Goal: Transaction & Acquisition: Purchase product/service

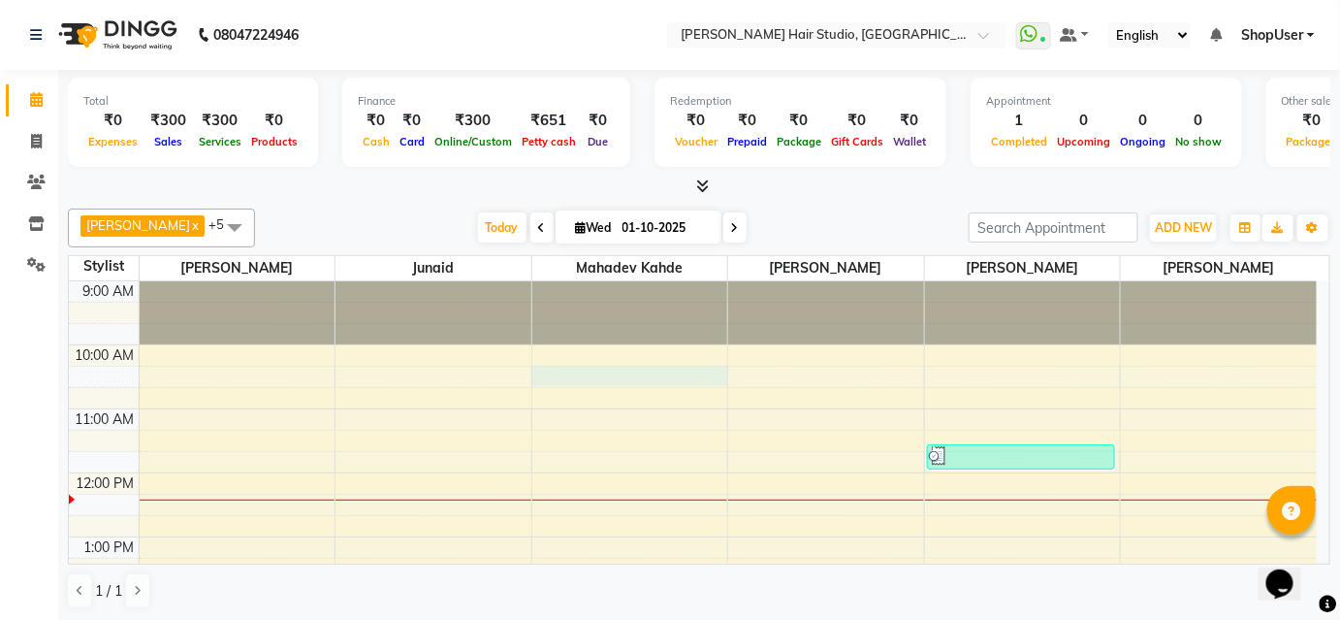
click at [727, 371] on td at bounding box center [728, 376] width 1178 height 21
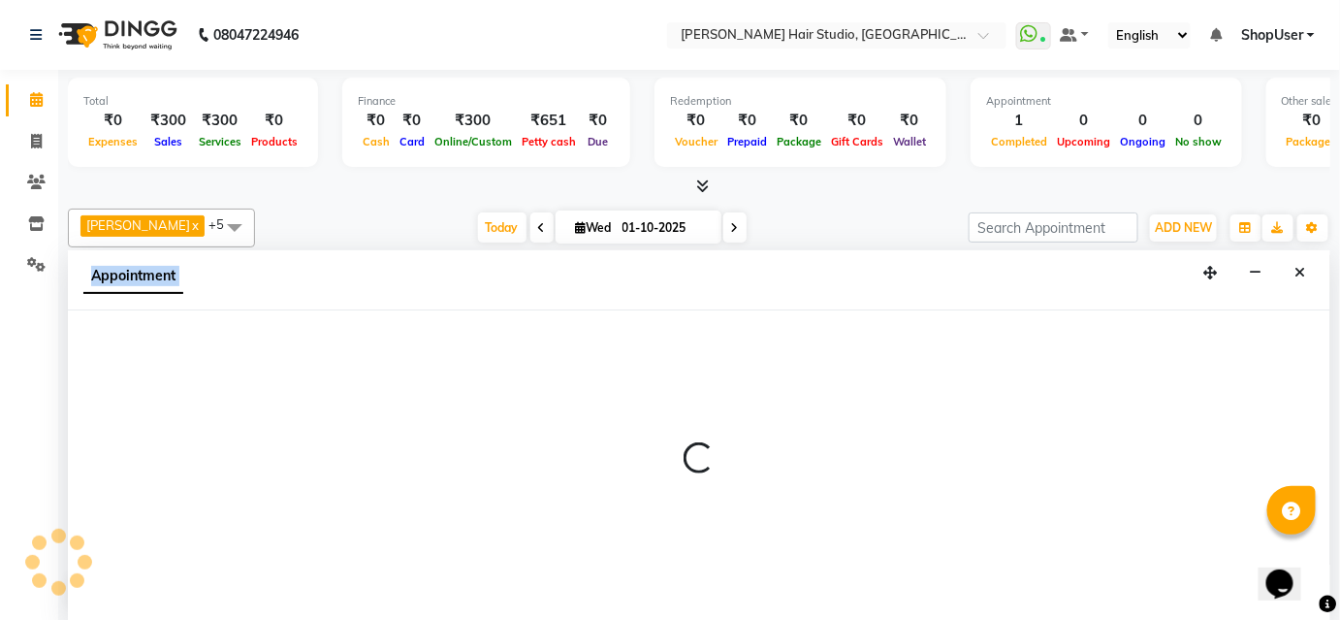
click at [727, 371] on div at bounding box center [699, 465] width 1263 height 311
select select "88870"
select select "tentative"
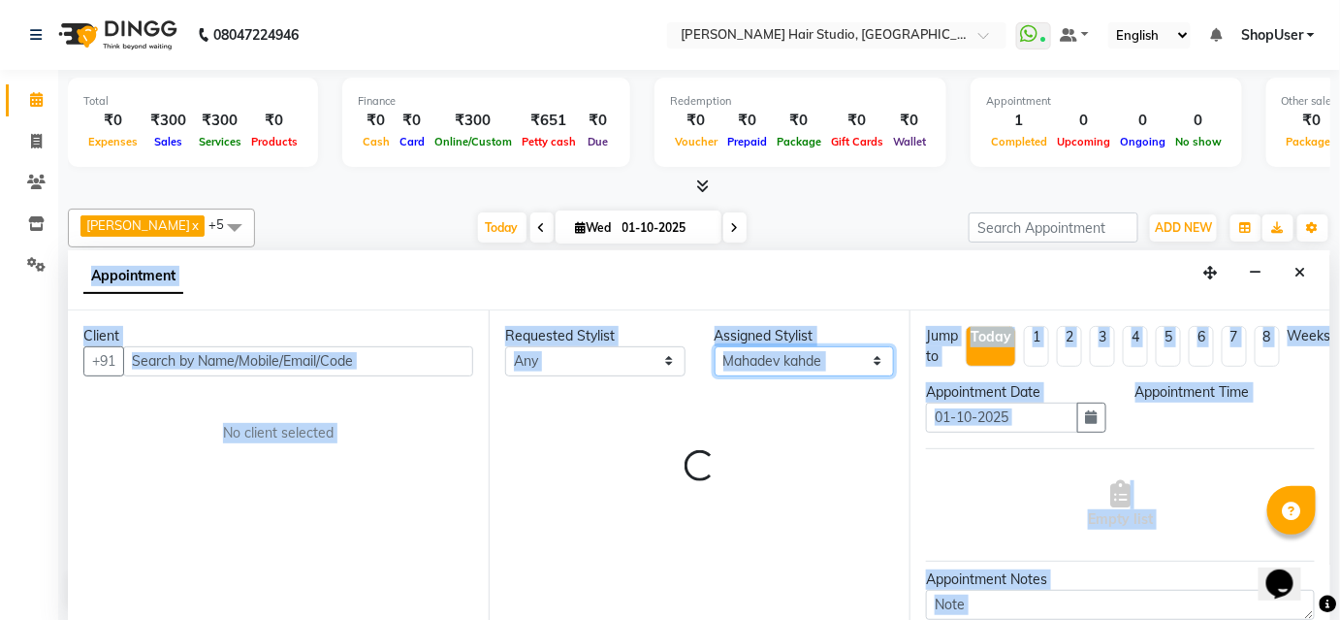
click at [727, 371] on select "Select Anuja Arunesh Junaid Mahadev kahde Mohammad Pawan Krishna Shubham Shweta…" at bounding box center [805, 361] width 180 height 30
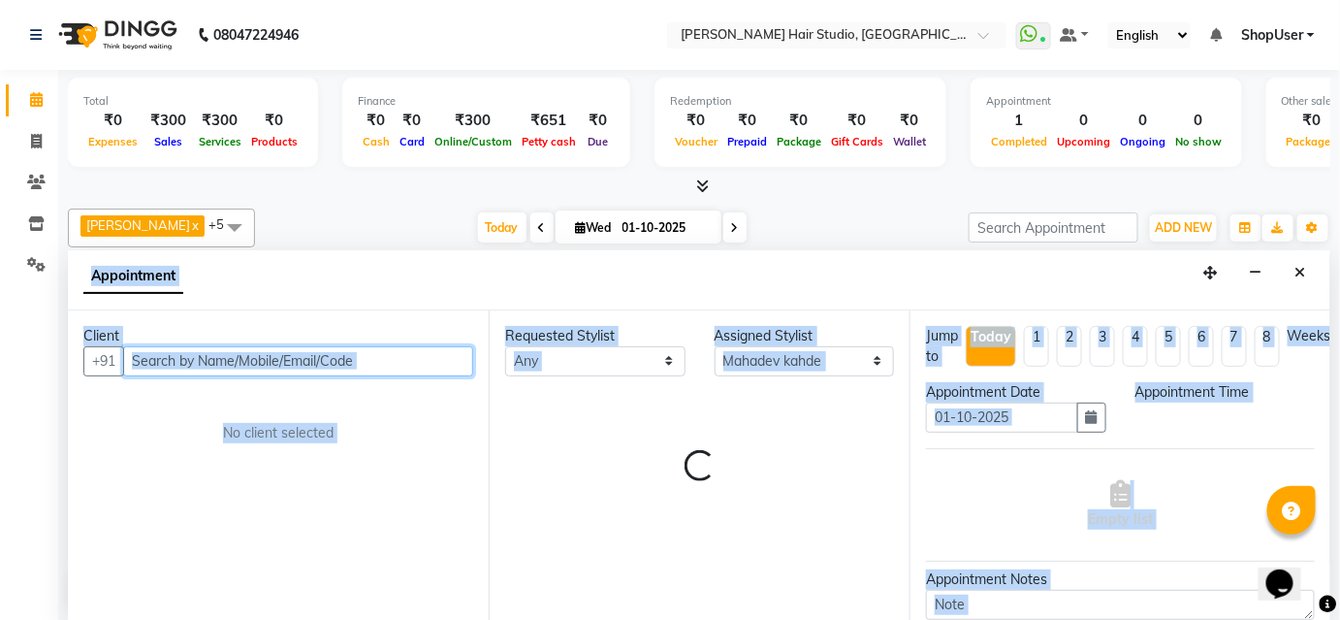
select select "615"
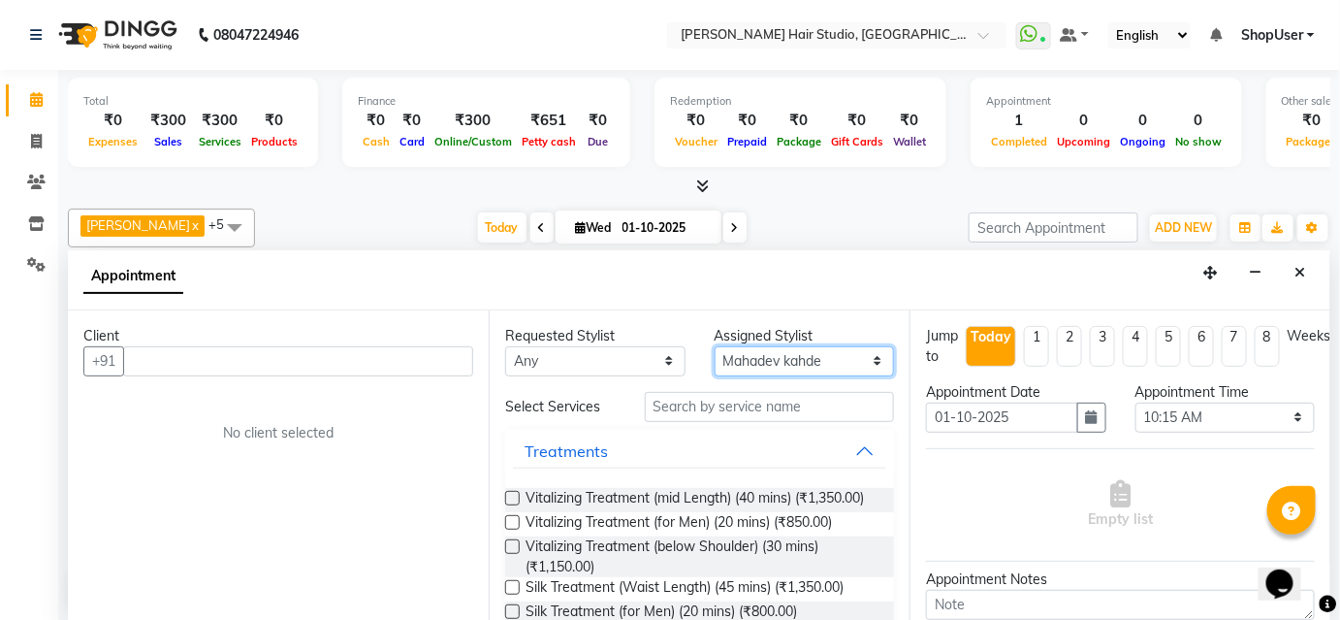
click at [727, 371] on select "Select Anuja Arunesh Junaid Mahadev kahde Mohammad Pawan Krishna Shubham Shweta…" at bounding box center [805, 361] width 180 height 30
click at [37, 136] on icon at bounding box center [36, 141] width 11 height 15
select select "service"
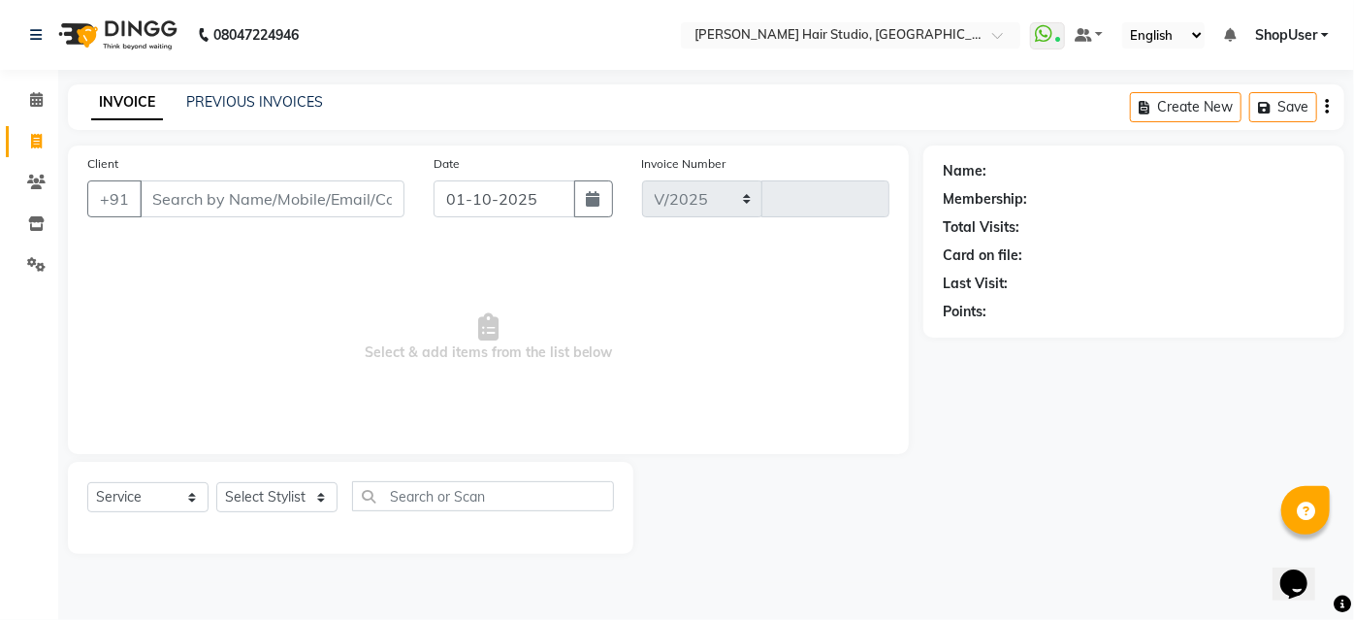
select select "627"
type input "5840"
click at [284, 489] on select "Select Stylist [PERSON_NAME] [PERSON_NAME] Avinash [PERSON_NAME] kahde [PERSON_…" at bounding box center [276, 497] width 121 height 30
select select "50524"
click at [216, 482] on select "Select Stylist [PERSON_NAME] [PERSON_NAME] Avinash [PERSON_NAME] kahde [PERSON_…" at bounding box center [276, 497] width 121 height 30
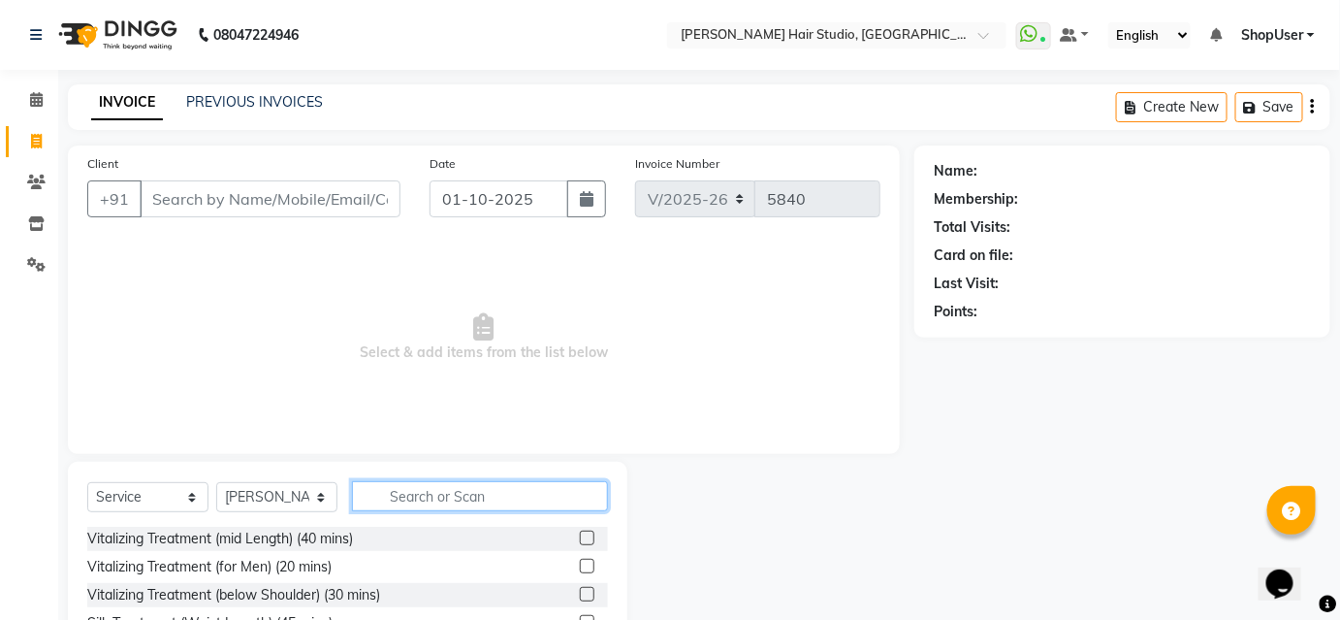
click at [401, 491] on input "text" at bounding box center [480, 496] width 256 height 30
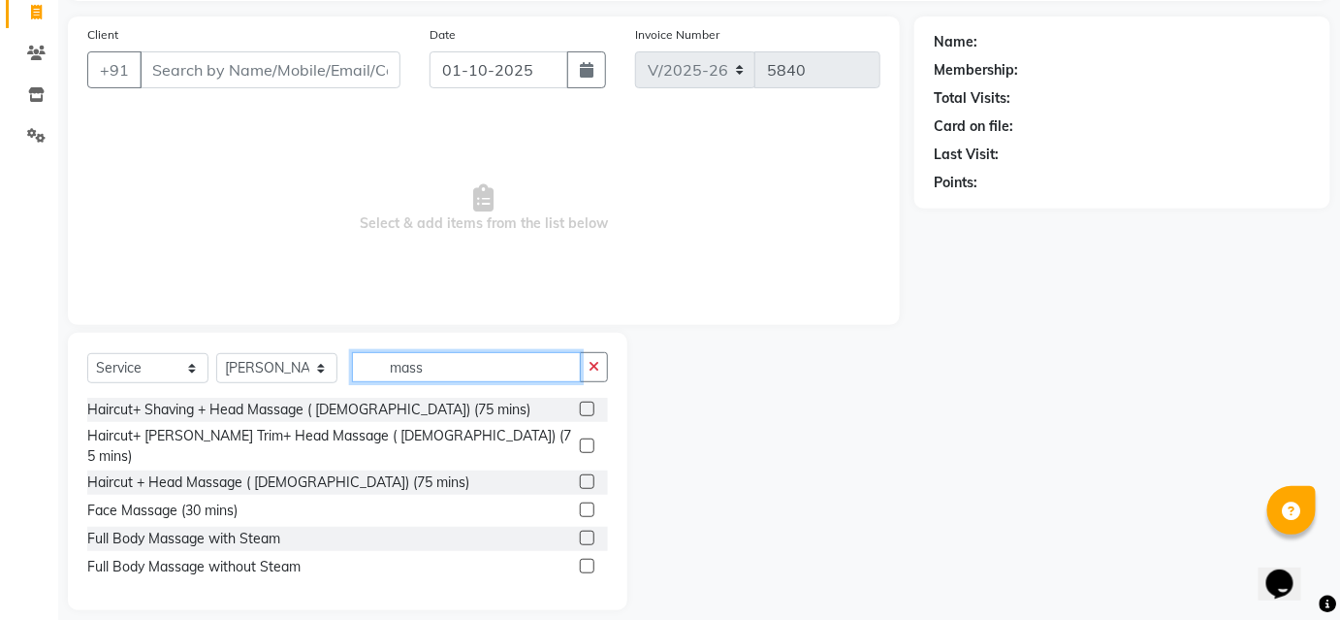
scroll to position [131, 0]
click at [483, 360] on input "mass" at bounding box center [466, 365] width 229 height 30
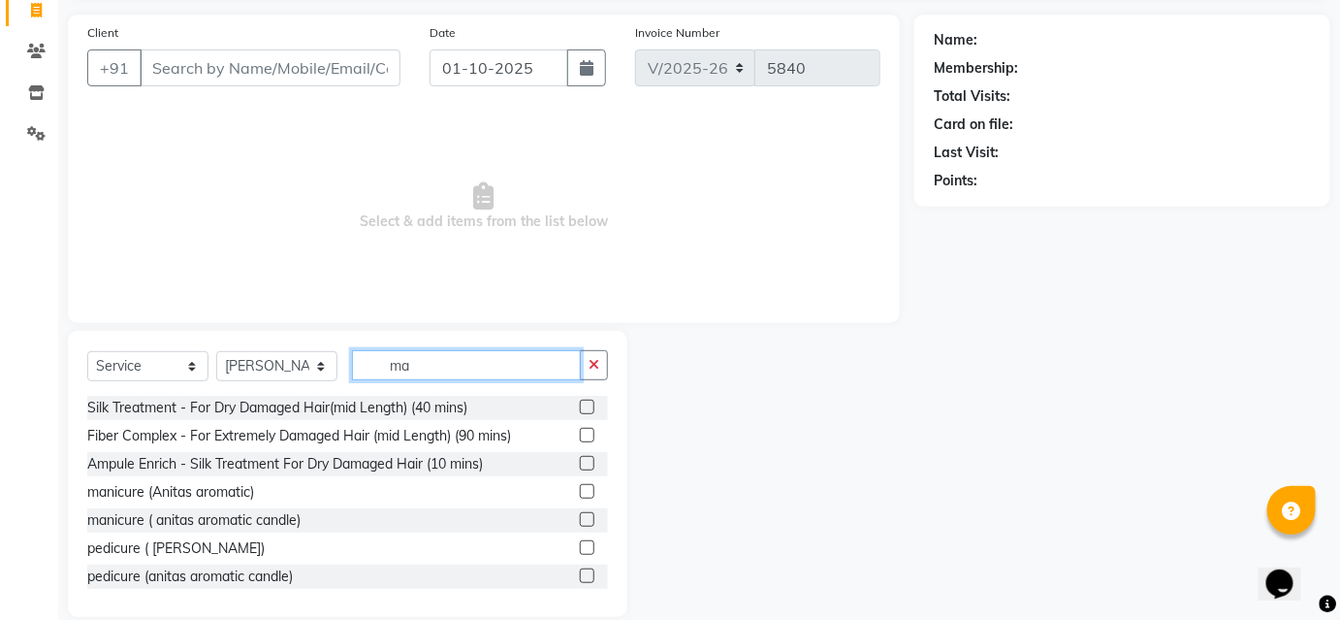
type input "m"
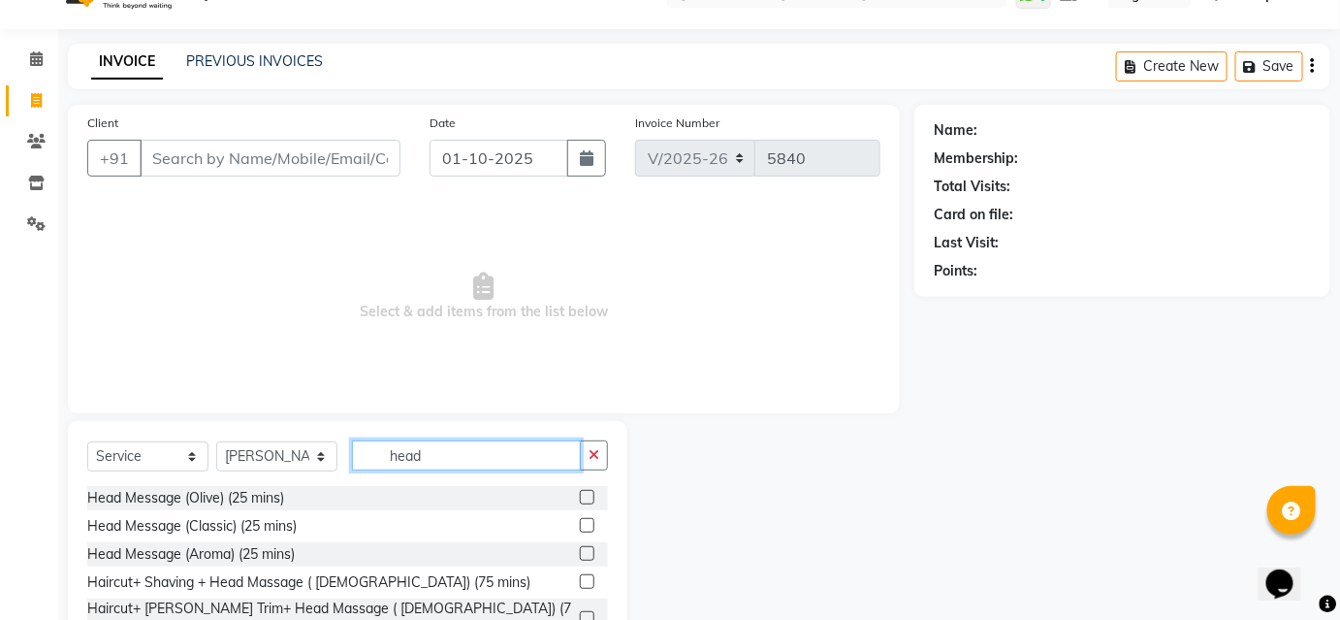
scroll to position [0, 0]
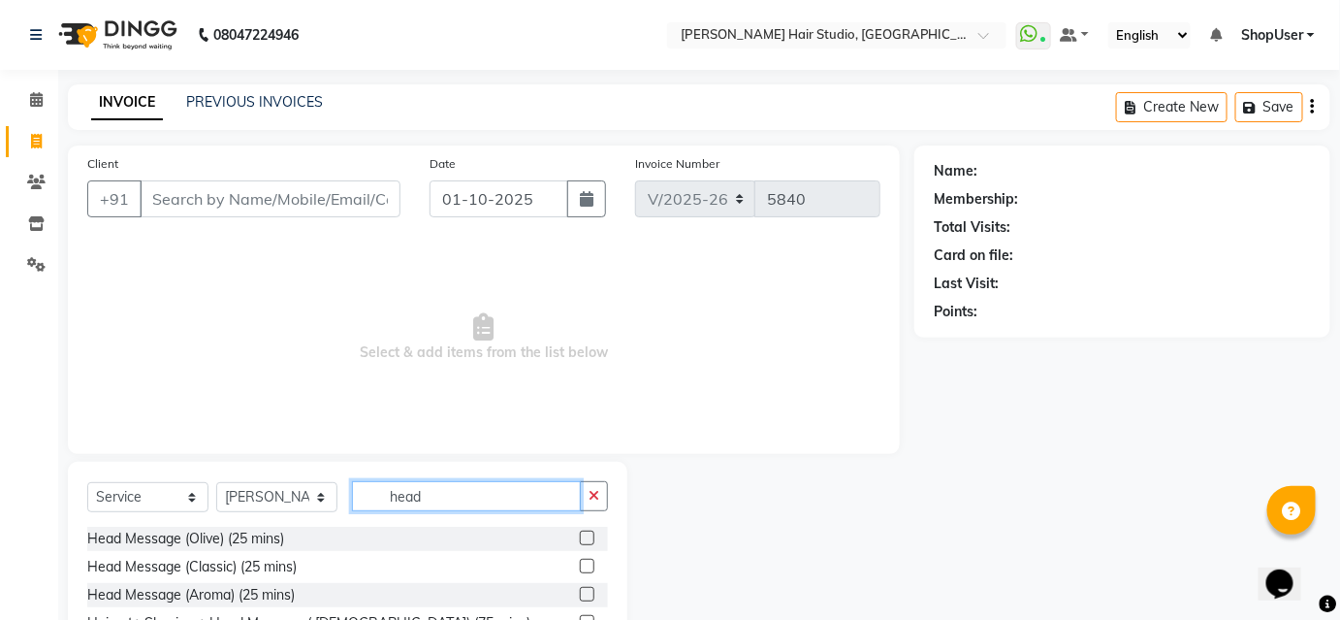
type input "head"
click at [580, 539] on label at bounding box center [587, 538] width 15 height 15
click at [580, 539] on input "checkbox" at bounding box center [586, 538] width 13 height 13
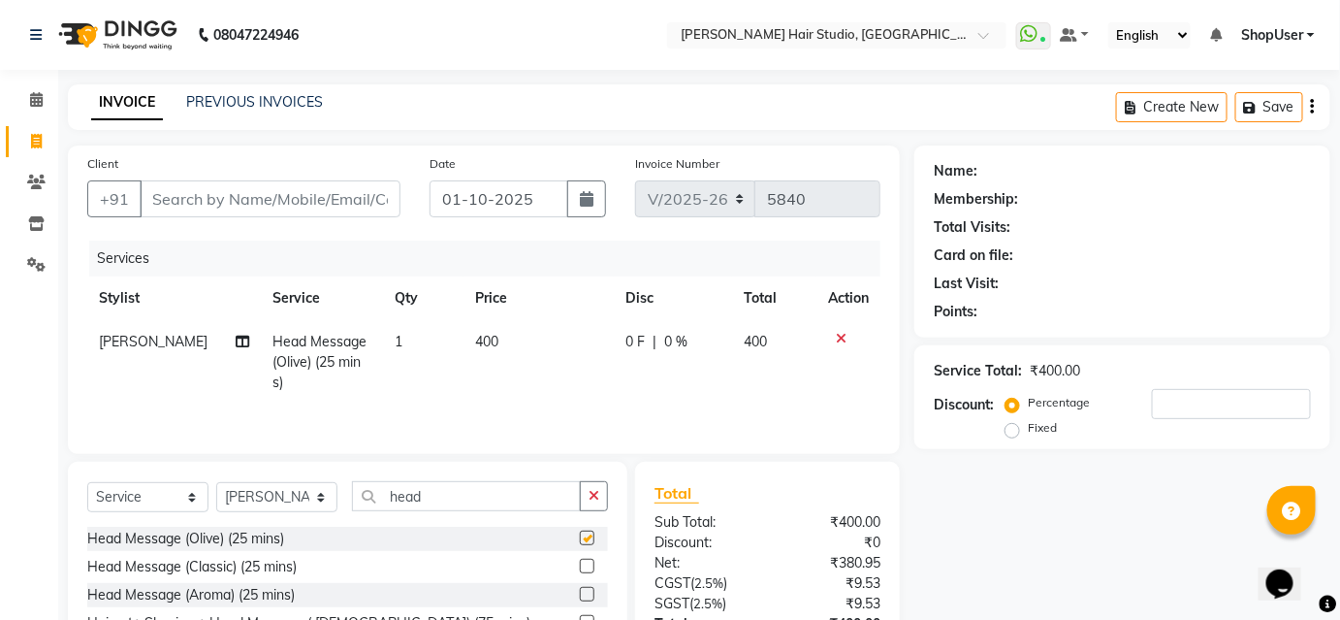
checkbox input "false"
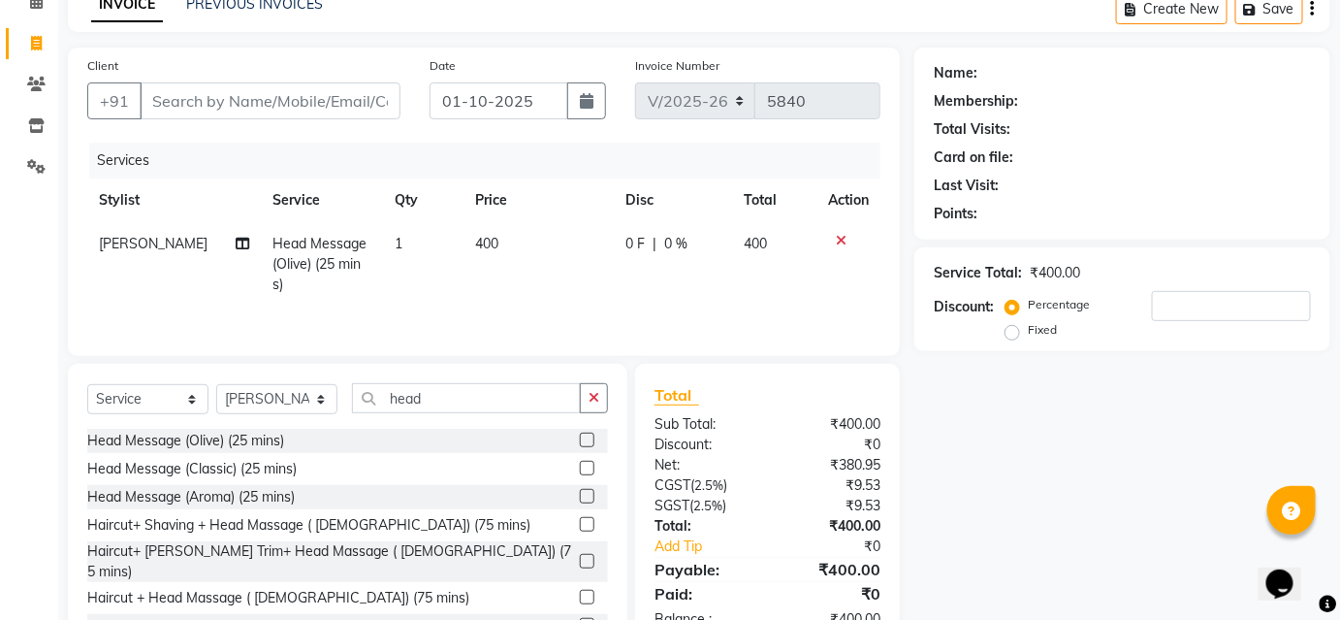
scroll to position [156, 0]
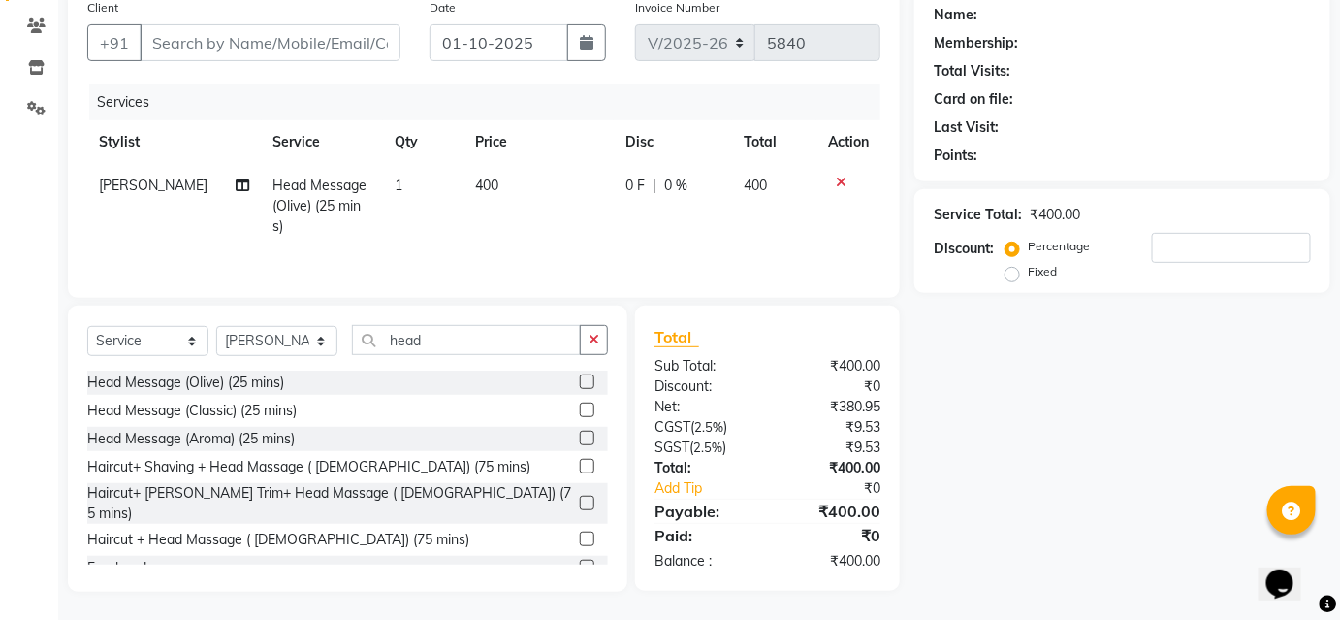
click at [580, 411] on label at bounding box center [587, 410] width 15 height 15
click at [580, 411] on input "checkbox" at bounding box center [586, 410] width 13 height 13
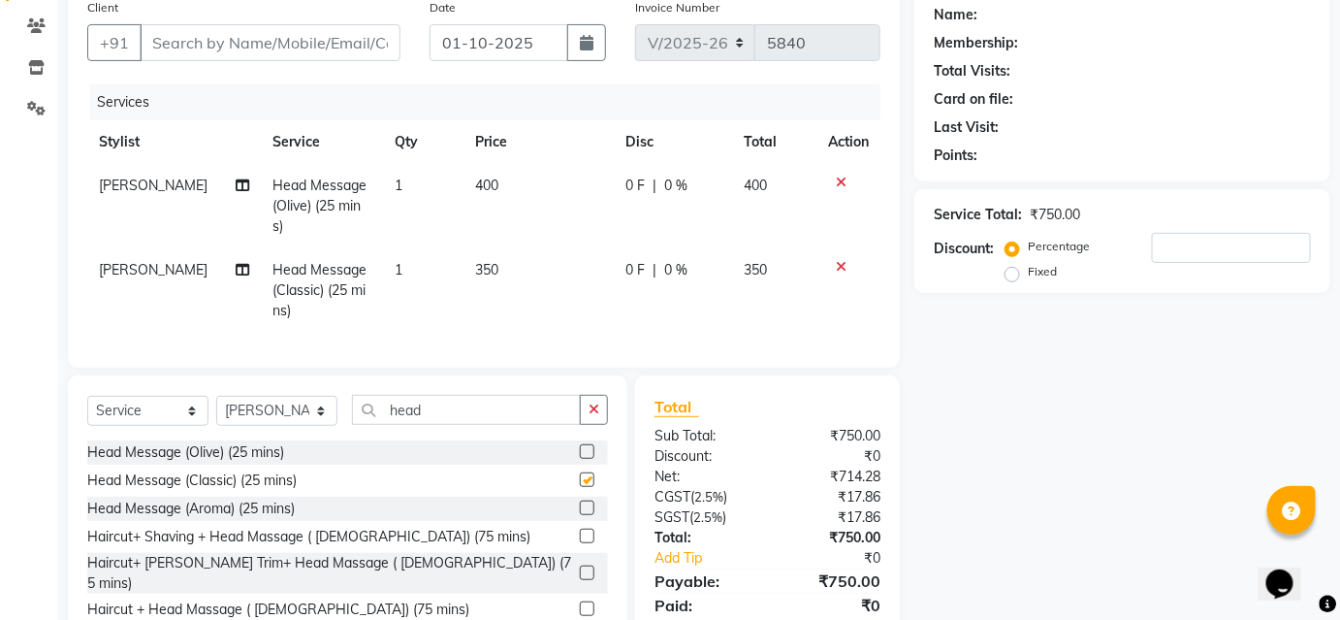
checkbox input "false"
click at [834, 177] on div at bounding box center [848, 183] width 41 height 14
click at [841, 180] on icon at bounding box center [841, 183] width 11 height 14
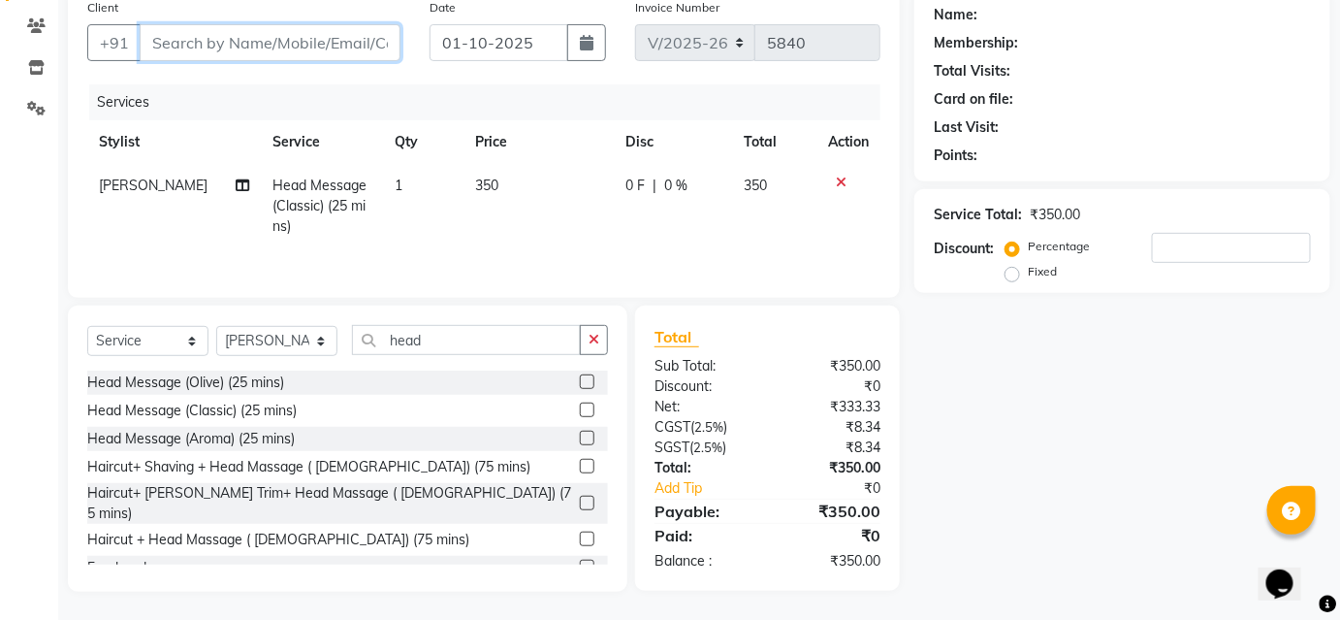
click at [329, 48] on input "Client" at bounding box center [270, 42] width 261 height 37
type input "9"
type input "0"
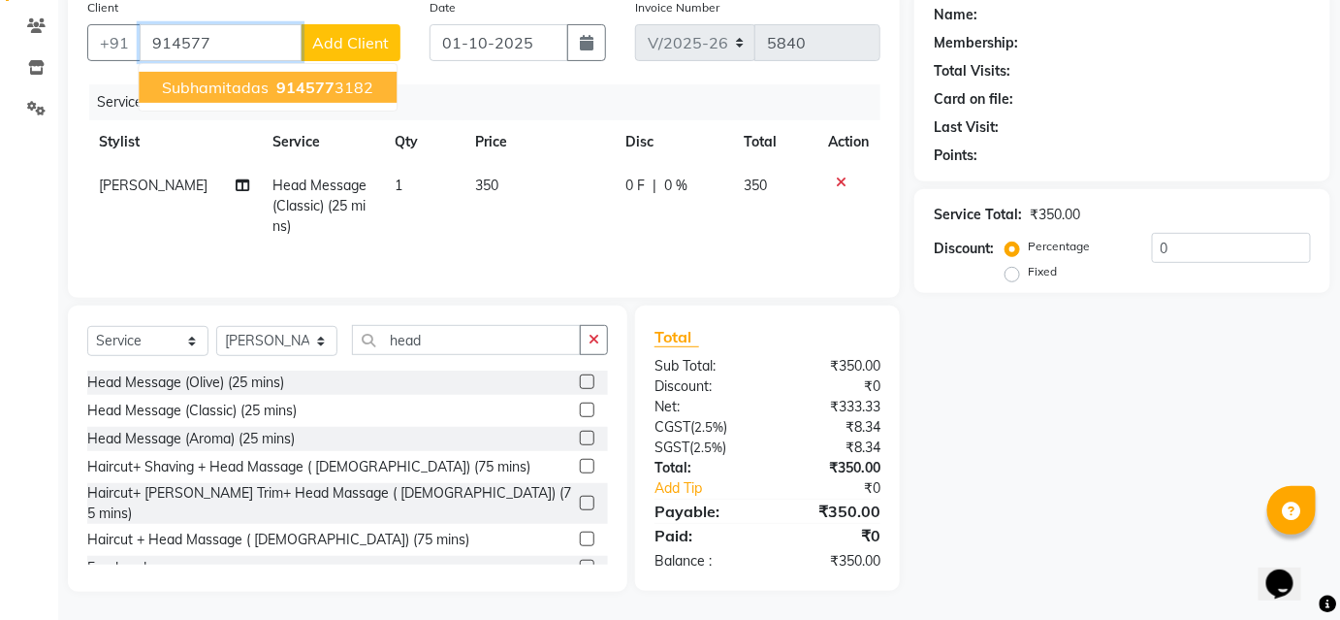
click at [288, 80] on span "914577" at bounding box center [305, 87] width 58 height 19
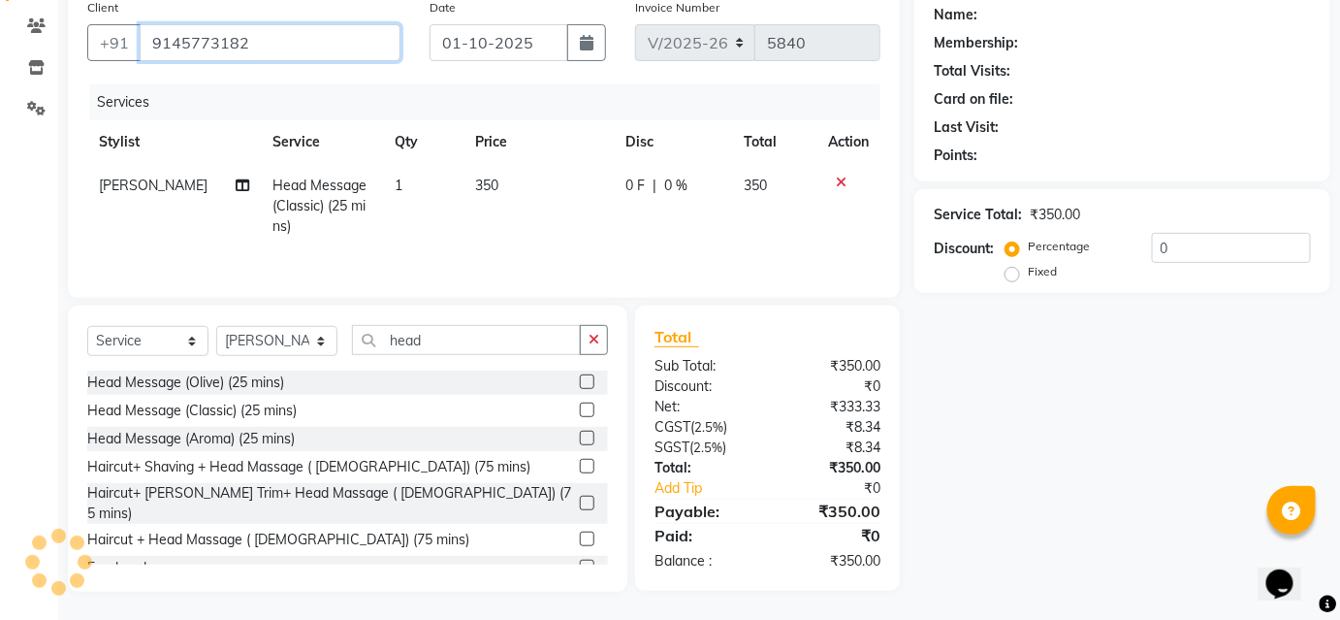
type input "9145773182"
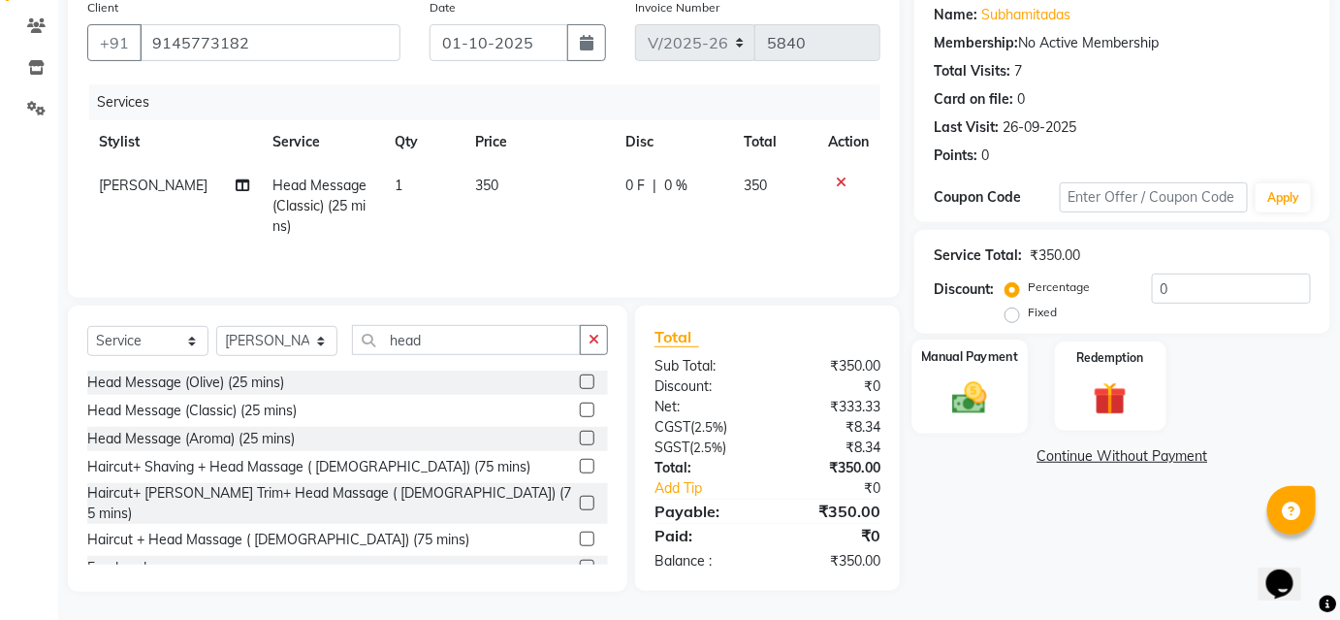
click at [989, 393] on img at bounding box center [970, 397] width 56 height 40
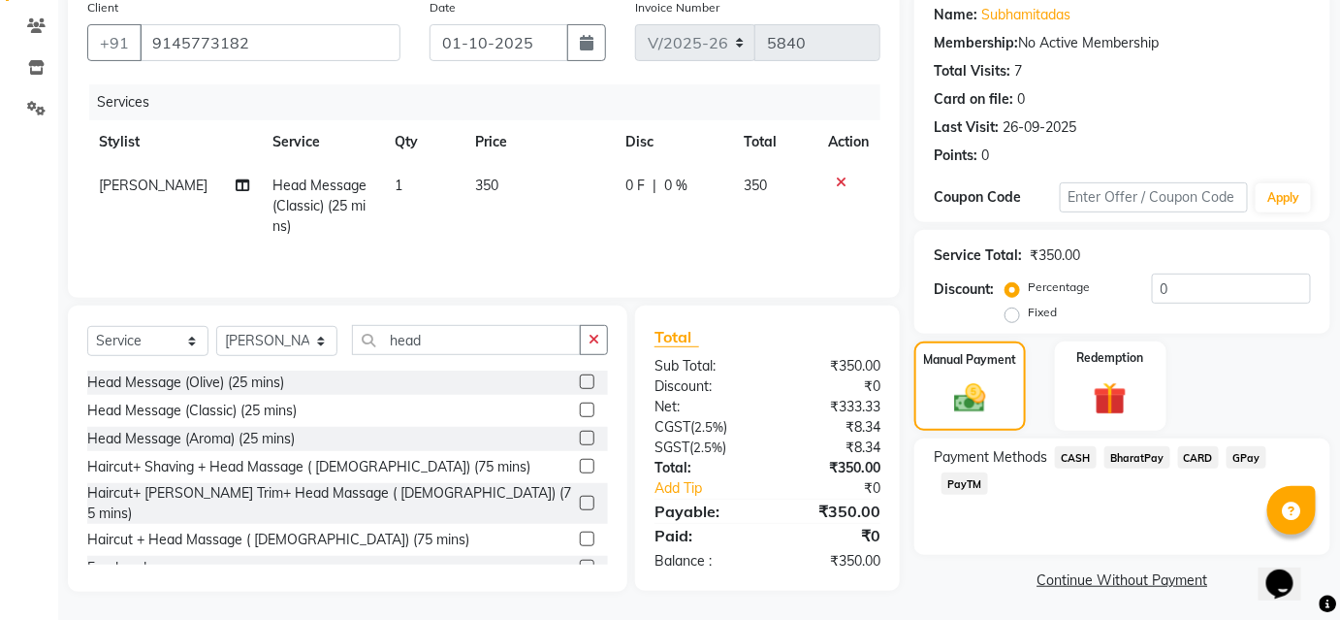
click at [1138, 457] on span "BharatPay" at bounding box center [1138, 457] width 66 height 22
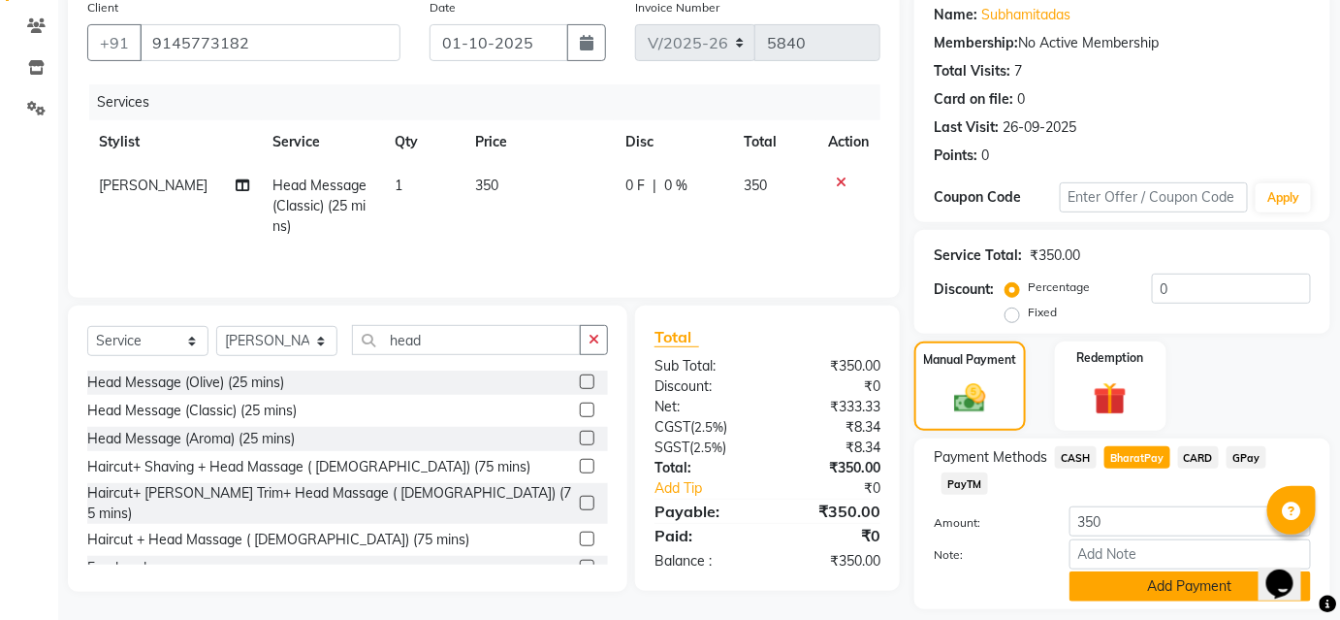
click at [1153, 578] on button "Add Payment" at bounding box center [1191, 586] width 242 height 30
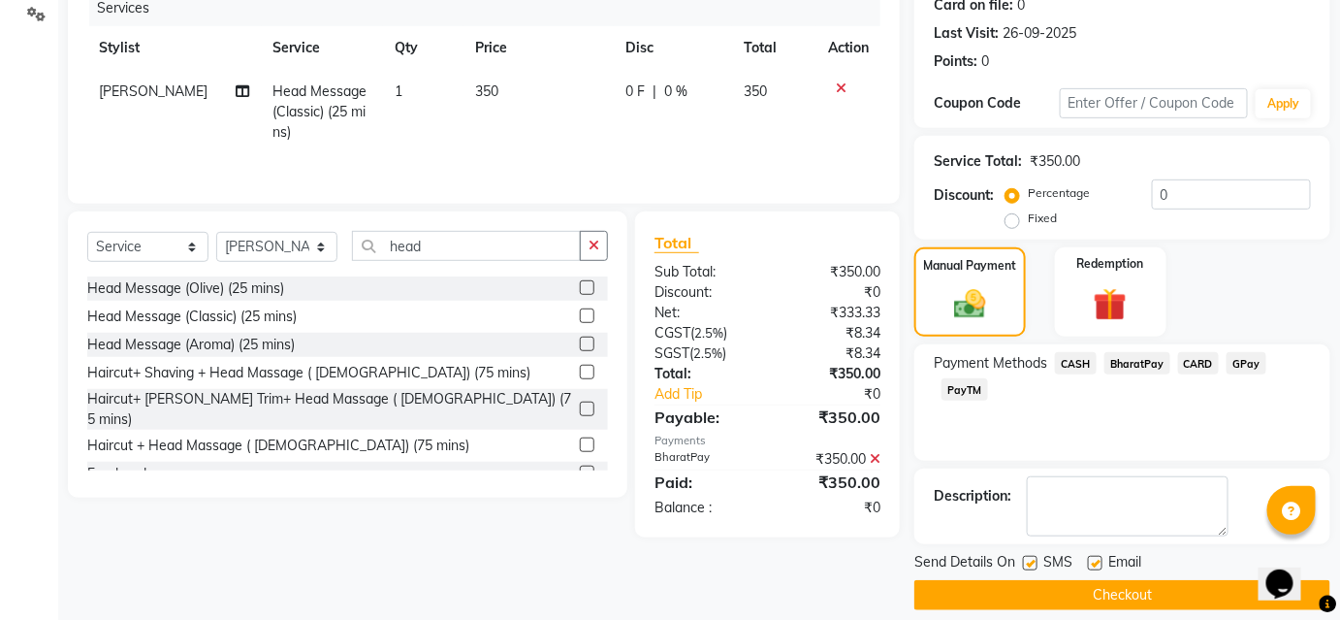
scroll to position [268, 0]
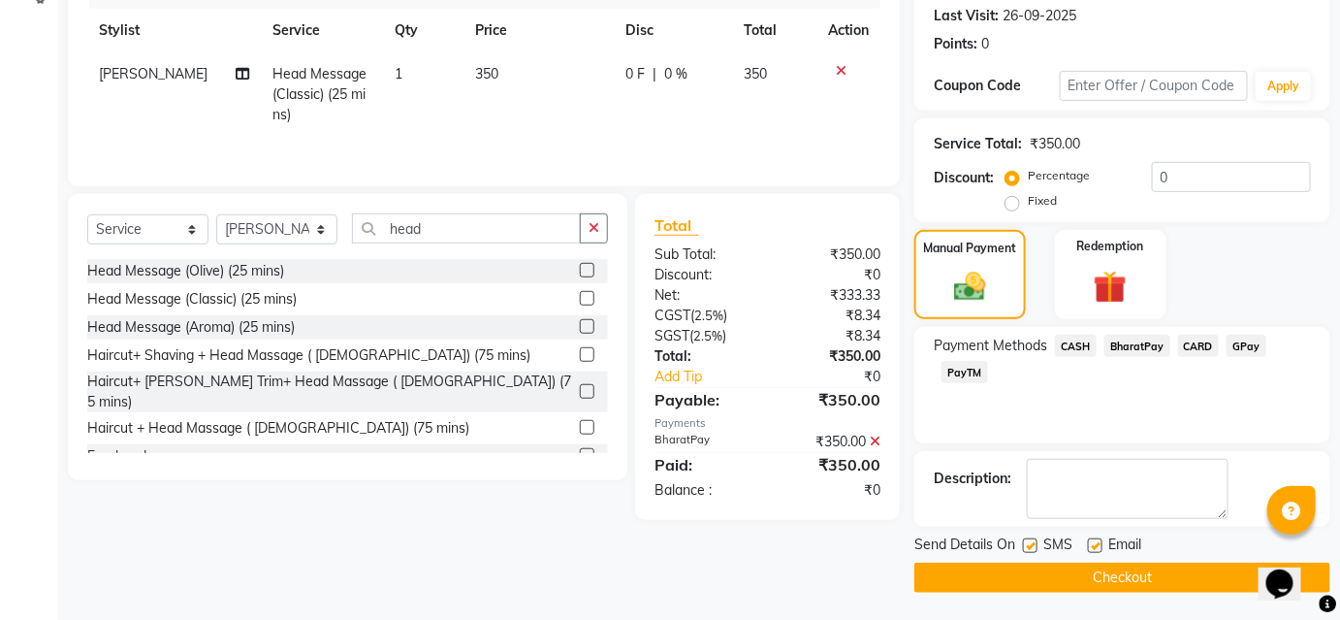
click at [1153, 578] on button "Checkout" at bounding box center [1123, 578] width 416 height 30
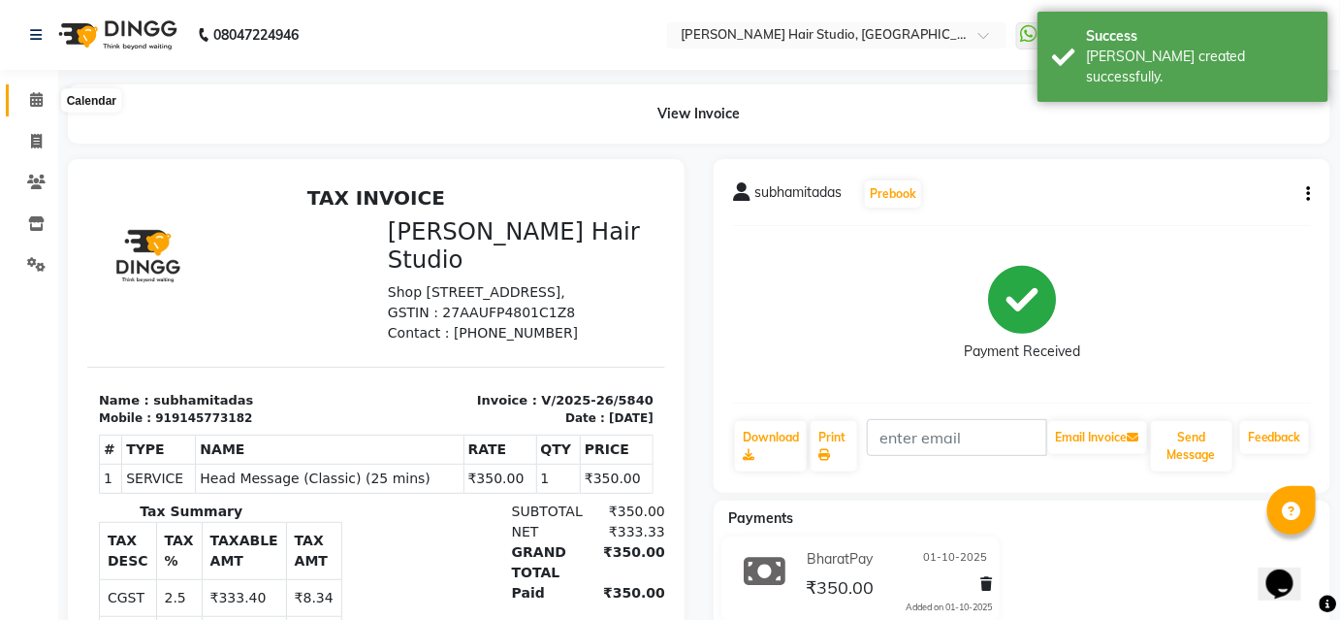
click at [30, 101] on icon at bounding box center [36, 99] width 13 height 15
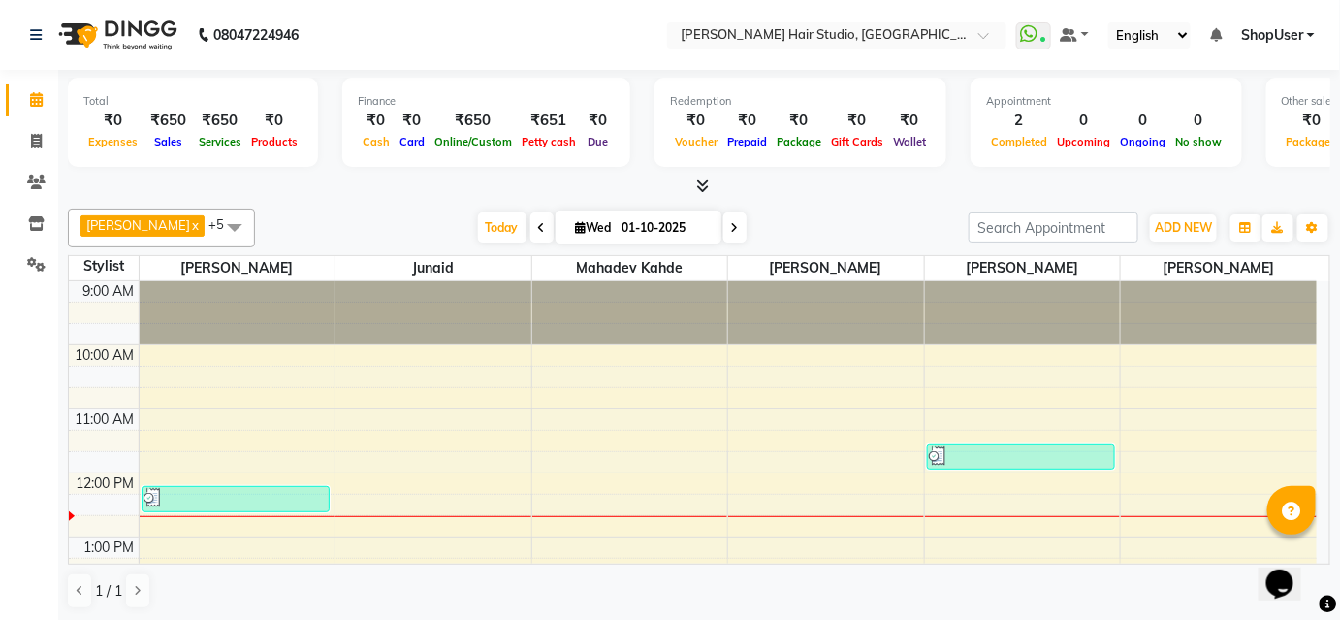
drag, startPoint x: 164, startPoint y: 216, endPoint x: 179, endPoint y: 223, distance: 16.9
click at [190, 221] on link "x" at bounding box center [194, 225] width 9 height 16
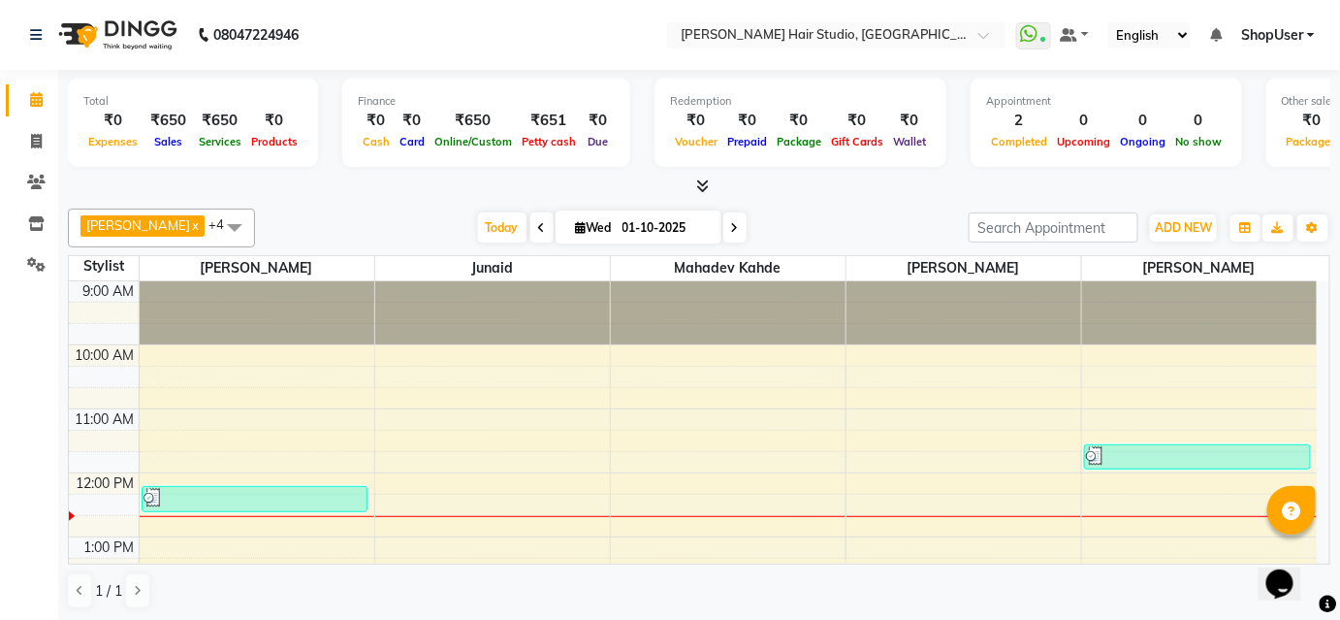
click at [215, 221] on span at bounding box center [234, 227] width 39 height 37
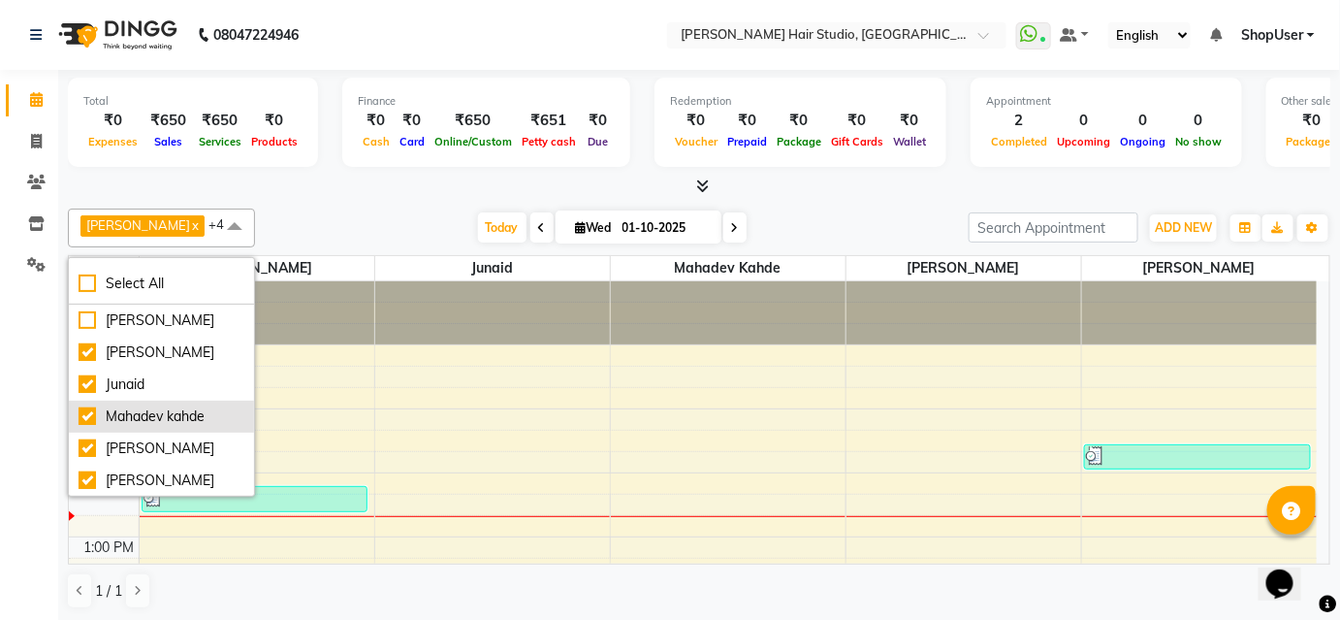
click at [199, 406] on div "Mahadev kahde" at bounding box center [162, 416] width 166 height 20
checkbox input "false"
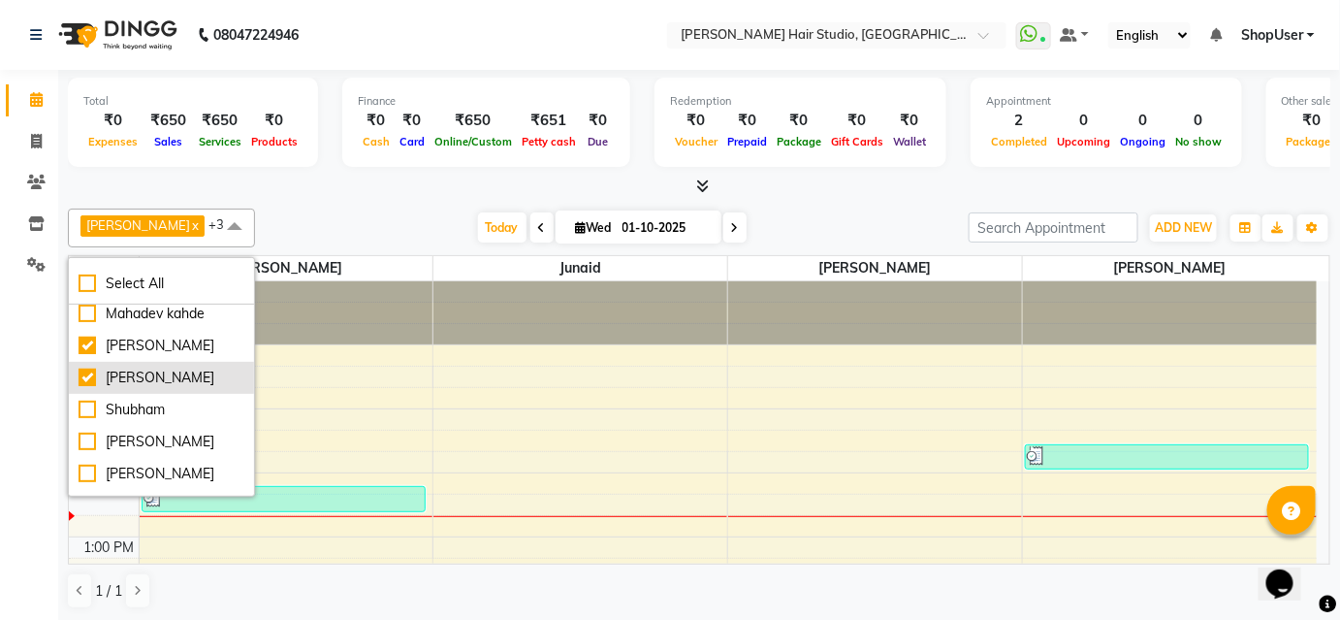
scroll to position [129, 0]
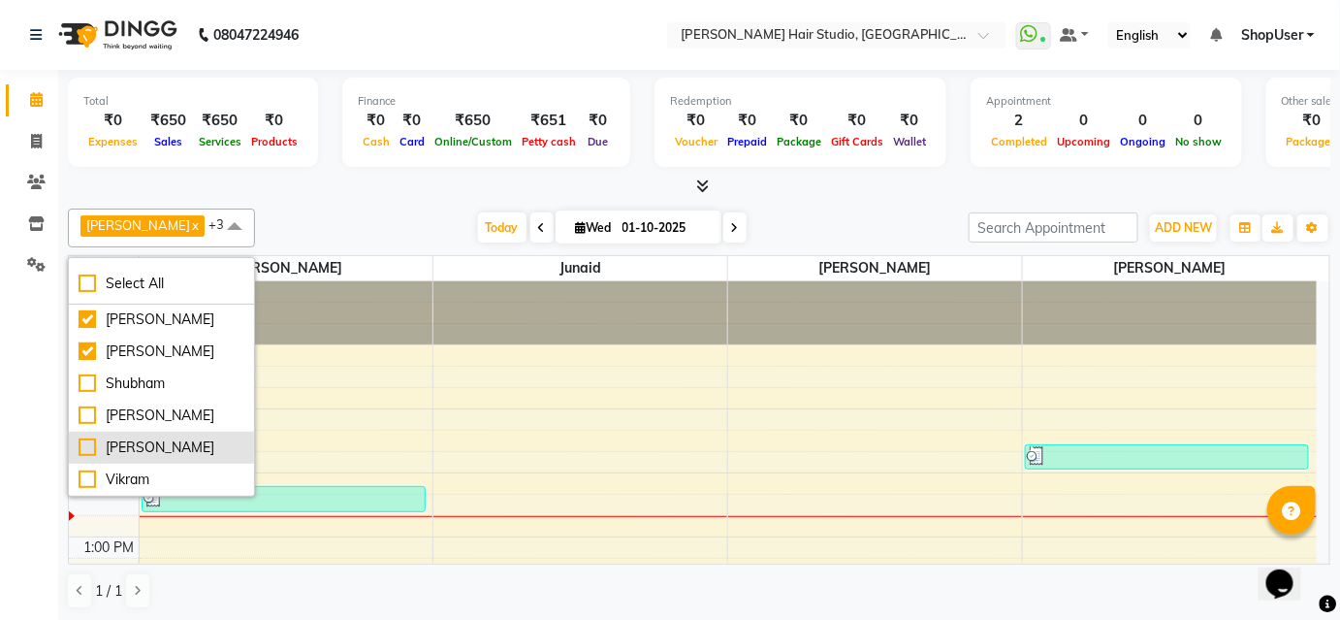
click at [157, 437] on div "[PERSON_NAME]" at bounding box center [162, 447] width 166 height 20
checkbox input "true"
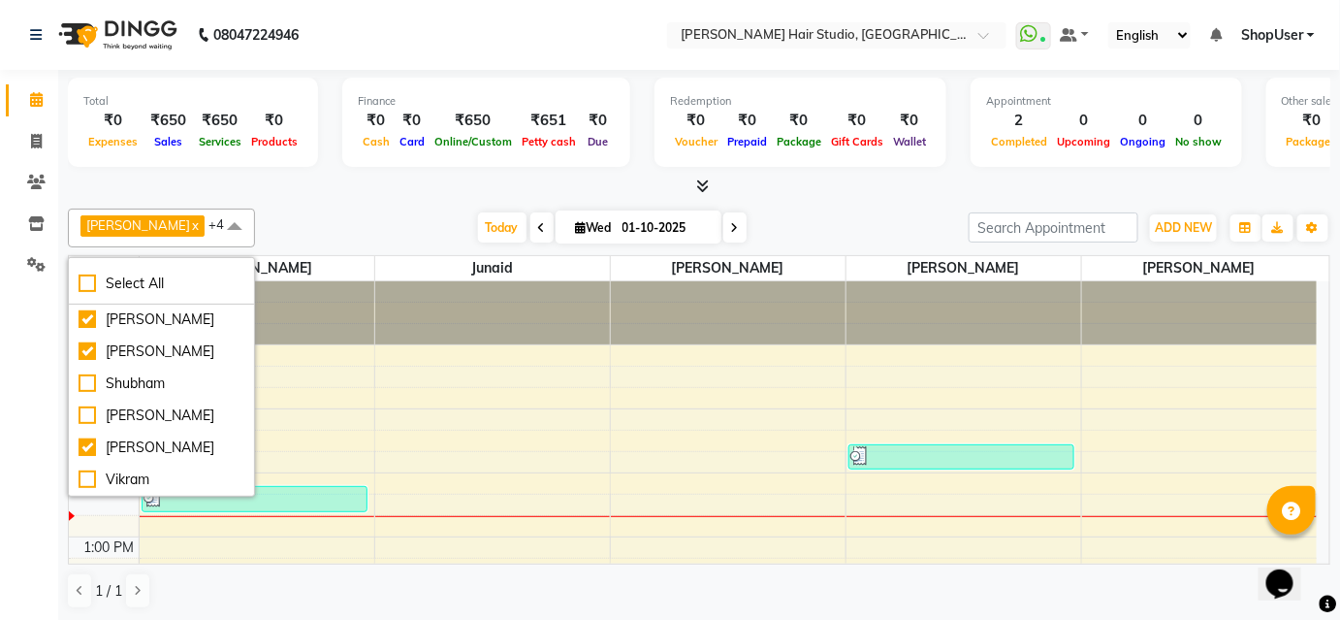
click at [347, 242] on div "Pawan Krishna x Mohammad x Junaid x Arunesh x Shweta Kale x +4 Select All Anuja…" at bounding box center [699, 228] width 1263 height 39
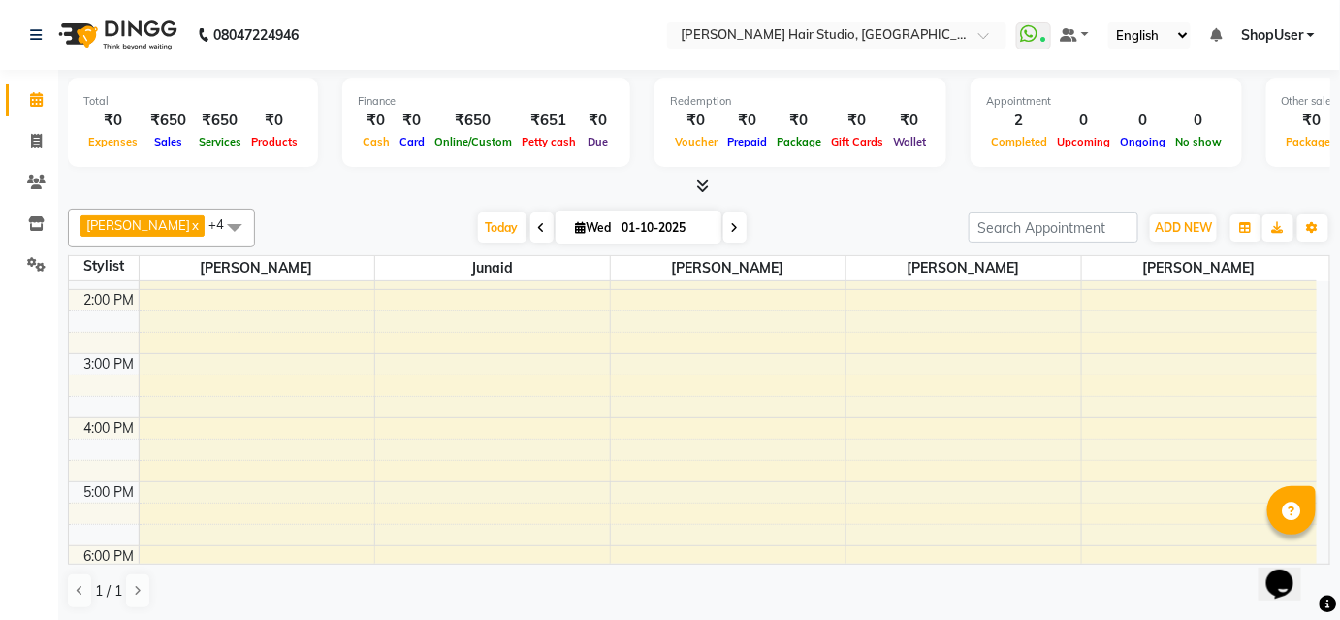
scroll to position [352, 0]
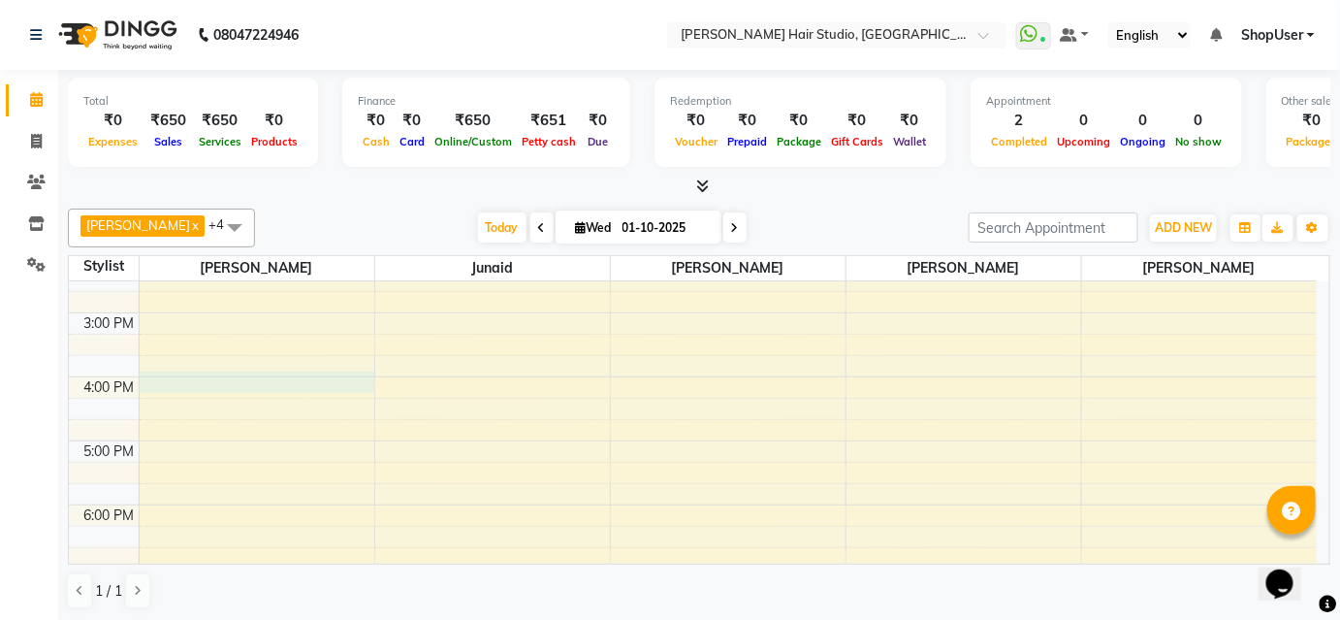
click at [247, 387] on div "9:00 AM 10:00 AM 11:00 AM 12:00 PM 1:00 PM 2:00 PM 3:00 PM 4:00 PM 5:00 PM 6:00…" at bounding box center [693, 376] width 1248 height 895
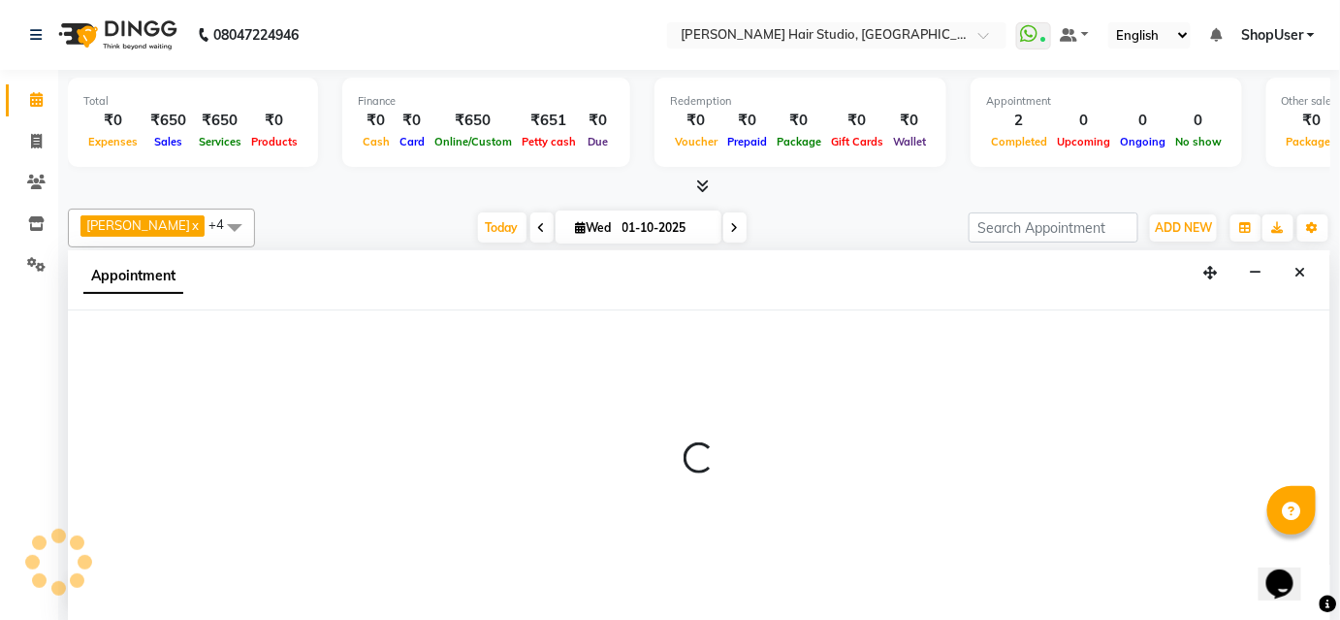
scroll to position [0, 0]
select select "50524"
select select "tentative"
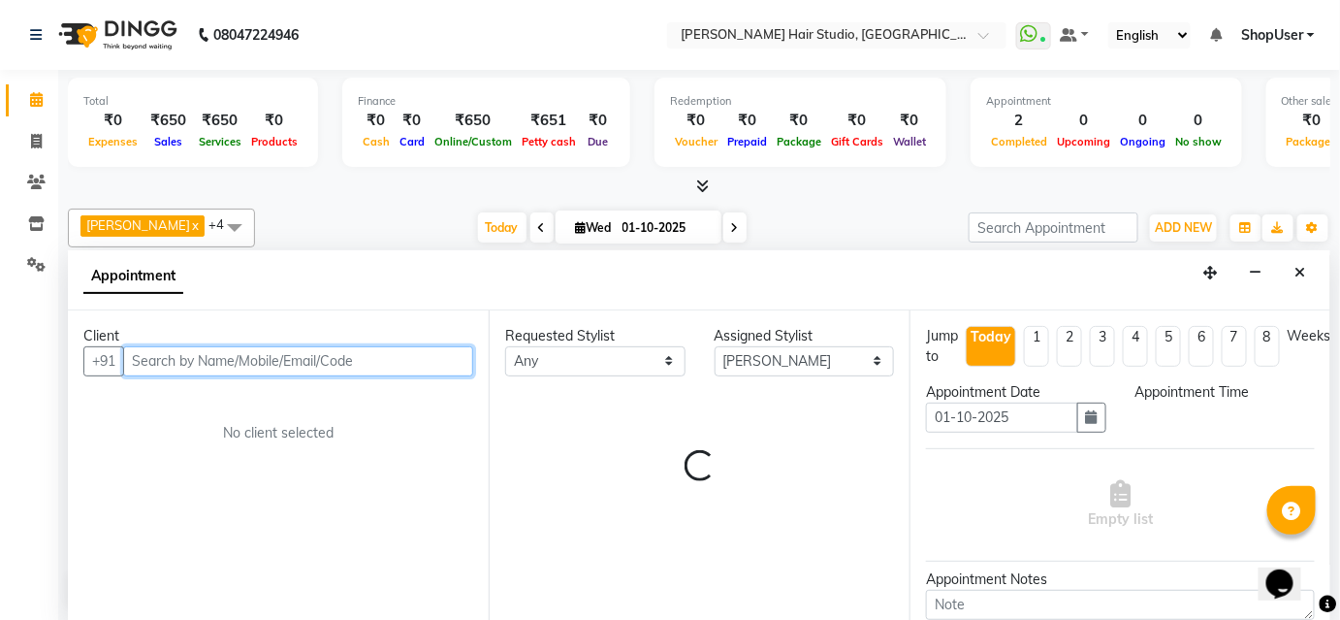
select select "960"
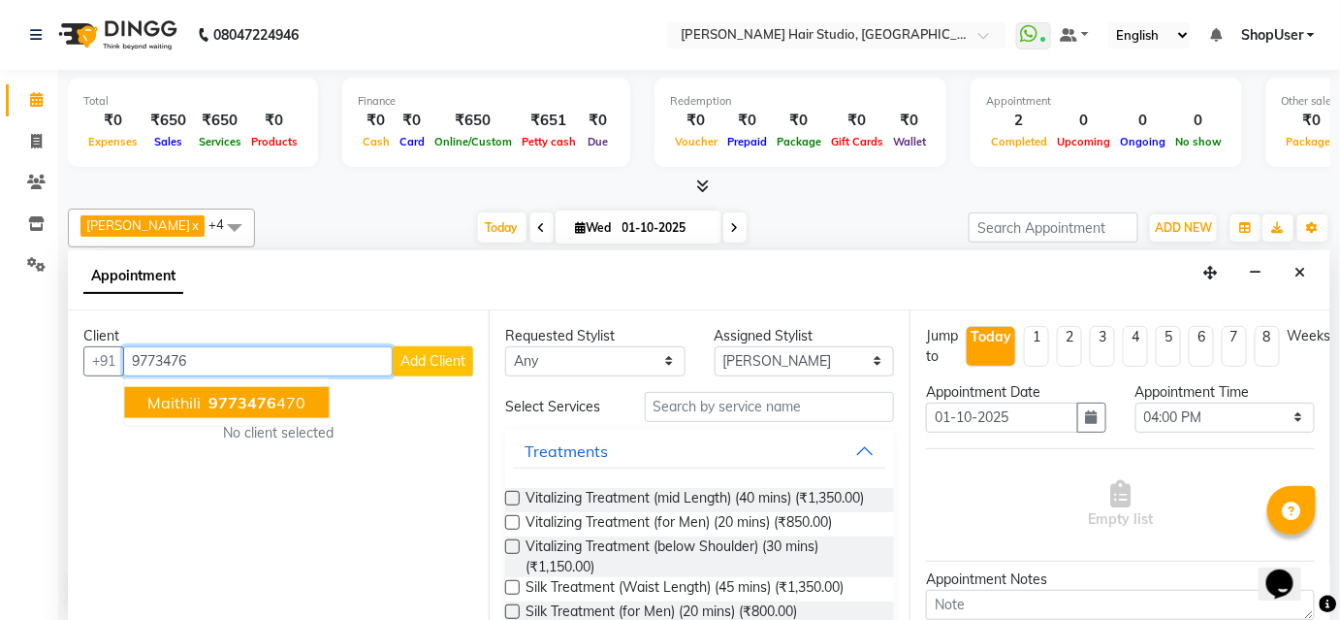
click at [302, 394] on button "maithili 9773476 470" at bounding box center [226, 402] width 205 height 31
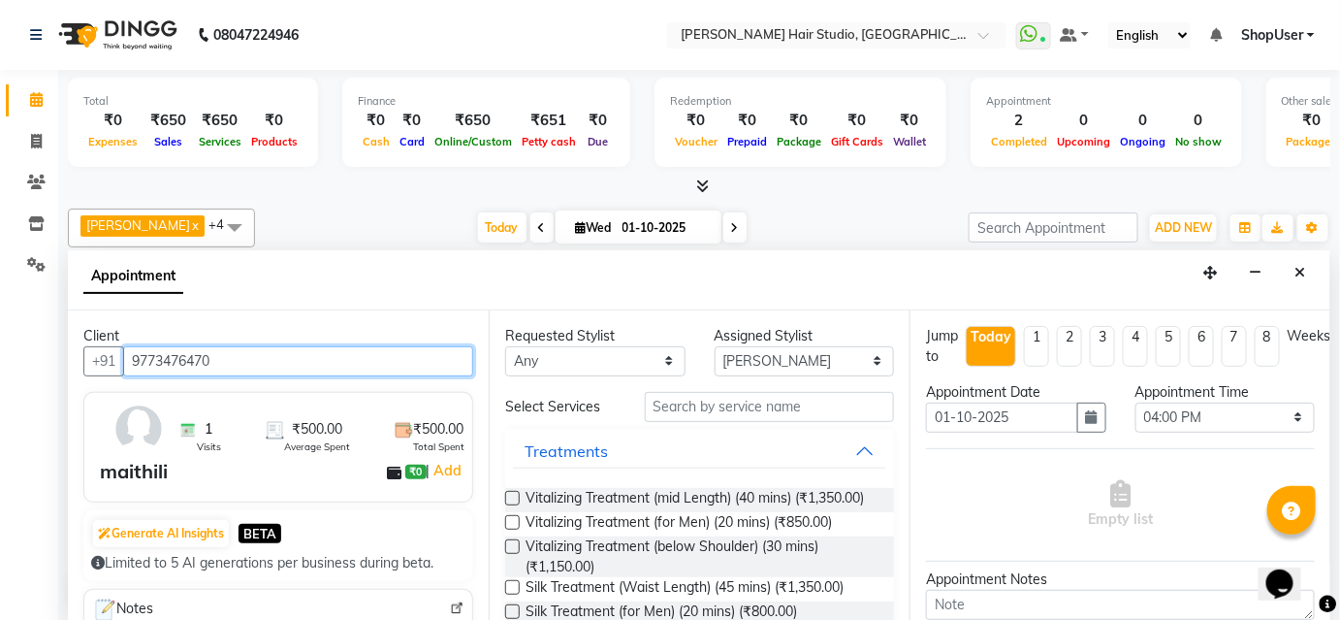
type input "9773476470"
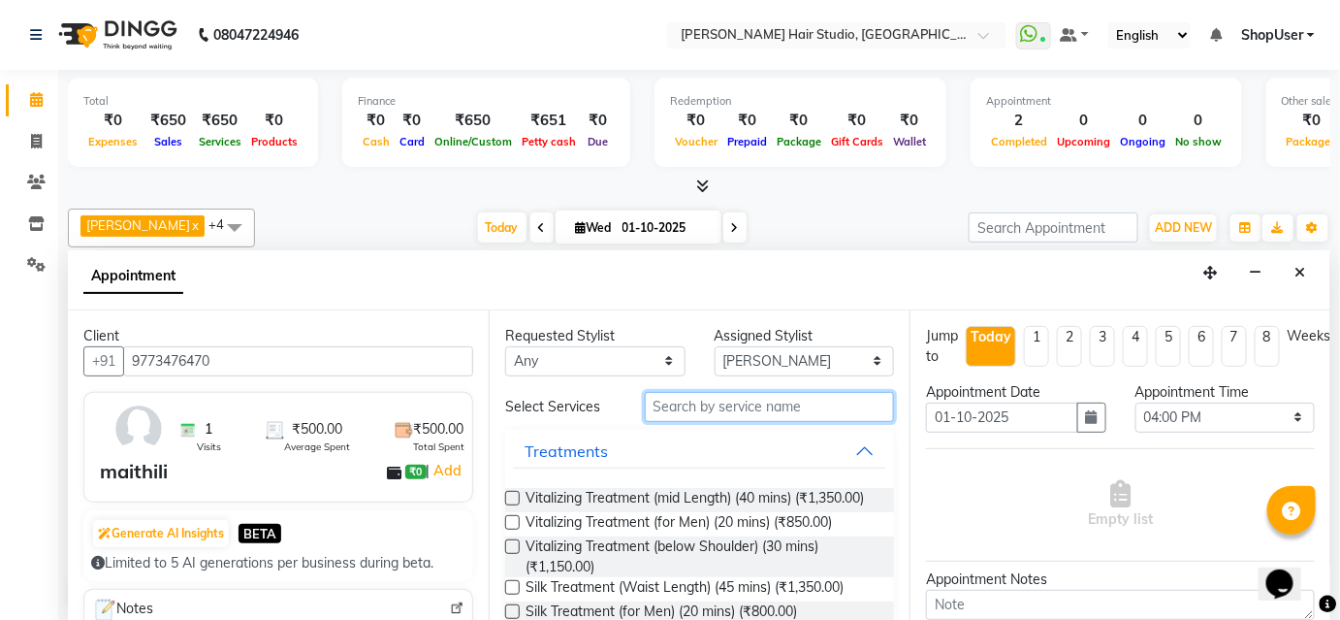
click at [745, 396] on input "text" at bounding box center [769, 407] width 249 height 30
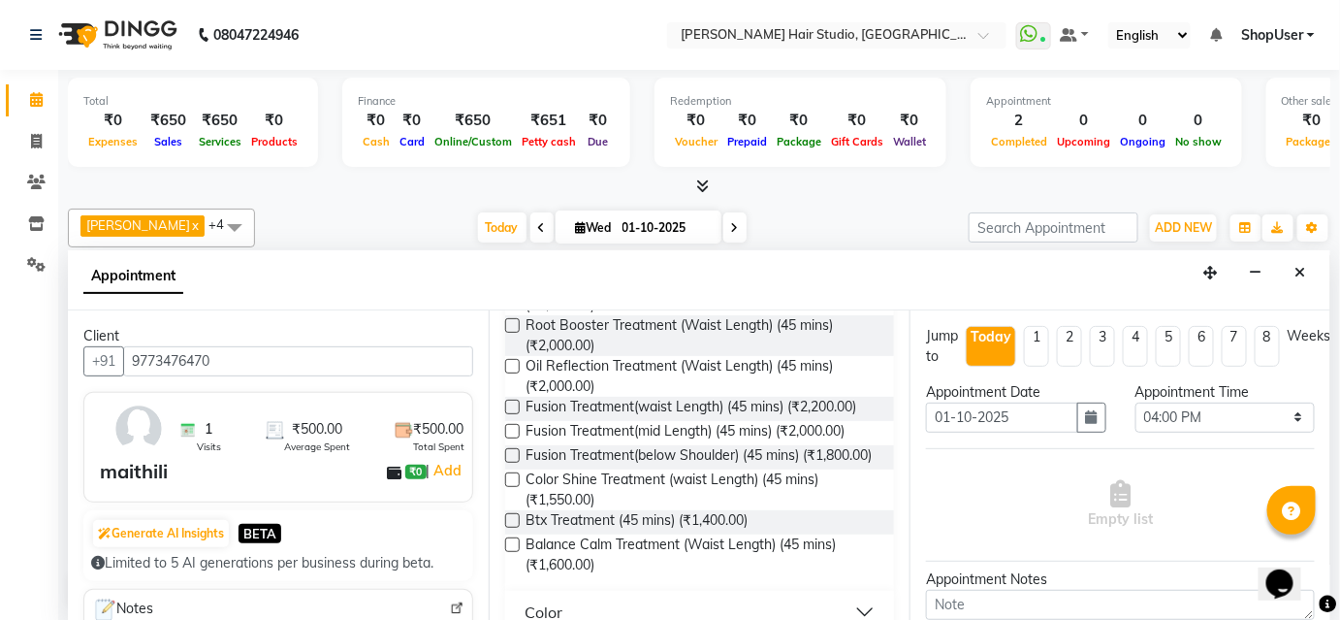
scroll to position [450, 0]
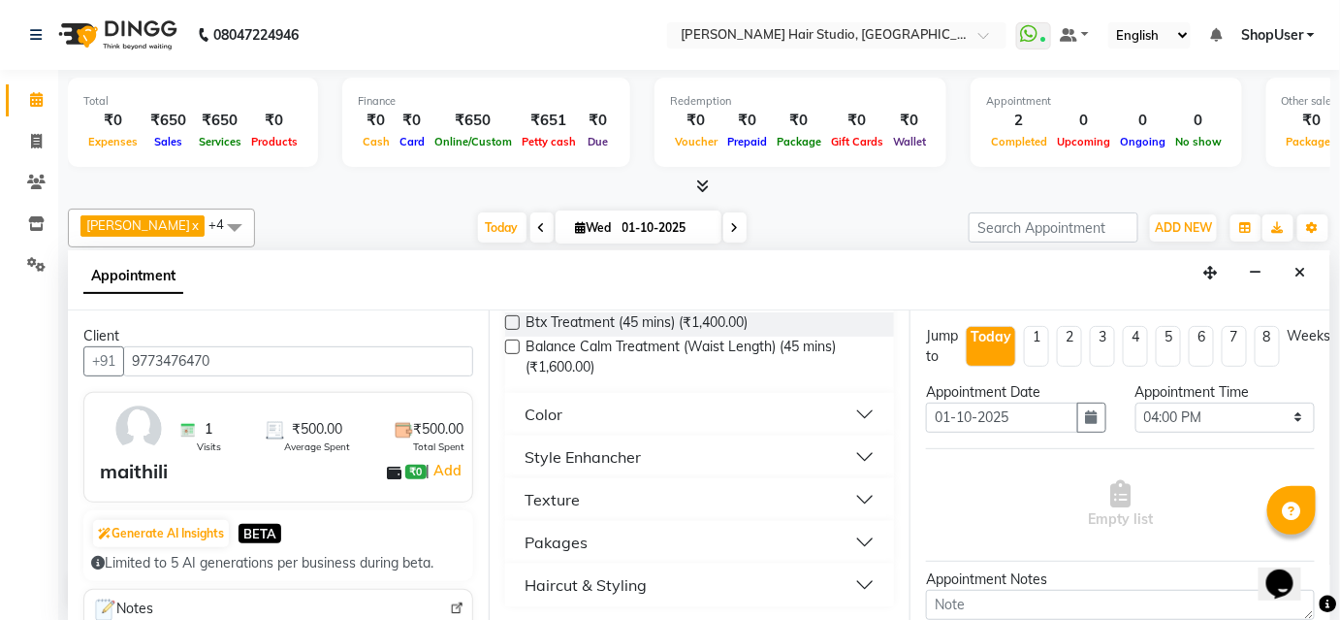
type input "45"
click at [633, 580] on div "Haircut & Styling" at bounding box center [586, 584] width 122 height 23
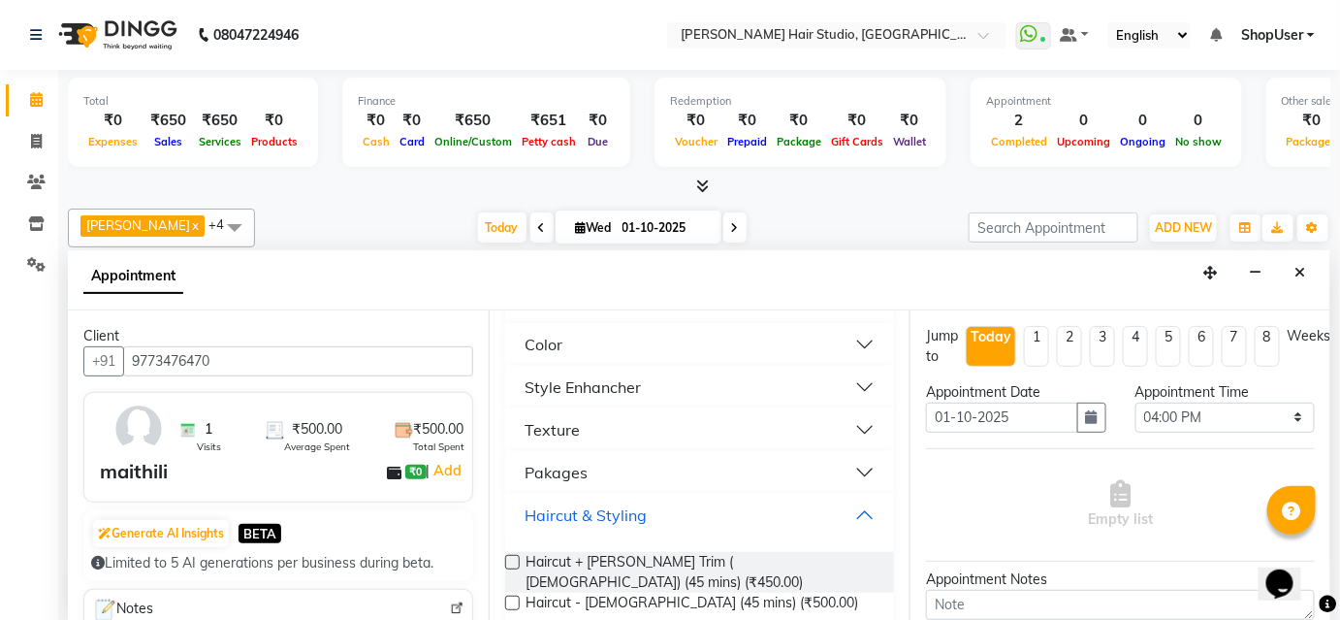
scroll to position [530, 0]
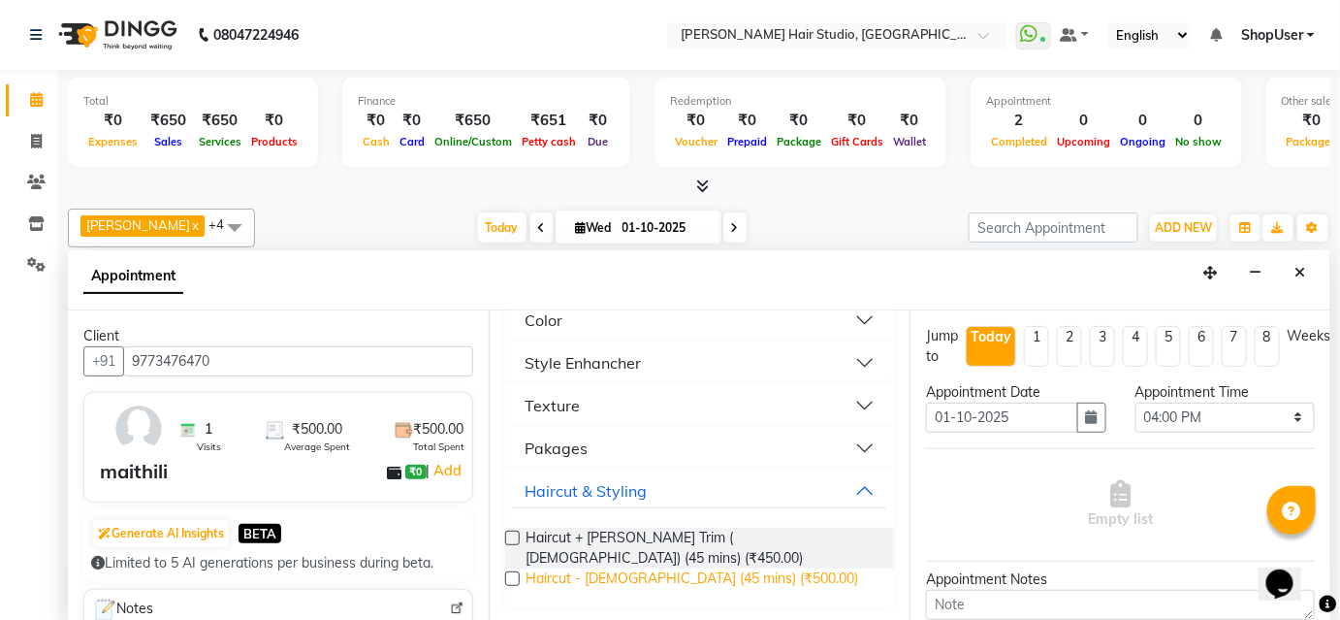
click at [614, 571] on span "Haircut - Female (45 mins) (₹500.00)" at bounding box center [692, 580] width 333 height 24
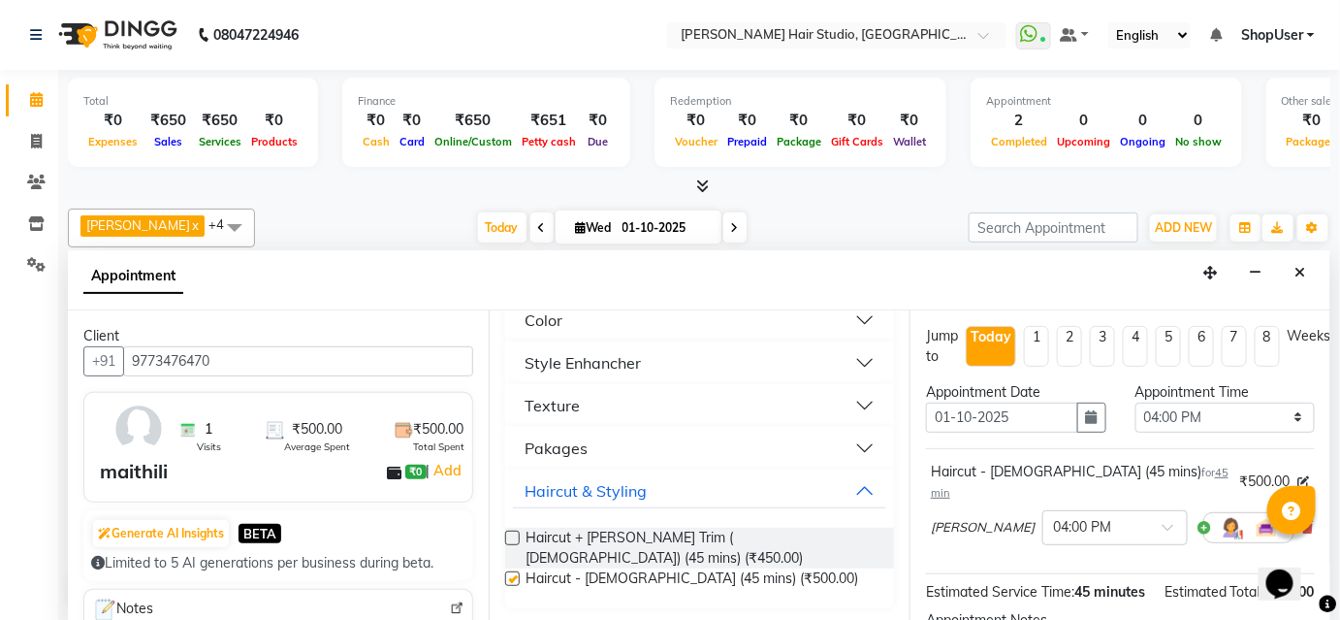
checkbox input "false"
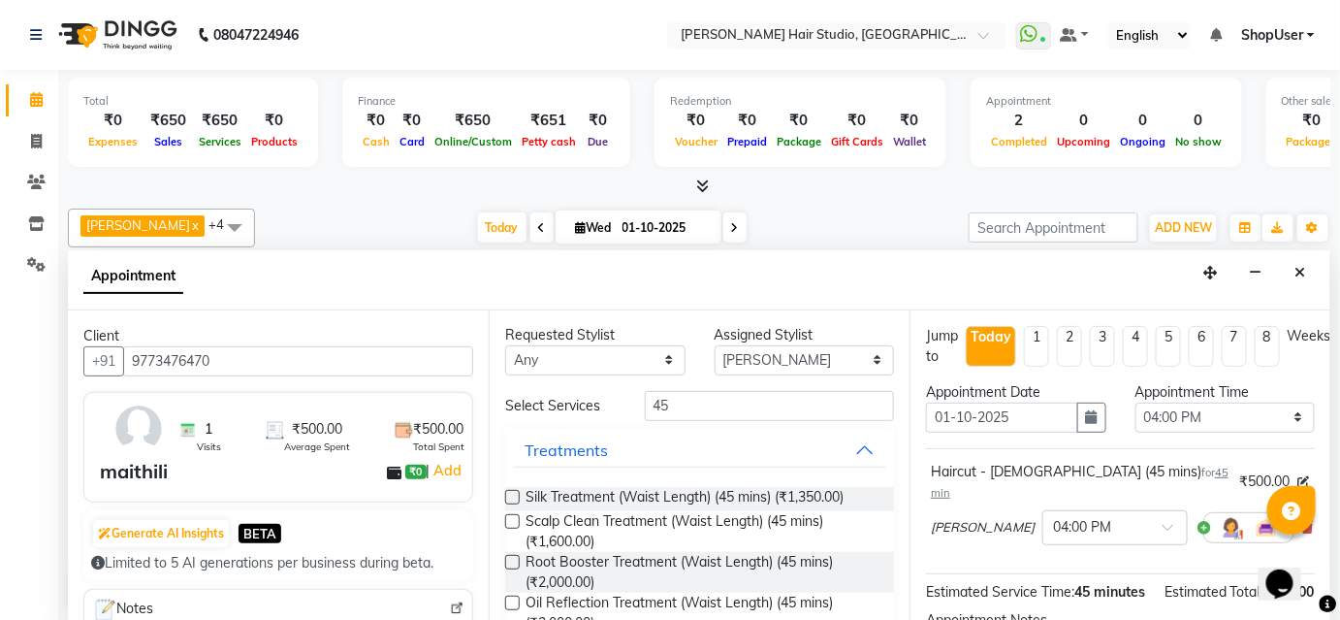
scroll to position [0, 0]
click at [723, 408] on input "45" at bounding box center [769, 407] width 249 height 30
type input "4"
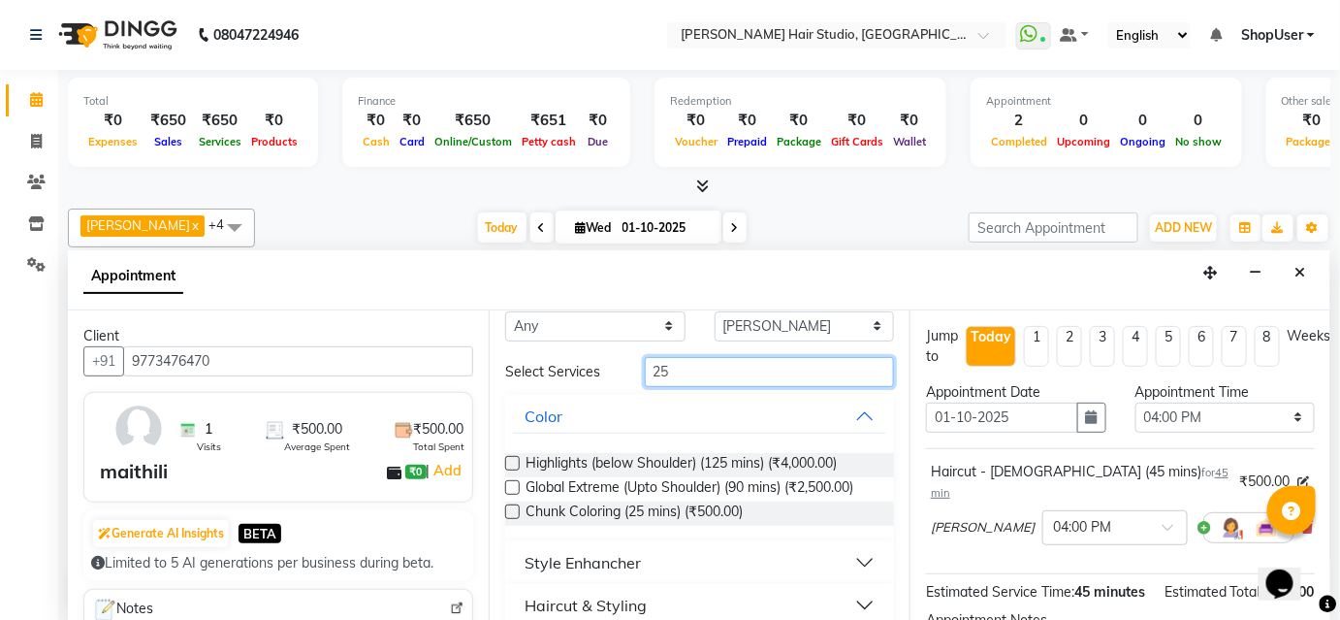
scroll to position [54, 0]
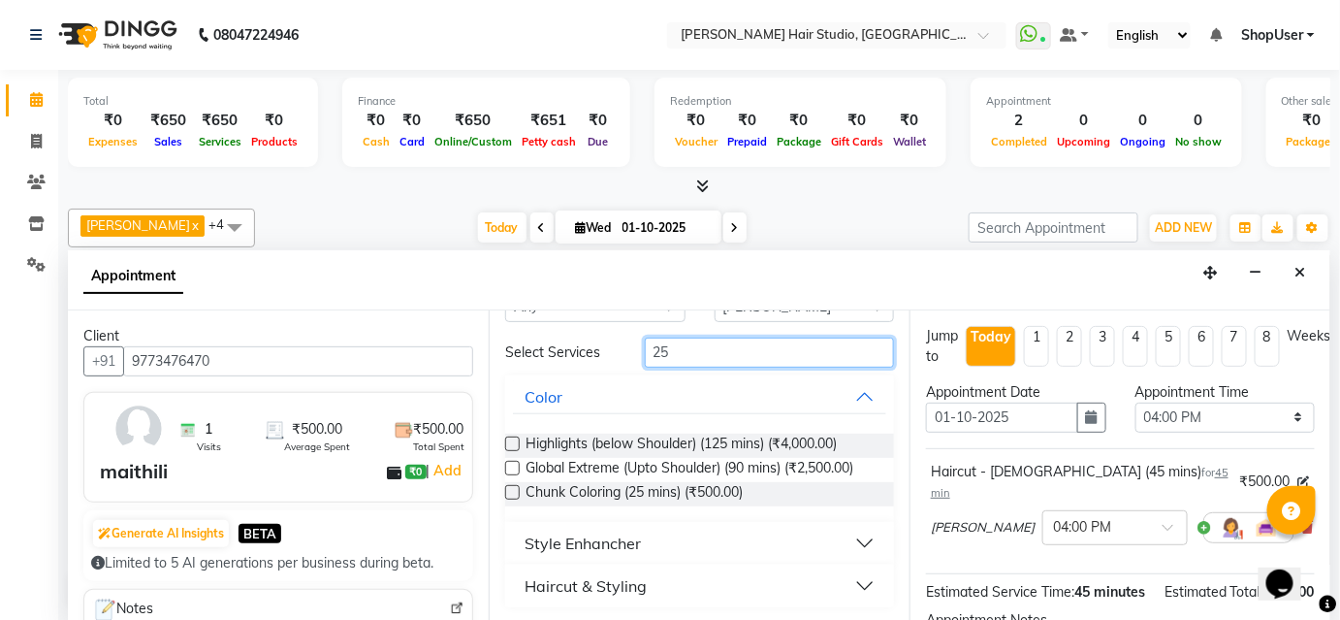
type input "25"
click at [546, 579] on div "Haircut & Styling" at bounding box center [586, 585] width 122 height 23
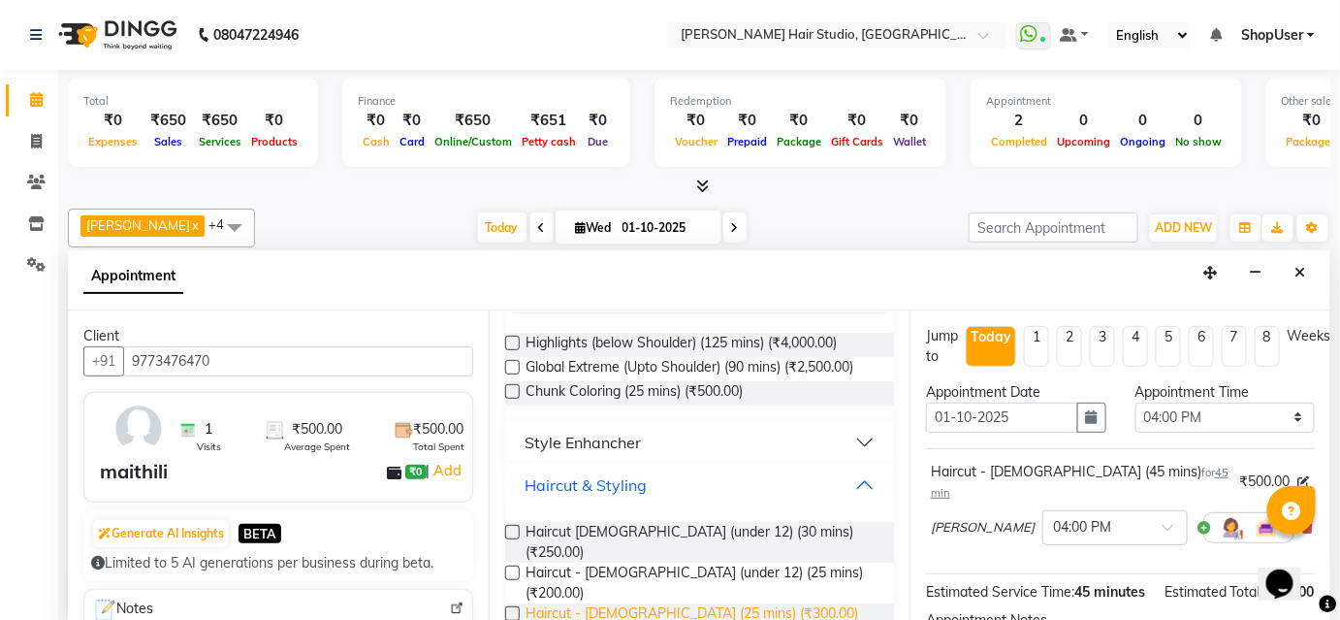
scroll to position [155, 0]
click at [509, 606] on label at bounding box center [512, 613] width 15 height 15
click at [509, 609] on input "checkbox" at bounding box center [511, 615] width 13 height 13
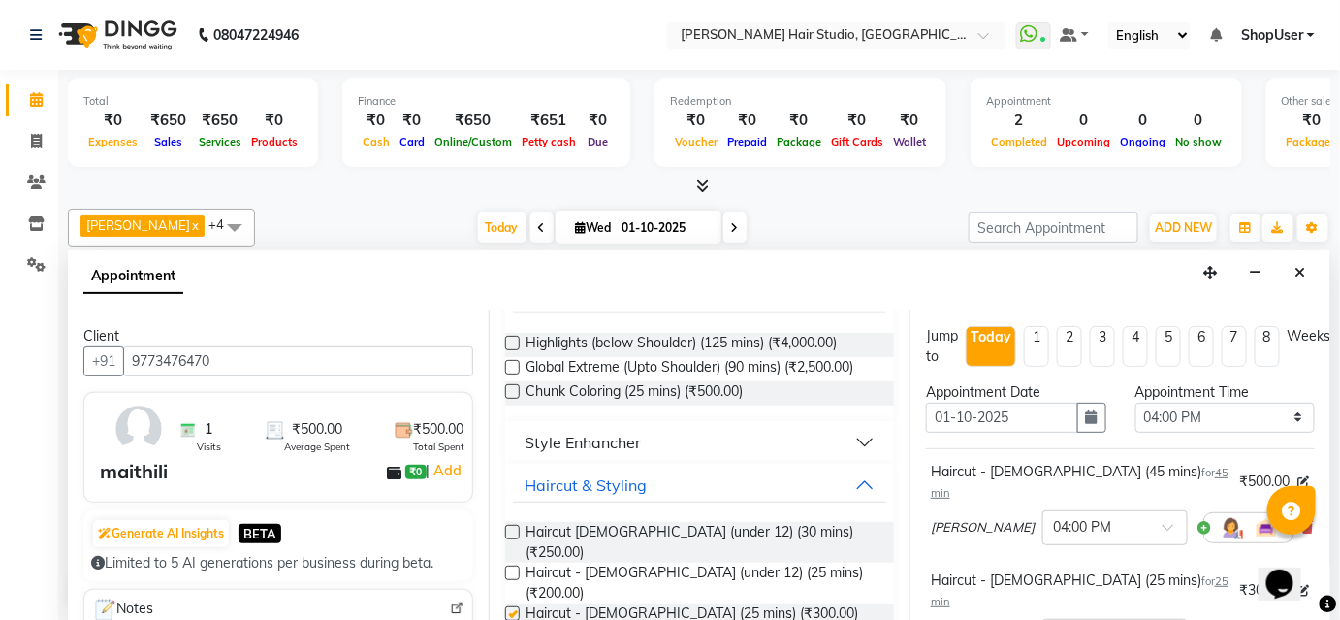
checkbox input "false"
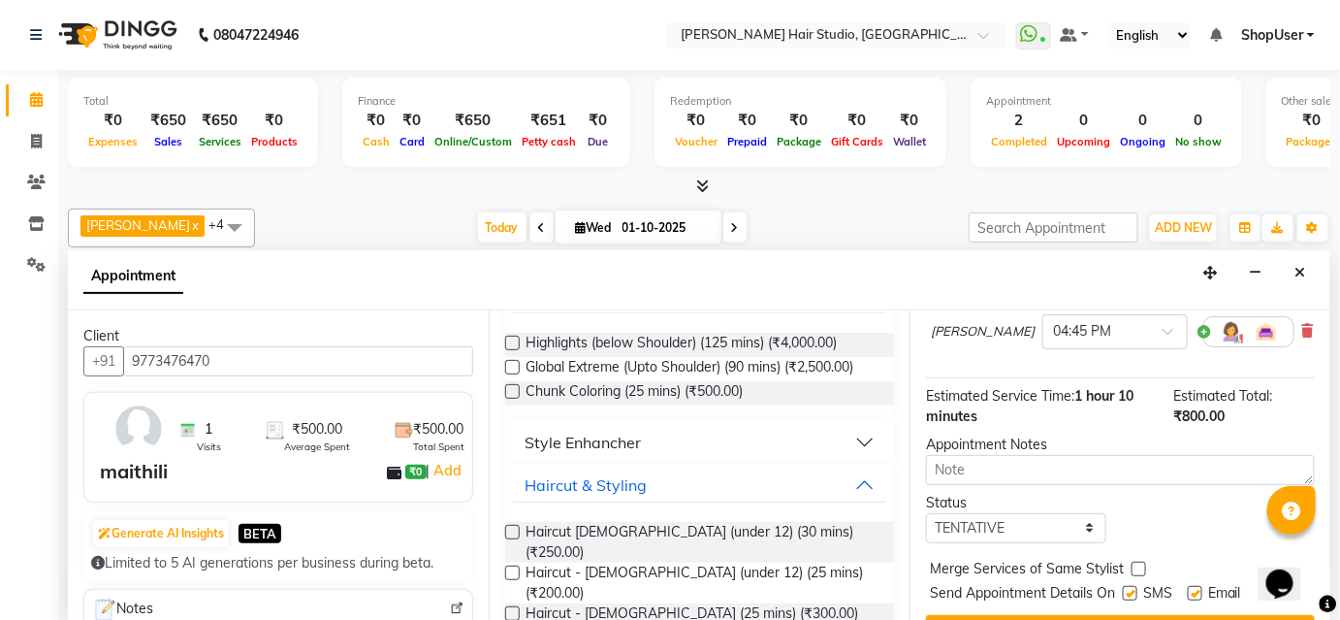
scroll to position [306, 0]
click at [1035, 614] on button "Book" at bounding box center [1120, 631] width 389 height 35
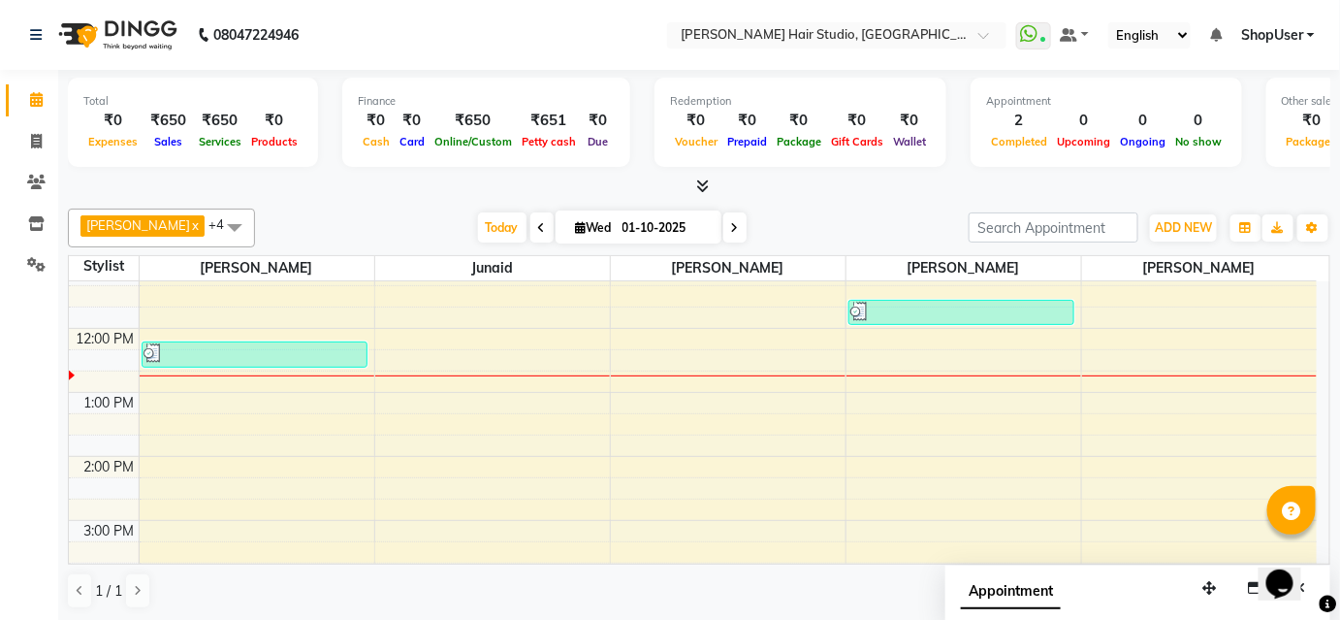
scroll to position [0, 0]
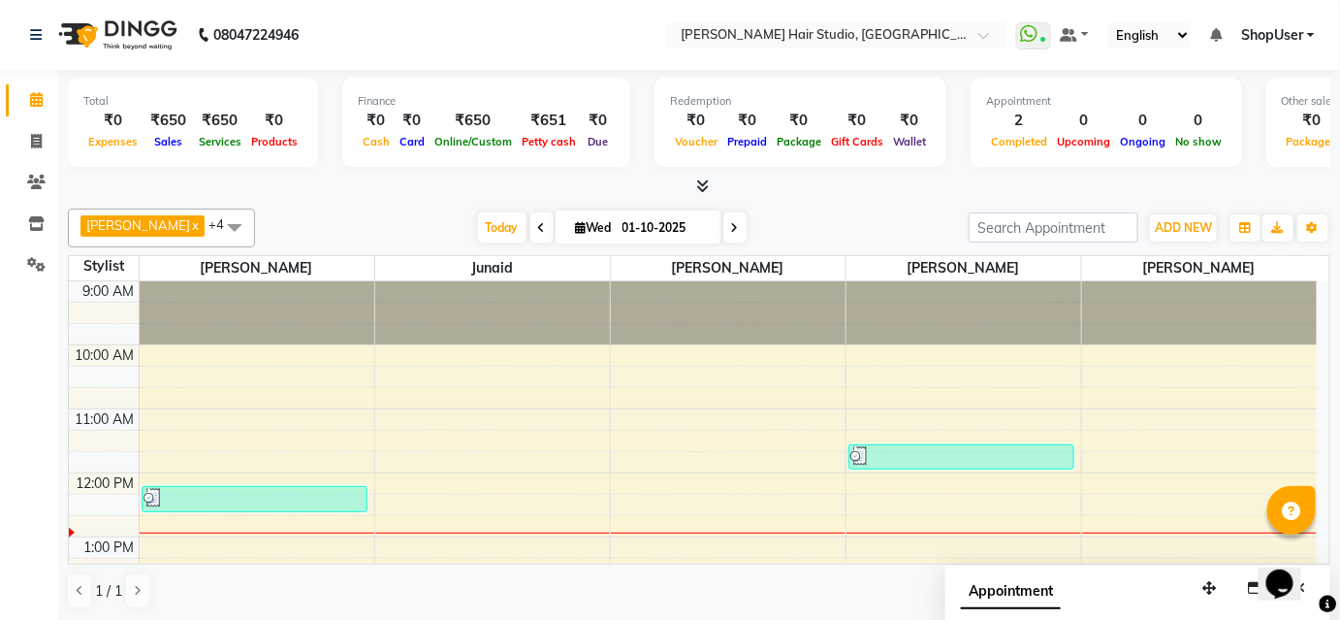
click at [1028, 582] on span "Appointment" at bounding box center [1011, 591] width 100 height 35
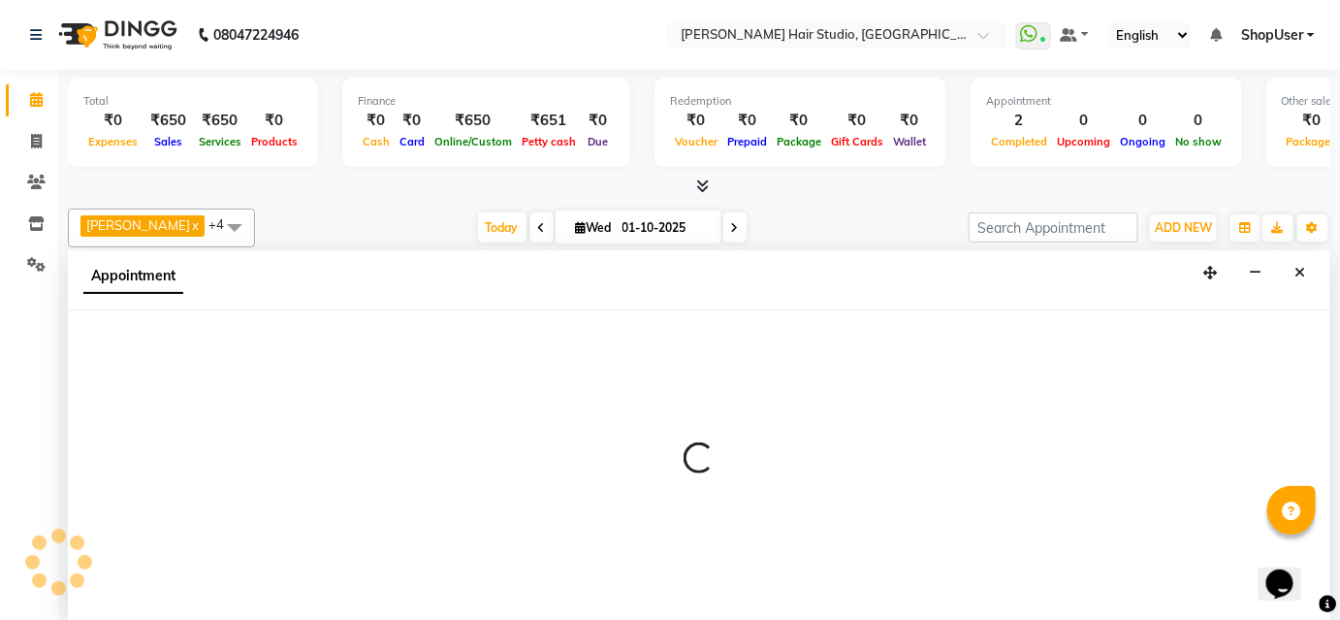
select select "tentative"
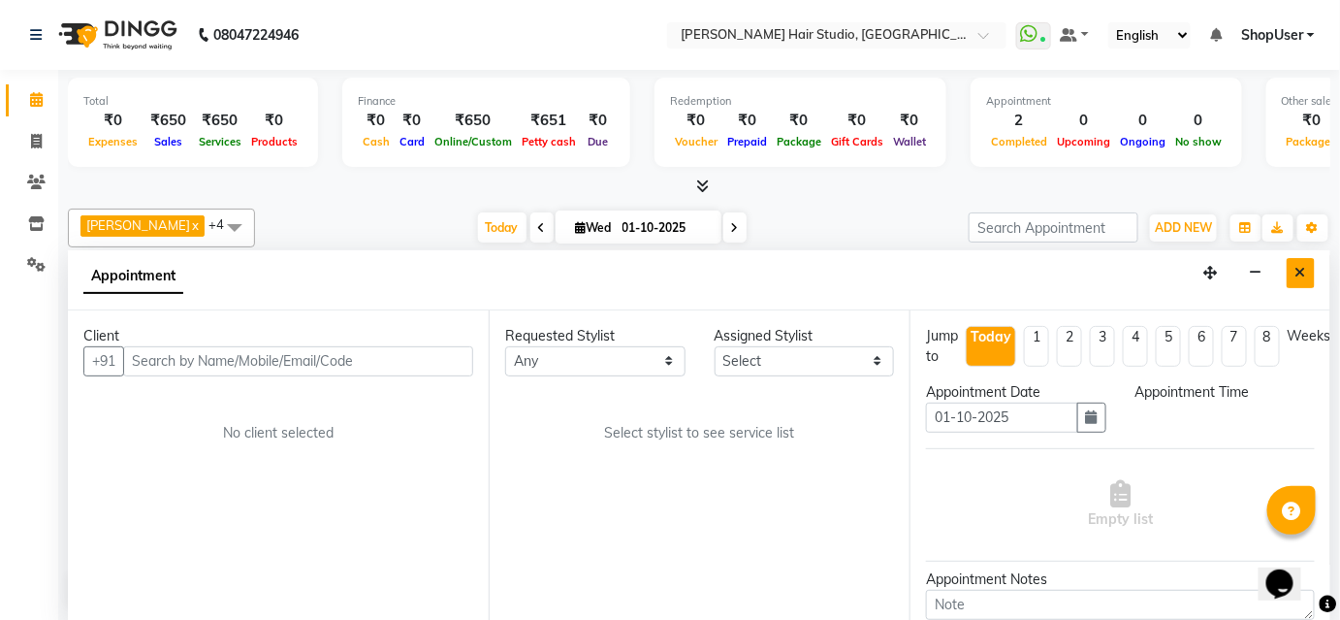
click at [1308, 274] on button "Close" at bounding box center [1301, 273] width 28 height 30
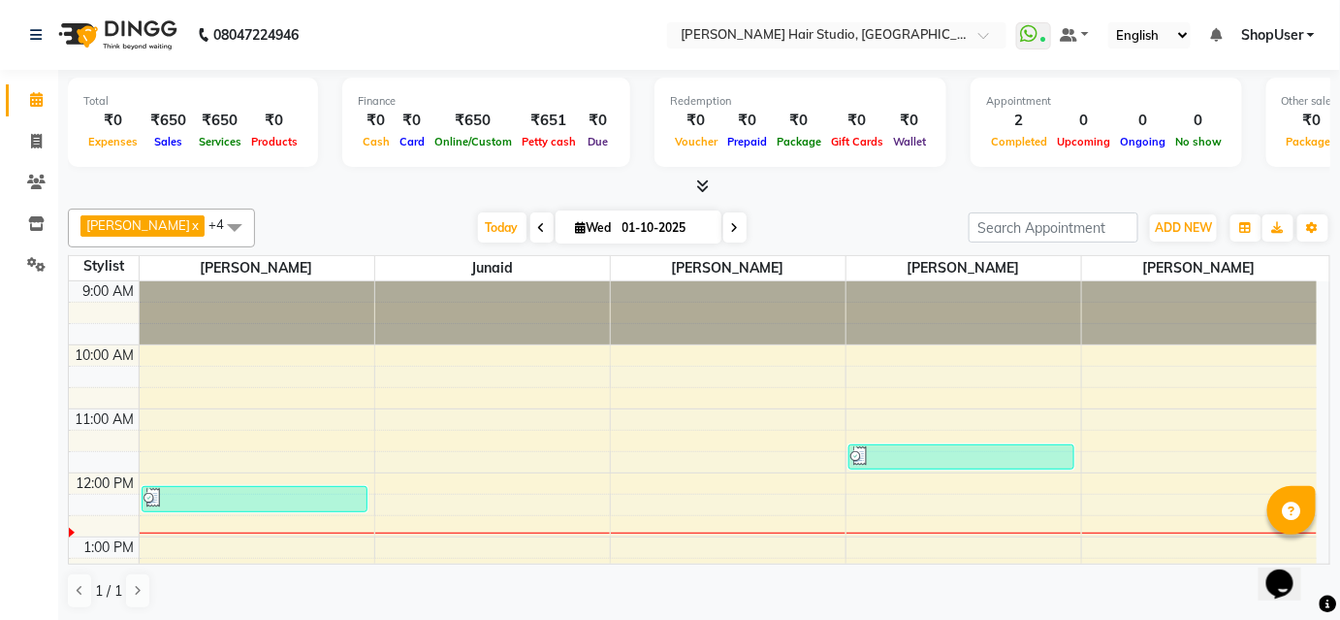
click at [711, 182] on div at bounding box center [699, 187] width 1263 height 20
click at [703, 185] on icon at bounding box center [703, 185] width 13 height 15
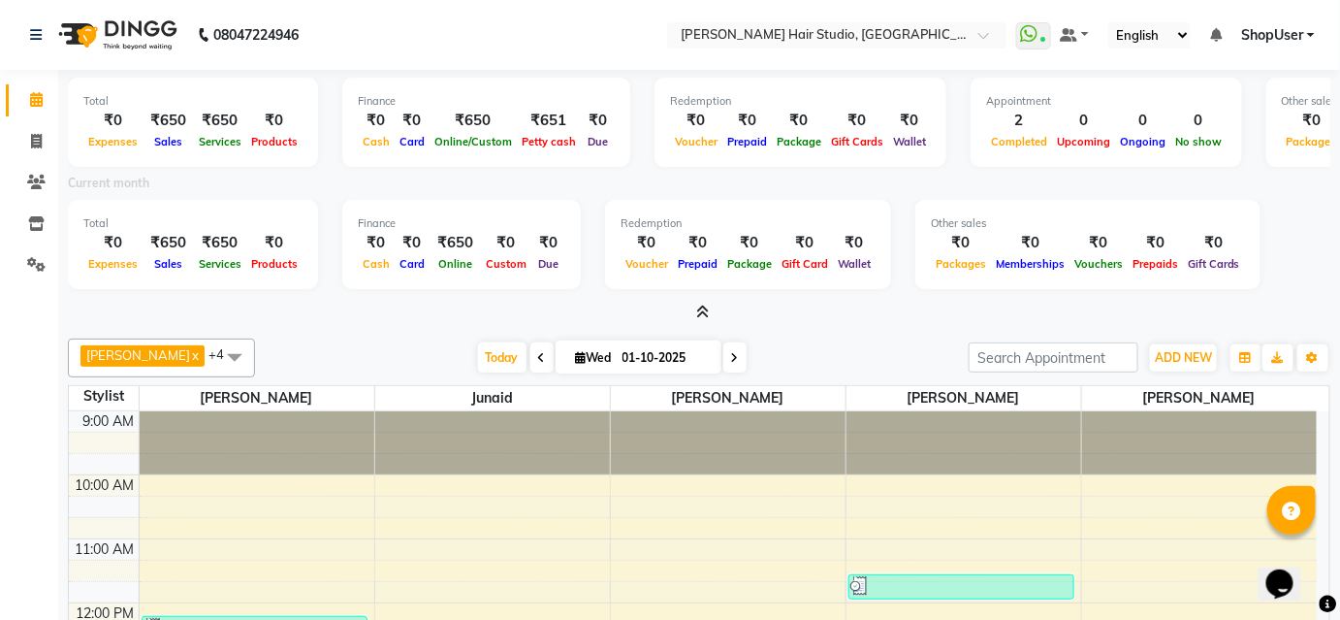
click at [706, 305] on icon at bounding box center [703, 312] width 13 height 15
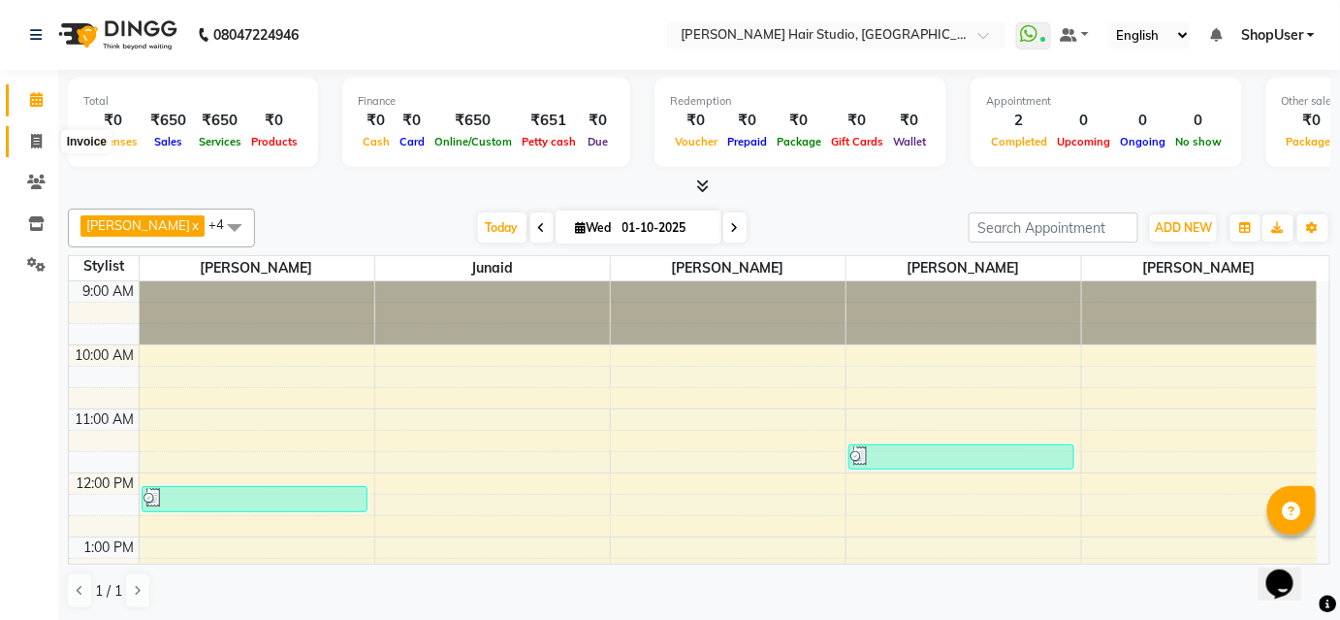
click at [37, 145] on icon at bounding box center [36, 141] width 11 height 15
select select "service"
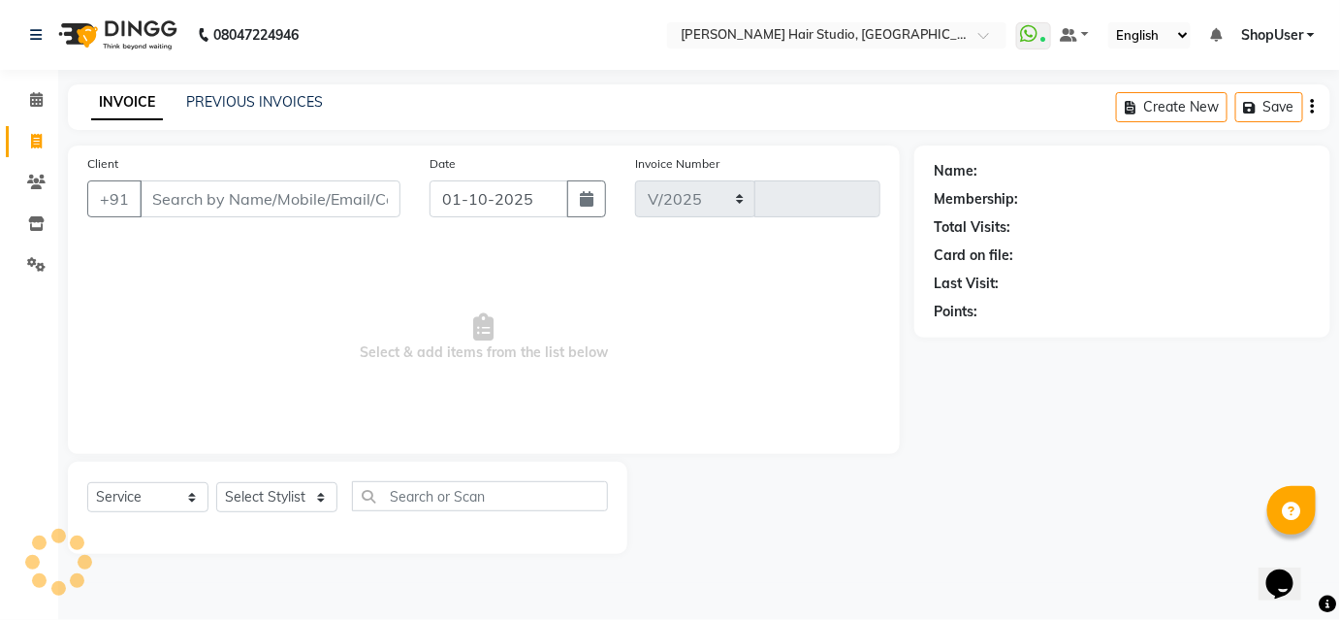
select select "627"
type input "5841"
drag, startPoint x: 295, startPoint y: 497, endPoint x: 295, endPoint y: 422, distance: 74.7
click at [295, 496] on select "Select Stylist" at bounding box center [276, 497] width 121 height 30
select select "86031"
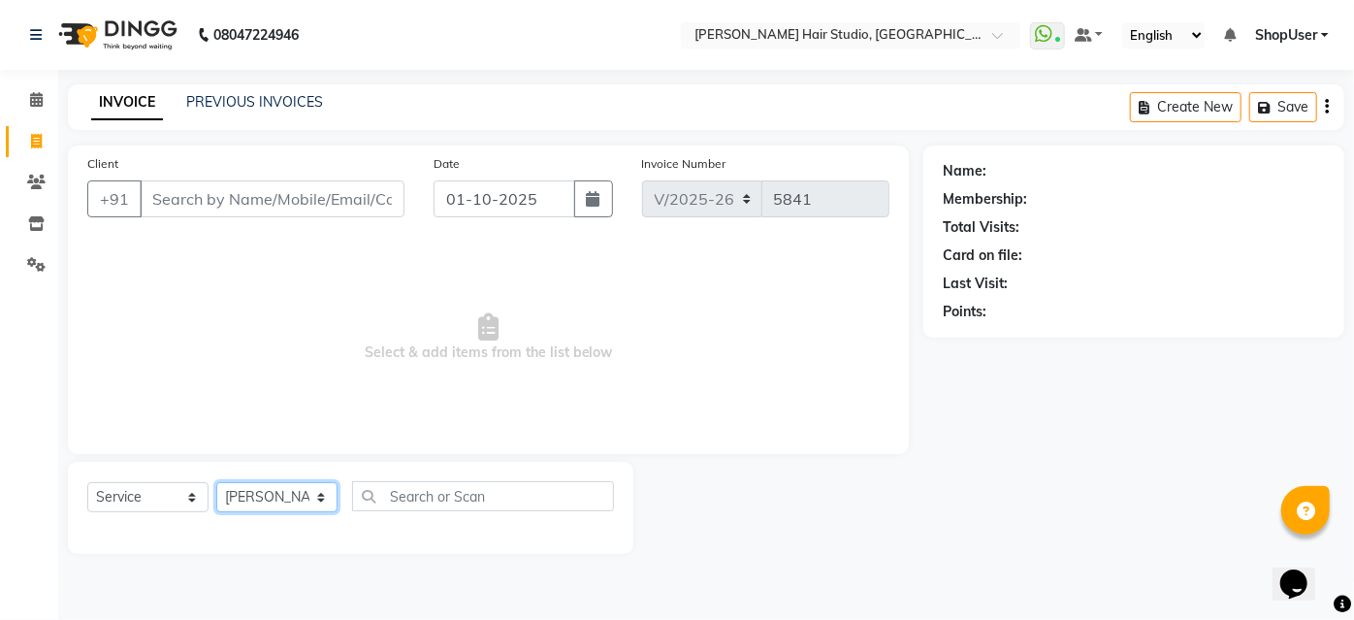
click at [216, 482] on select "Select Stylist [PERSON_NAME] [PERSON_NAME] Avinash [PERSON_NAME] kahde [PERSON_…" at bounding box center [276, 497] width 121 height 30
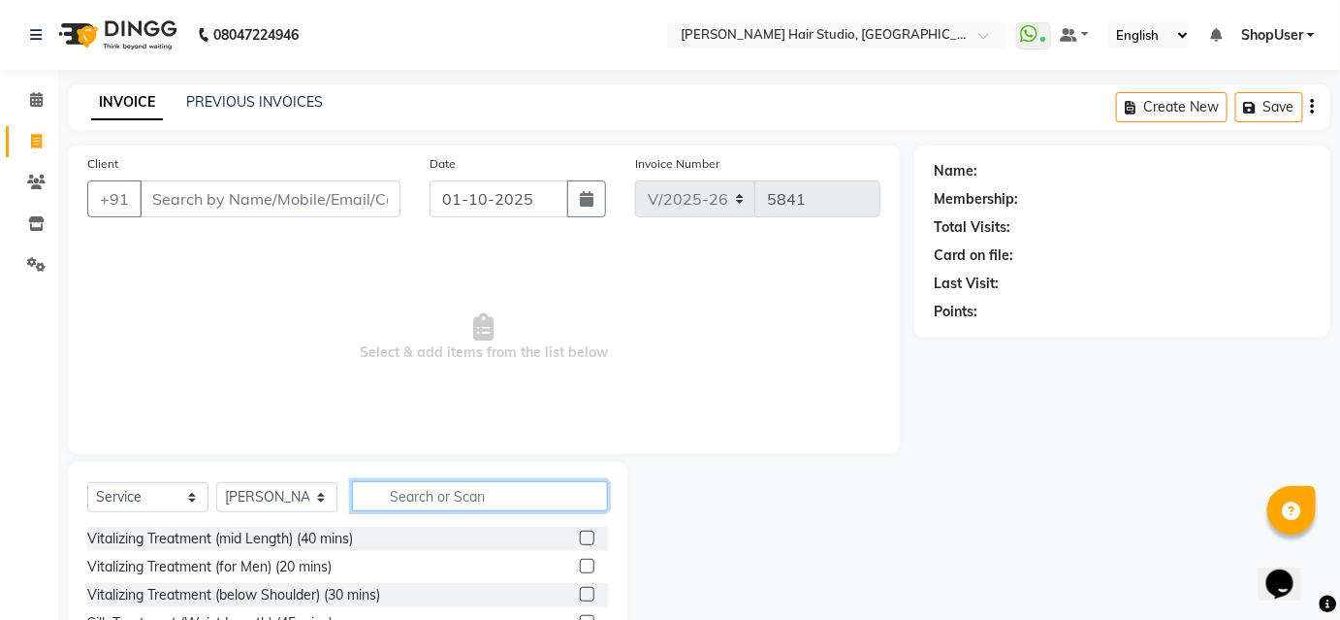
click at [466, 492] on input "text" at bounding box center [480, 496] width 256 height 30
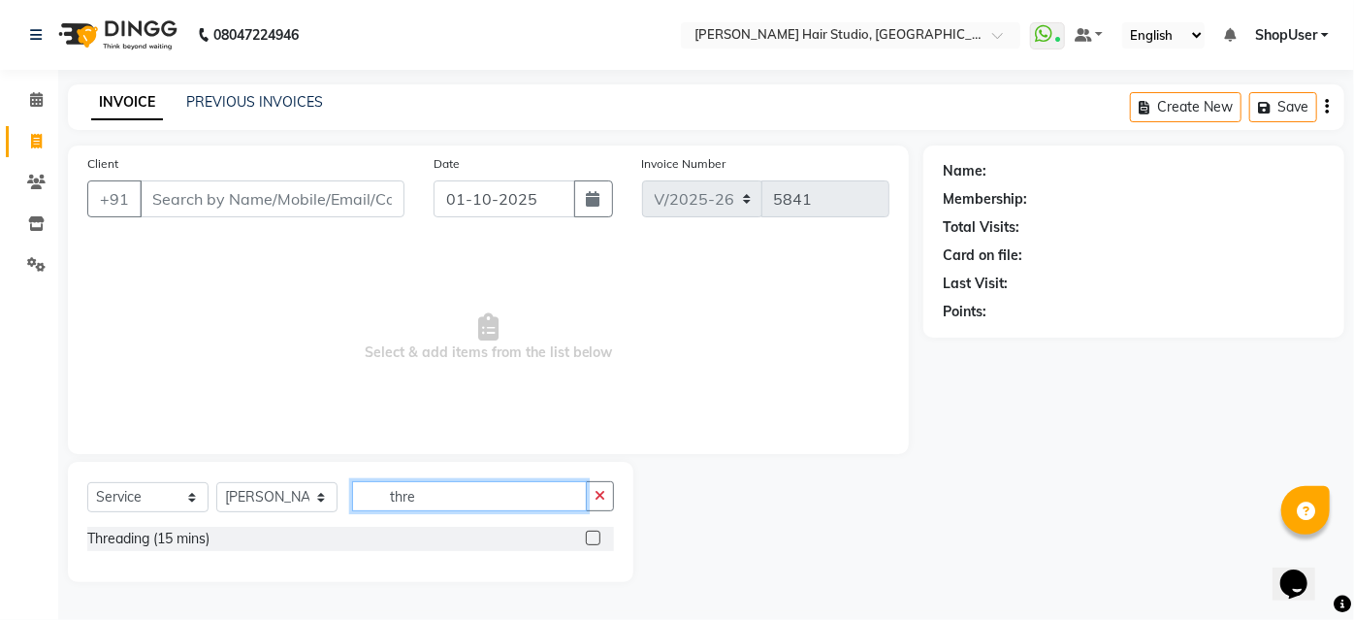
type input "thre"
click at [595, 538] on label at bounding box center [593, 538] width 15 height 15
click at [595, 538] on input "checkbox" at bounding box center [592, 538] width 13 height 13
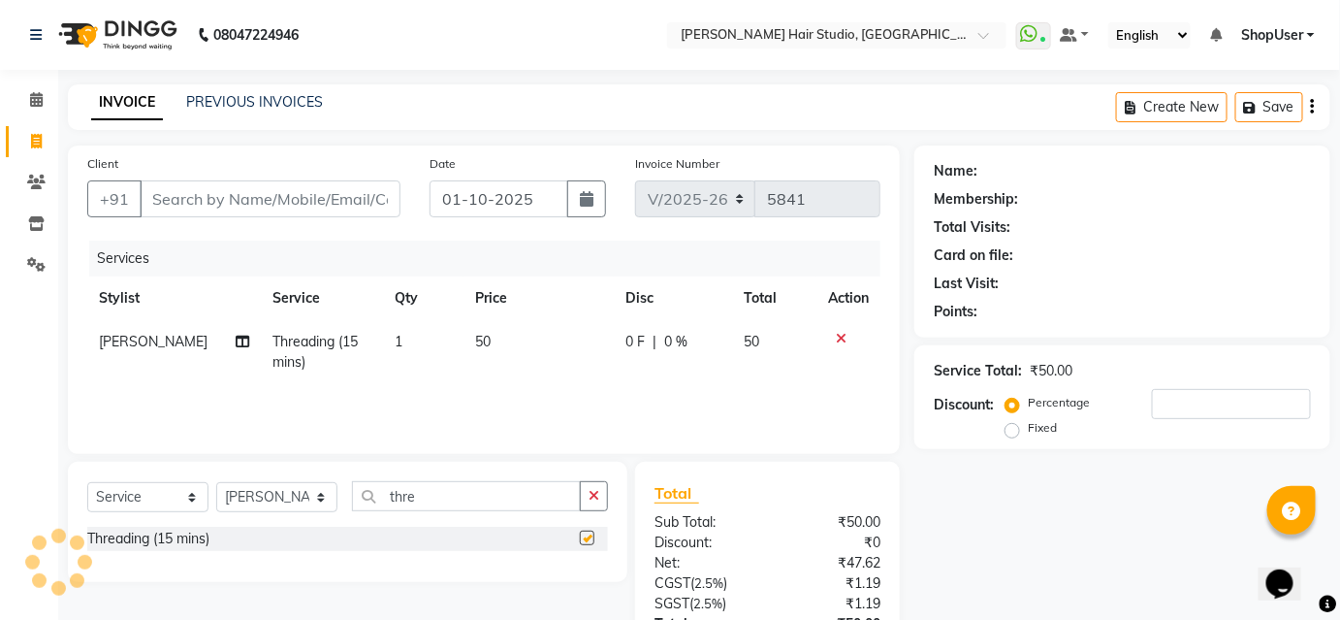
checkbox input "false"
click at [484, 338] on td "50" at bounding box center [538, 352] width 149 height 64
select select "86031"
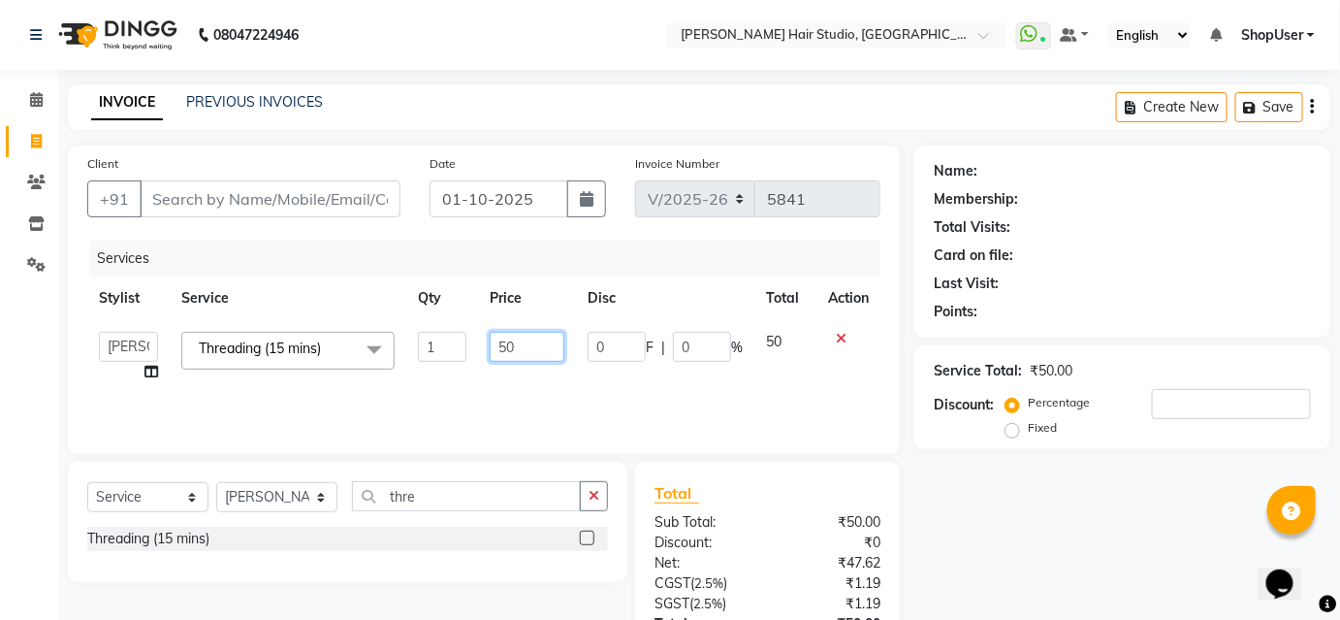
click at [523, 348] on input "50" at bounding box center [527, 347] width 75 height 30
type input "5"
type input "150"
click at [715, 396] on div "Services Stylist Service Qty Price Disc Total Action Ajinkya Anuja Arunesh Avin…" at bounding box center [483, 338] width 793 height 194
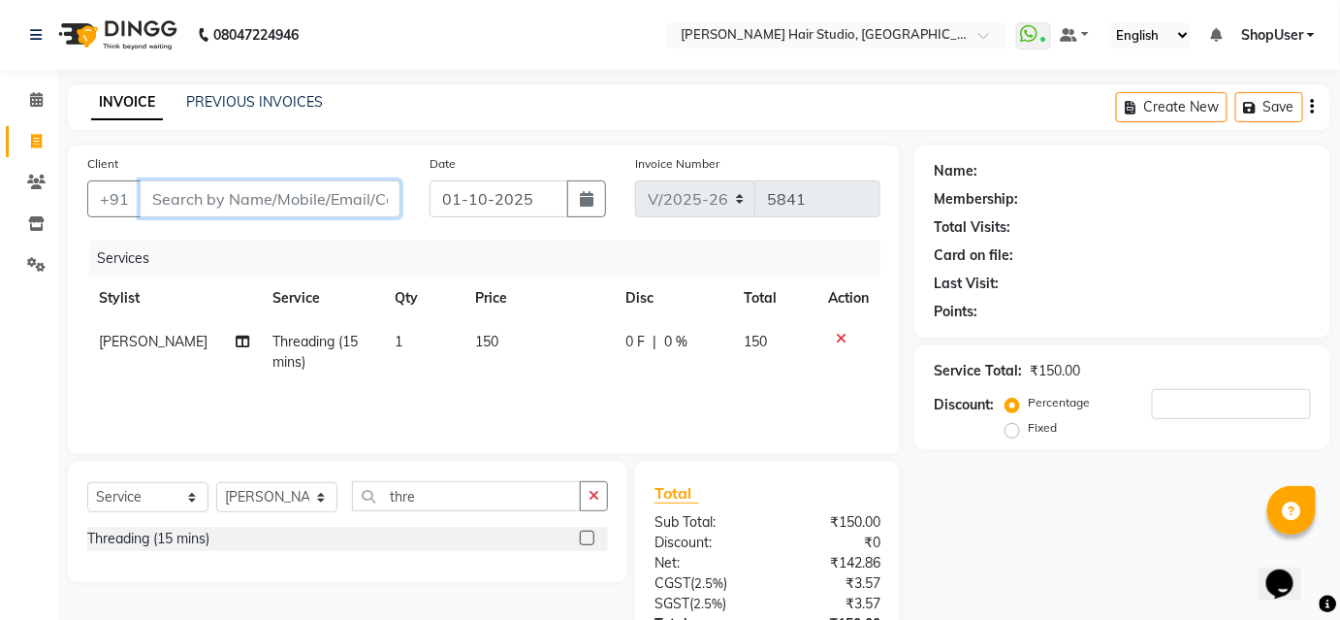
click at [301, 203] on input "Client" at bounding box center [270, 198] width 261 height 37
click at [187, 200] on input "Client" at bounding box center [270, 198] width 261 height 37
type input "9"
type input "0"
type input "9354534368"
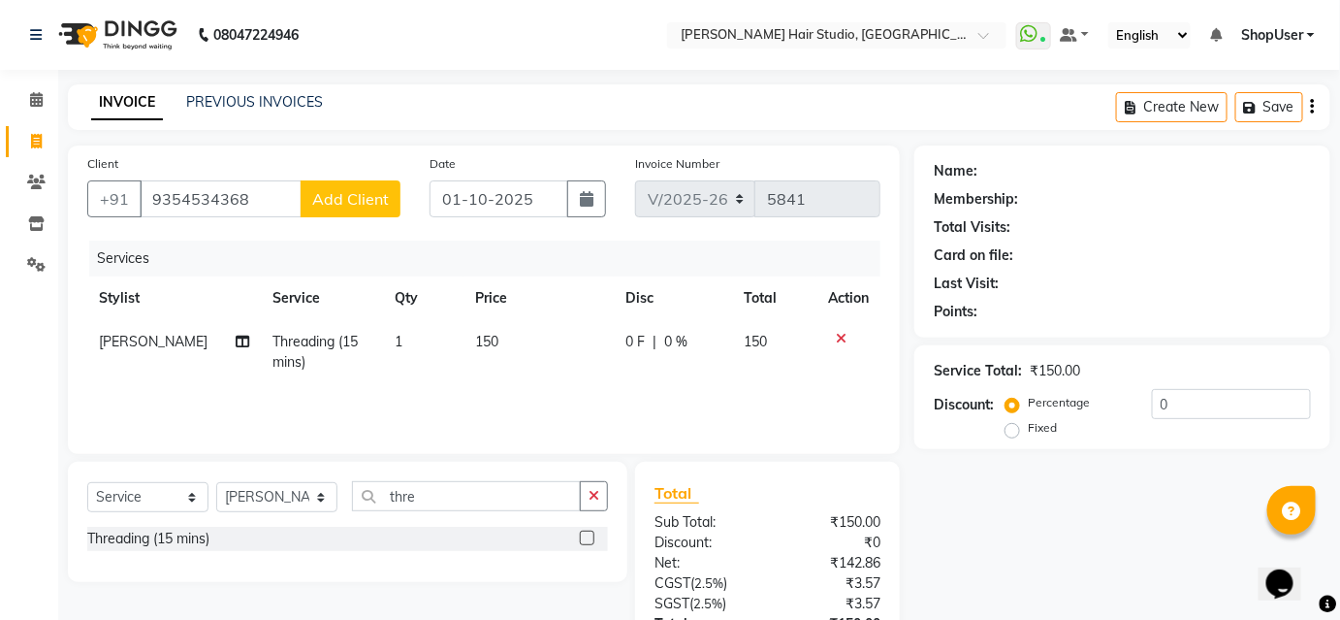
click at [369, 196] on span "Add Client" at bounding box center [350, 198] width 77 height 19
select select "22"
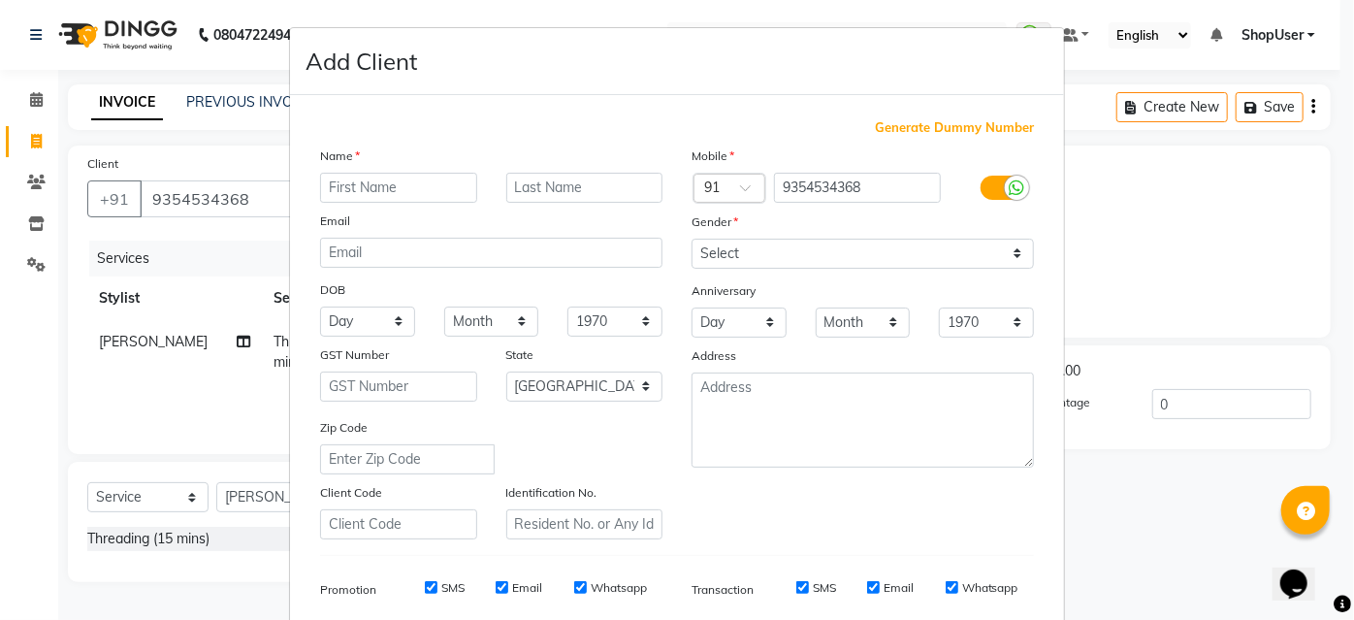
click at [355, 185] on input "text" at bounding box center [398, 188] width 157 height 30
type input "priti"
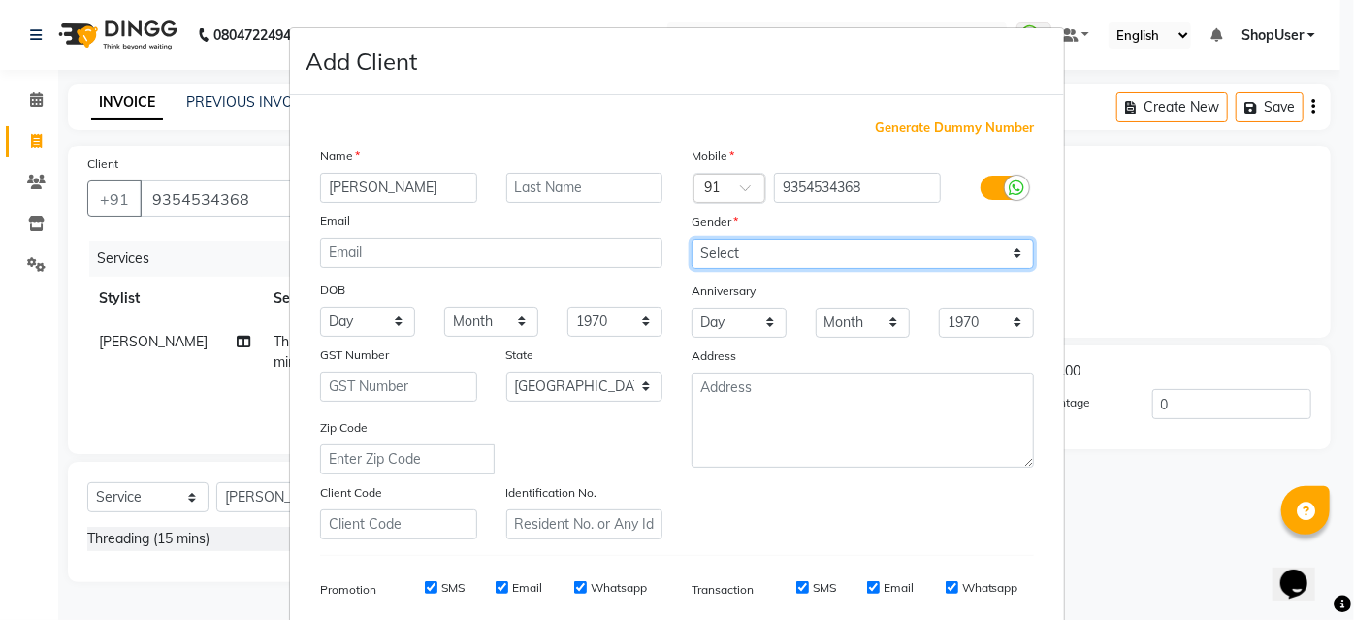
click at [735, 254] on select "Select [DEMOGRAPHIC_DATA] [DEMOGRAPHIC_DATA] Other Prefer Not To Say" at bounding box center [863, 254] width 342 height 30
select select "[DEMOGRAPHIC_DATA]"
click at [692, 239] on select "Select [DEMOGRAPHIC_DATA] [DEMOGRAPHIC_DATA] Other Prefer Not To Say" at bounding box center [863, 254] width 342 height 30
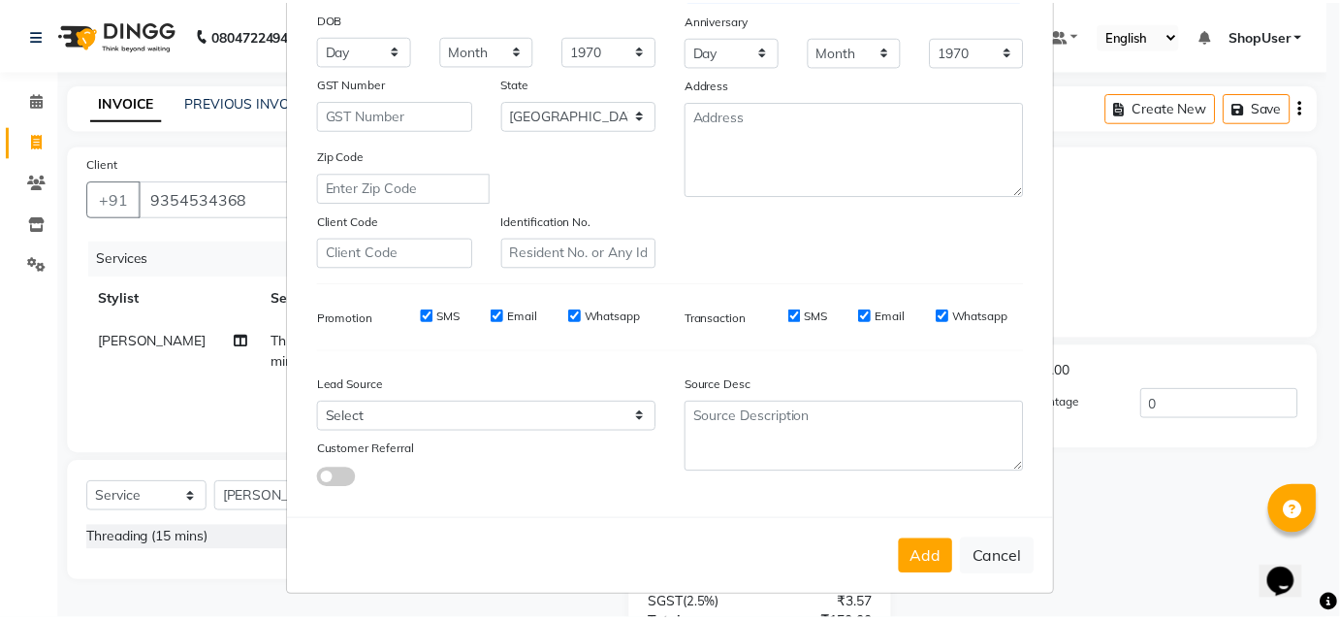
scroll to position [274, 0]
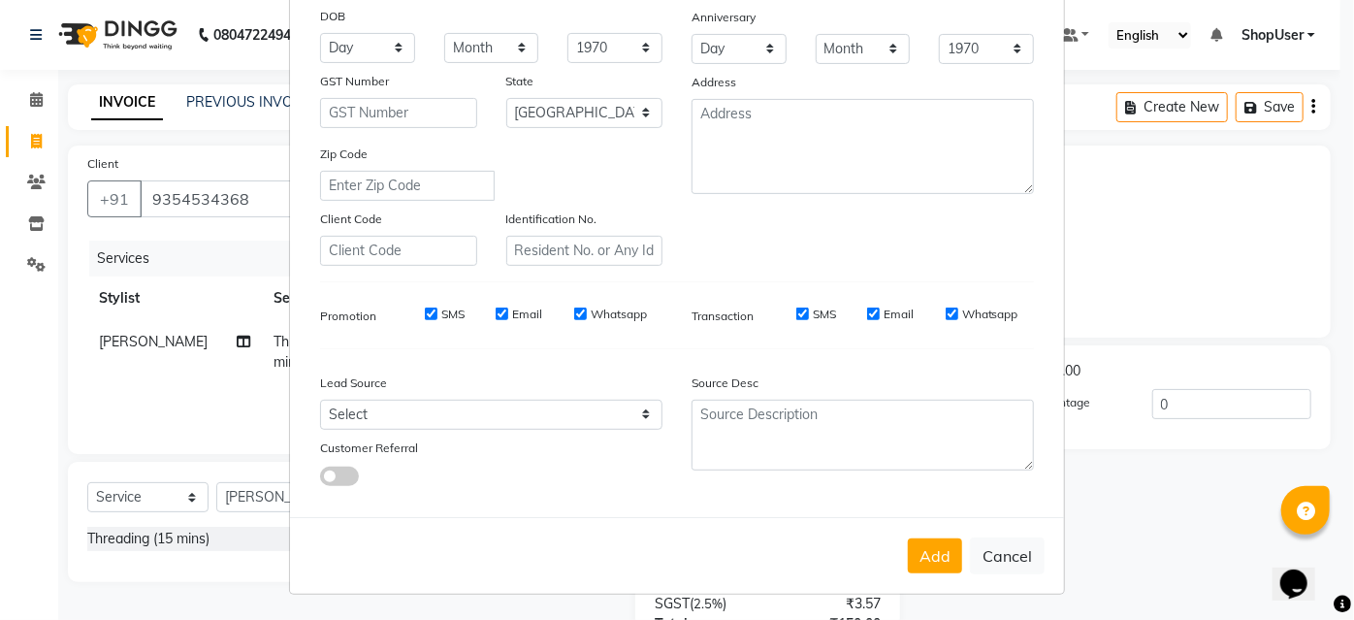
click at [924, 544] on button "Add" at bounding box center [935, 555] width 54 height 35
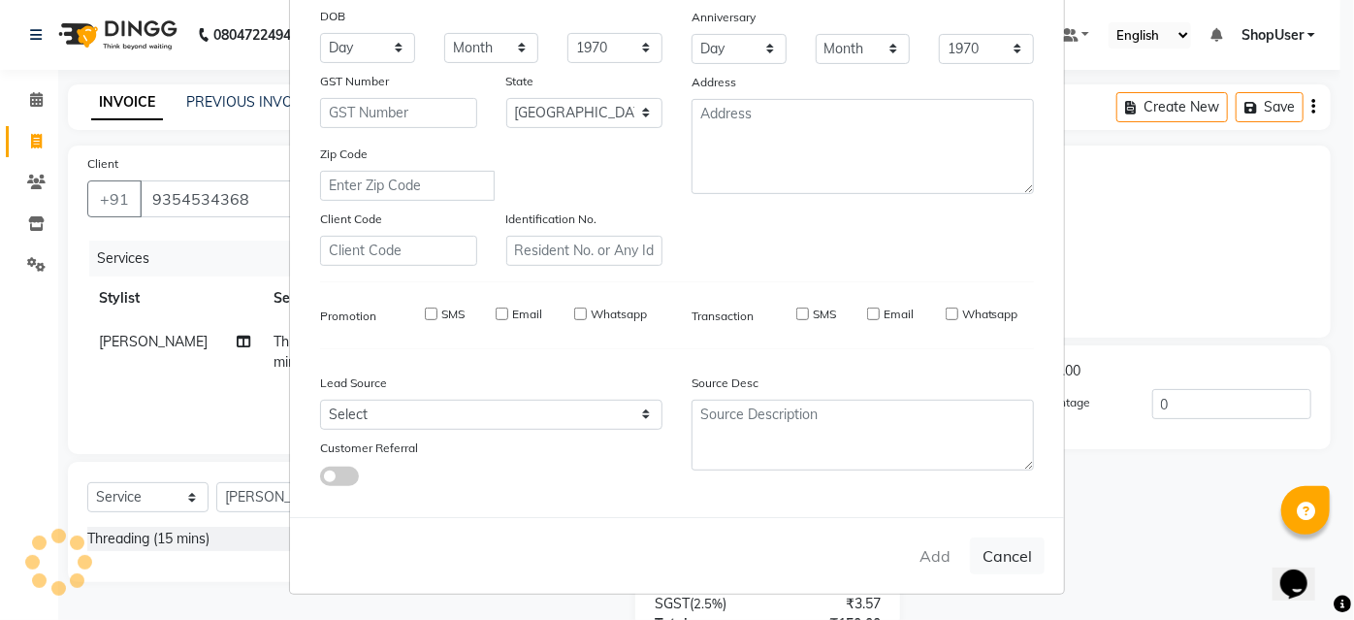
select select
select select "null"
select select
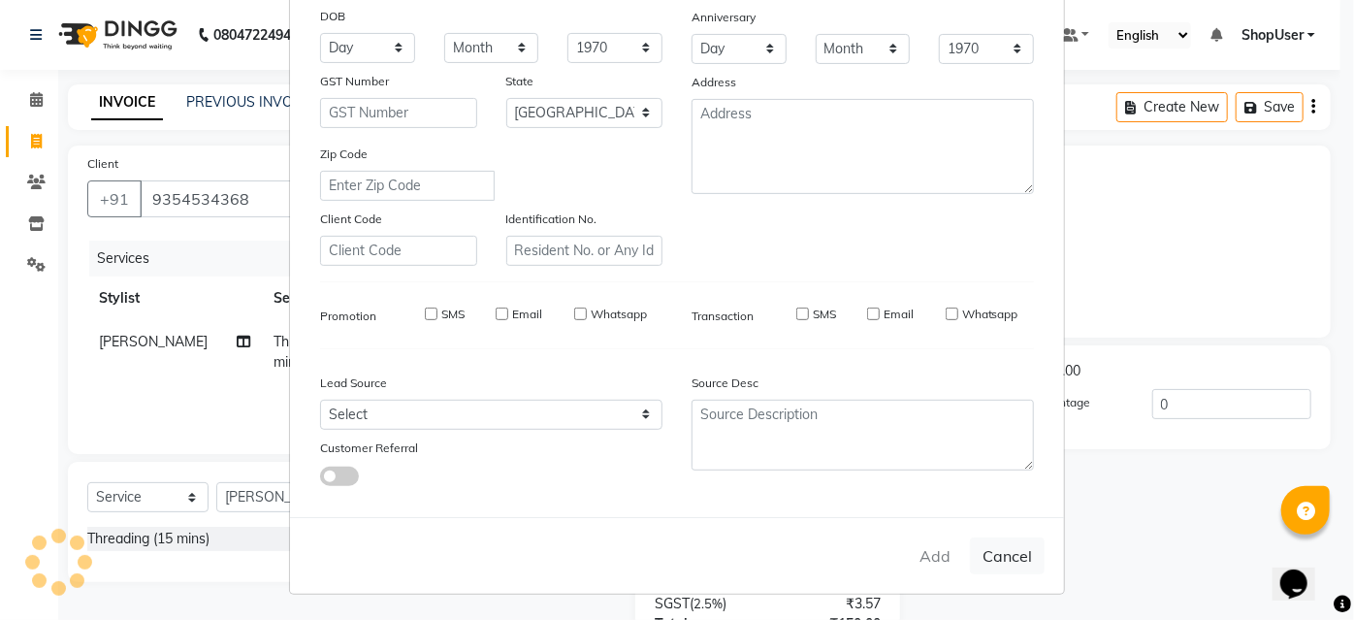
select select
checkbox input "false"
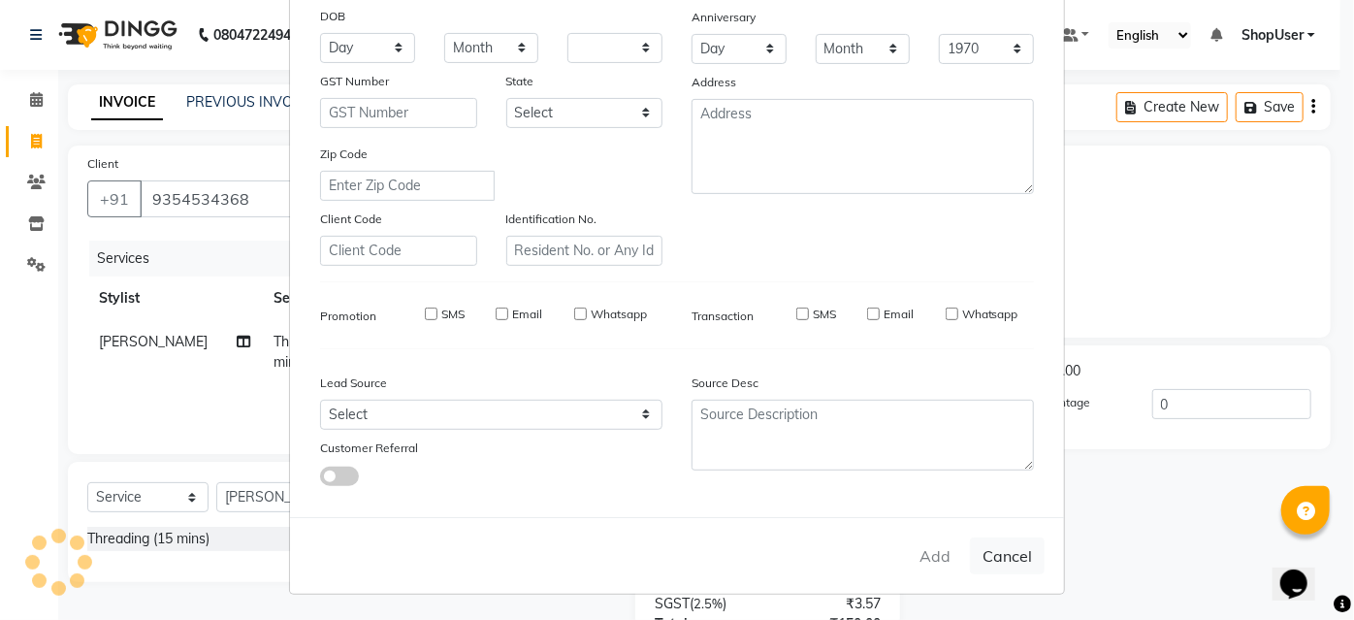
checkbox input "false"
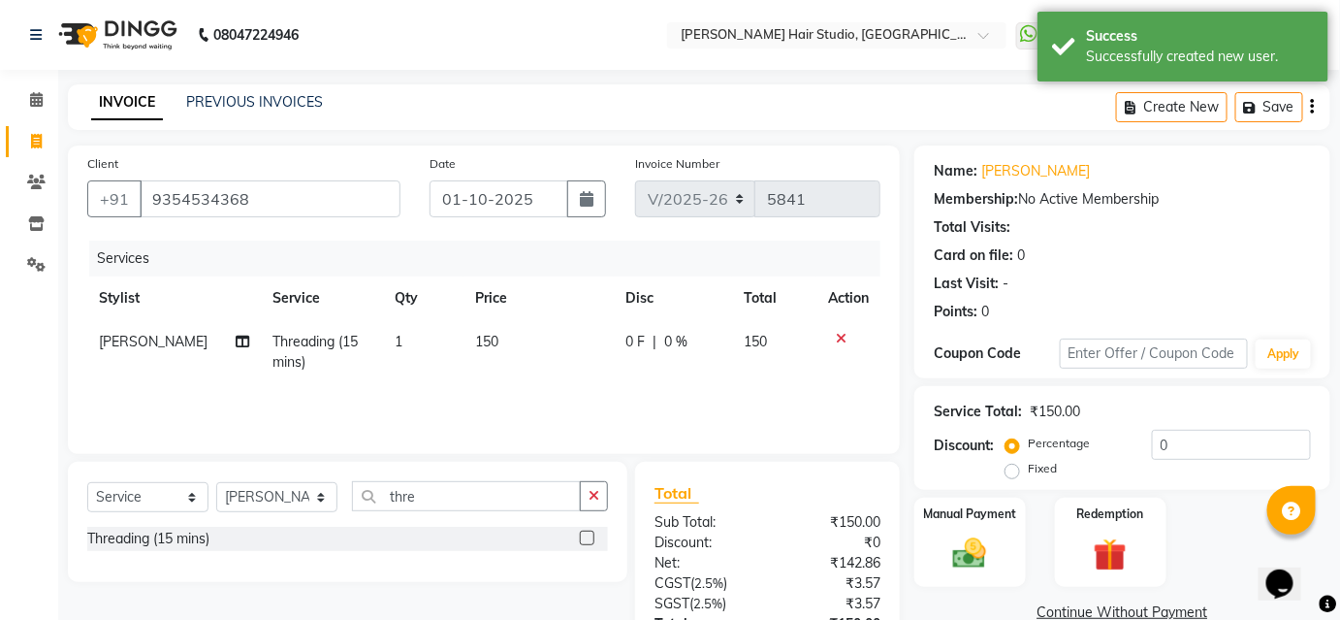
scroll to position [155, 0]
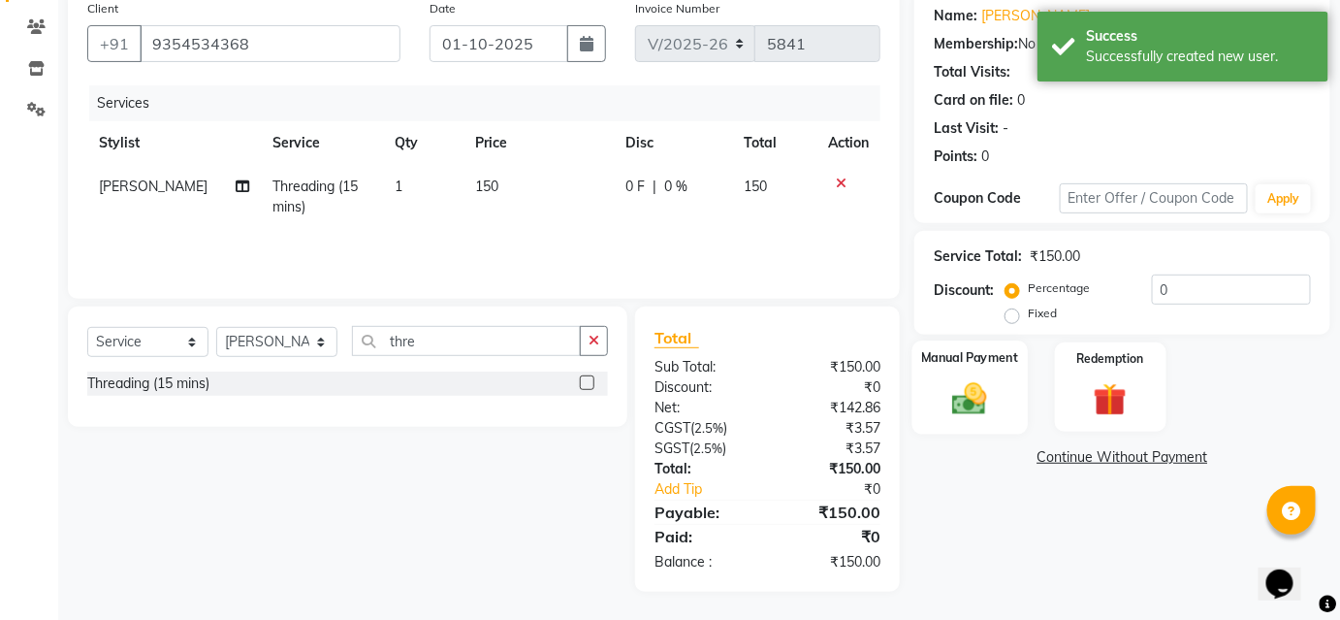
click at [967, 374] on div "Manual Payment" at bounding box center [970, 387] width 115 height 94
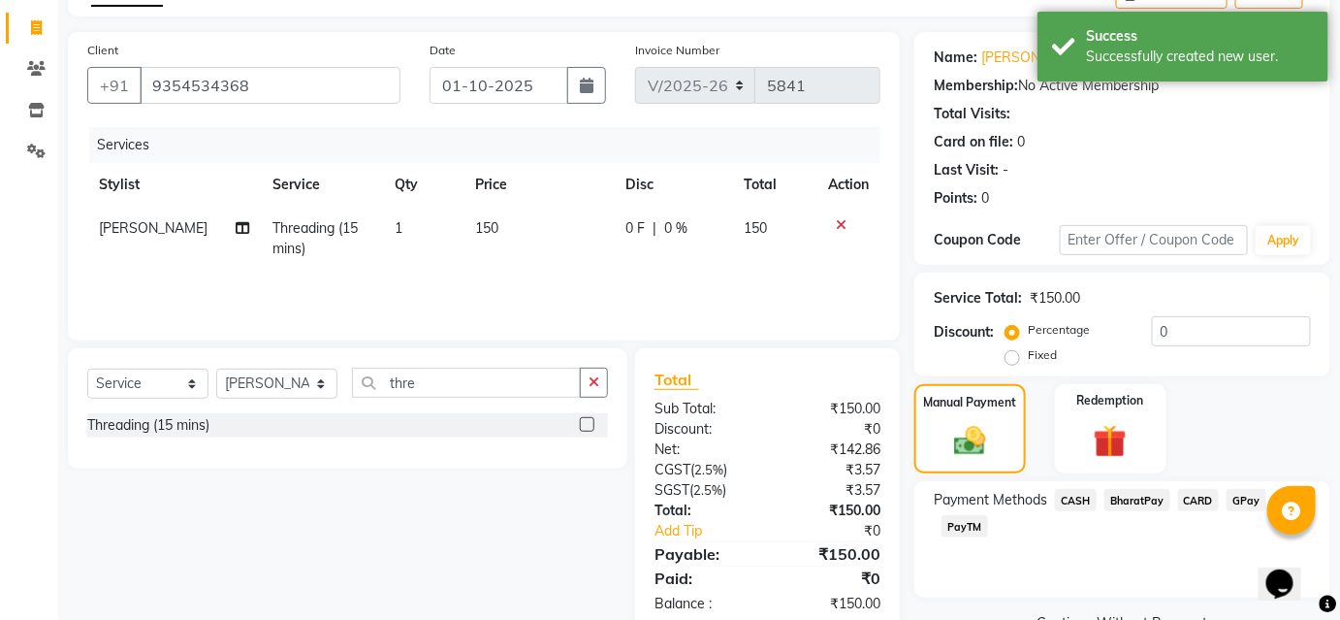
scroll to position [159, 0]
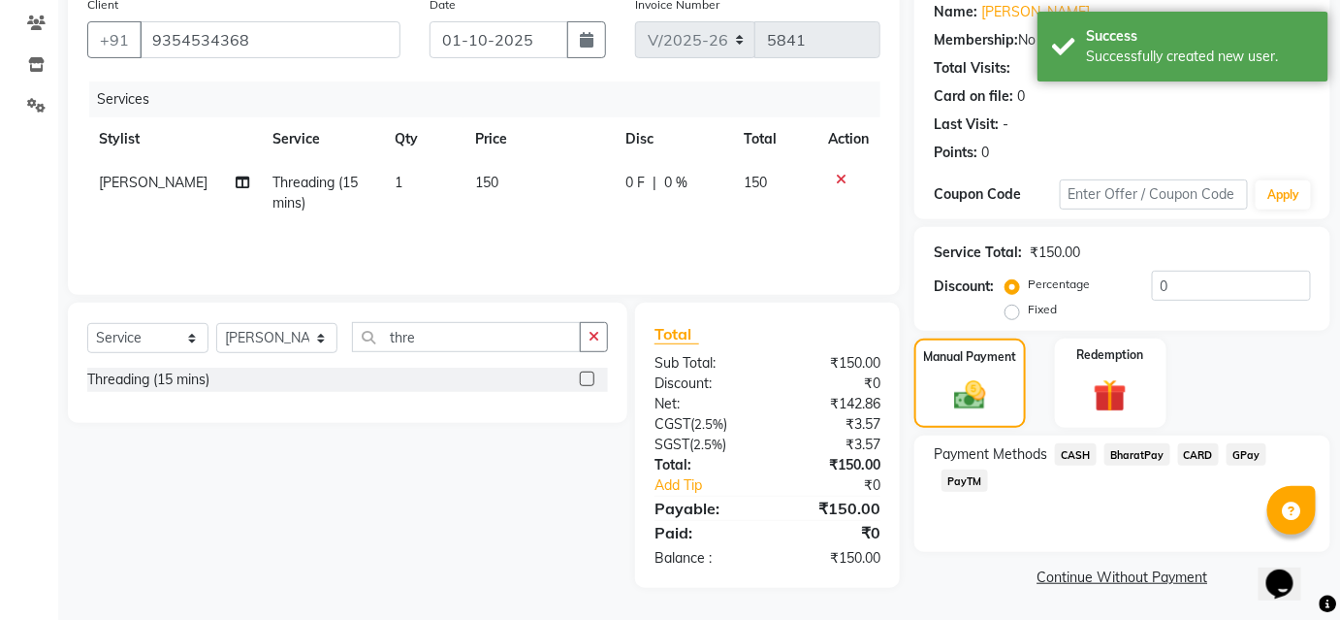
click at [1138, 447] on span "BharatPay" at bounding box center [1138, 454] width 66 height 22
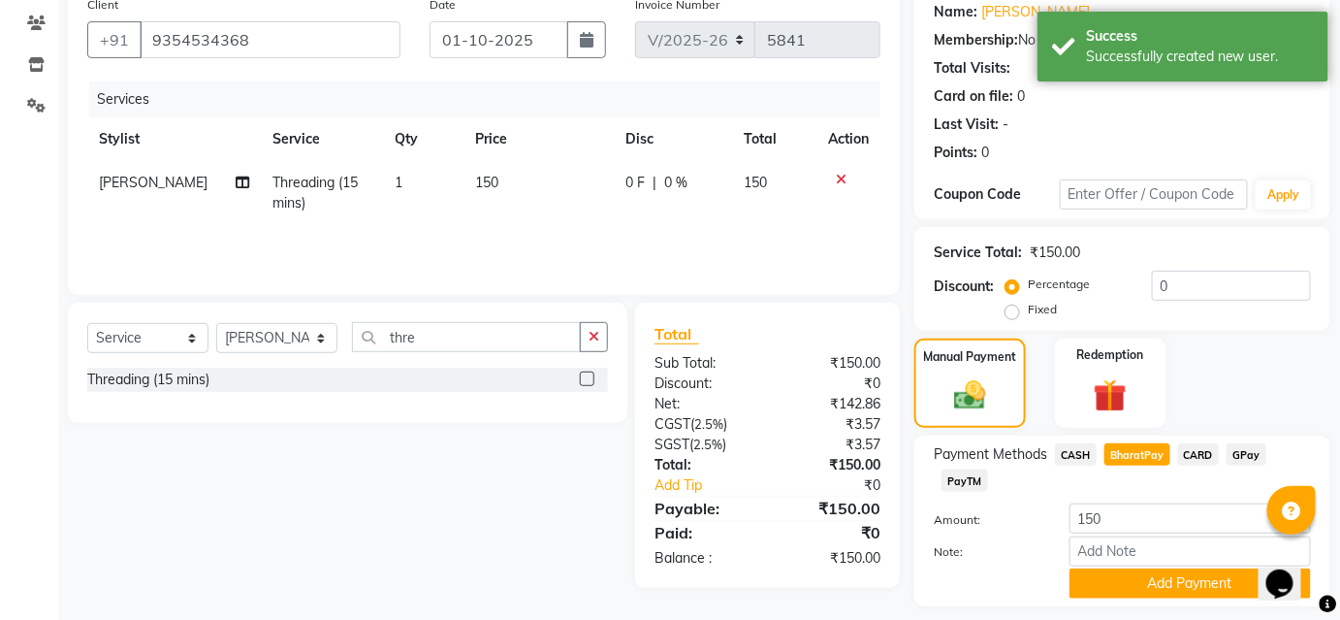
scroll to position [213, 0]
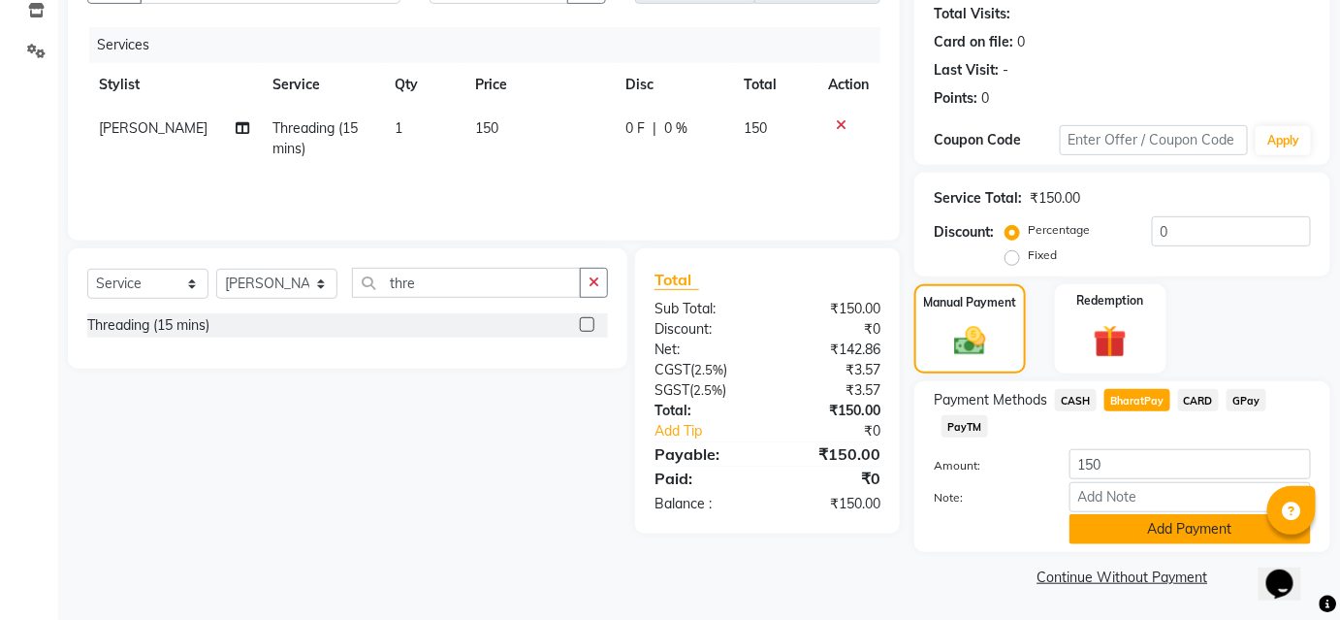
click at [1107, 526] on button "Add Payment" at bounding box center [1191, 529] width 242 height 30
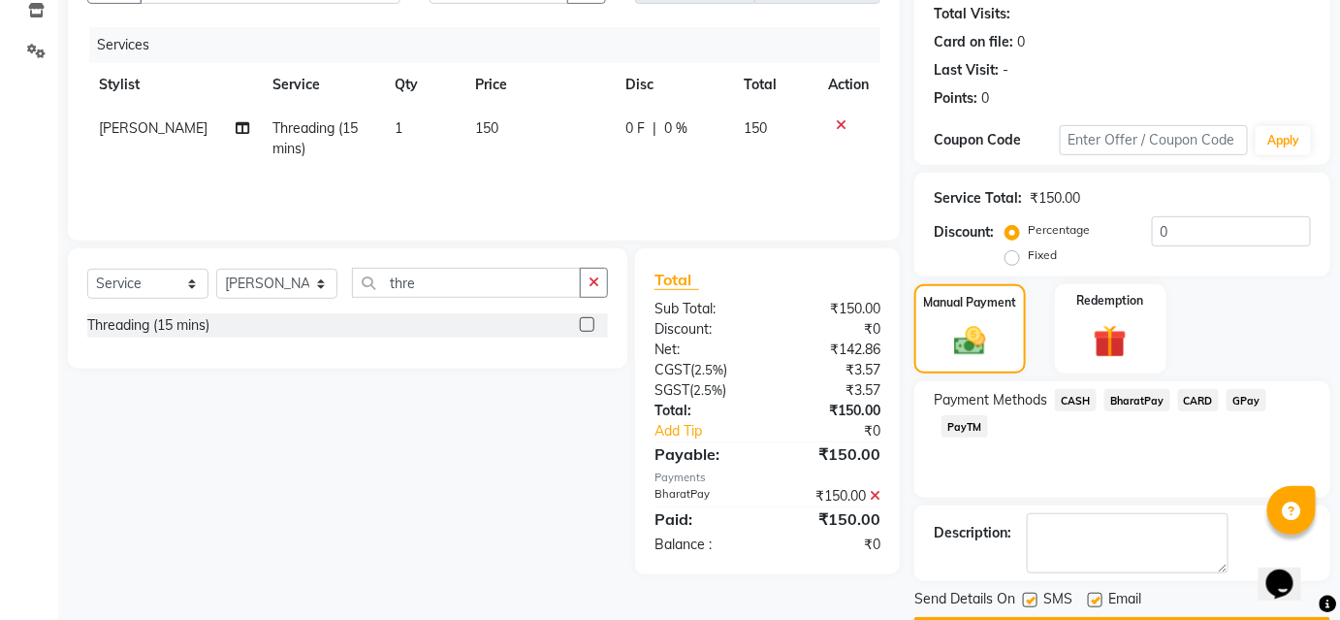
scroll to position [268, 0]
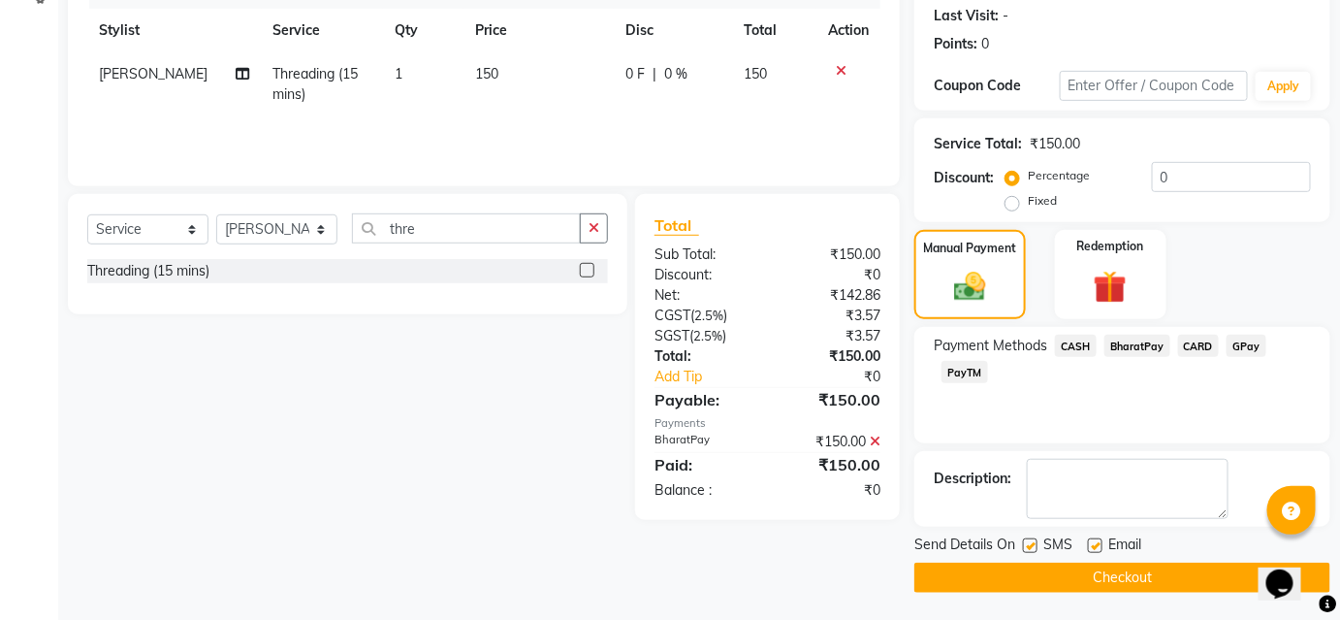
click at [1037, 572] on button "Checkout" at bounding box center [1123, 578] width 416 height 30
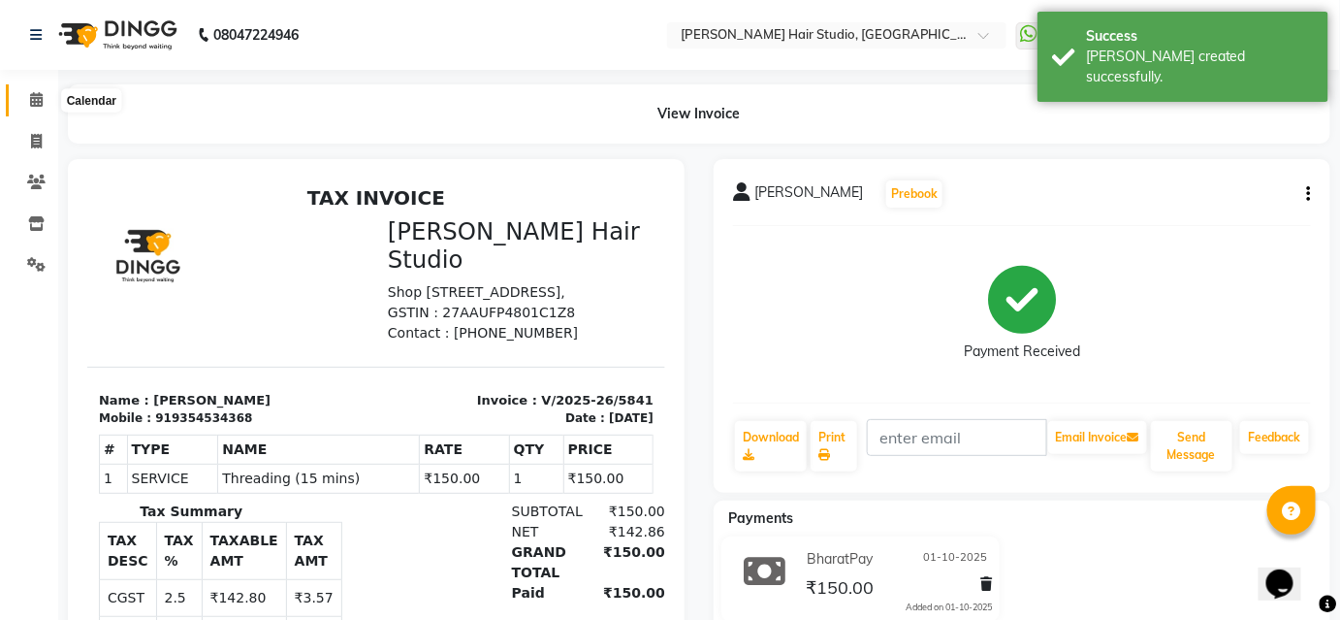
click at [28, 94] on span at bounding box center [36, 100] width 34 height 22
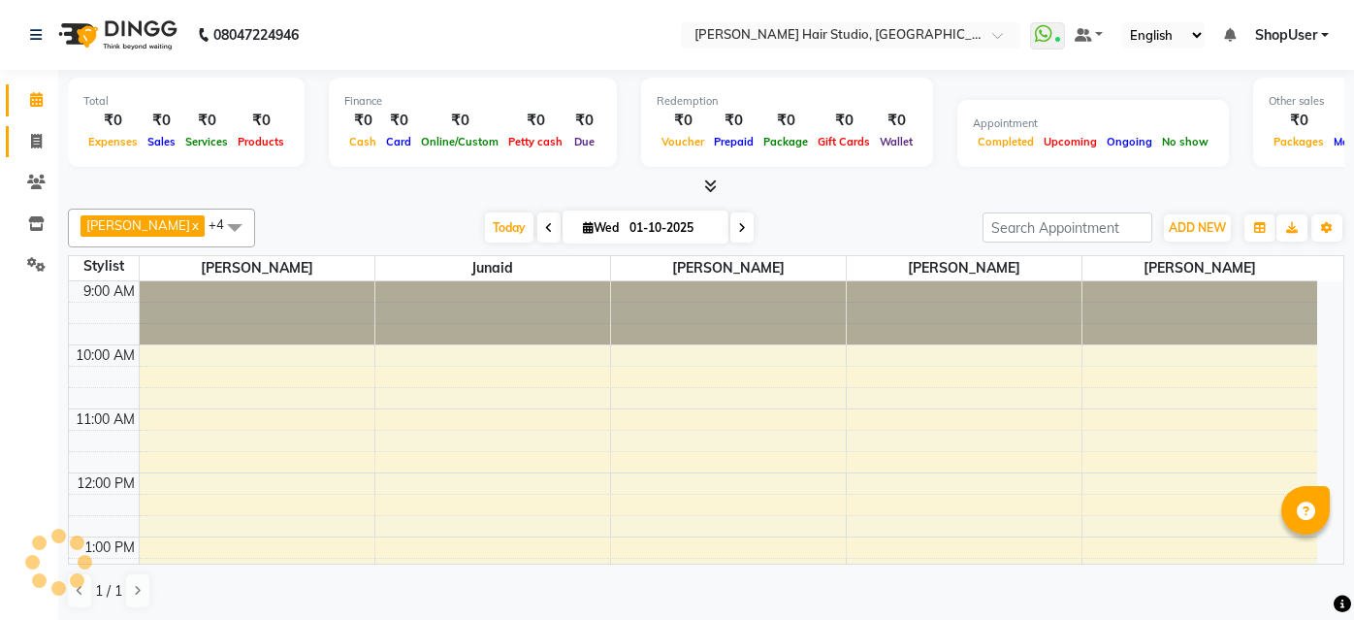
click at [39, 131] on span at bounding box center [36, 142] width 34 height 22
select select "627"
select select "service"
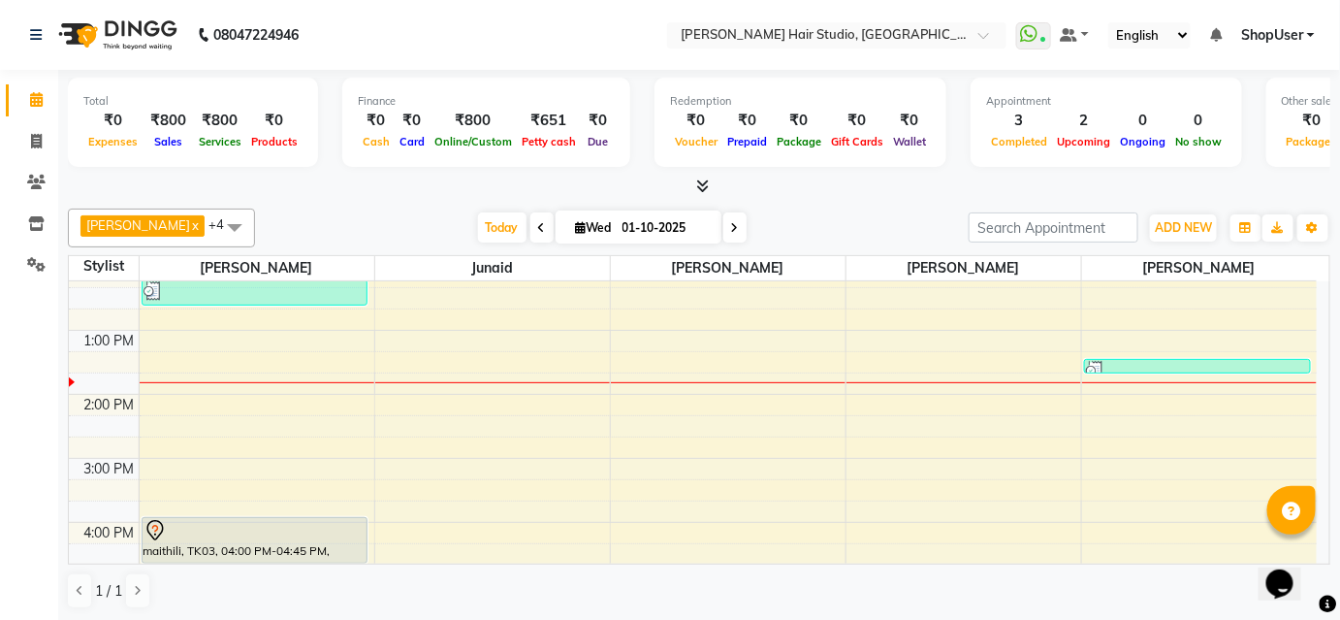
scroll to position [176, 0]
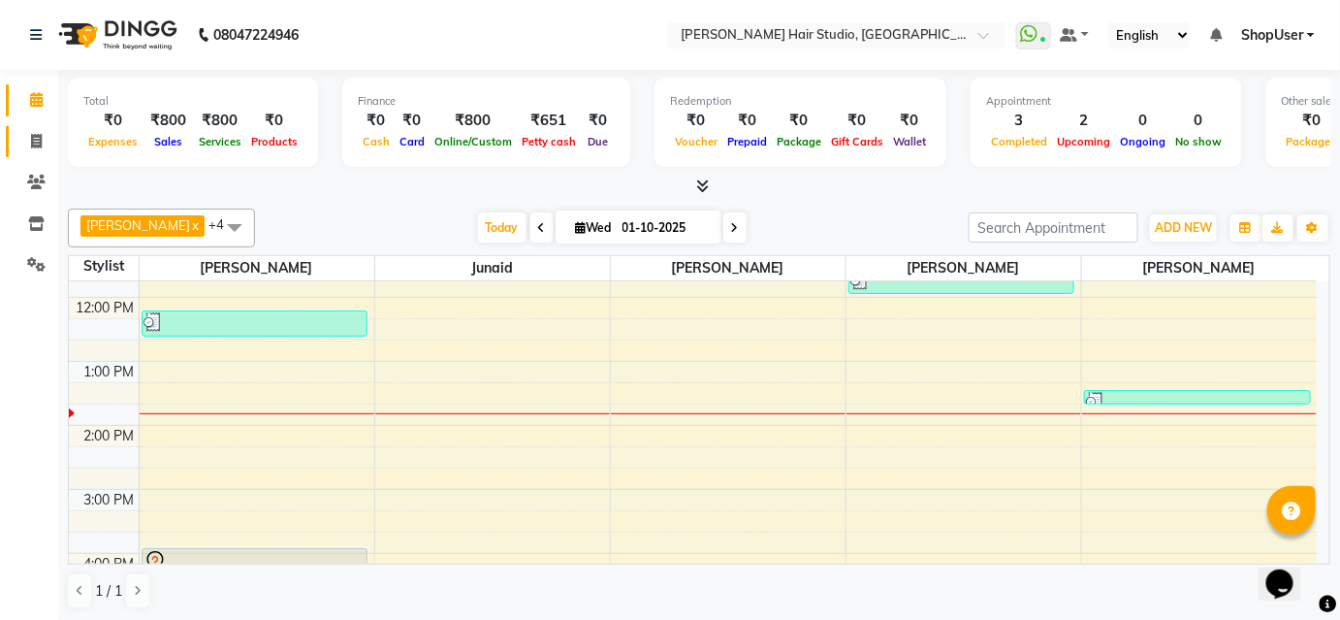
click at [25, 126] on link "Invoice" at bounding box center [29, 142] width 47 height 32
select select "service"
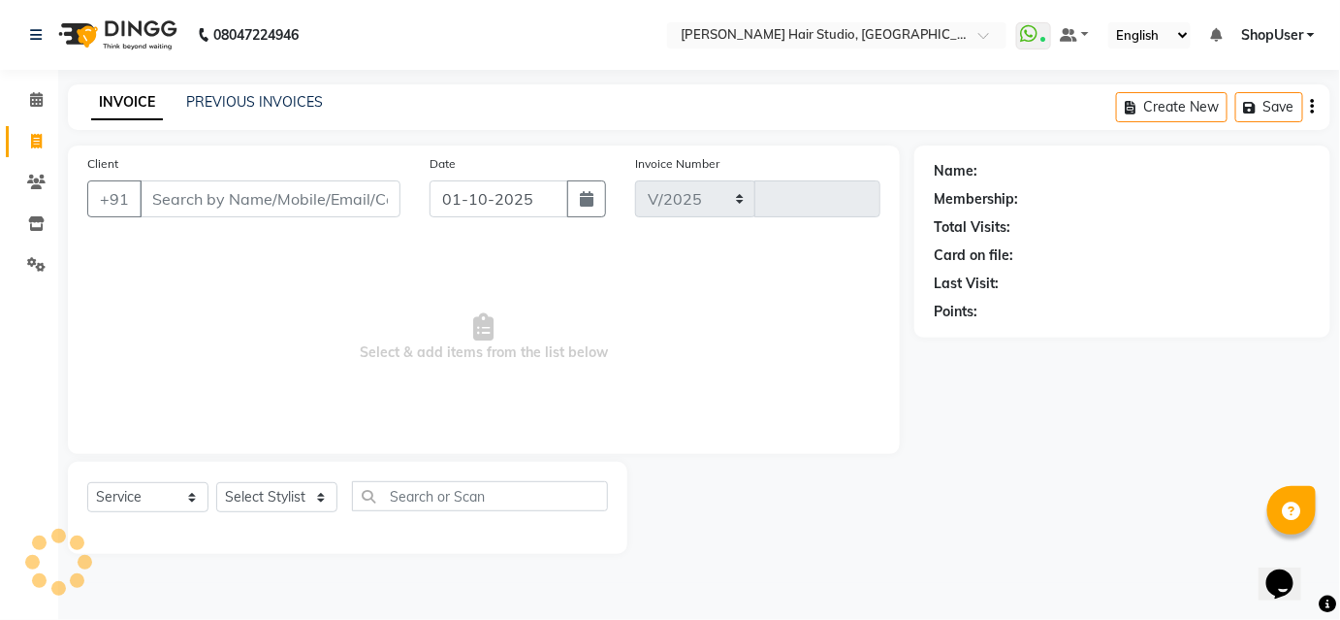
select select "627"
type input "5842"
click at [252, 209] on input "Client" at bounding box center [270, 198] width 261 height 37
click at [252, 209] on input "Client" at bounding box center [272, 198] width 265 height 37
click at [302, 500] on select "Select Stylist [PERSON_NAME] [PERSON_NAME] Avinash [PERSON_NAME] kahde [PERSON_…" at bounding box center [276, 497] width 121 height 30
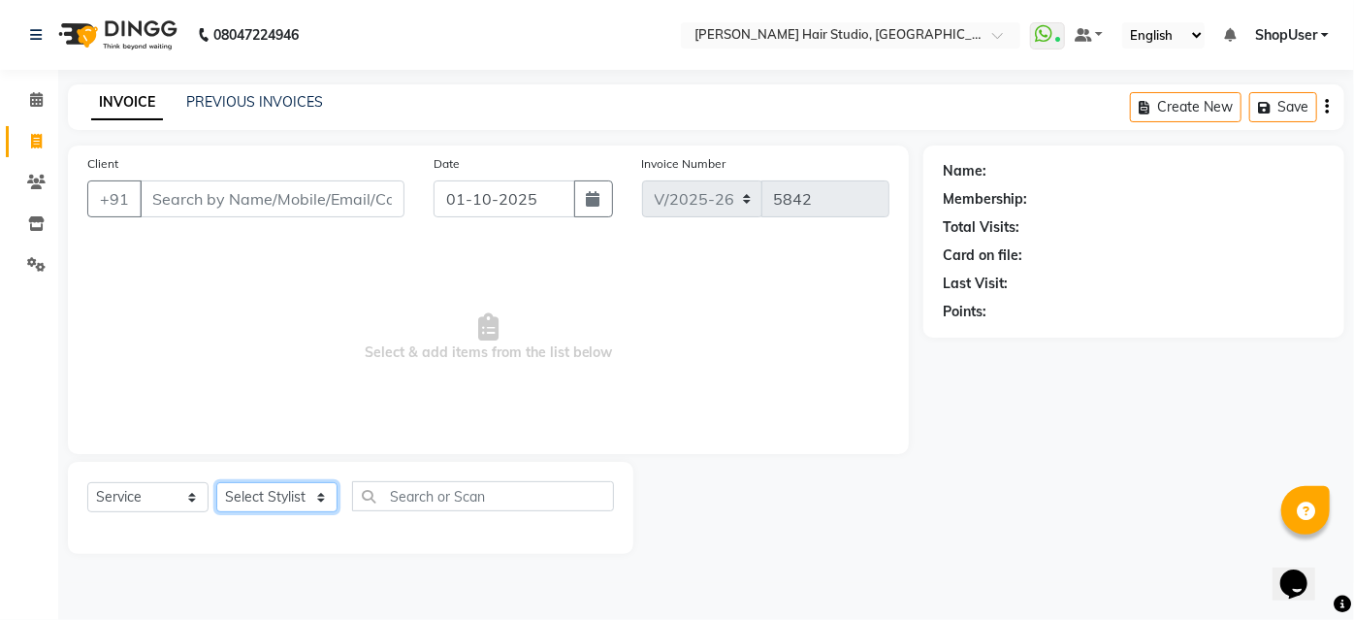
select select "86031"
click at [216, 482] on select "Select Stylist [PERSON_NAME] [PERSON_NAME] Avinash [PERSON_NAME] kahde [PERSON_…" at bounding box center [276, 497] width 121 height 30
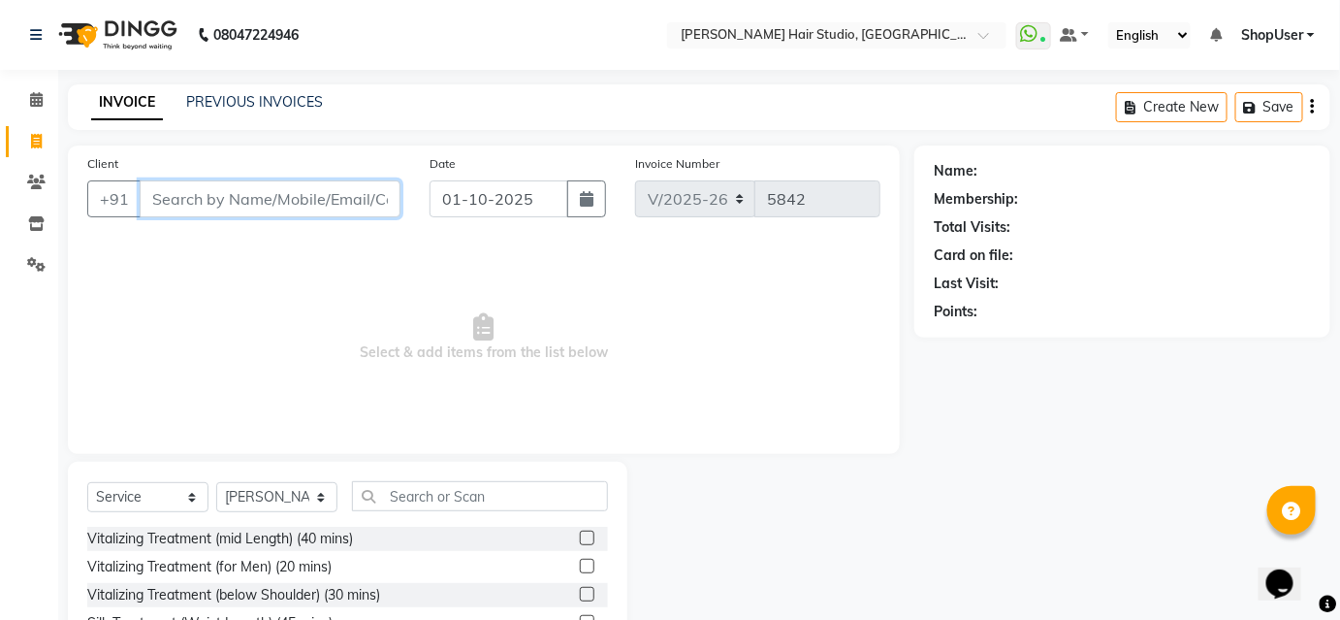
click at [360, 205] on input "Client" at bounding box center [270, 198] width 261 height 37
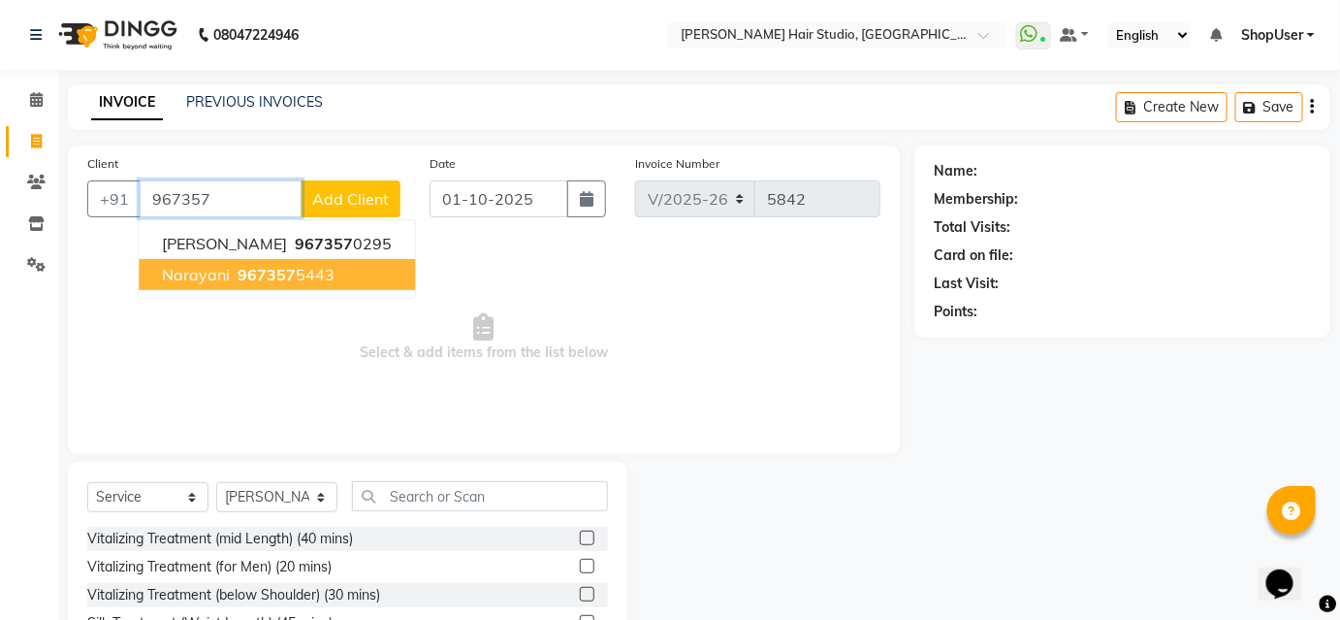
click at [307, 268] on ngb-highlight "967357 5443" at bounding box center [284, 274] width 101 height 19
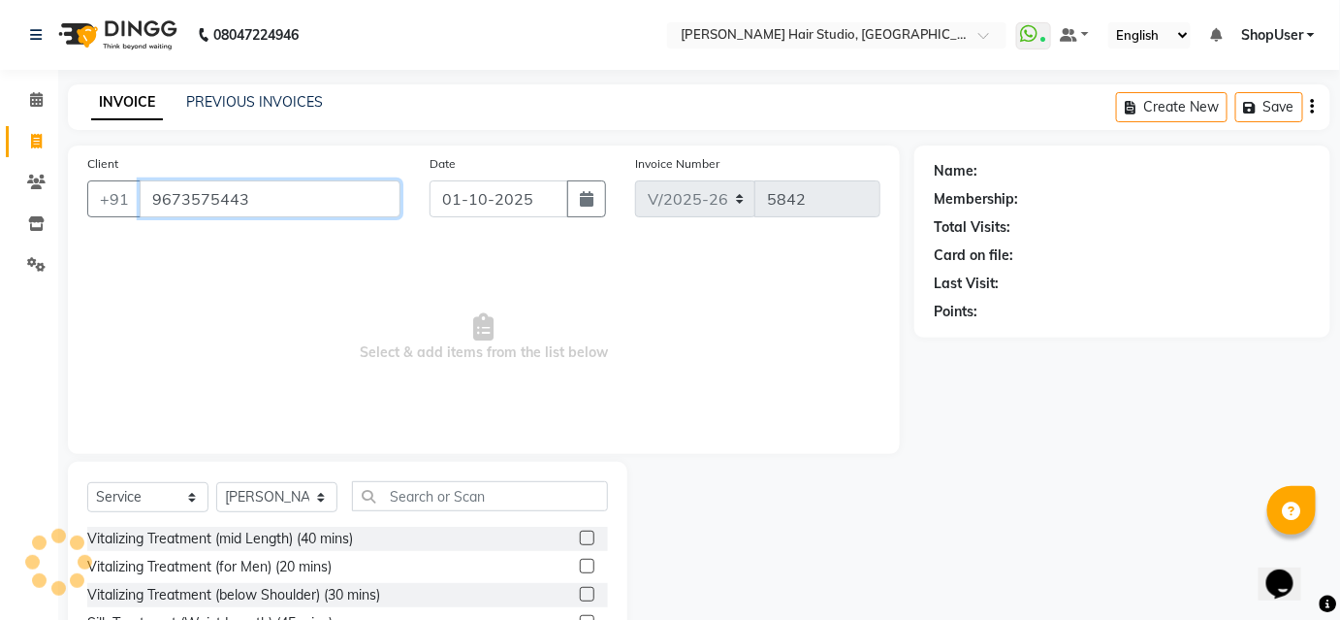
type input "9673575443"
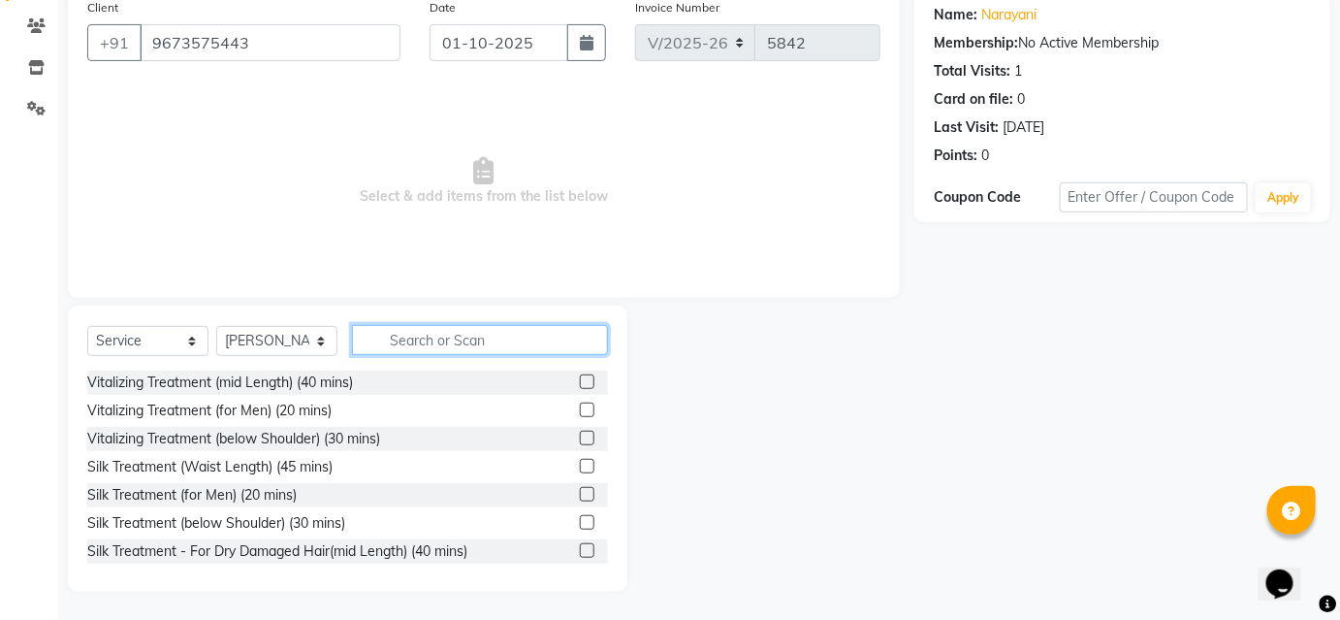
click at [456, 343] on input "text" at bounding box center [480, 340] width 256 height 30
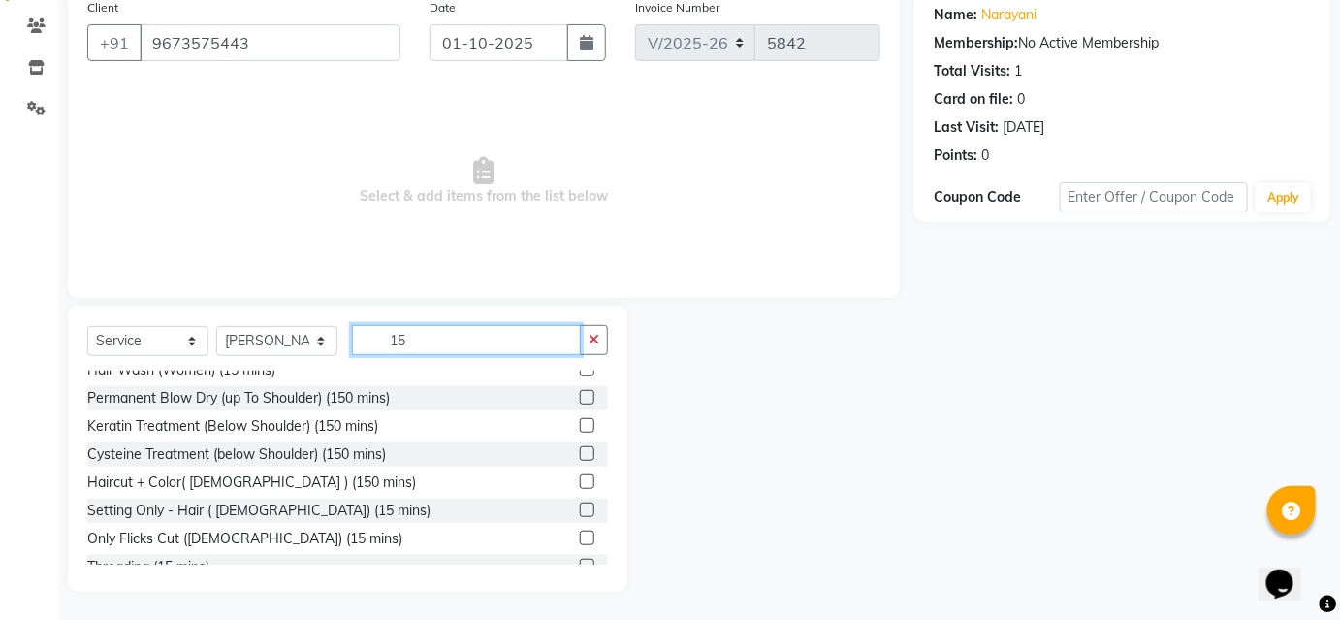
scroll to position [59, 0]
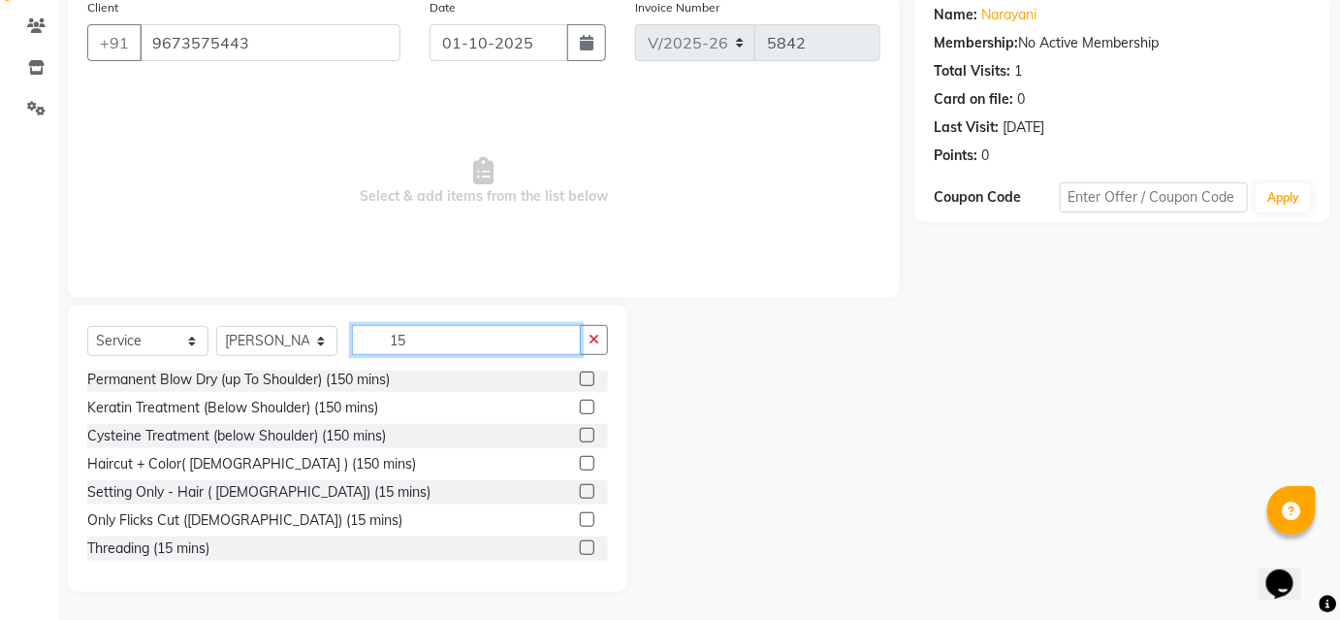
type input "15"
click at [580, 541] on label at bounding box center [587, 547] width 15 height 15
click at [580, 542] on input "checkbox" at bounding box center [586, 548] width 13 height 13
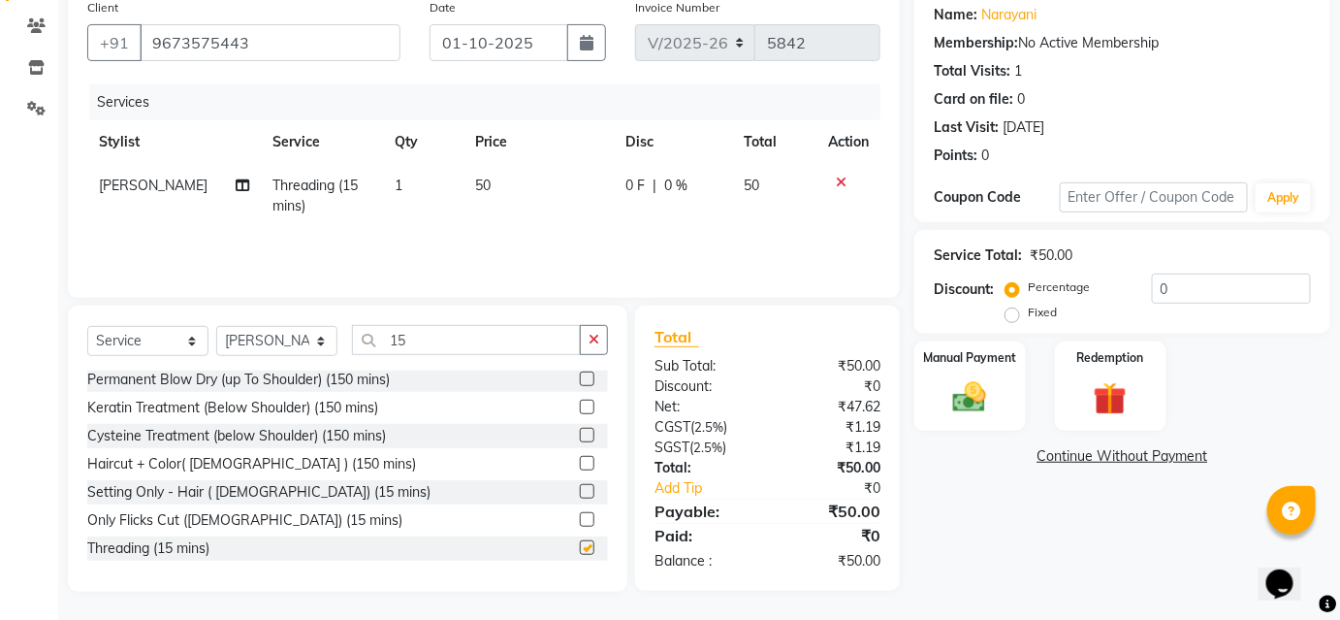
checkbox input "false"
click at [990, 369] on div "Manual Payment" at bounding box center [970, 386] width 115 height 94
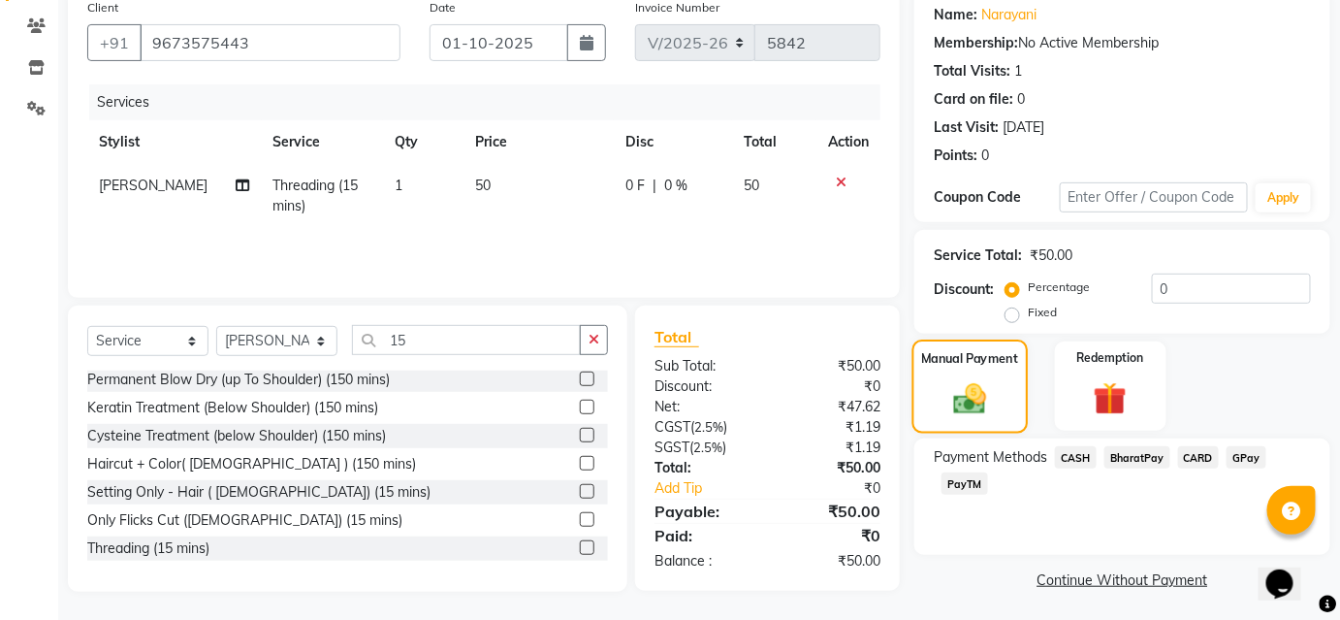
scroll to position [159, 0]
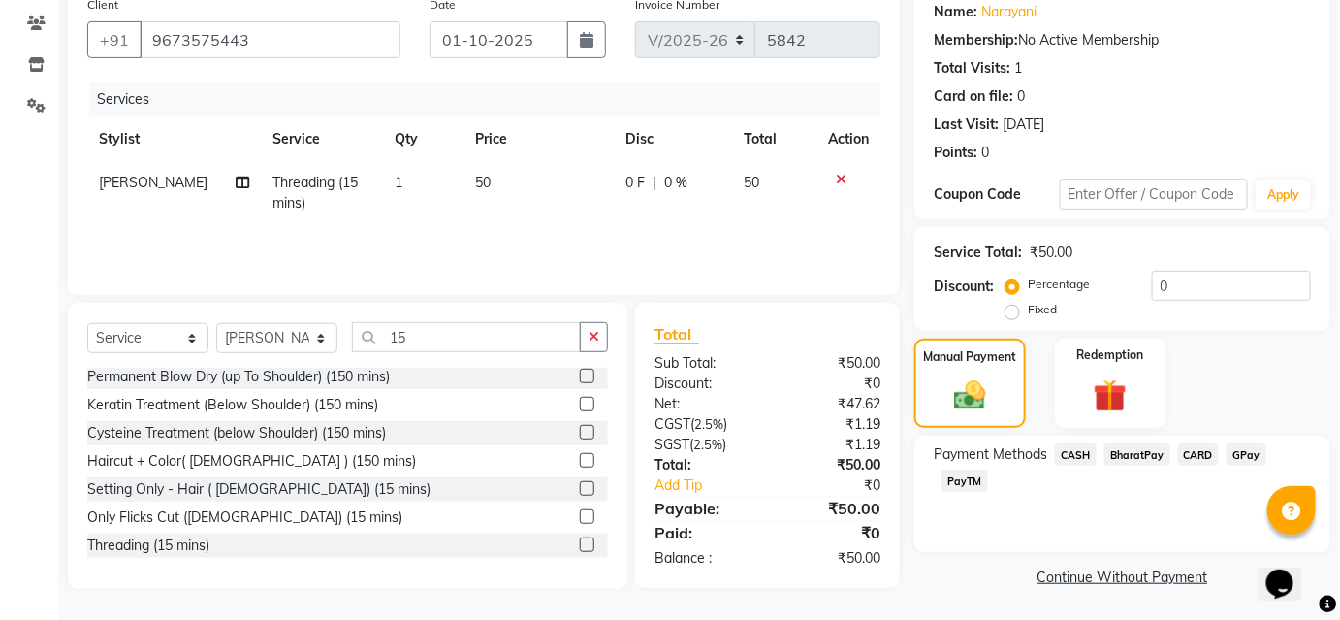
click at [1127, 452] on span "BharatPay" at bounding box center [1138, 454] width 66 height 22
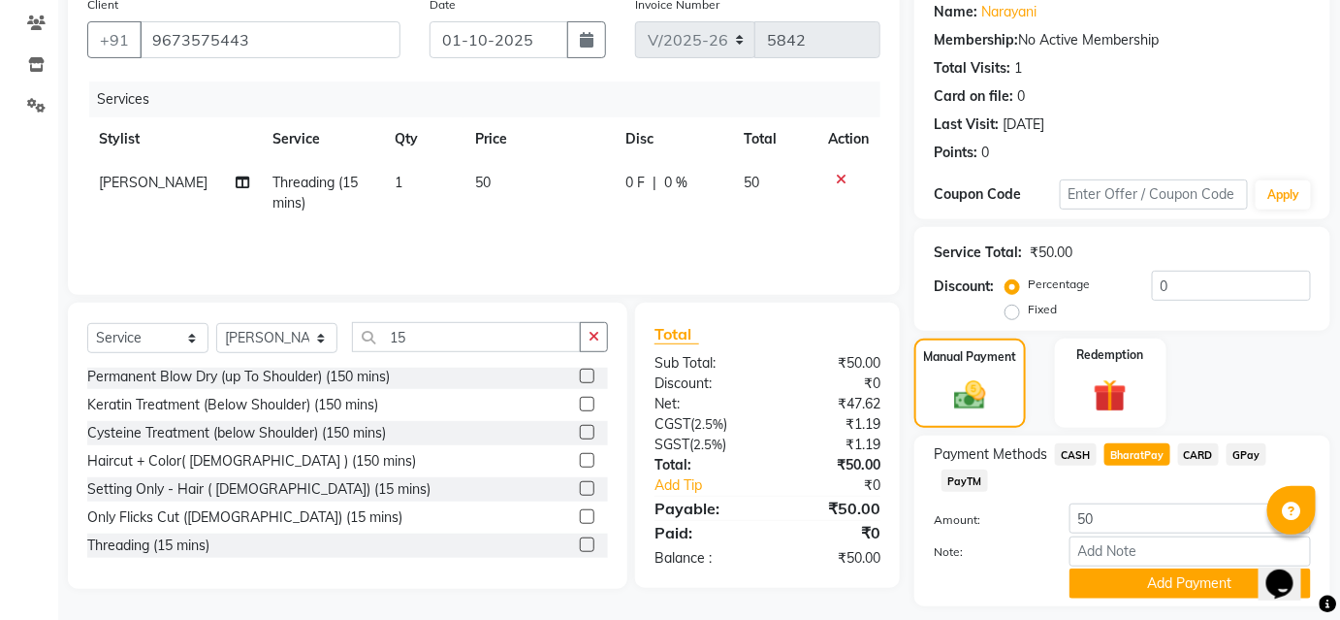
scroll to position [213, 0]
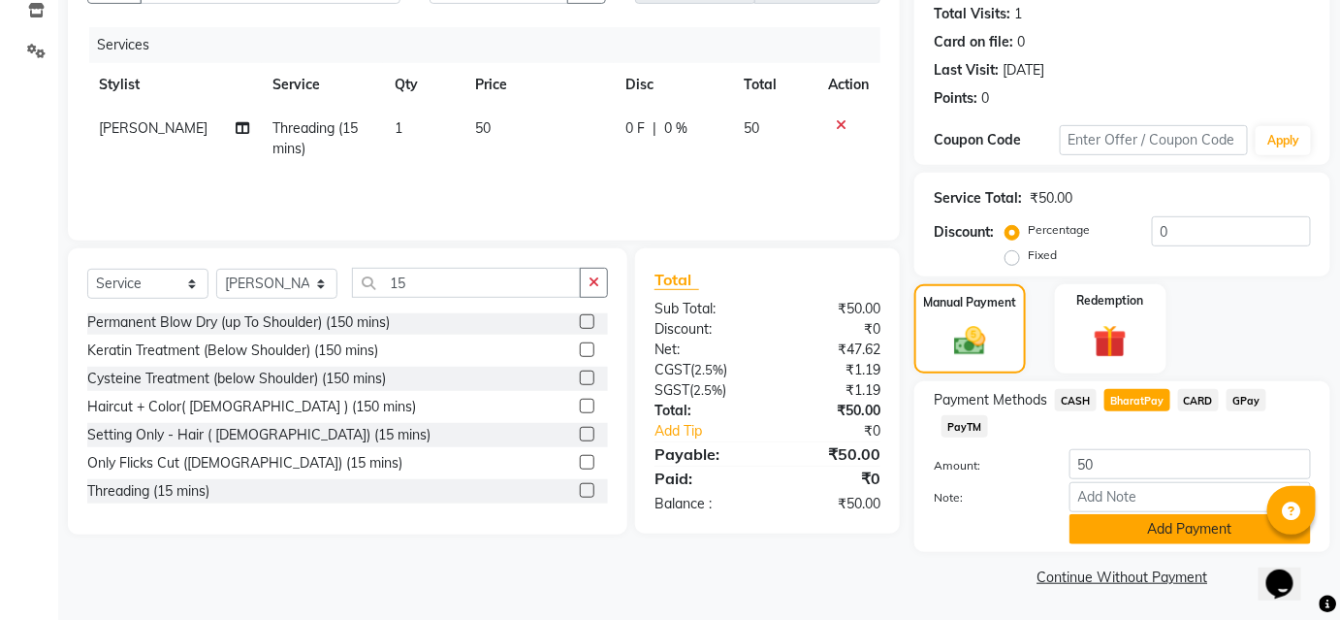
click at [1131, 529] on button "Add Payment" at bounding box center [1191, 529] width 242 height 30
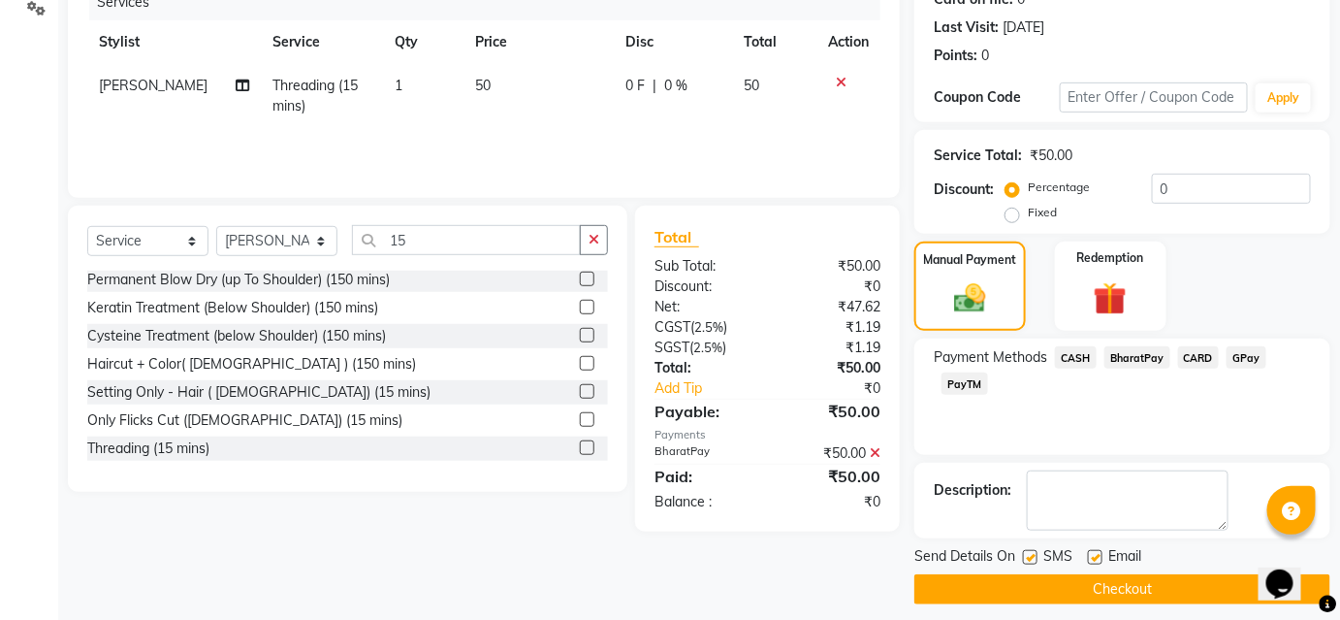
scroll to position [268, 0]
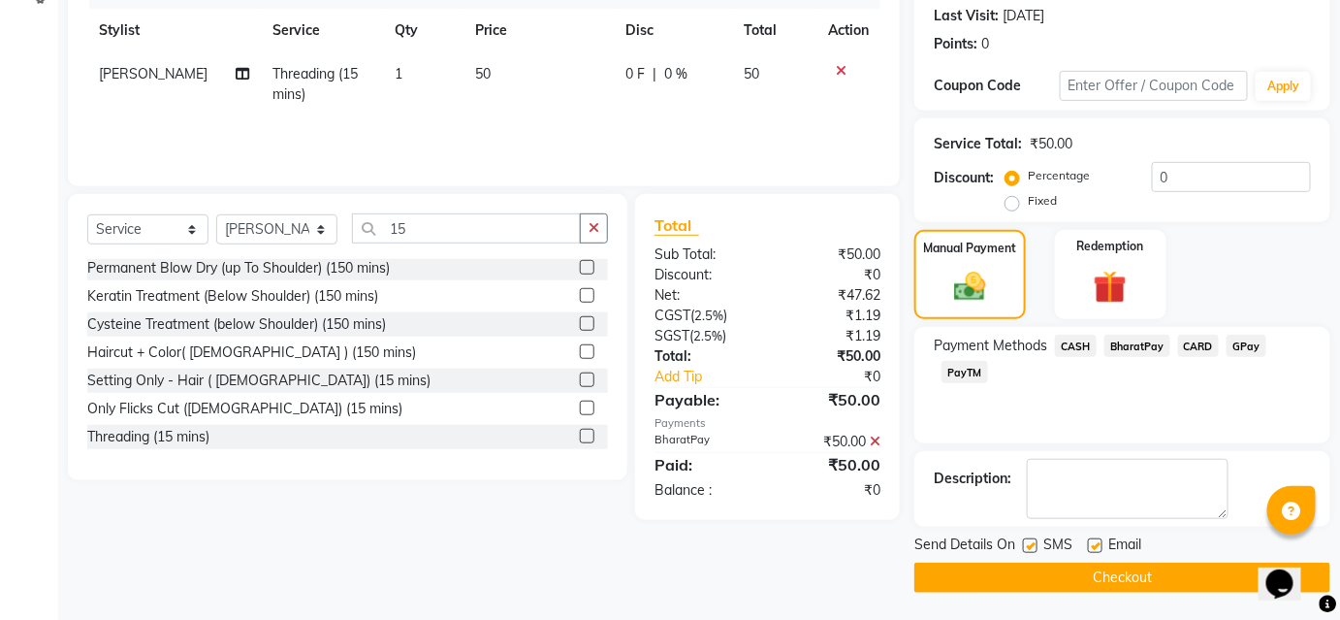
click at [1135, 588] on button "Checkout" at bounding box center [1123, 578] width 416 height 30
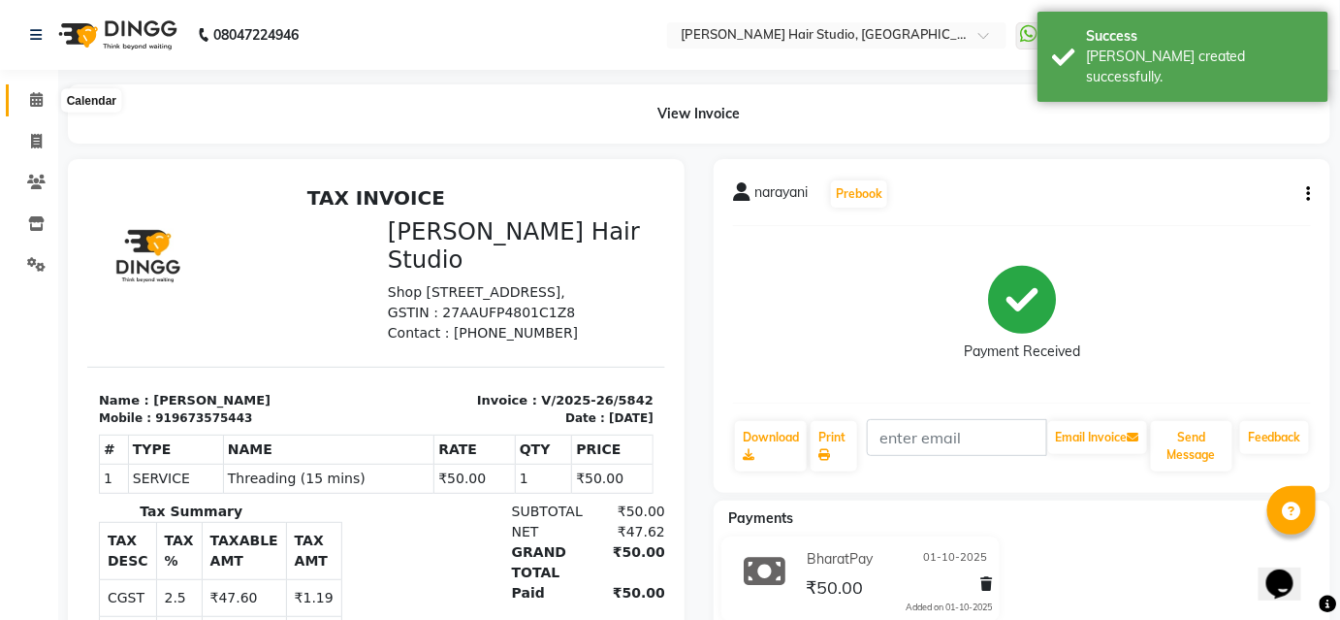
click at [39, 97] on icon at bounding box center [36, 99] width 13 height 15
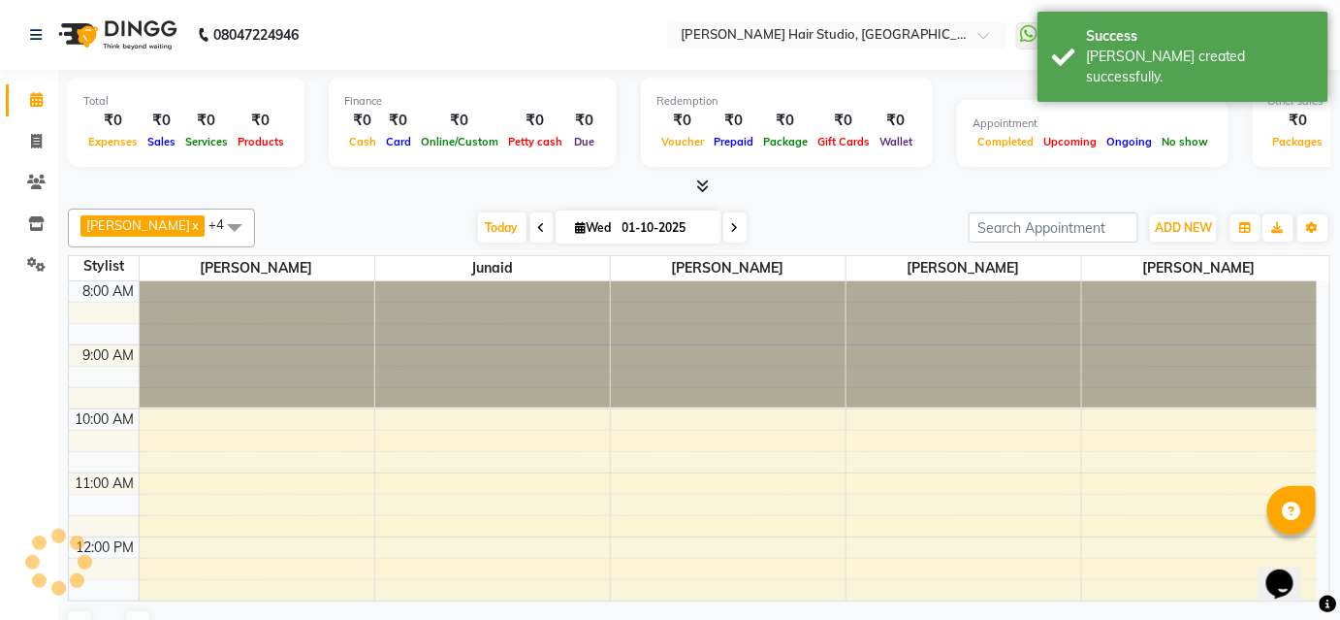
click at [39, 97] on icon at bounding box center [36, 99] width 13 height 15
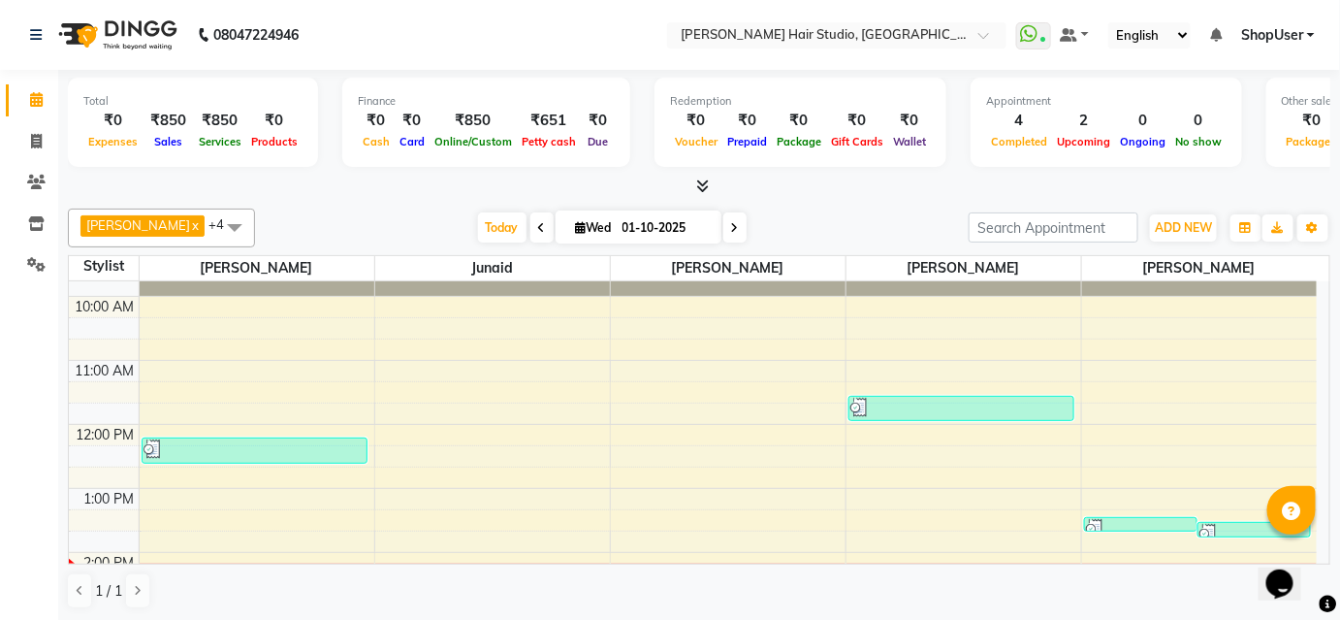
scroll to position [87, 0]
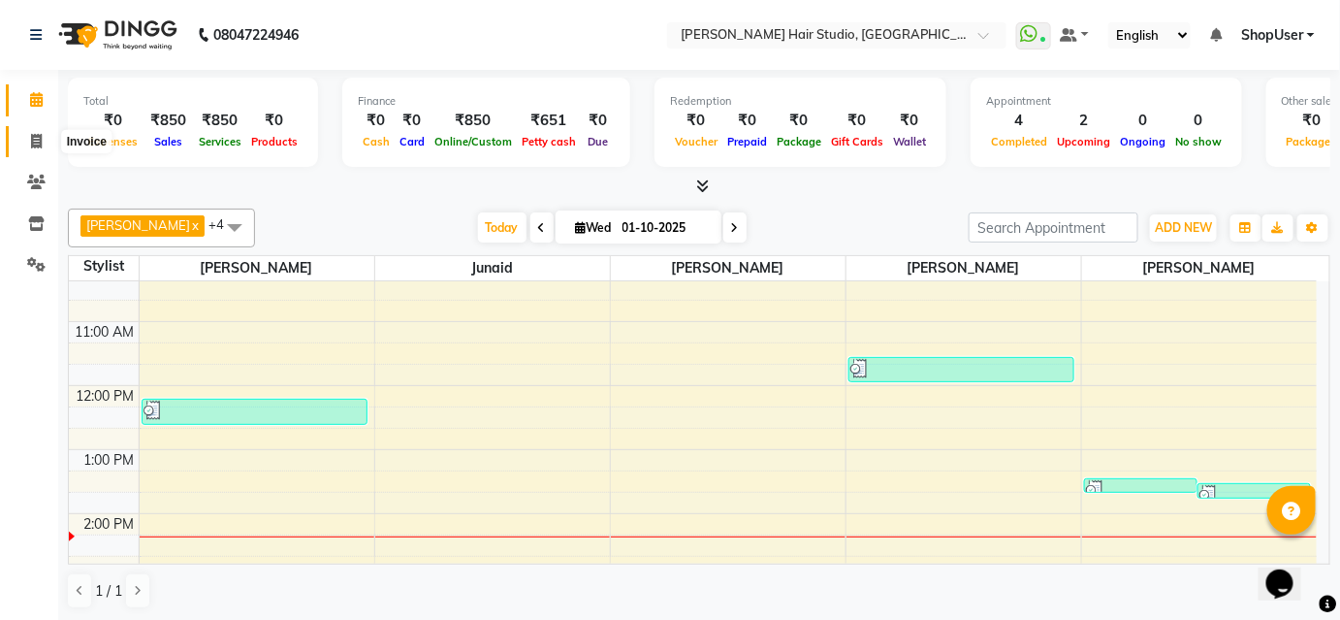
click at [23, 135] on span at bounding box center [36, 142] width 34 height 22
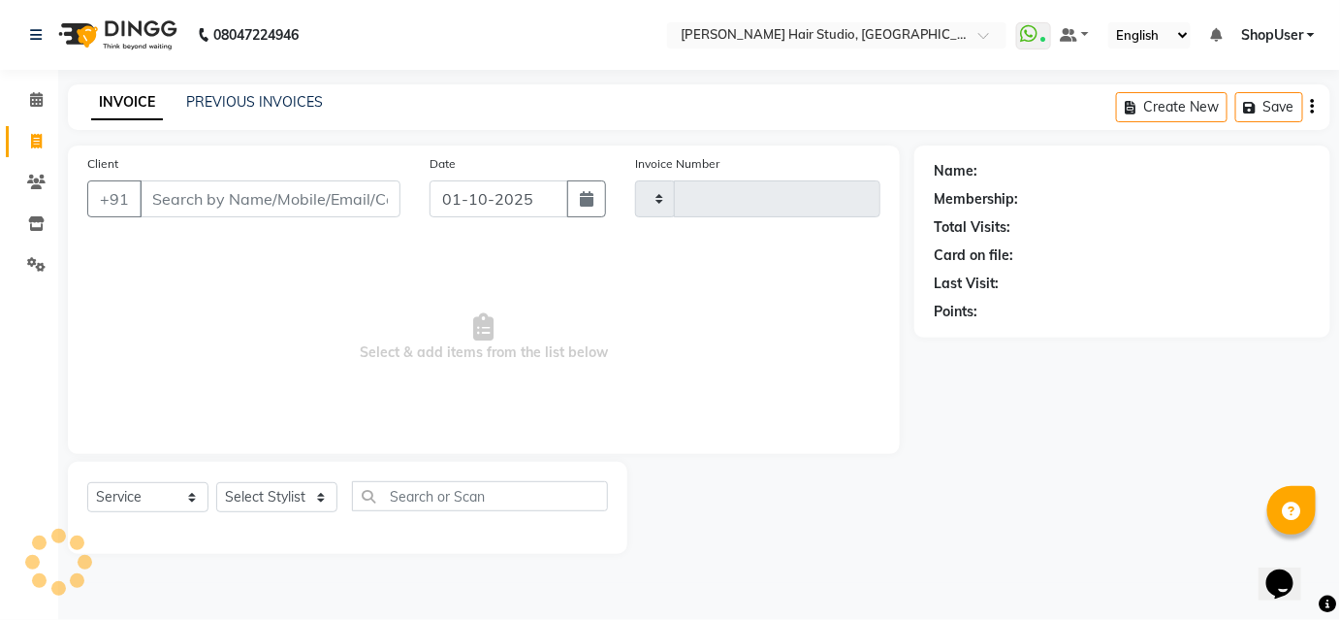
click at [25, 131] on span at bounding box center [36, 142] width 34 height 22
select select "service"
type input "5843"
select select "627"
click at [384, 190] on input "Client" at bounding box center [272, 198] width 265 height 37
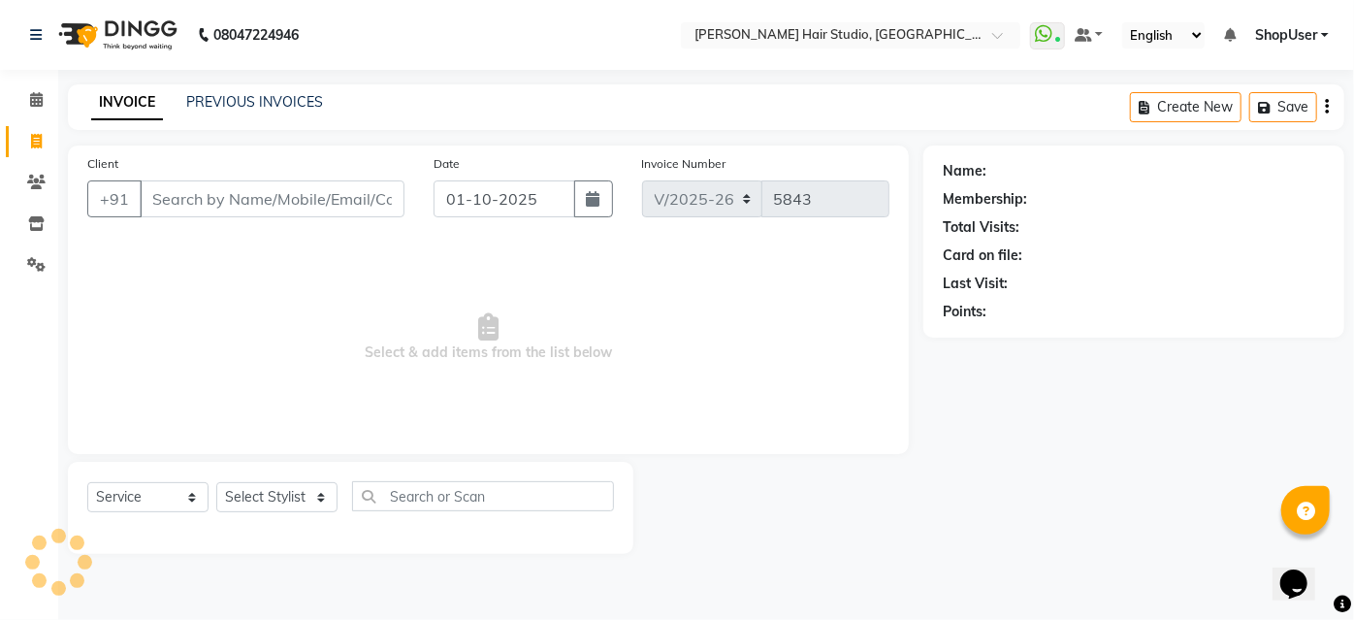
click at [362, 192] on input "Client" at bounding box center [272, 198] width 265 height 37
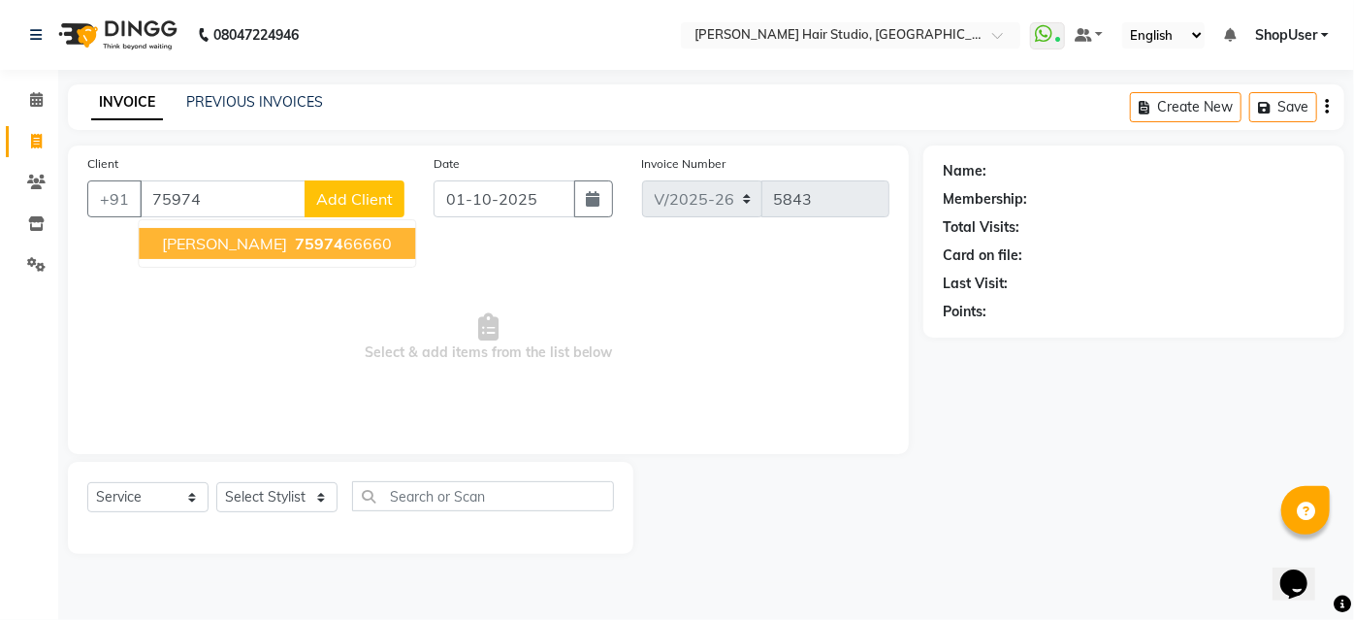
click at [295, 244] on span "75974" at bounding box center [319, 243] width 48 height 19
type input "7597466660"
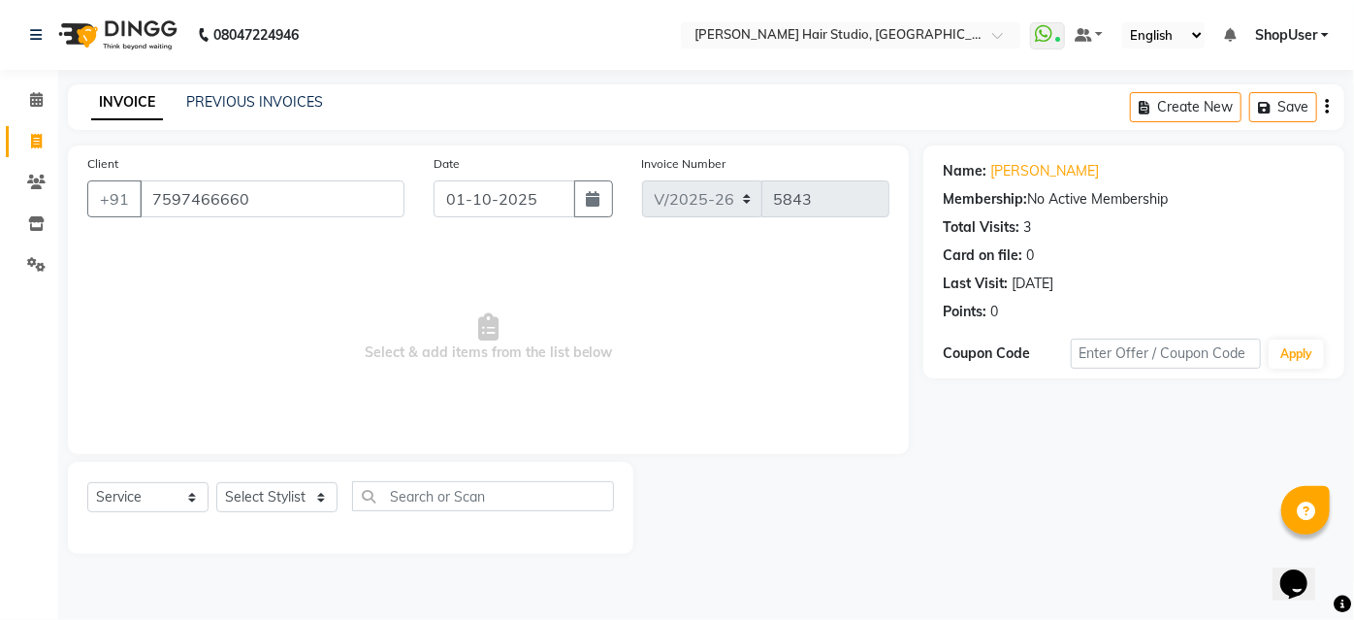
click at [341, 485] on div "Select Service Product Membership Package Voucher Prepaid Gift Card Select Styl…" at bounding box center [350, 504] width 527 height 46
click at [302, 485] on select "Select Stylist Ajinkya Anuja Arunesh Avinash Junaid Mahadev kahde Mohammad Pawa…" at bounding box center [276, 497] width 121 height 30
select select "80555"
click at [216, 482] on select "Select Stylist Ajinkya Anuja Arunesh Avinash Junaid Mahadev kahde Mohammad Pawa…" at bounding box center [276, 497] width 121 height 30
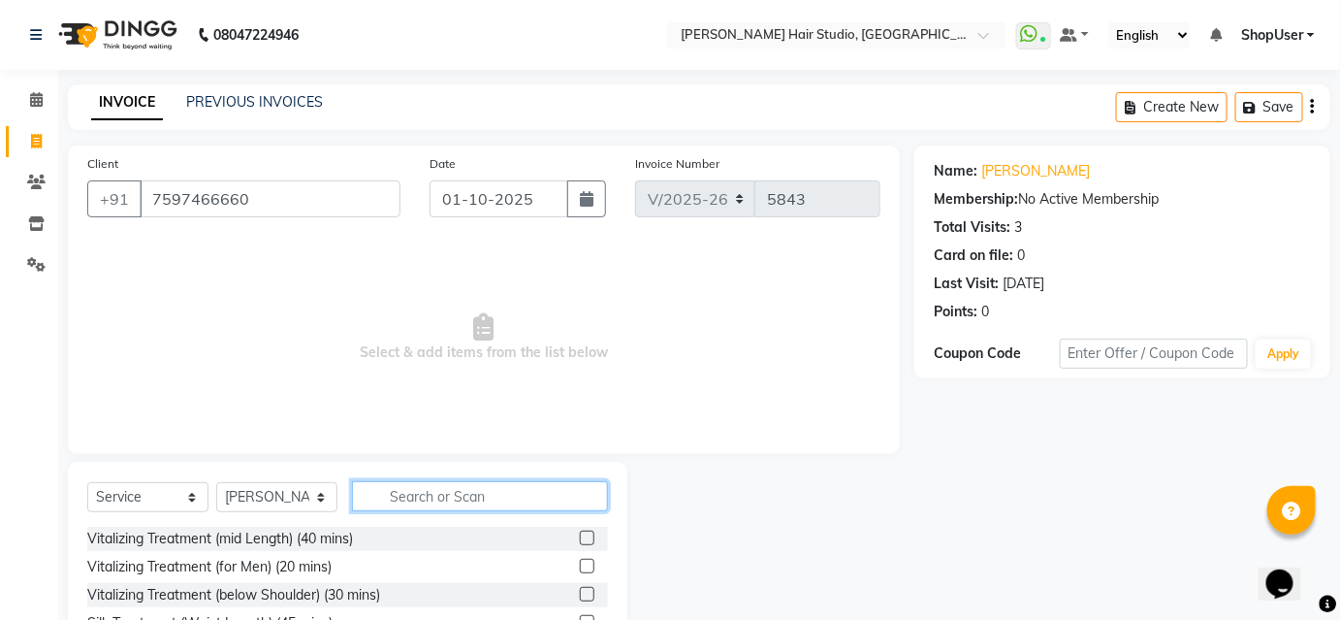
click at [427, 506] on input "text" at bounding box center [480, 496] width 256 height 30
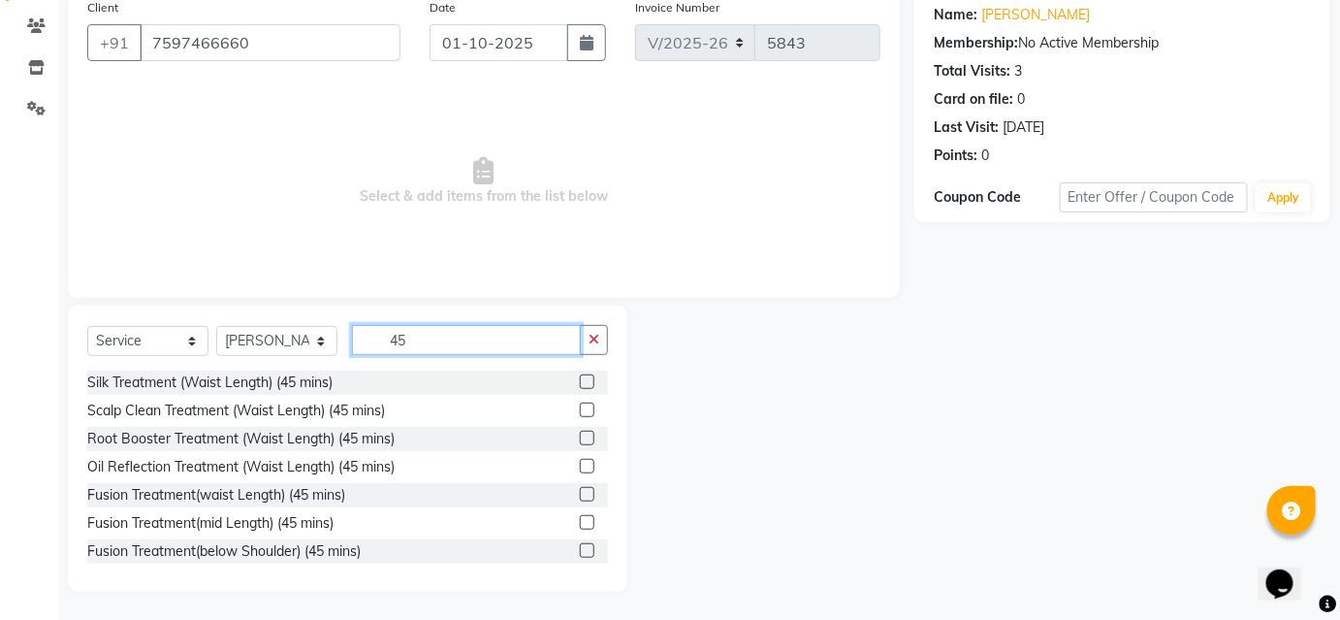
scroll to position [452, 0]
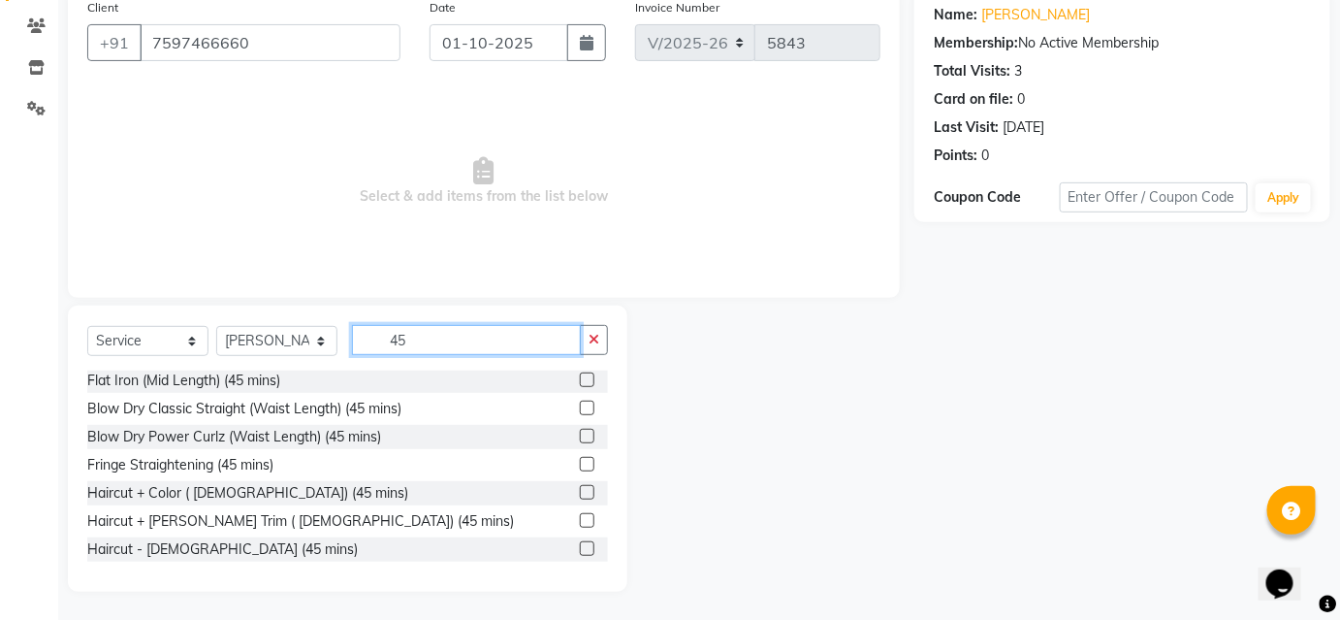
type input "45"
click at [580, 522] on label at bounding box center [587, 520] width 15 height 15
click at [580, 522] on input "checkbox" at bounding box center [586, 521] width 13 height 13
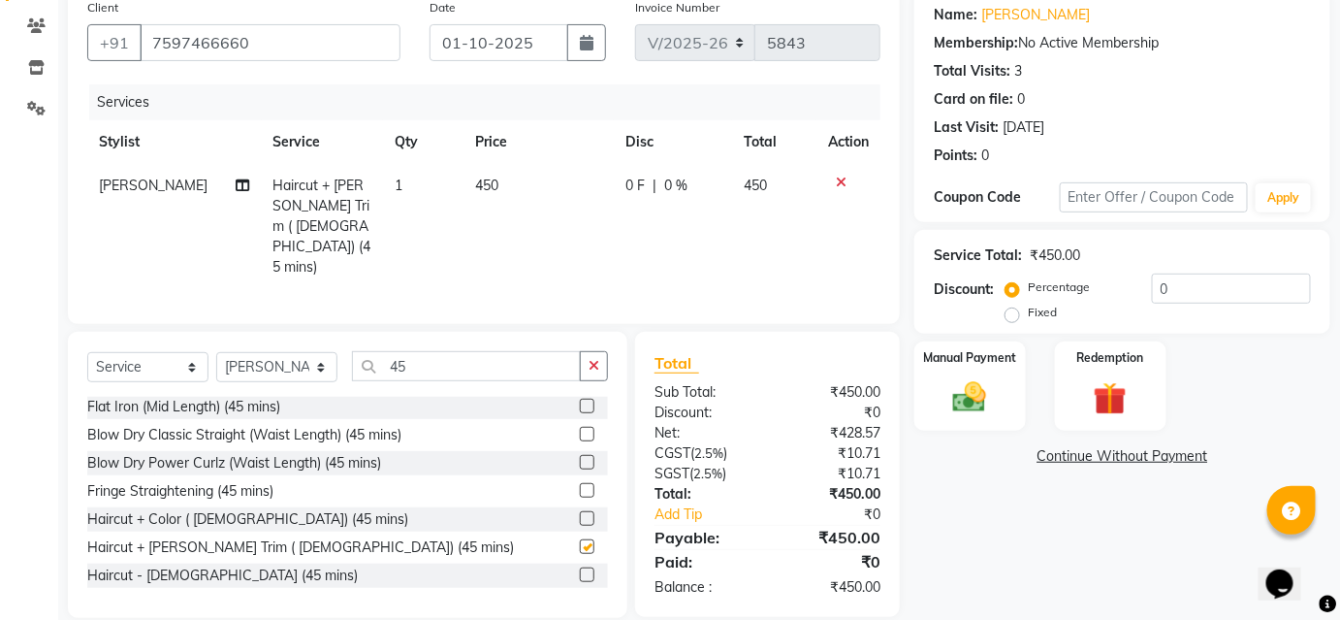
checkbox input "false"
click at [837, 185] on icon at bounding box center [841, 183] width 11 height 14
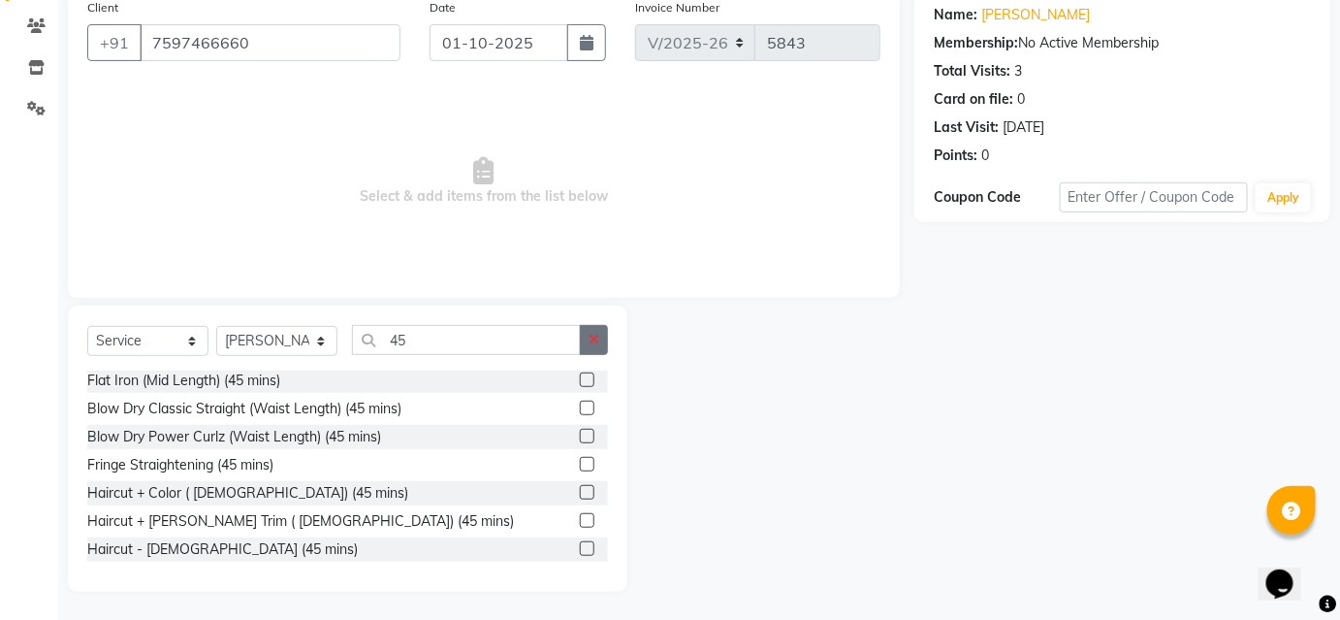
click at [587, 348] on button "button" at bounding box center [594, 340] width 28 height 30
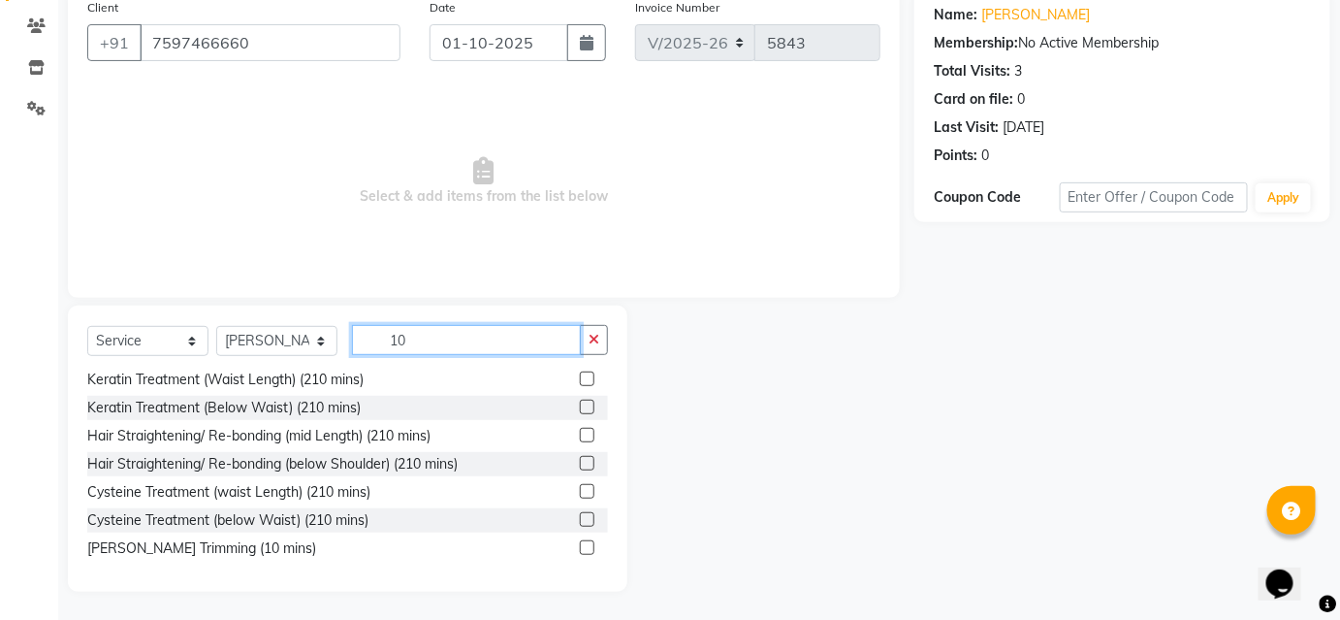
scroll to position [312, 0]
type input "10"
click at [580, 543] on label at bounding box center [587, 547] width 15 height 15
click at [580, 543] on input "checkbox" at bounding box center [586, 548] width 13 height 13
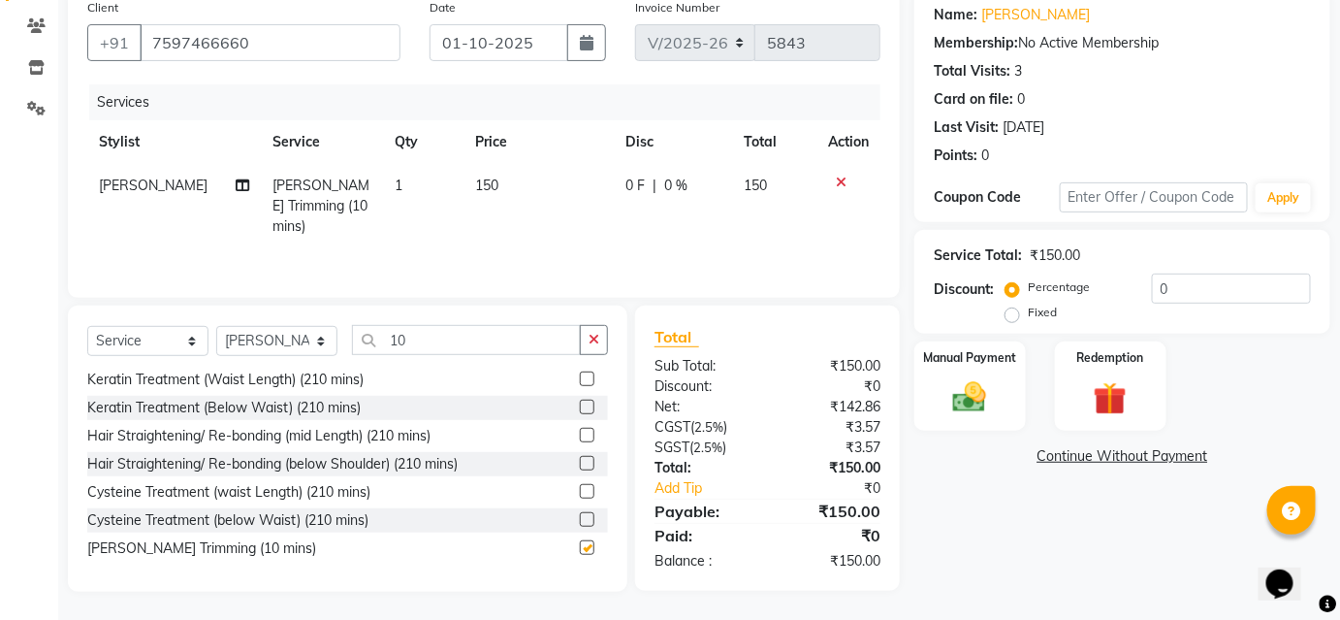
checkbox input "false"
click at [959, 368] on div "Manual Payment" at bounding box center [970, 386] width 115 height 94
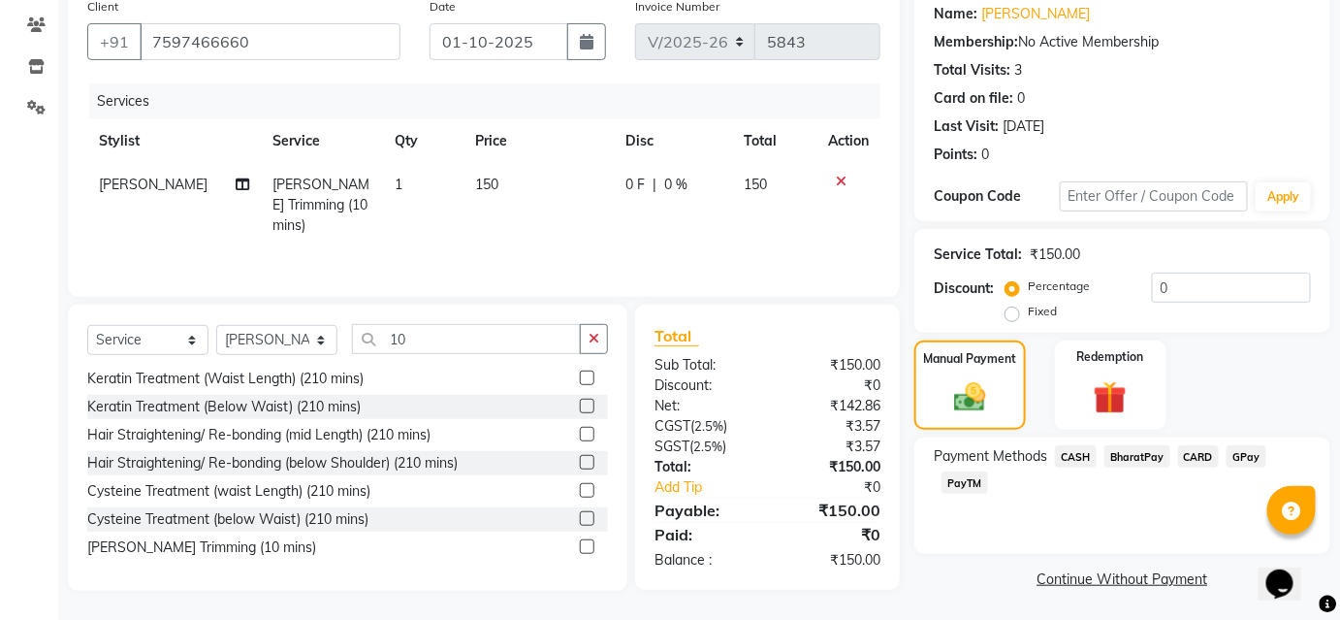
scroll to position [159, 0]
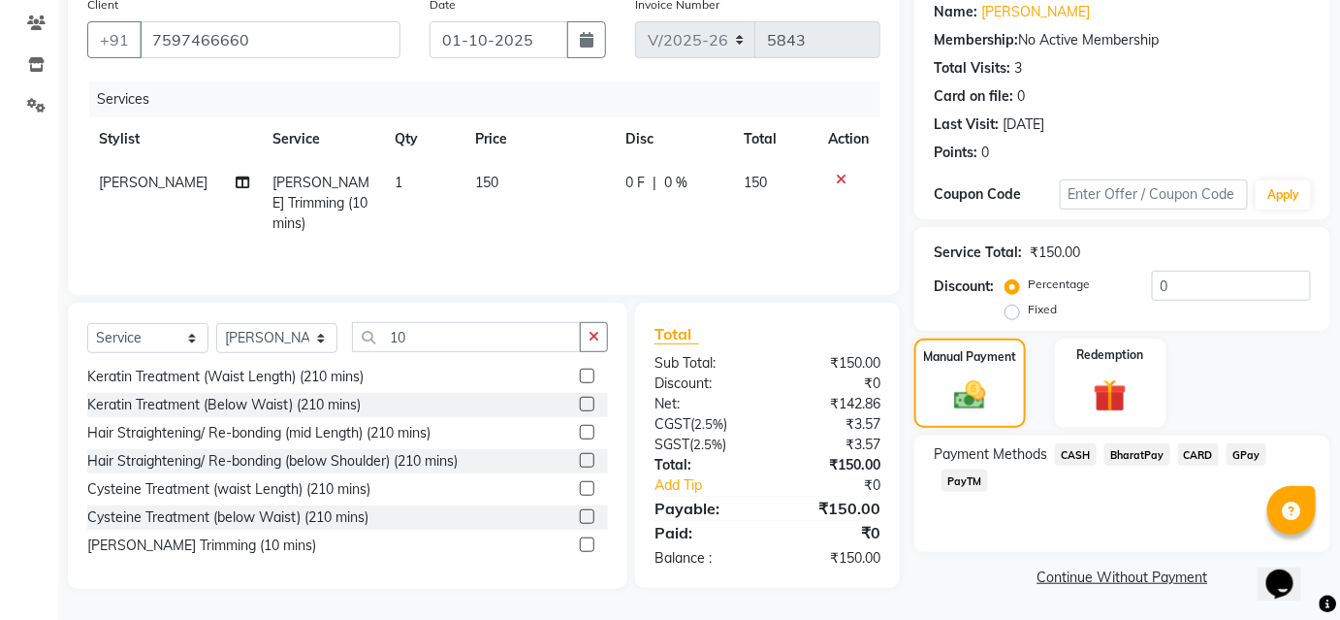
click at [1078, 456] on span "CASH" at bounding box center [1076, 454] width 42 height 22
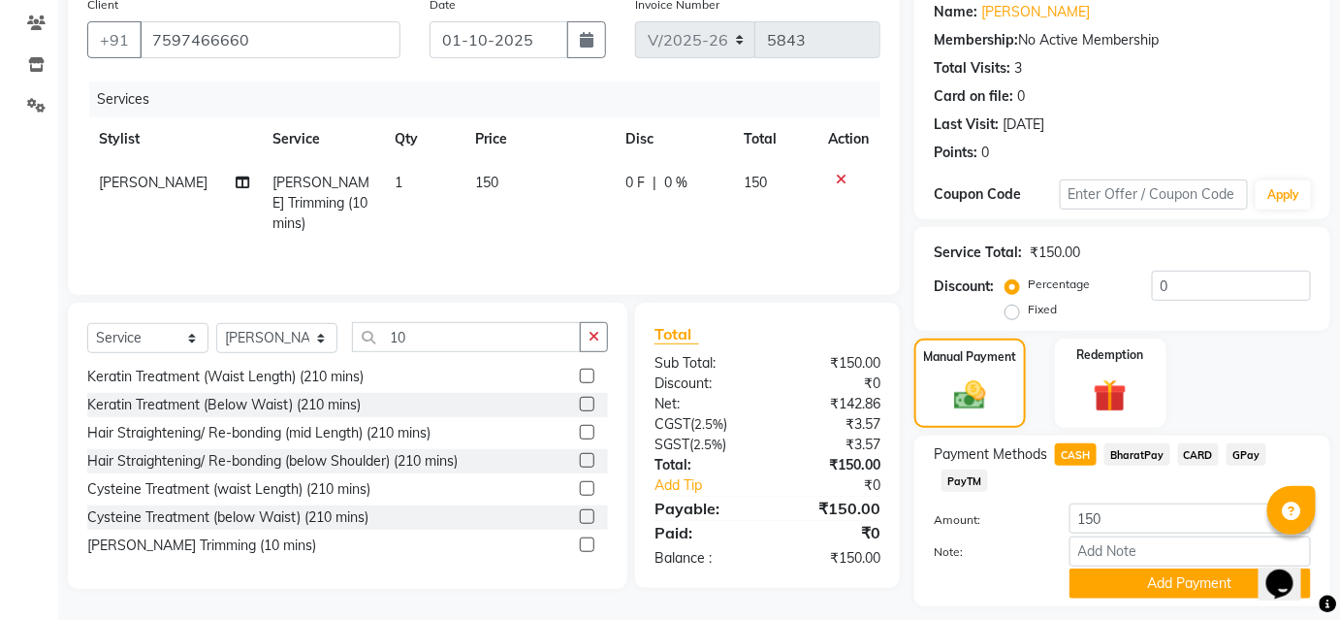
scroll to position [213, 0]
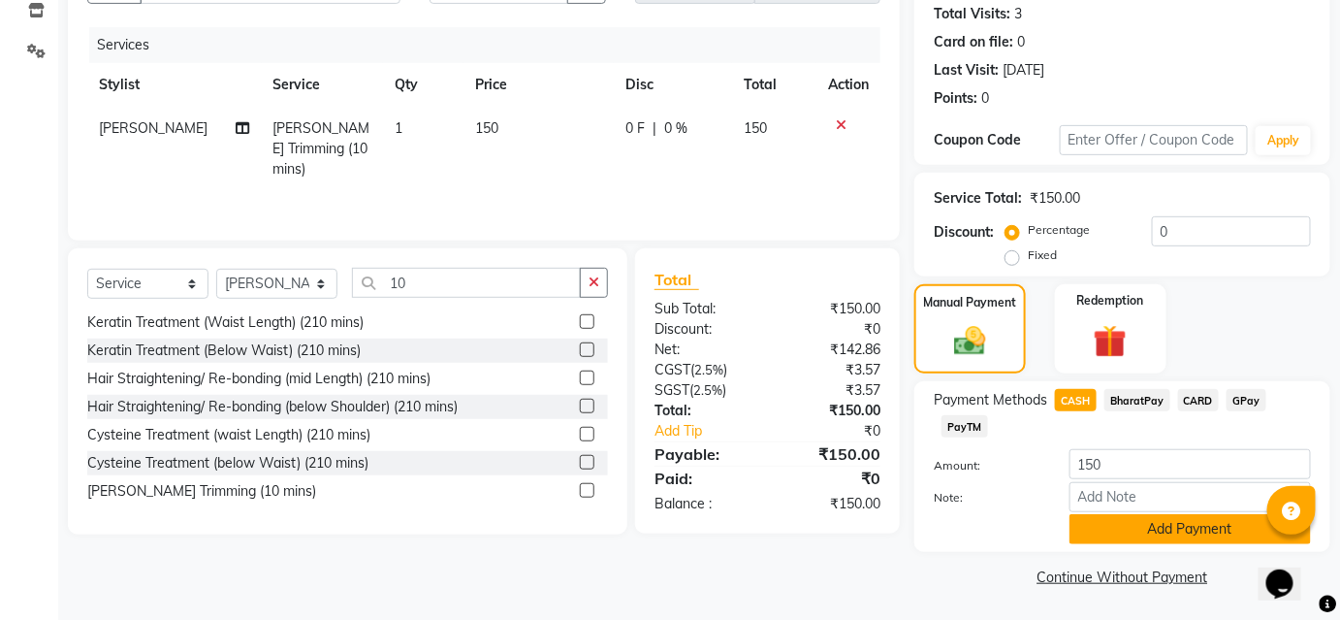
click at [1181, 530] on button "Add Payment" at bounding box center [1191, 529] width 242 height 30
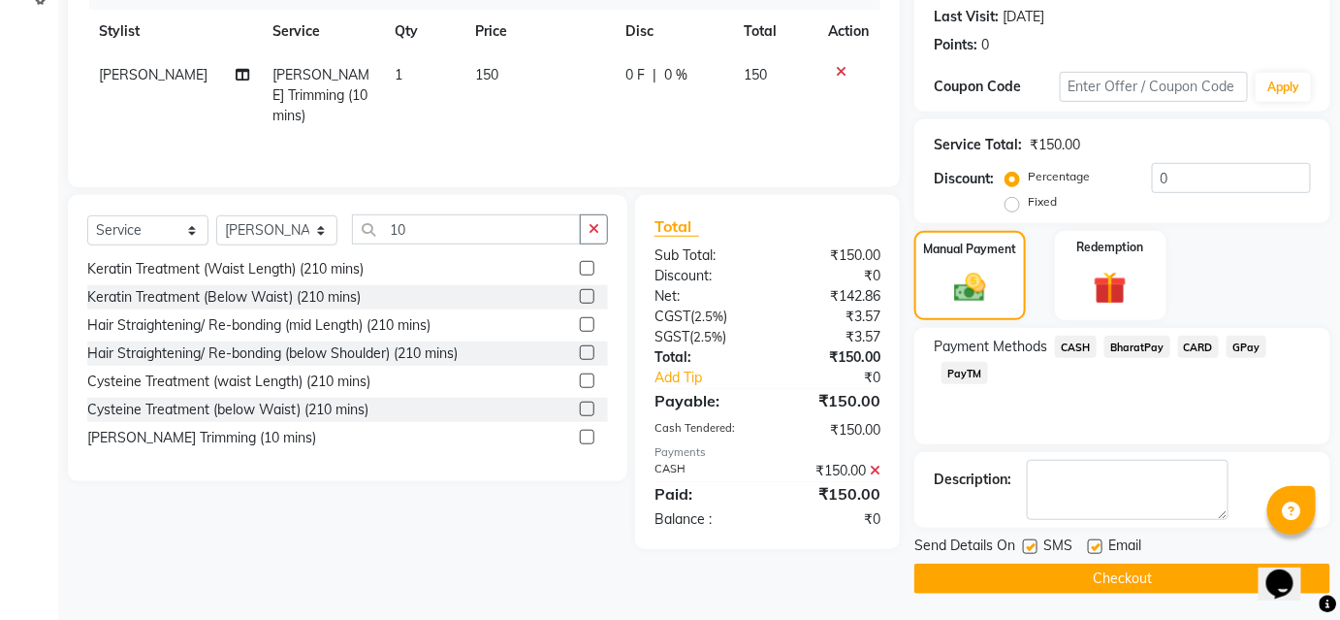
scroll to position [268, 0]
click at [1202, 584] on button "Checkout" at bounding box center [1123, 578] width 416 height 30
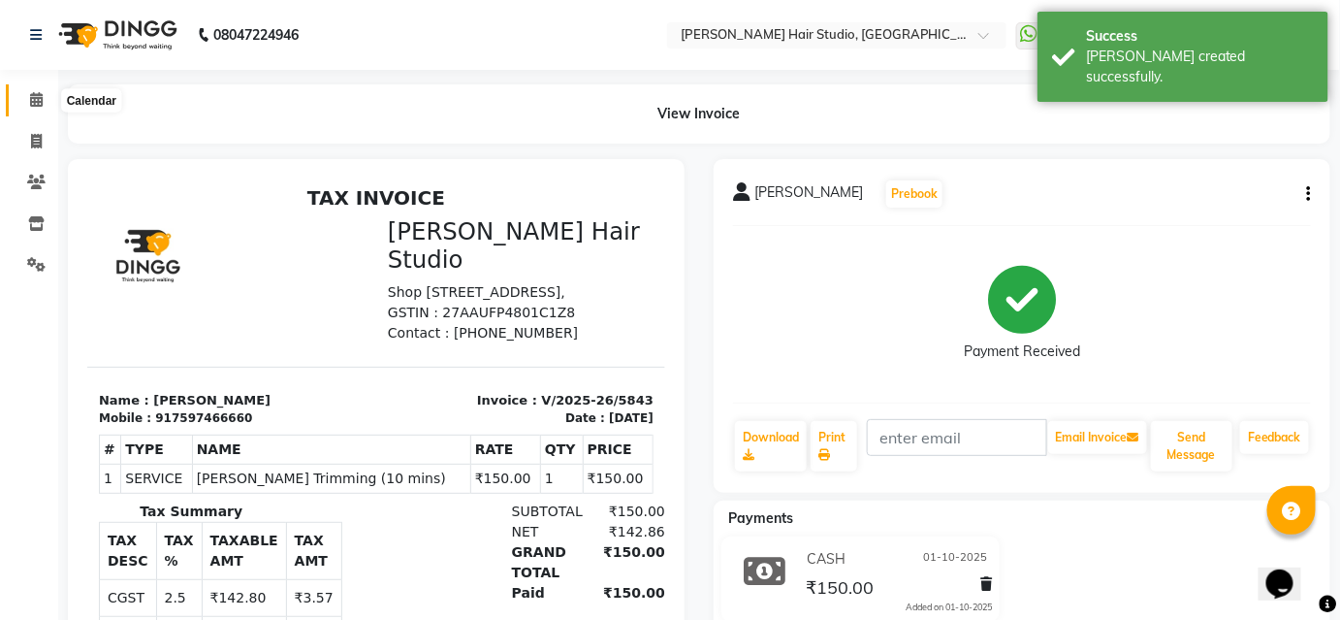
click at [41, 99] on icon at bounding box center [36, 99] width 13 height 15
click at [41, 100] on icon at bounding box center [36, 99] width 13 height 15
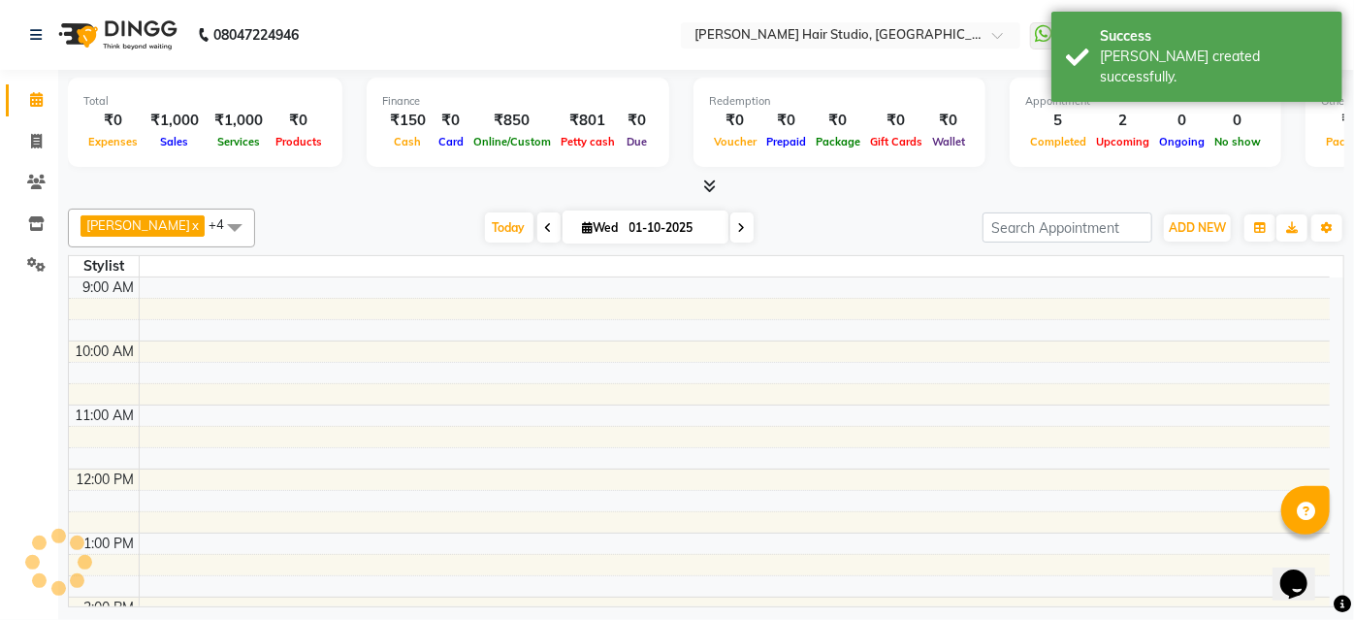
click at [41, 100] on icon at bounding box center [36, 99] width 13 height 15
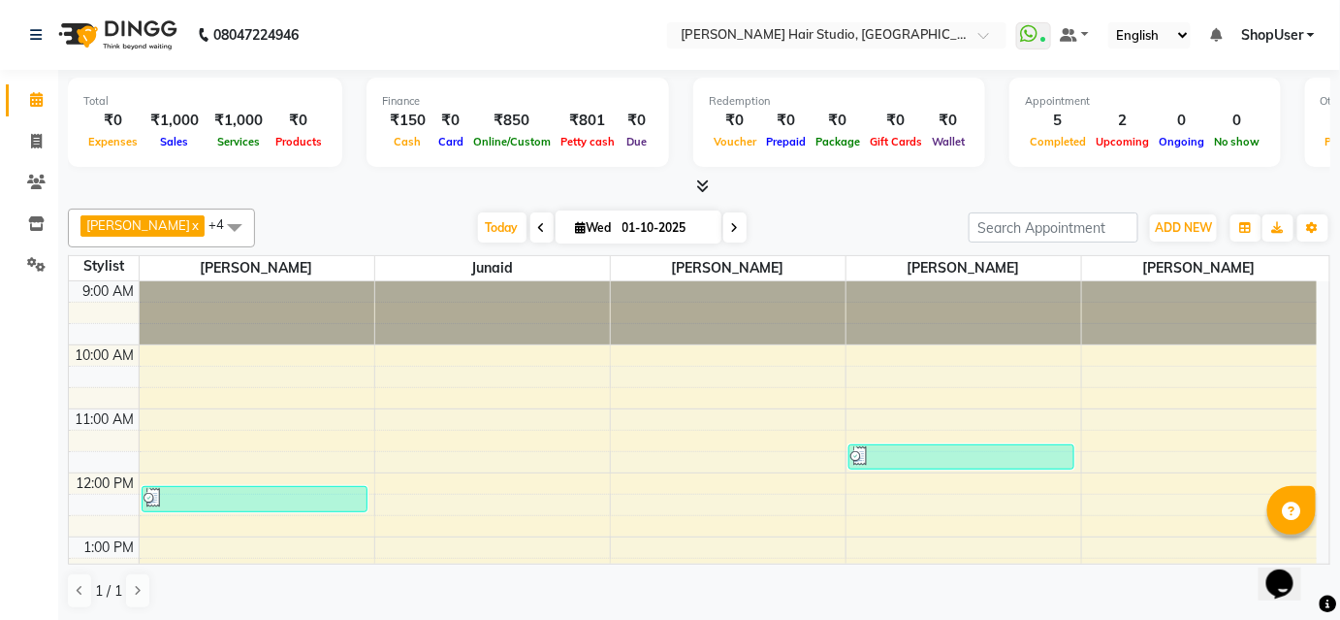
click at [699, 185] on icon at bounding box center [703, 185] width 13 height 15
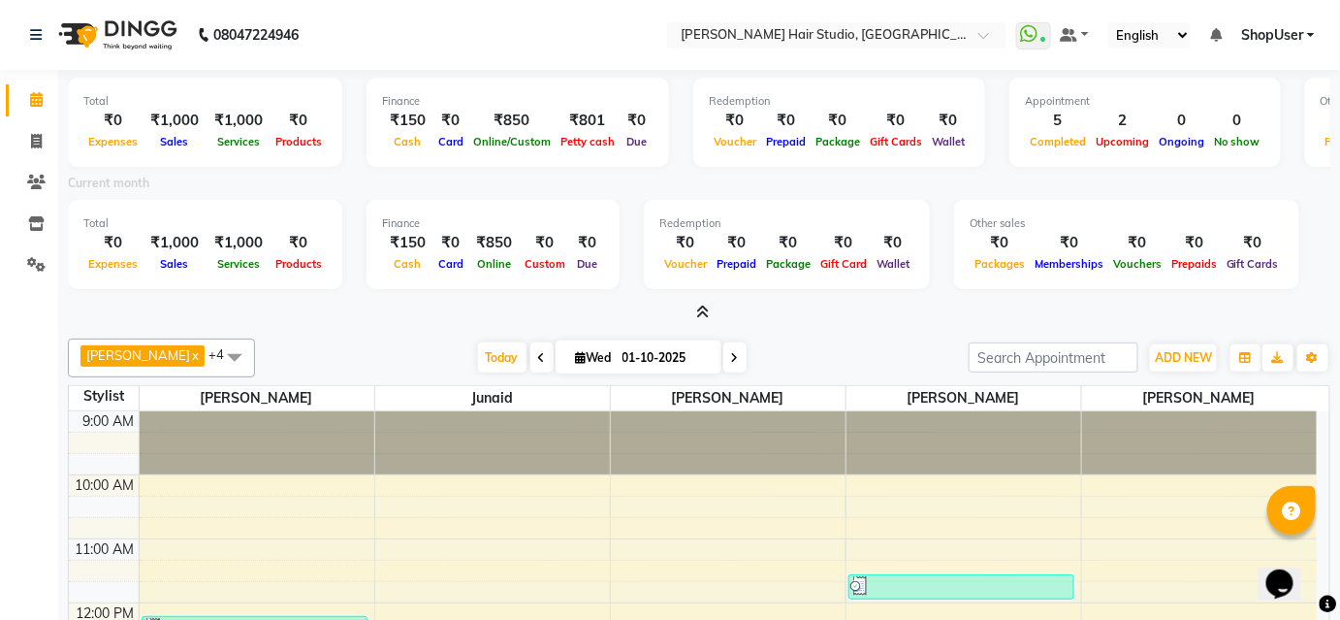
click at [700, 317] on icon at bounding box center [703, 312] width 13 height 15
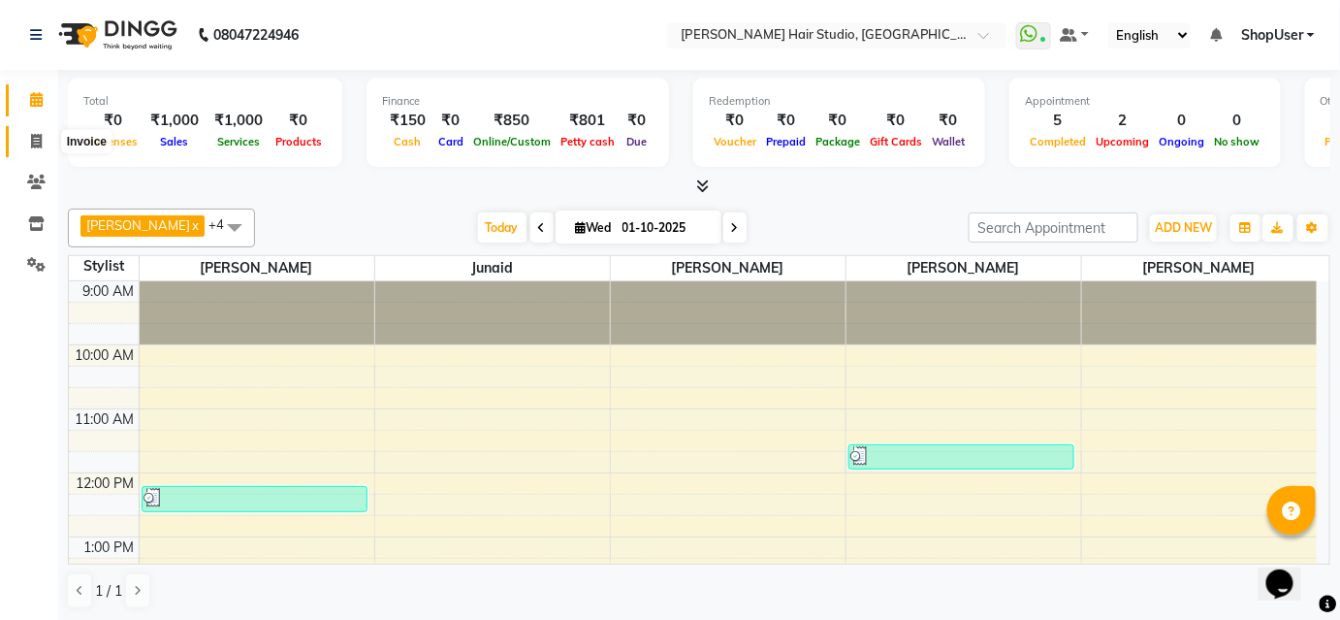
click at [35, 141] on icon at bounding box center [36, 141] width 11 height 15
select select "service"
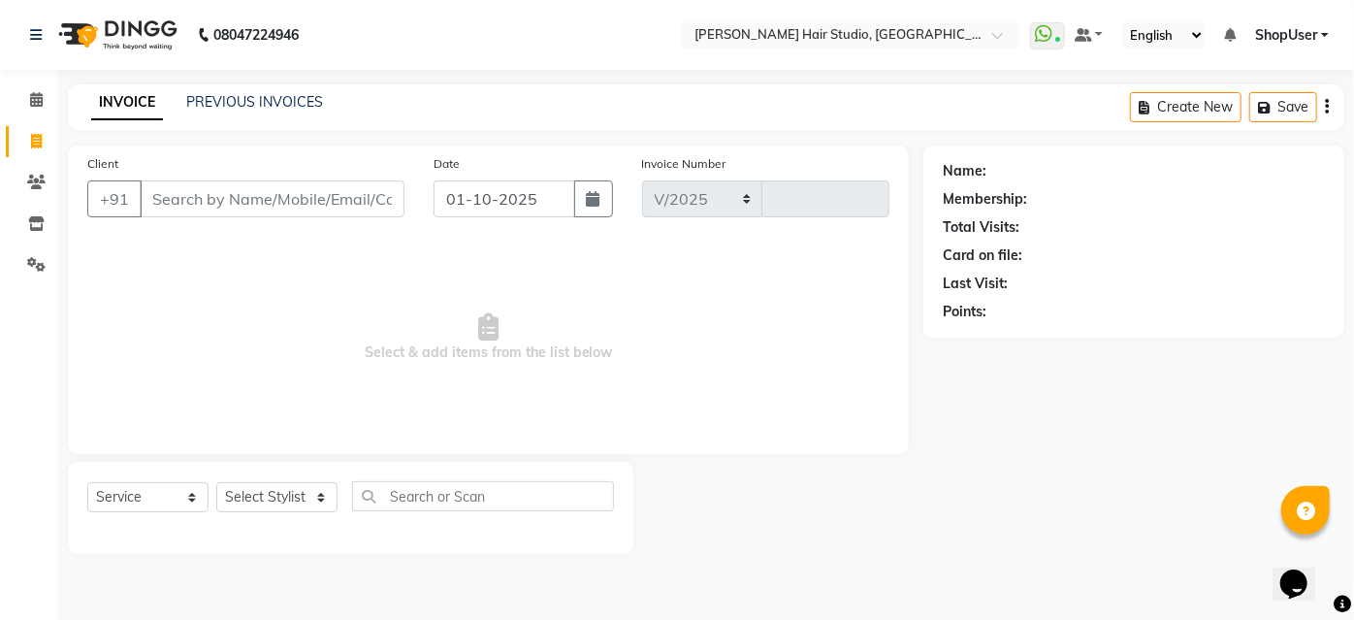
select select "627"
type input "5844"
click at [308, 496] on select "Select Stylist Ajinkya Anuja Arunesh Avinash Junaid Mahadev kahde Mohammad Pawa…" at bounding box center [276, 497] width 121 height 30
click at [216, 482] on select "Select Stylist Ajinkya Anuja Arunesh Avinash Junaid Mahadev kahde Mohammad Pawa…" at bounding box center [276, 497] width 121 height 30
click at [303, 500] on select "Select Stylist Ajinkya Anuja Arunesh Avinash Junaid Mahadev kahde Mohammad Pawa…" at bounding box center [276, 497] width 121 height 30
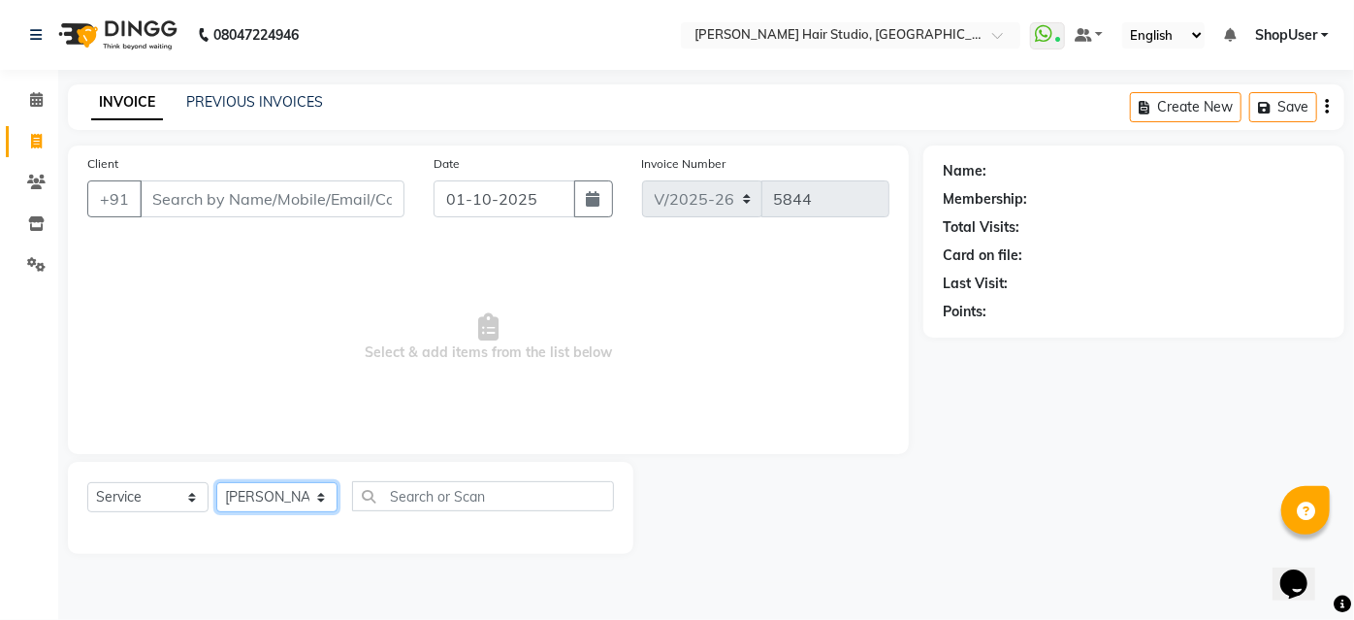
select select "34696"
click at [216, 482] on select "Select Stylist Ajinkya Anuja Arunesh Avinash Junaid Mahadev kahde Mohammad Pawa…" at bounding box center [276, 497] width 121 height 30
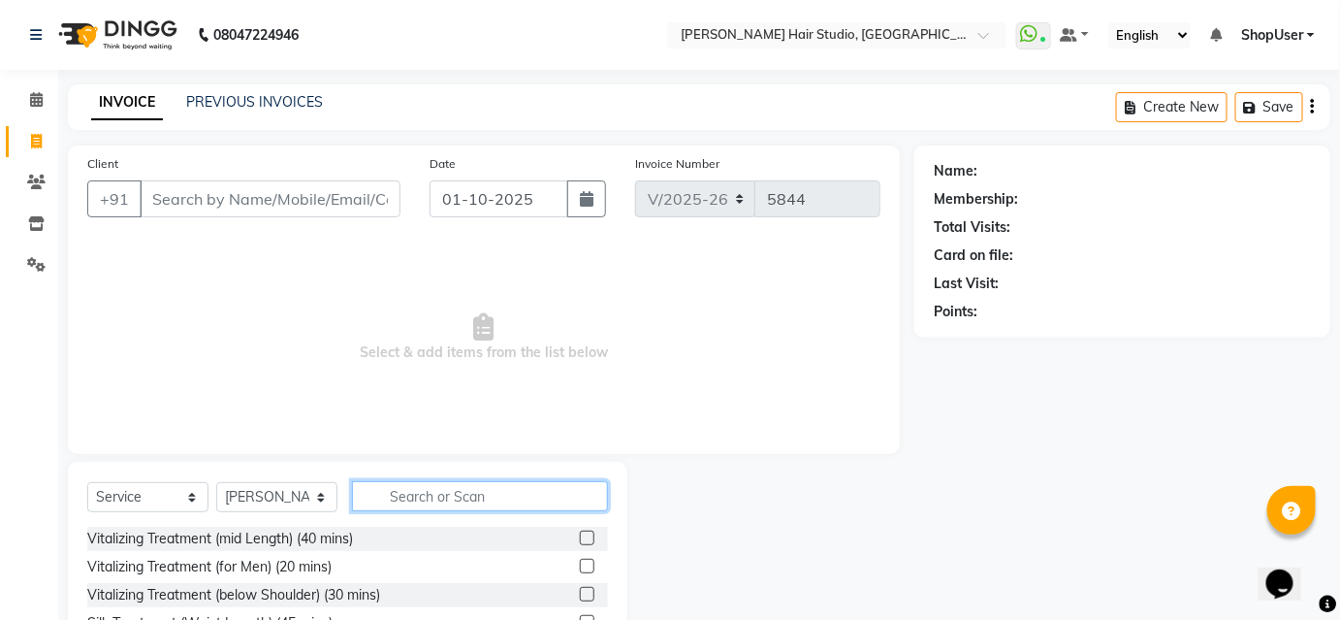
click at [408, 486] on input "text" at bounding box center [480, 496] width 256 height 30
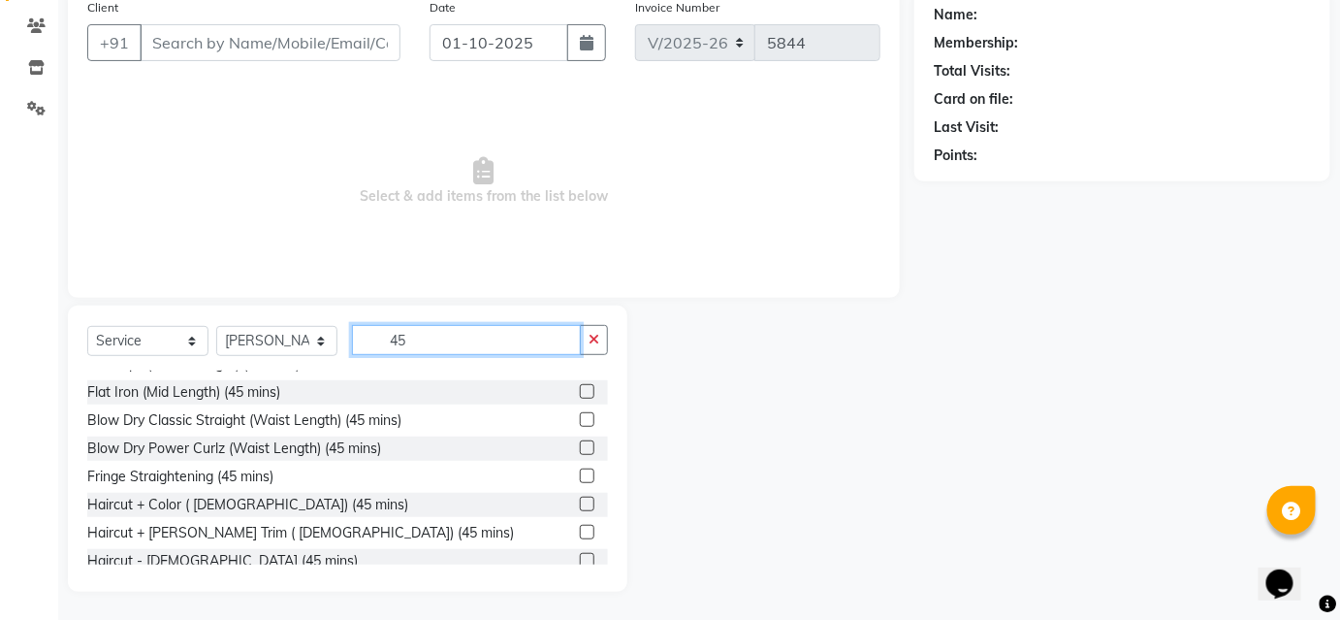
scroll to position [452, 0]
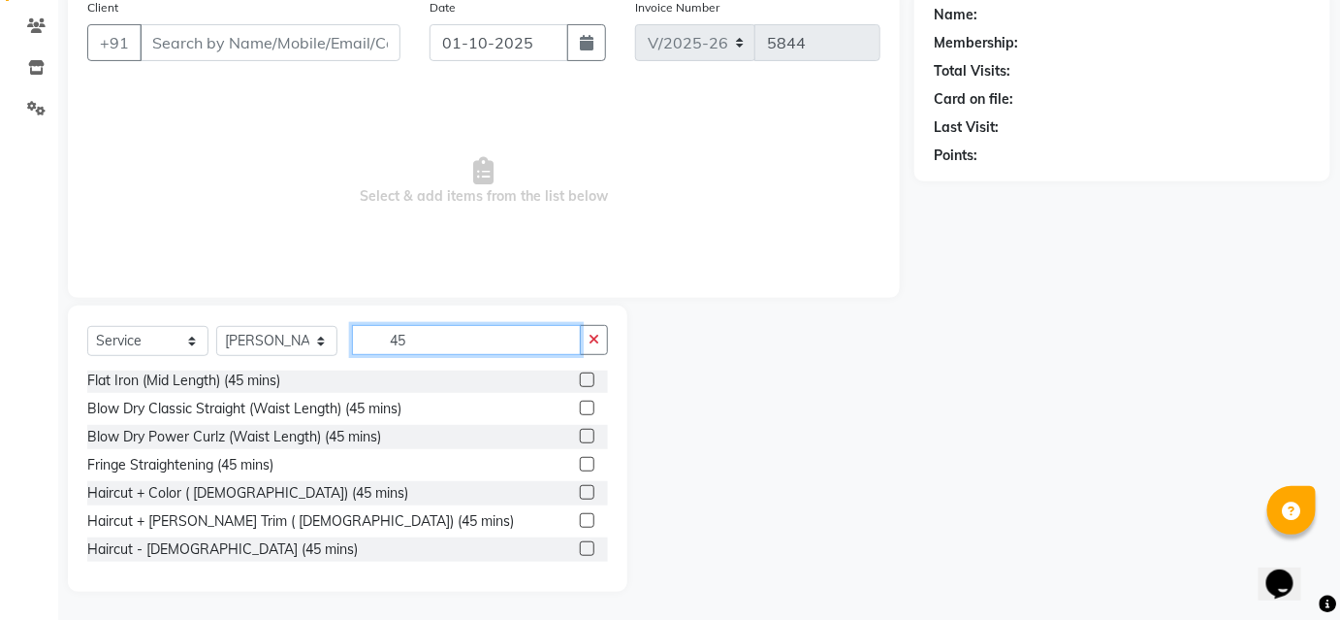
type input "45"
click at [580, 517] on label at bounding box center [587, 520] width 15 height 15
click at [580, 517] on input "checkbox" at bounding box center [586, 521] width 13 height 13
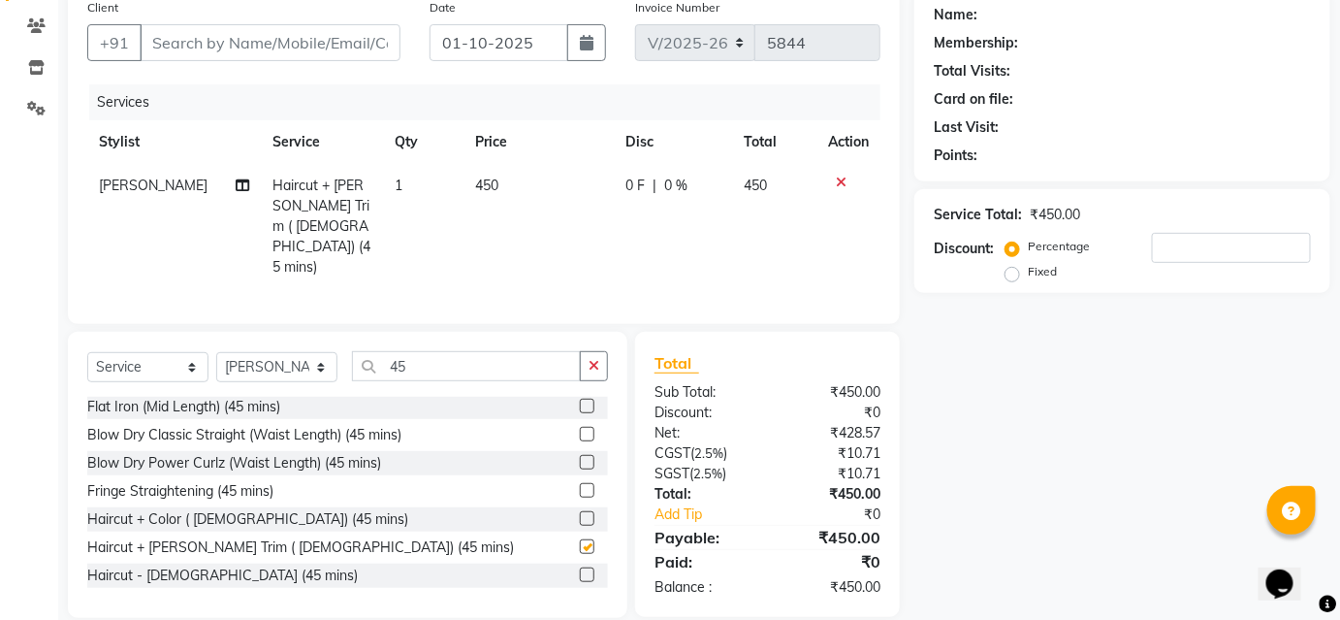
checkbox input "false"
click at [275, 41] on input "Client" at bounding box center [270, 42] width 261 height 37
click at [256, 37] on input "Client" at bounding box center [270, 42] width 261 height 37
type input "9"
type input "0"
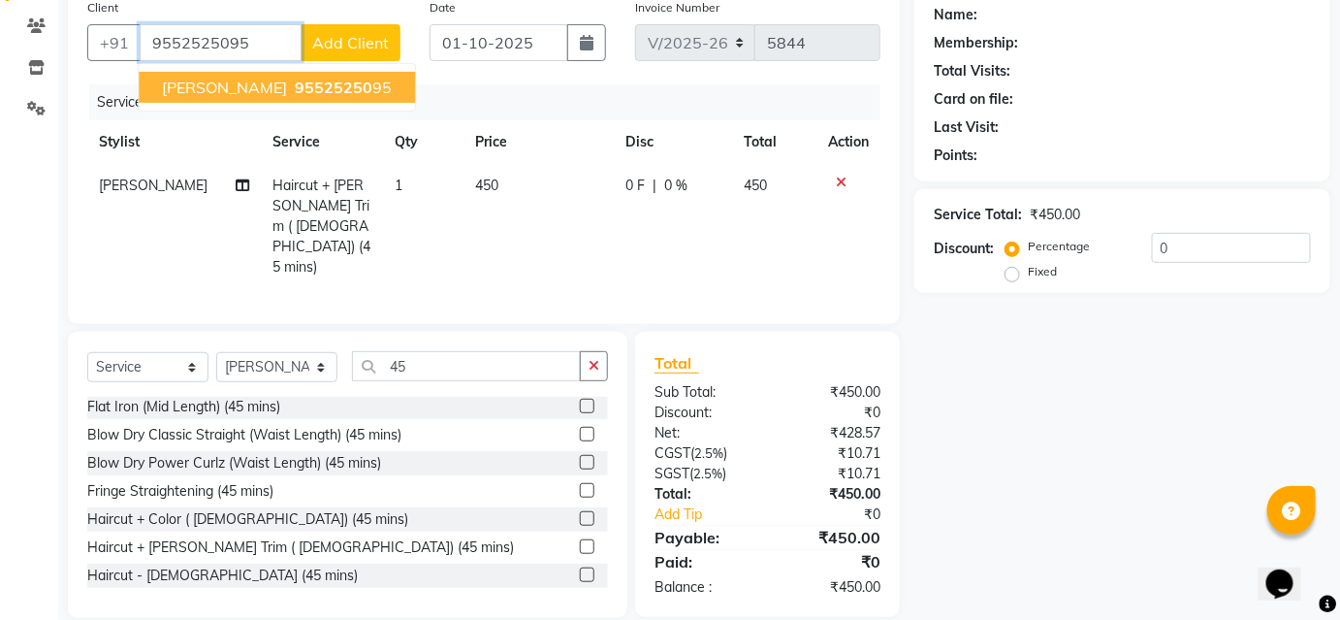
type input "9552525095"
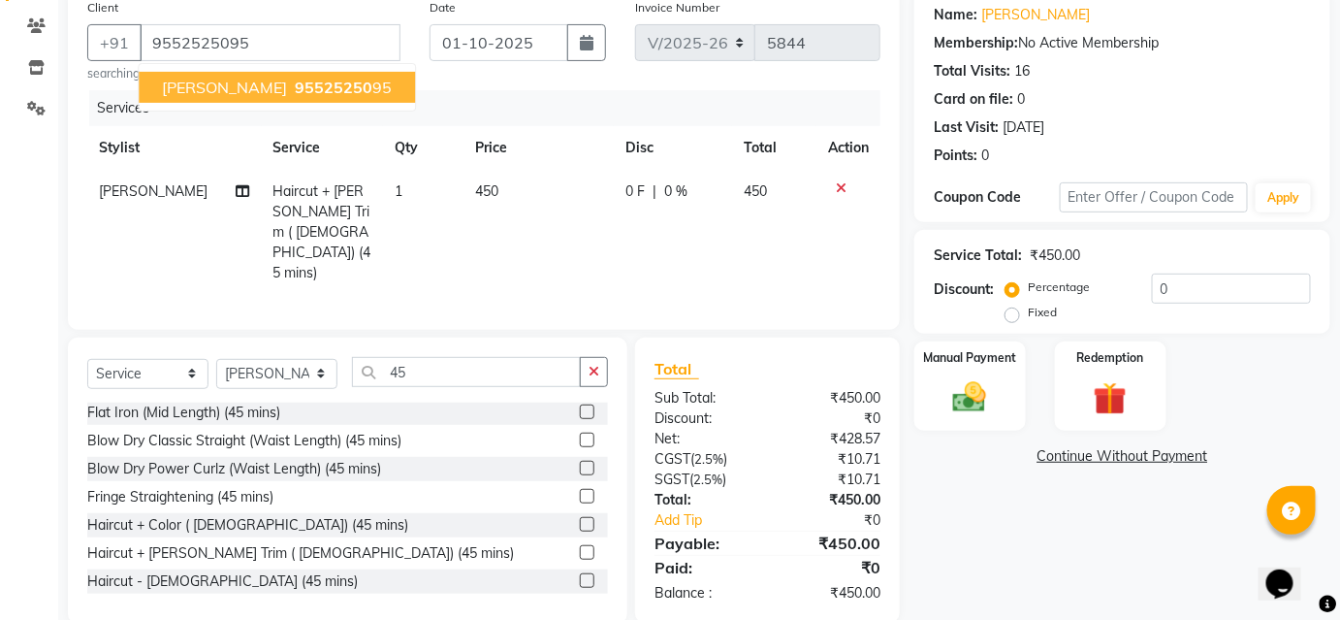
click at [295, 90] on span "95525250" at bounding box center [334, 87] width 78 height 19
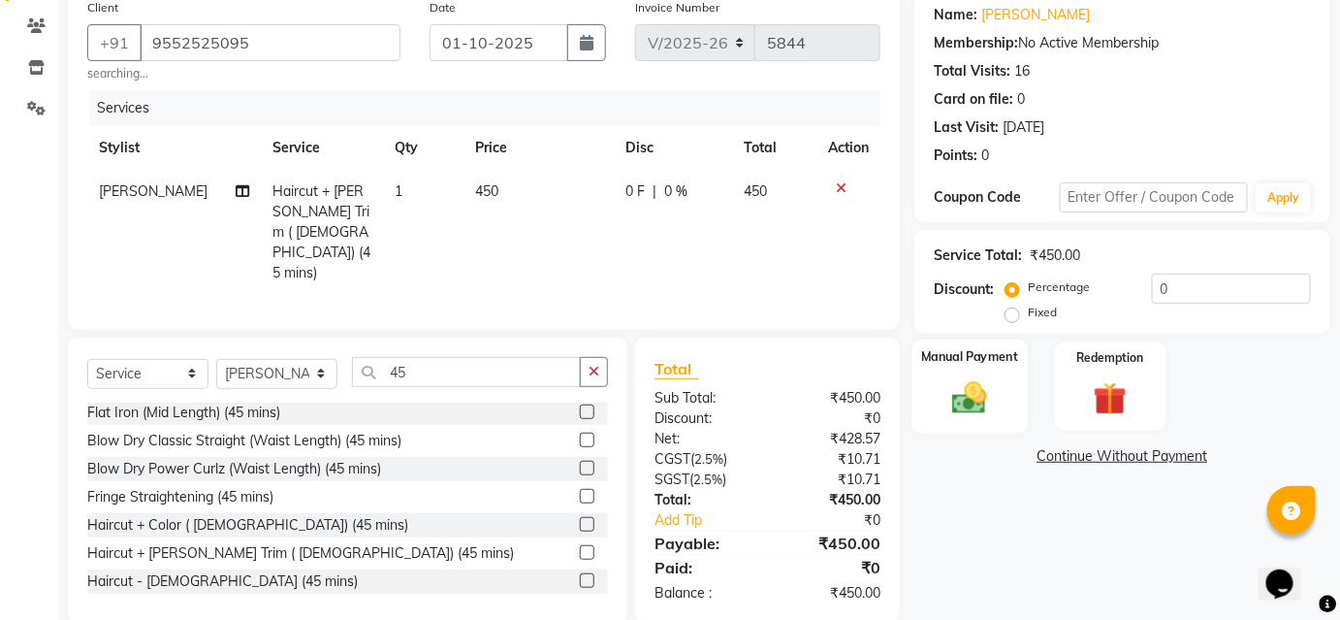
click at [962, 390] on img at bounding box center [970, 397] width 56 height 40
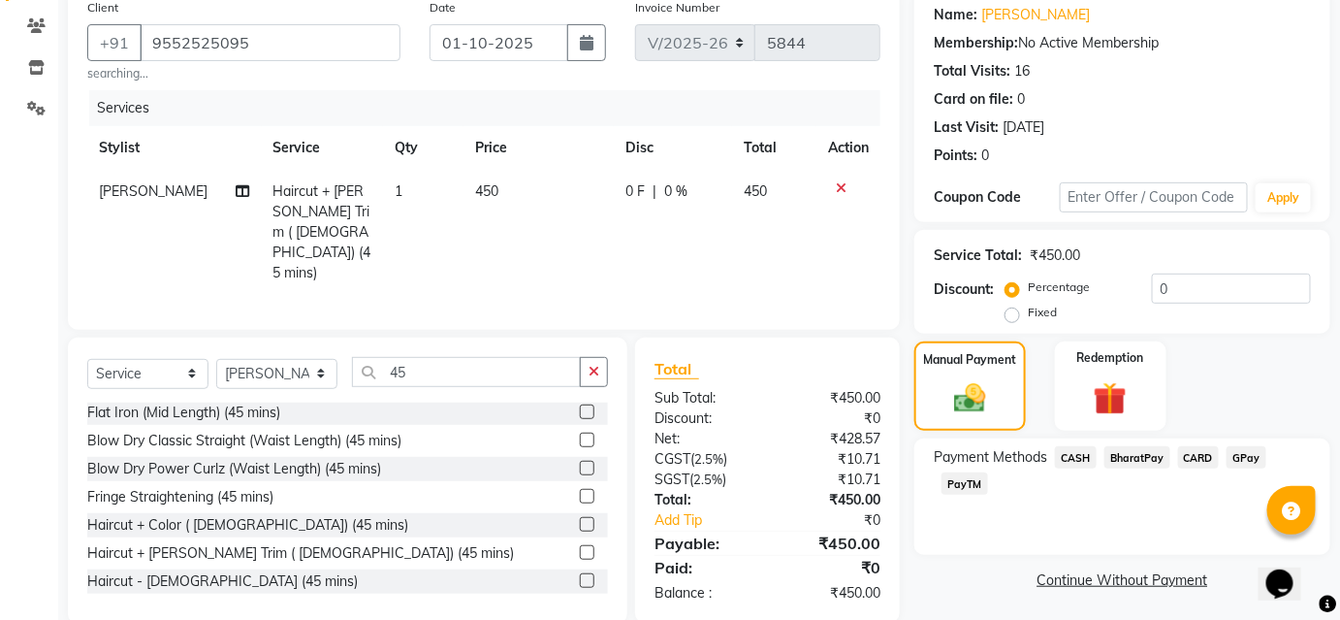
click at [1146, 454] on span "BharatPay" at bounding box center [1138, 457] width 66 height 22
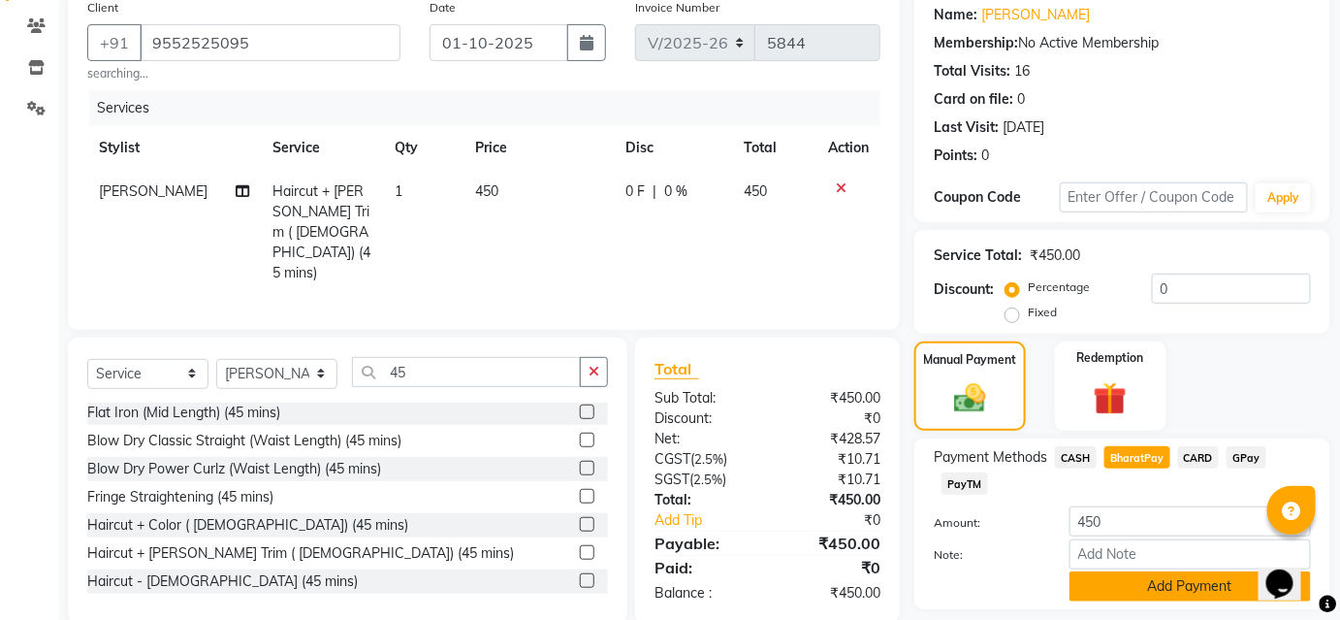
click at [1183, 572] on button "Add Payment" at bounding box center [1191, 586] width 242 height 30
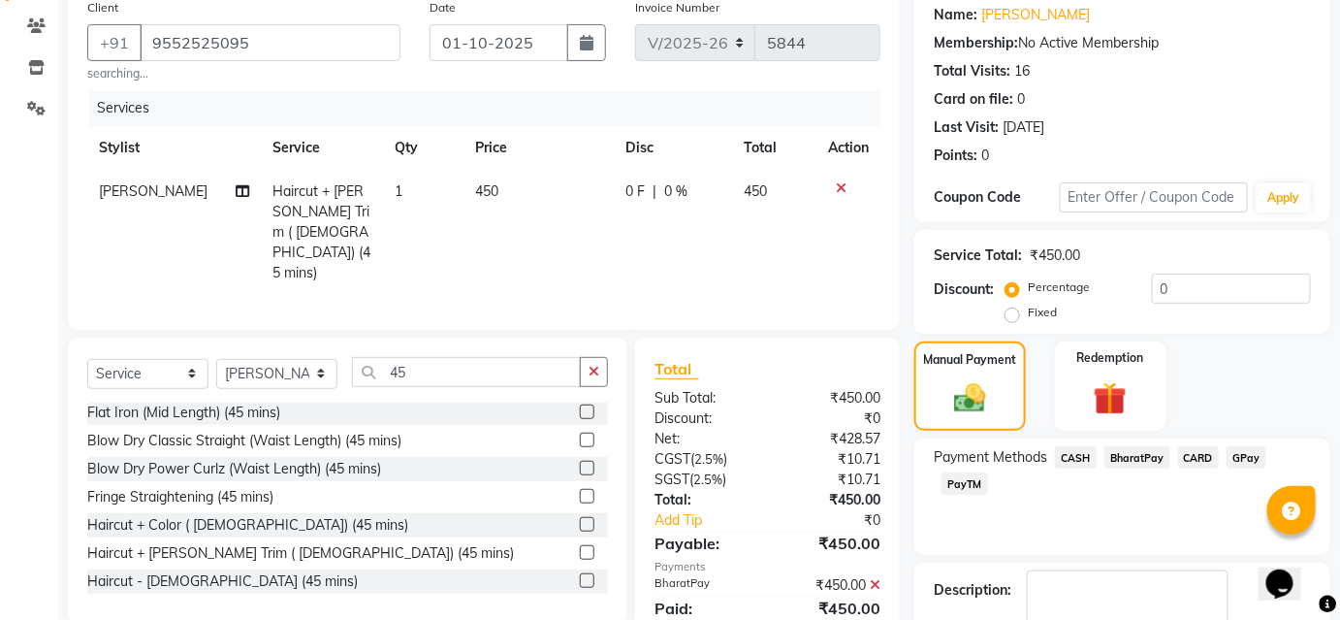
scroll to position [268, 0]
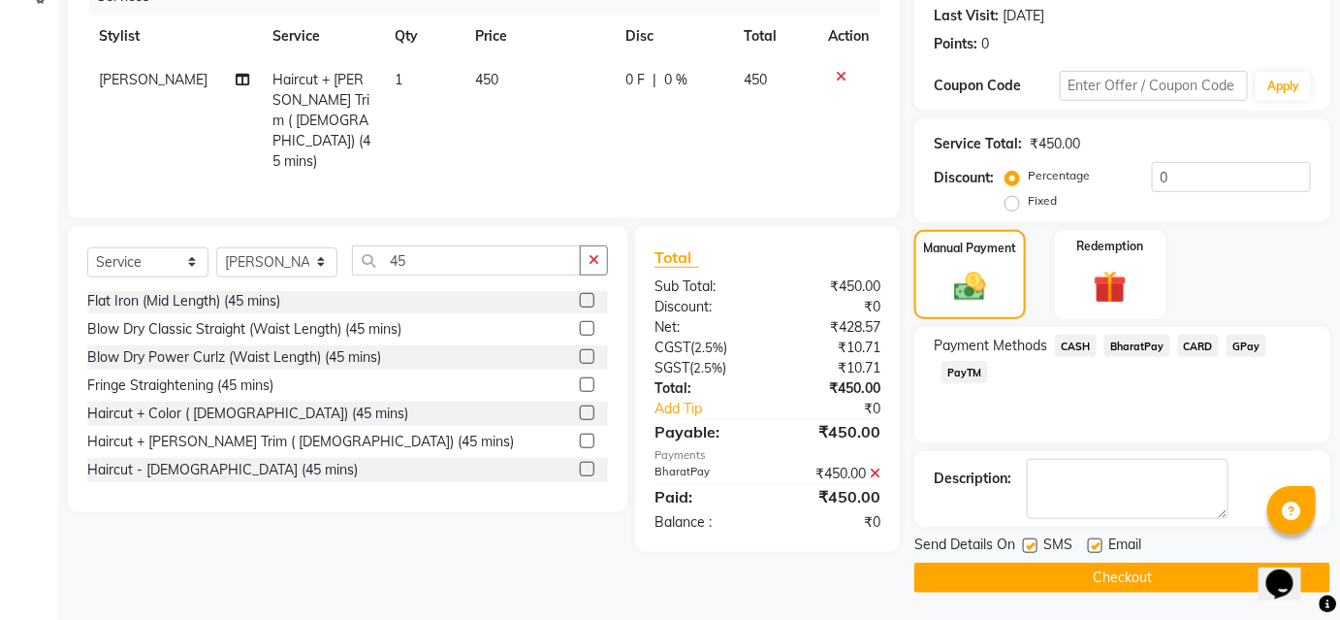
click at [1046, 566] on button "Checkout" at bounding box center [1123, 578] width 416 height 30
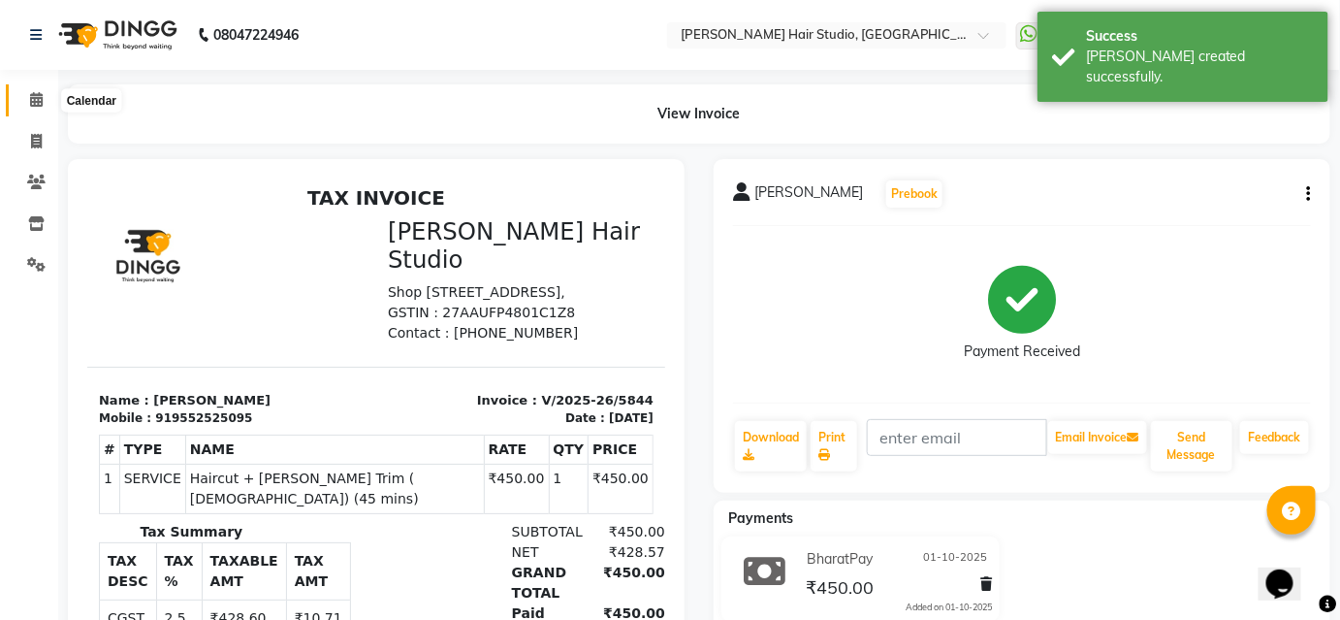
click at [31, 97] on icon at bounding box center [36, 99] width 13 height 15
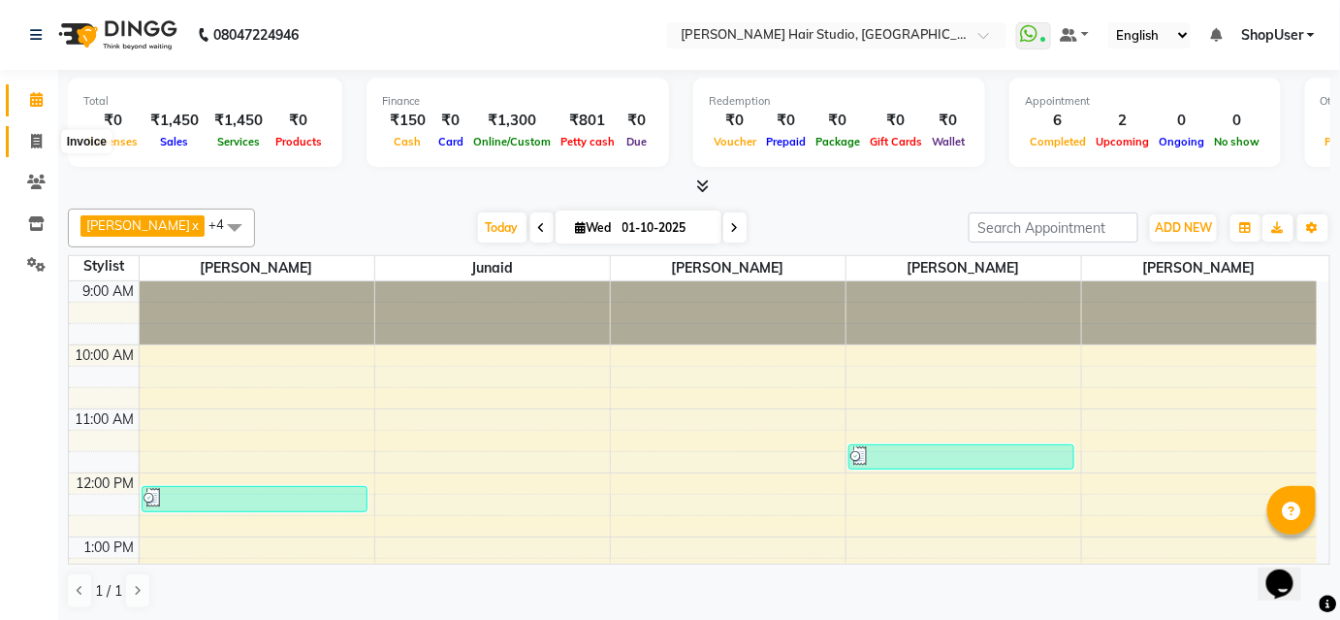
click at [40, 138] on icon at bounding box center [36, 141] width 11 height 15
select select "627"
select select "service"
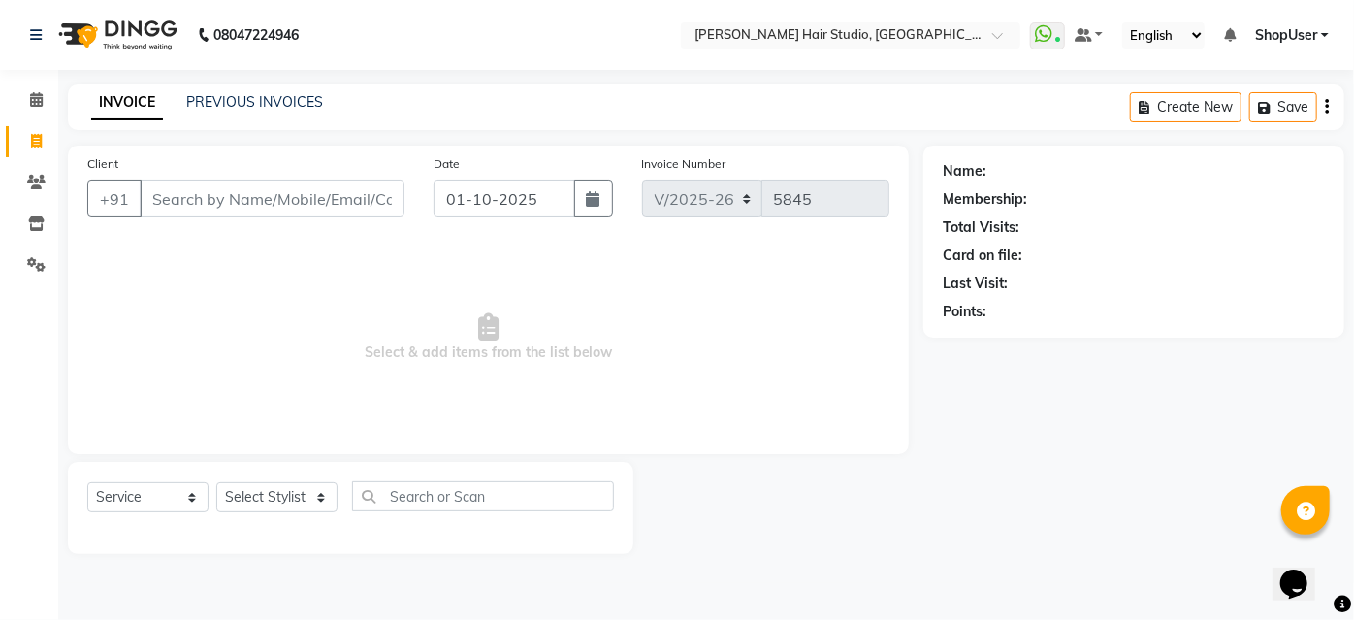
click at [307, 195] on input "Client" at bounding box center [272, 198] width 265 height 37
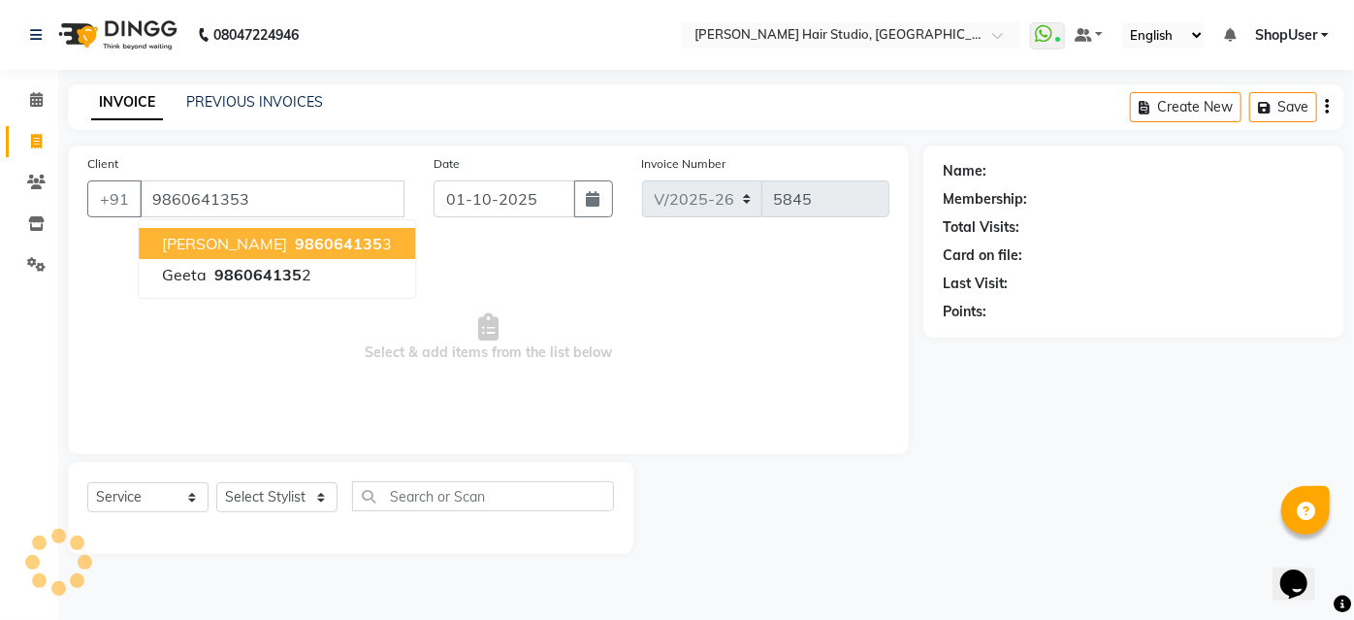
type input "9860641353"
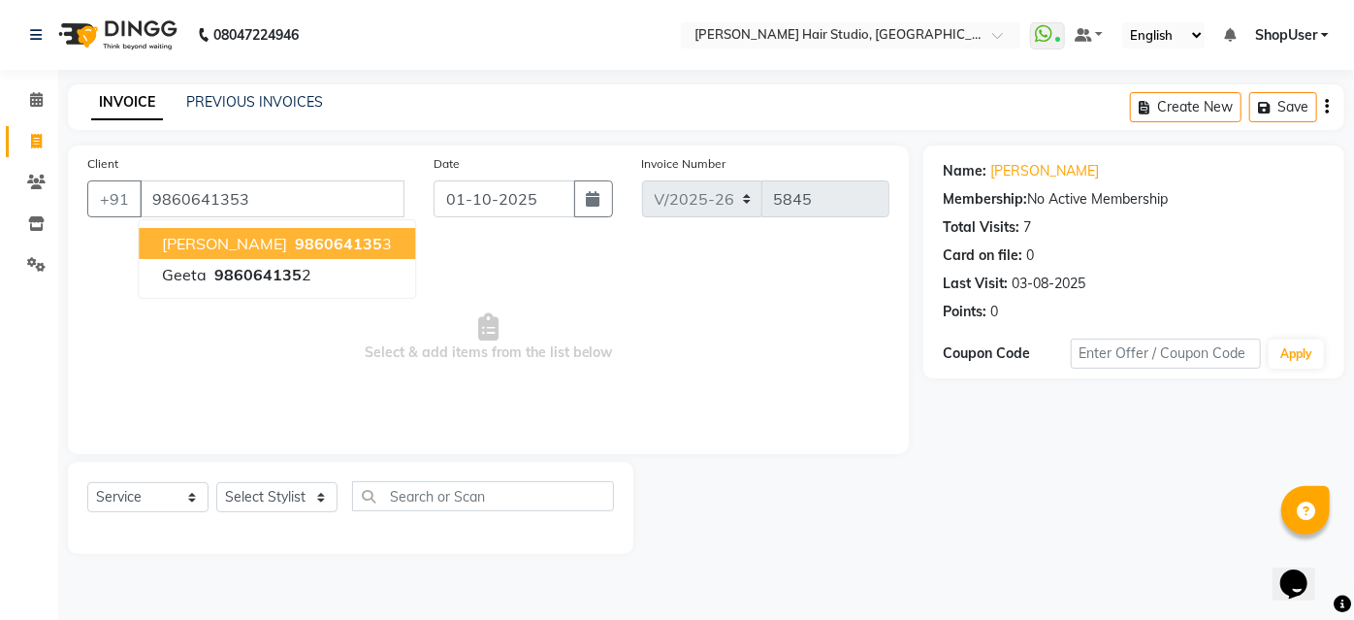
click at [295, 240] on span "986064135" at bounding box center [338, 243] width 87 height 19
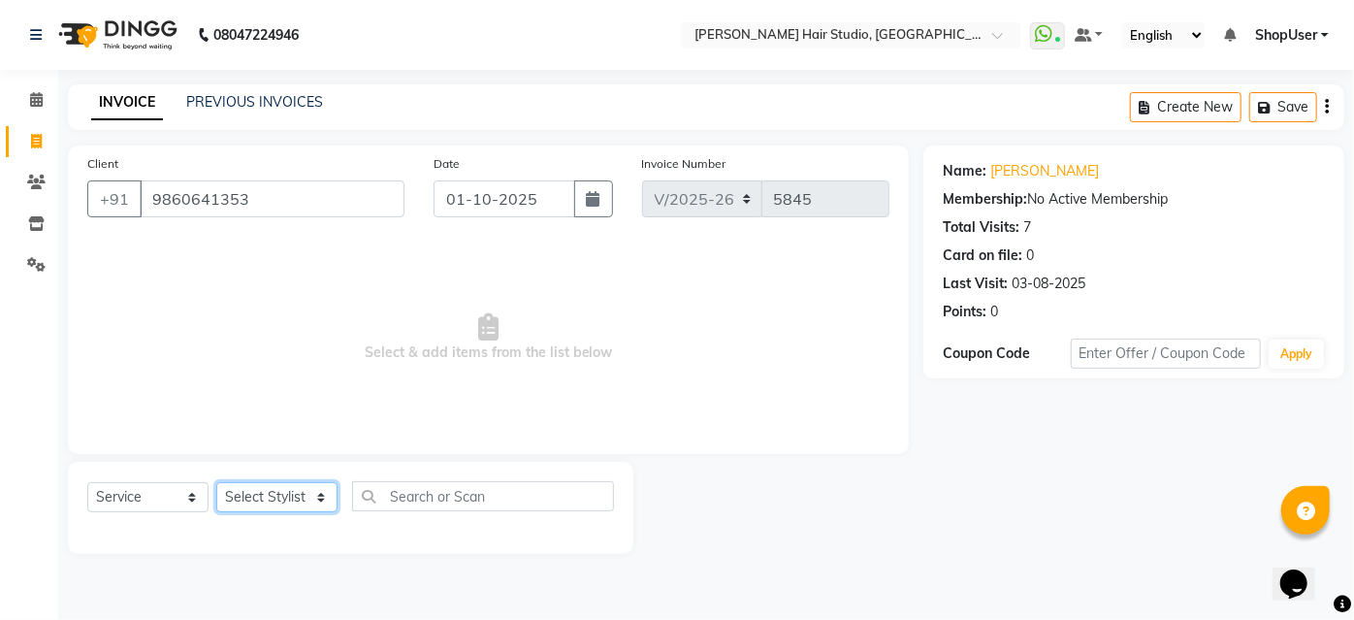
click at [240, 502] on select "Select Stylist Ajinkya Anuja Arunesh Avinash Junaid Mahadev kahde Mohammad Pawa…" at bounding box center [276, 497] width 121 height 30
select select "86031"
click at [216, 482] on select "Select Stylist Ajinkya Anuja Arunesh Avinash Junaid Mahadev kahde Mohammad Pawa…" at bounding box center [276, 497] width 121 height 30
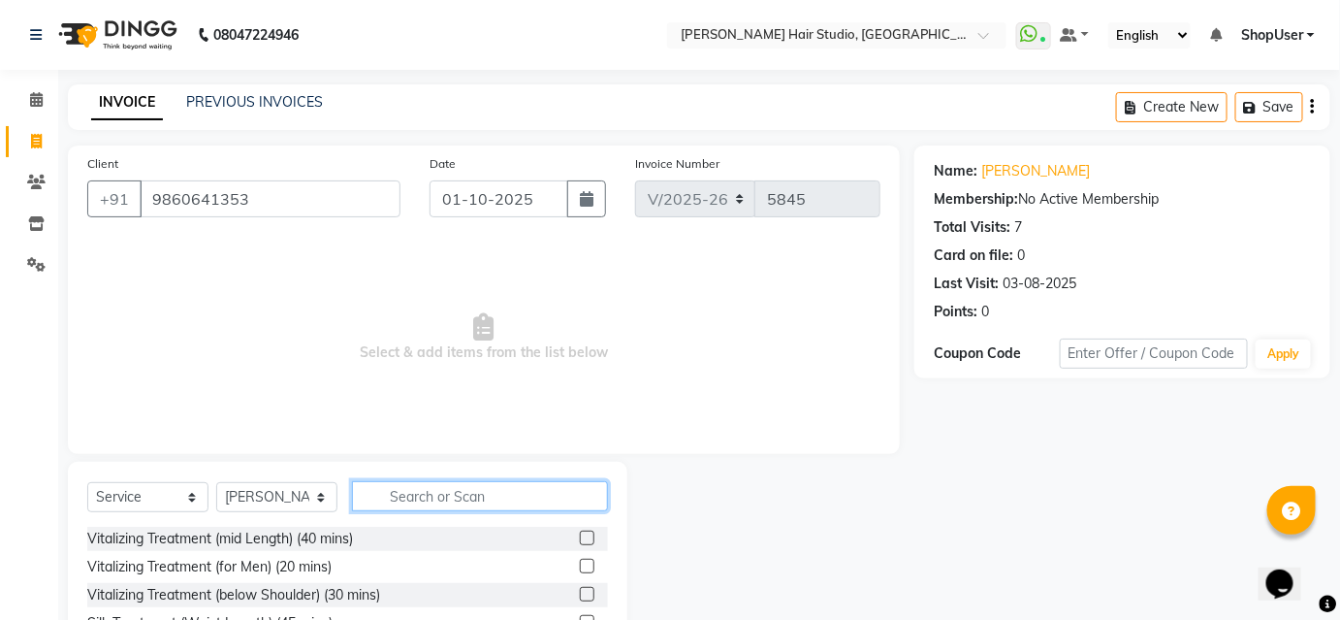
click at [425, 493] on input "text" at bounding box center [480, 496] width 256 height 30
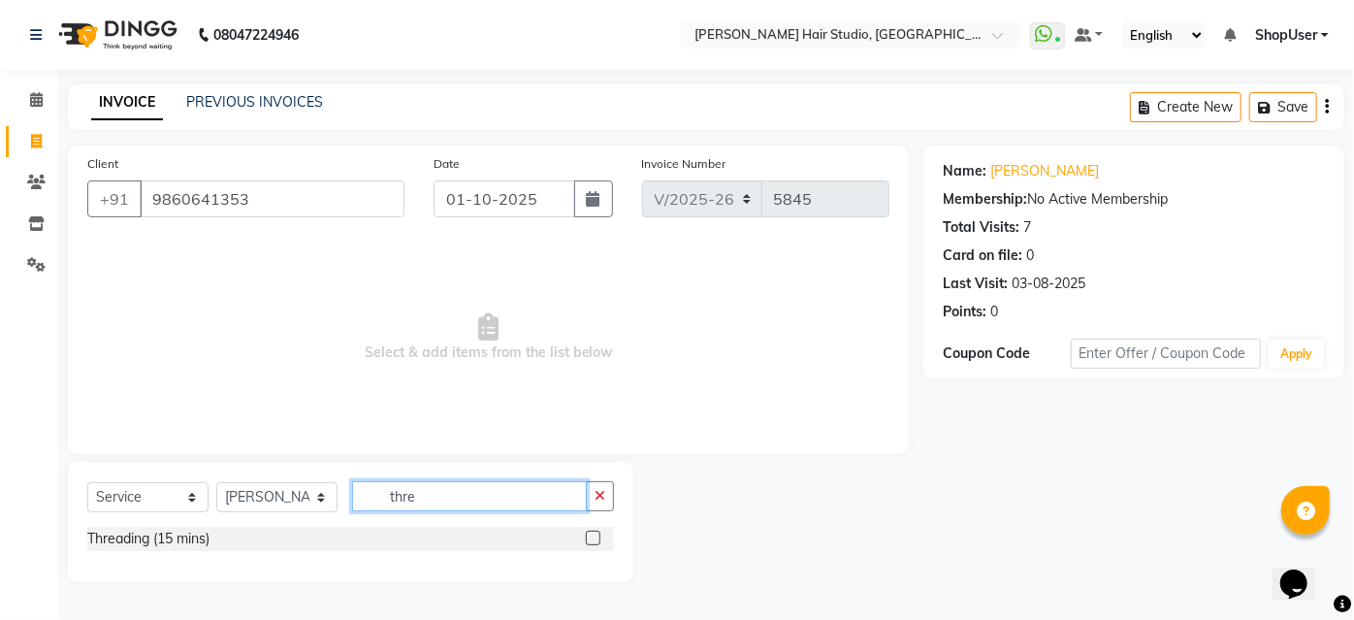
type input "thre"
click at [590, 538] on label at bounding box center [593, 538] width 15 height 15
click at [590, 538] on input "checkbox" at bounding box center [592, 538] width 13 height 13
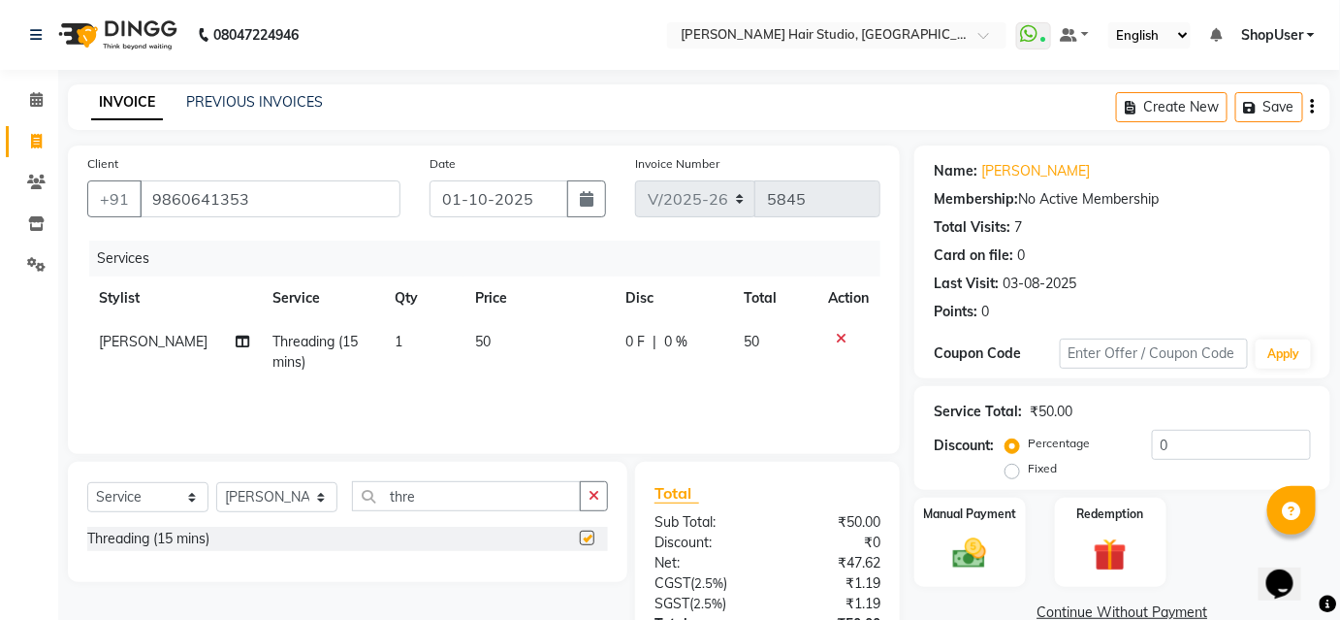
checkbox input "false"
click at [491, 322] on td "50" at bounding box center [538, 352] width 149 height 64
select select "86031"
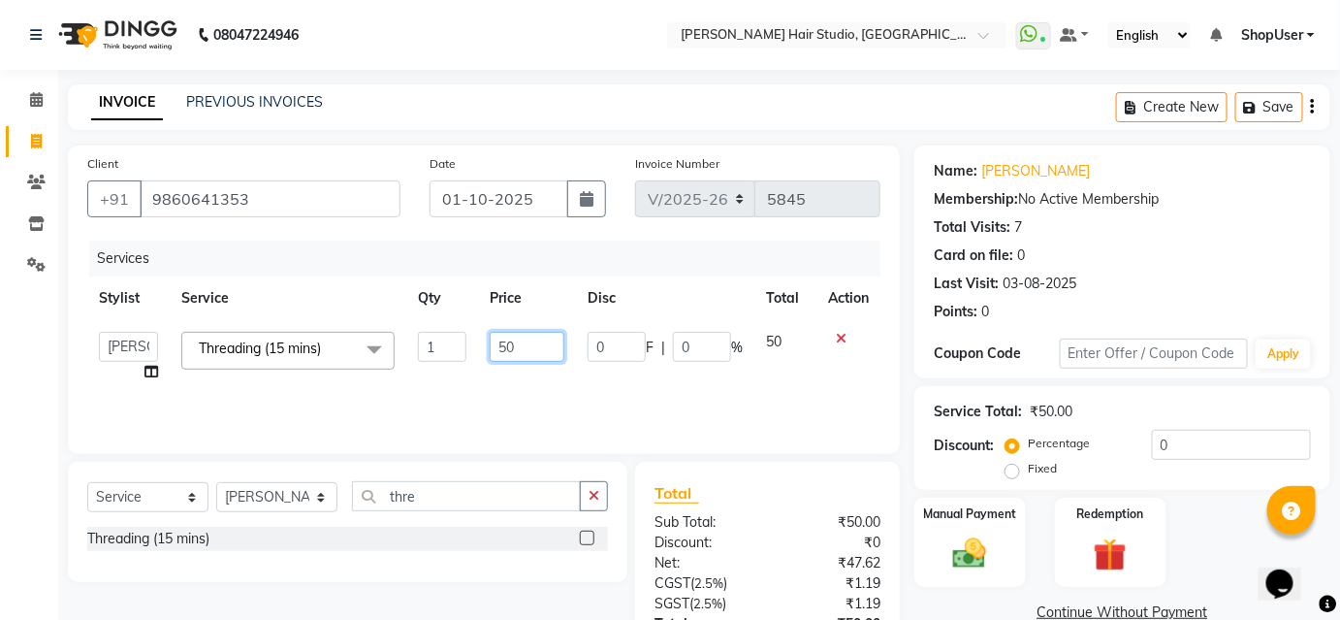
click at [525, 351] on input "50" at bounding box center [527, 347] width 75 height 30
type input "5"
type input "100"
click at [520, 382] on td "100" at bounding box center [527, 357] width 98 height 74
select select "86031"
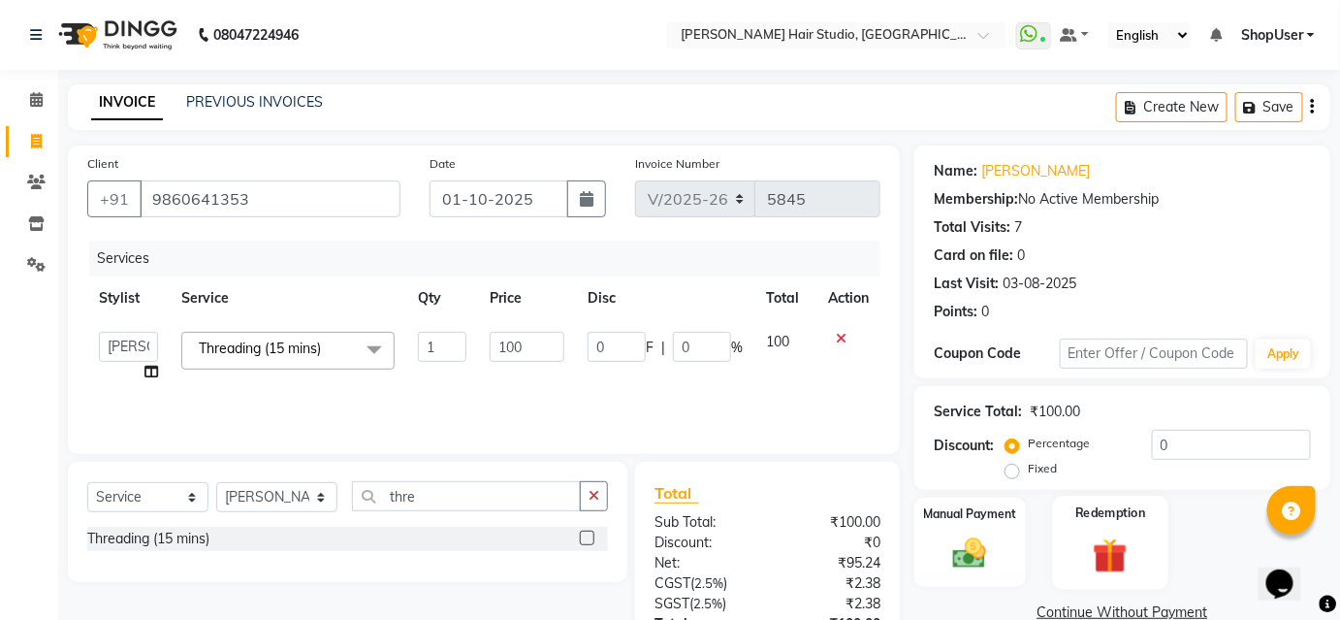
scroll to position [155, 0]
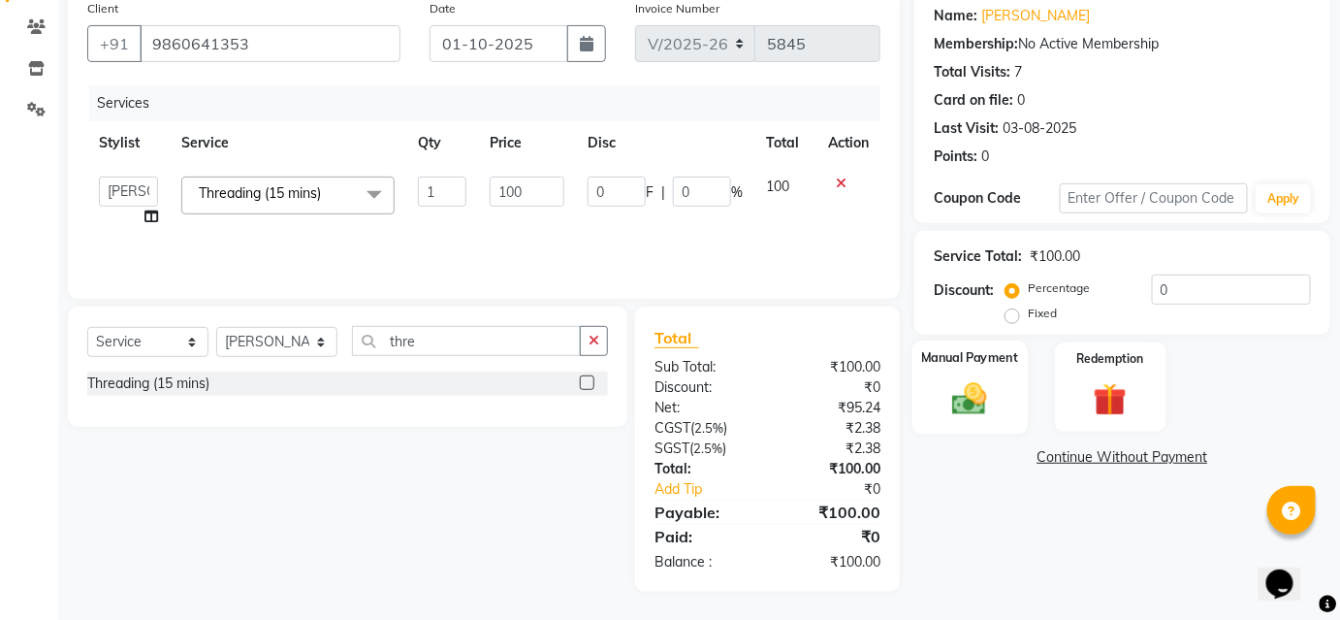
click at [951, 387] on img at bounding box center [970, 398] width 56 height 40
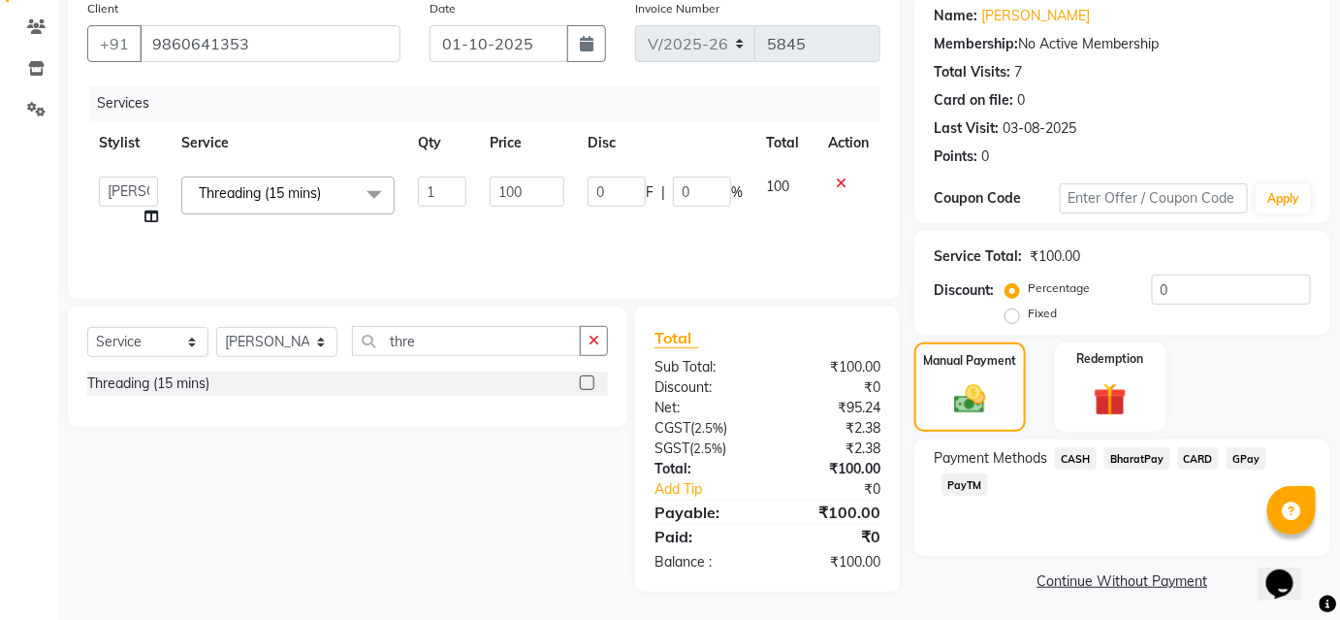
click at [1141, 459] on span "BharatPay" at bounding box center [1138, 458] width 66 height 22
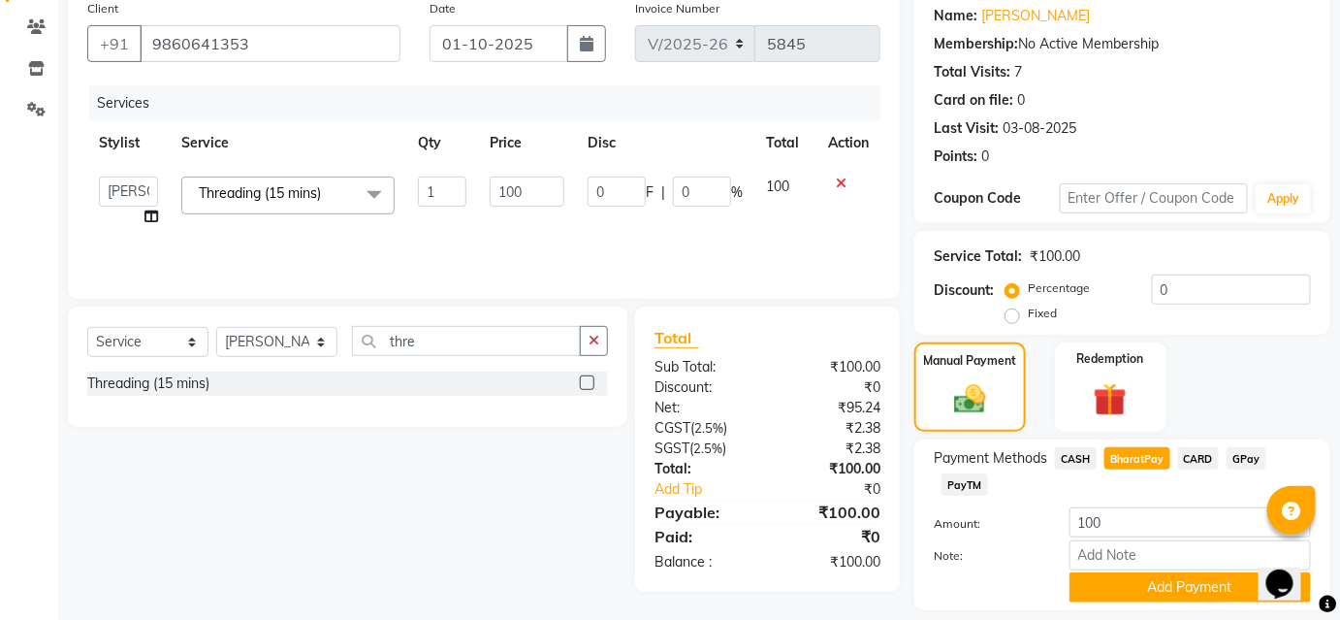
scroll to position [213, 0]
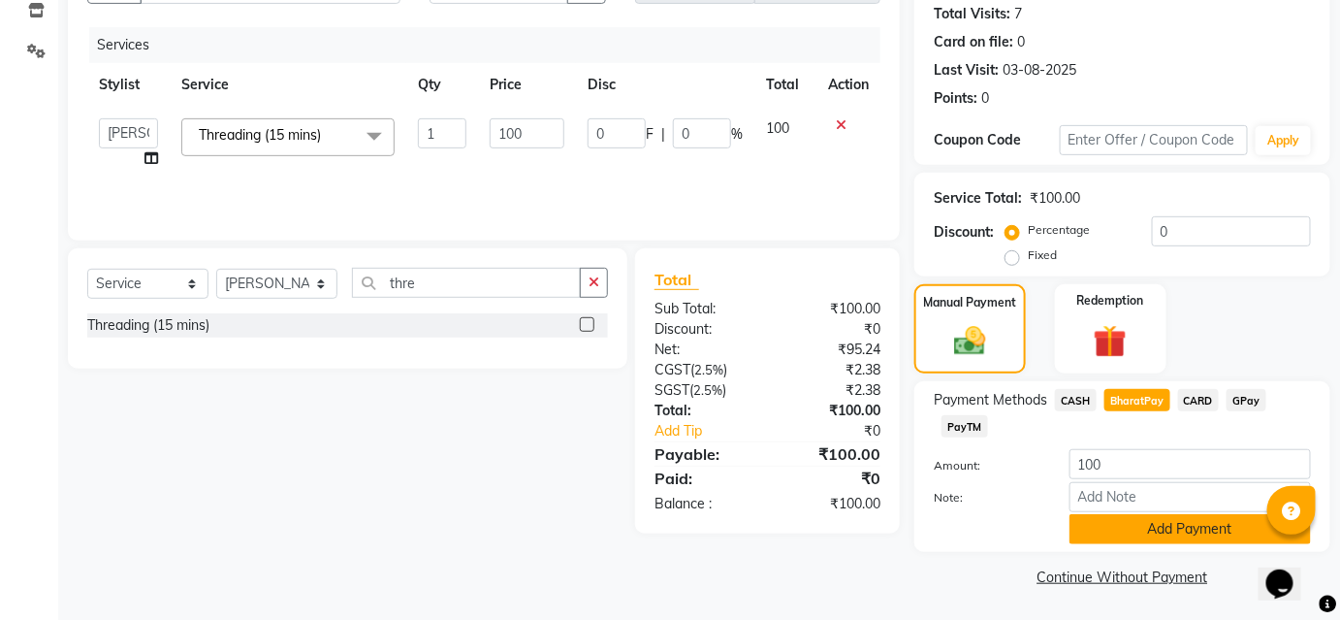
click at [1131, 534] on button "Add Payment" at bounding box center [1191, 529] width 242 height 30
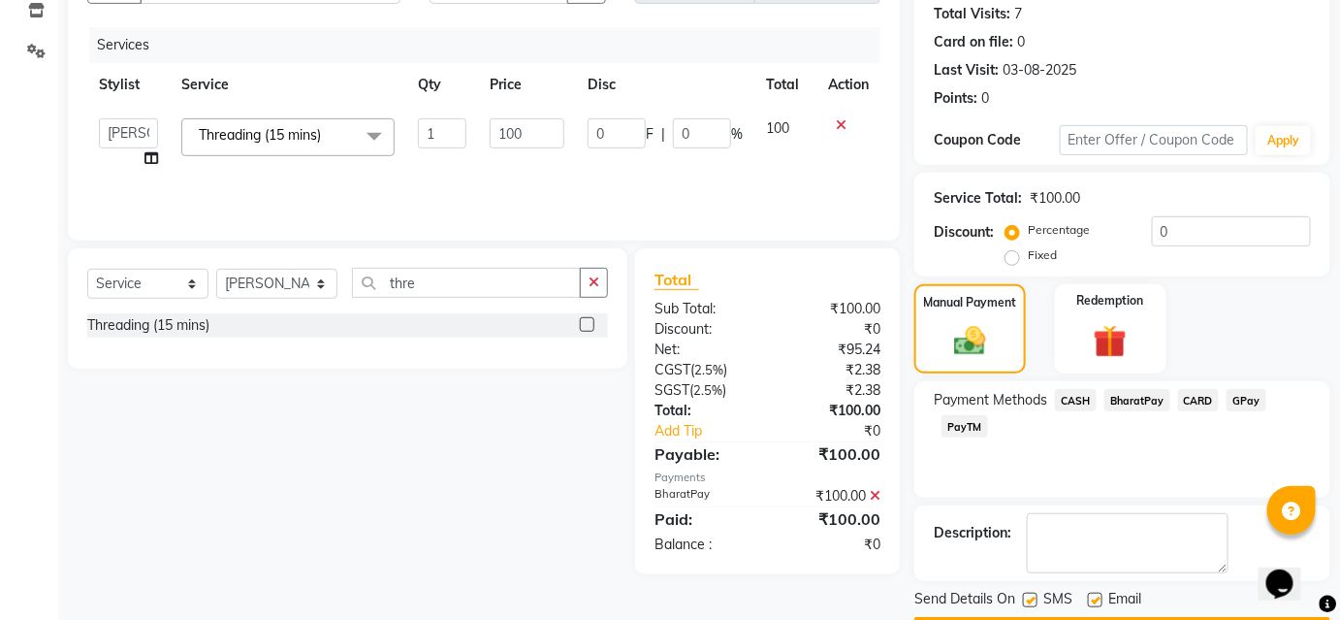
scroll to position [268, 0]
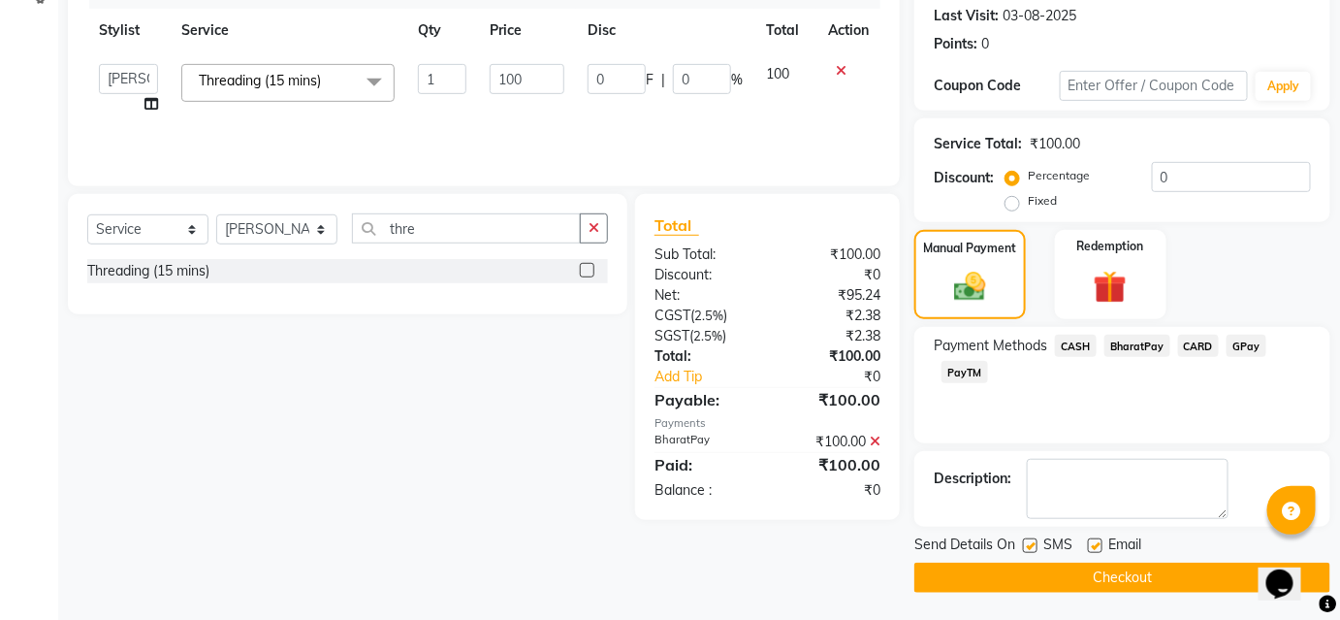
click at [1117, 569] on button "Checkout" at bounding box center [1123, 578] width 416 height 30
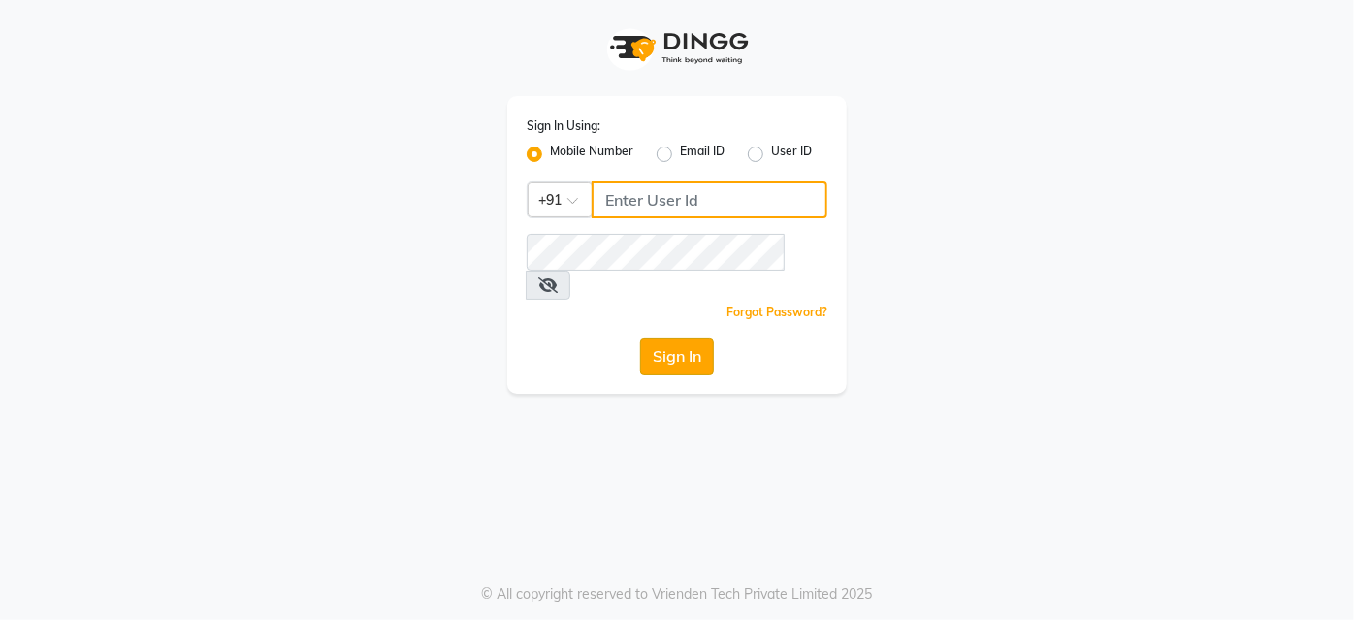
type input "9860439414"
click at [668, 338] on button "Sign In" at bounding box center [677, 356] width 74 height 37
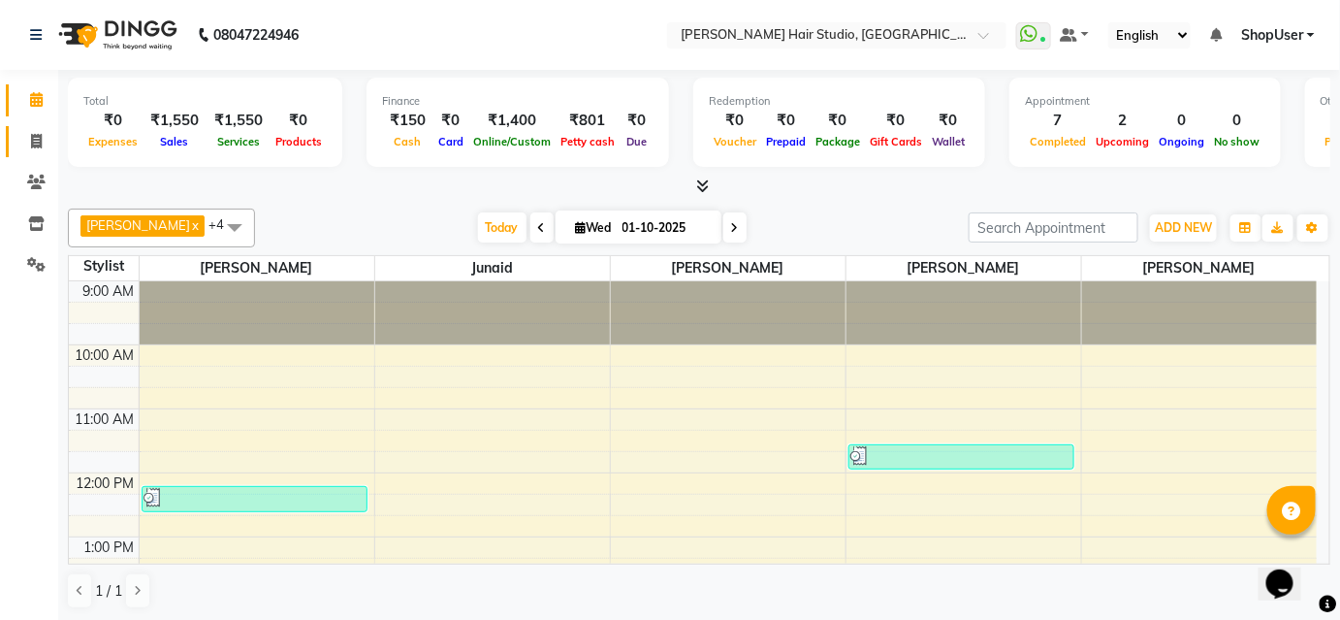
click at [33, 149] on span at bounding box center [36, 142] width 34 height 22
select select "service"
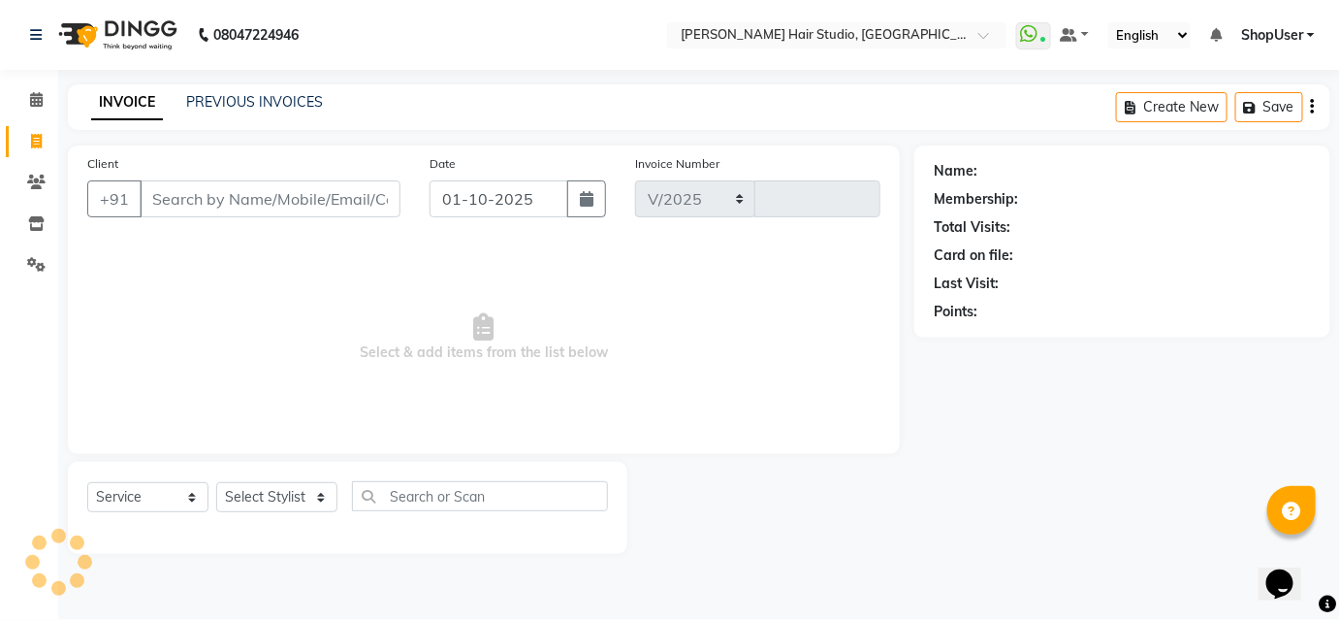
select select "627"
type input "5846"
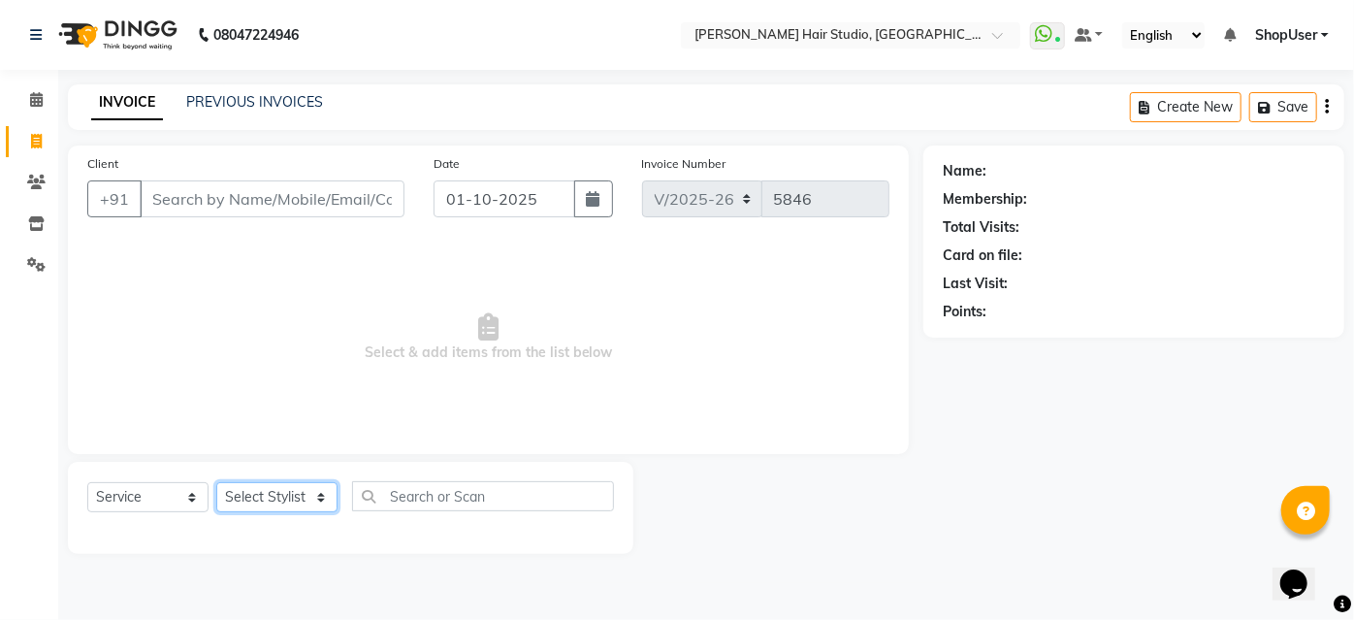
click at [262, 493] on select "Select Stylist" at bounding box center [276, 497] width 121 height 30
click at [262, 493] on select "Select Stylist [PERSON_NAME] [PERSON_NAME] Avinash [PERSON_NAME] kahde [PERSON_…" at bounding box center [276, 497] width 121 height 30
select select "86031"
click at [216, 482] on select "Select Stylist [PERSON_NAME] [PERSON_NAME] Avinash [PERSON_NAME] kahde [PERSON_…" at bounding box center [276, 497] width 121 height 30
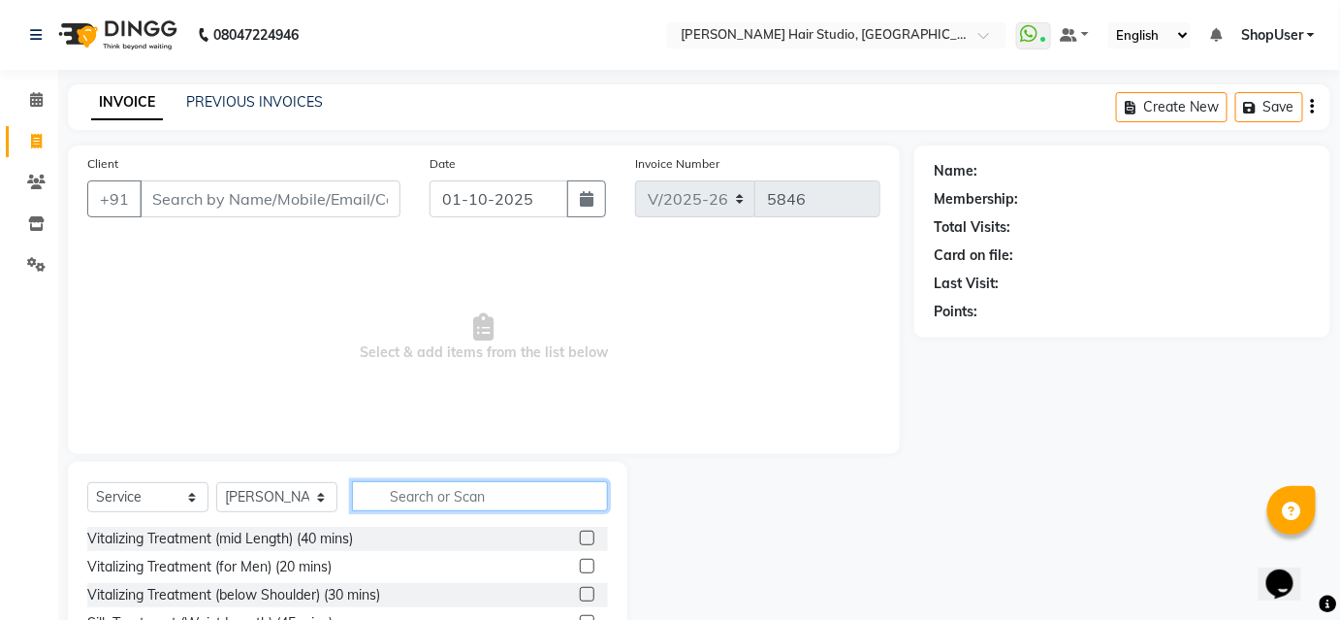
click at [427, 500] on input "text" at bounding box center [480, 496] width 256 height 30
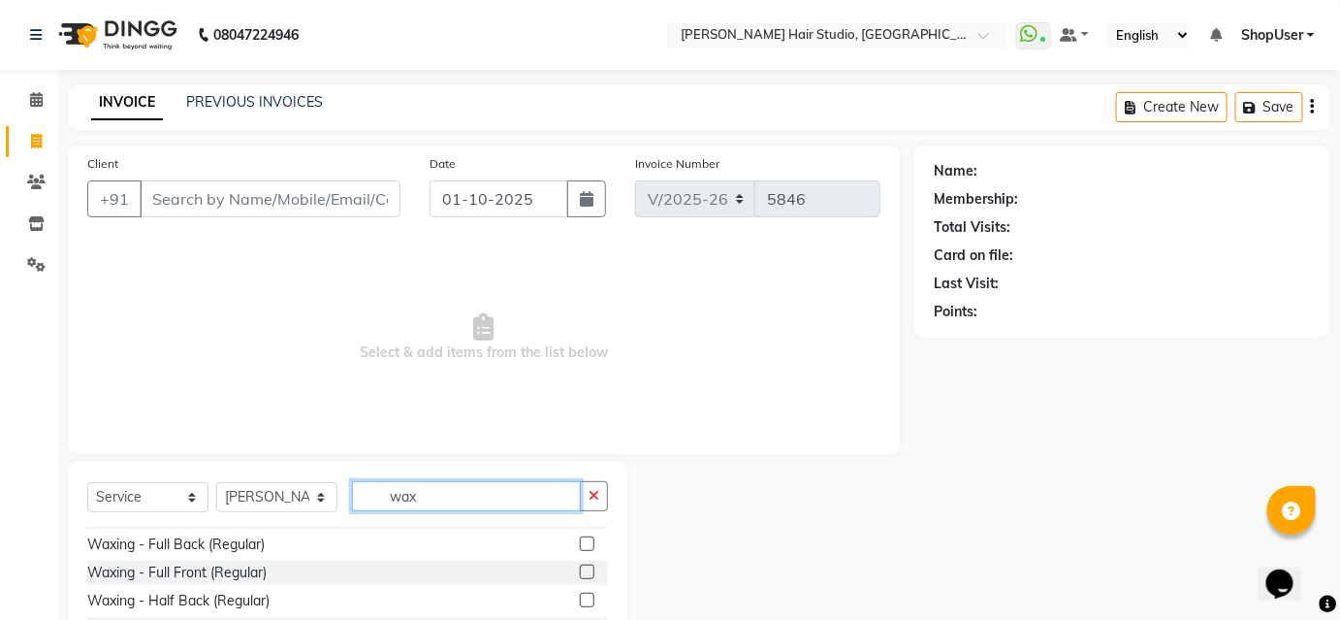
scroll to position [705, 0]
type input "w"
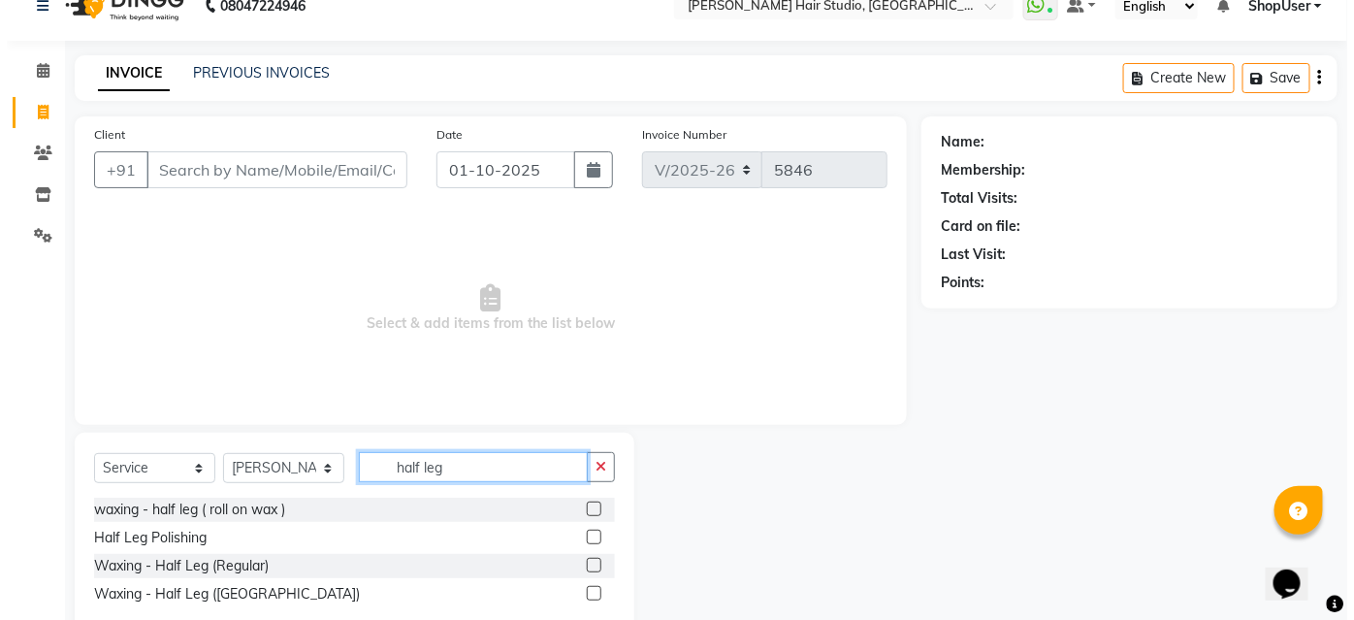
scroll to position [75, 0]
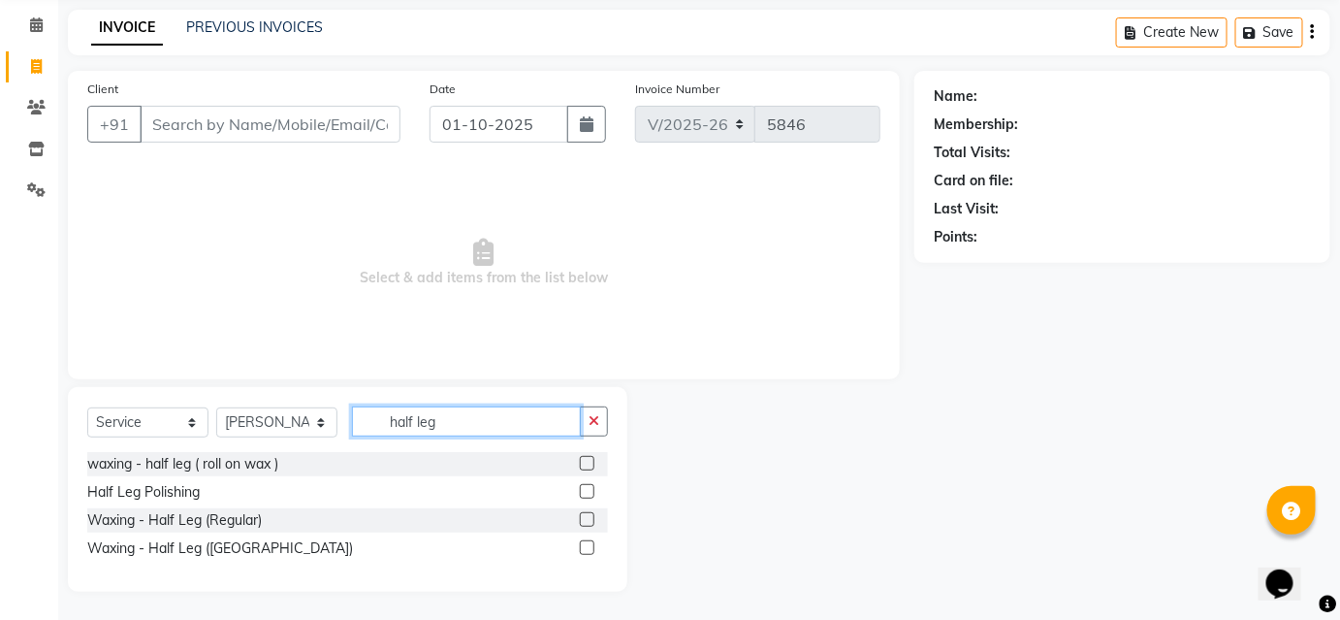
type input "half leg"
click at [268, 524] on div "Waxing - Half Leg (Regular)" at bounding box center [347, 520] width 521 height 24
click at [588, 523] on label at bounding box center [587, 519] width 15 height 15
click at [588, 523] on input "checkbox" at bounding box center [586, 520] width 13 height 13
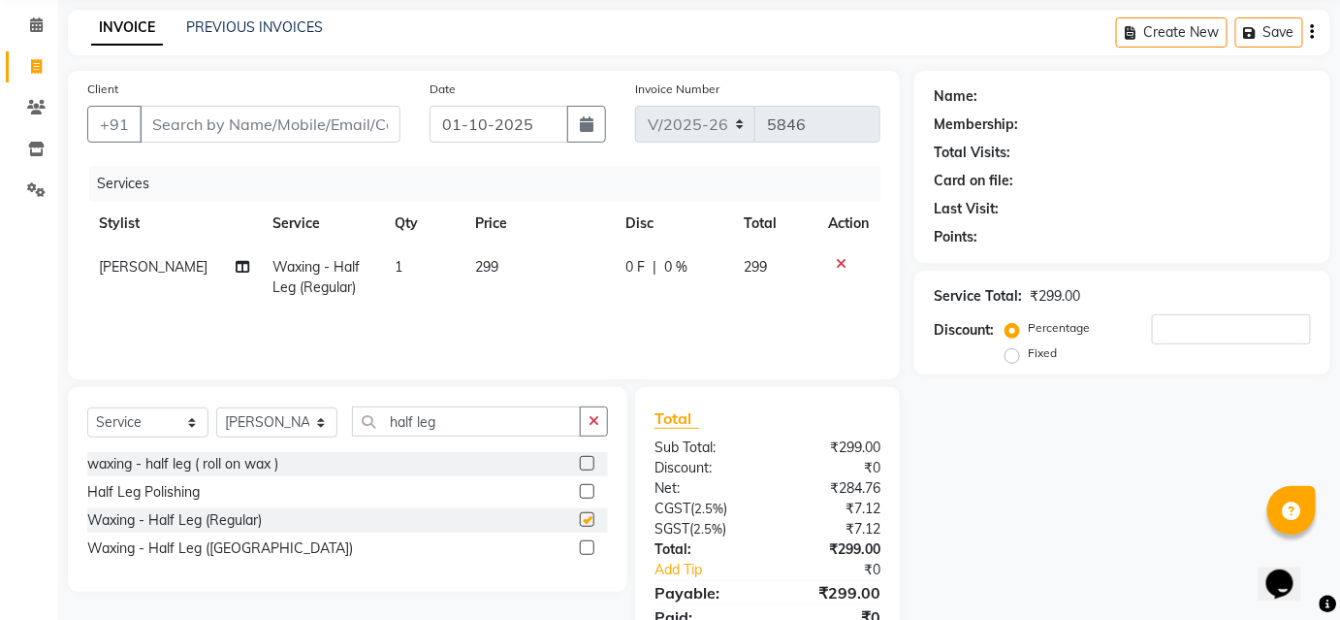
checkbox input "false"
click at [294, 120] on input "Client" at bounding box center [270, 124] width 261 height 37
type input "8"
type input "0"
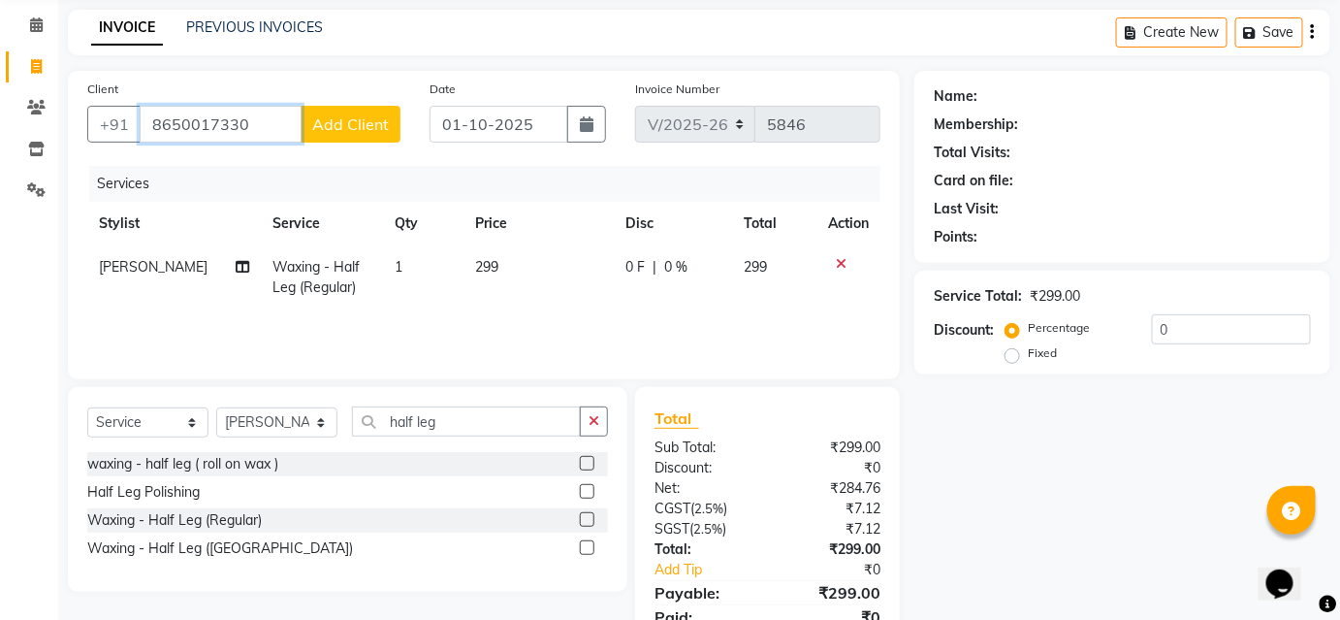
type input "8650017330"
click at [374, 131] on span "Add Client" at bounding box center [350, 123] width 77 height 19
select select "22"
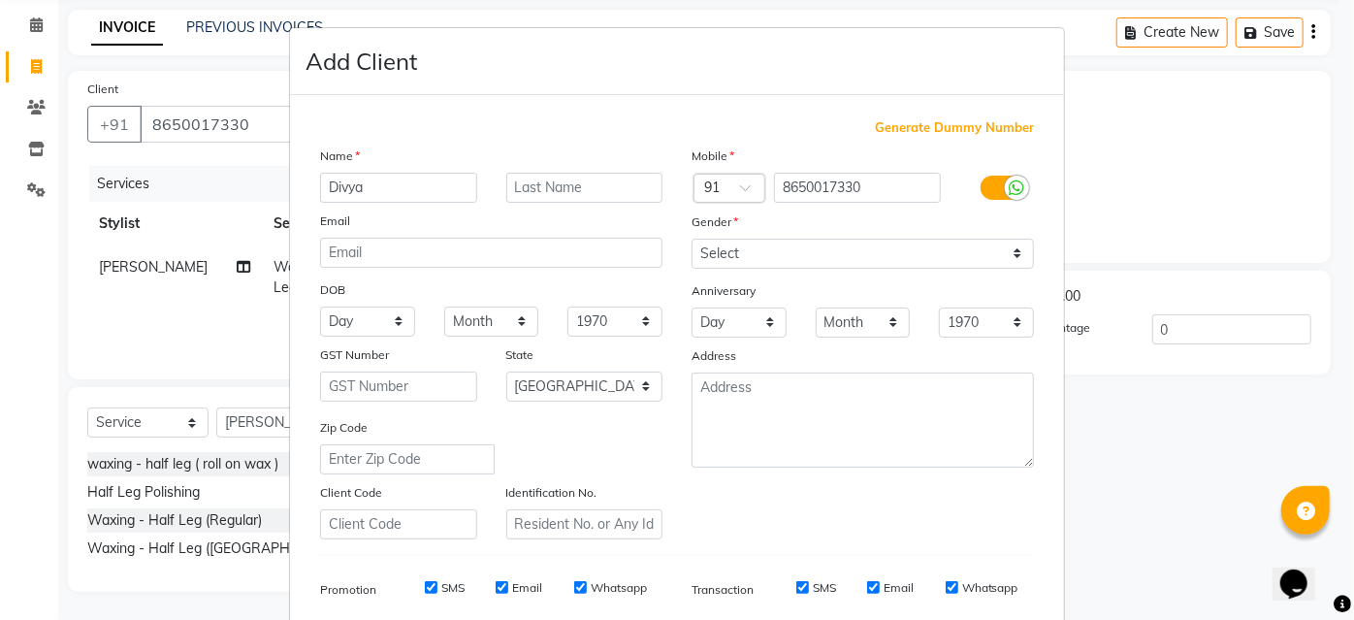
type input "Divya"
click at [980, 259] on select "Select [DEMOGRAPHIC_DATA] [DEMOGRAPHIC_DATA] Other Prefer Not To Say" at bounding box center [863, 254] width 342 height 30
select select "[DEMOGRAPHIC_DATA]"
click at [692, 239] on select "Select [DEMOGRAPHIC_DATA] [DEMOGRAPHIC_DATA] Other Prefer Not To Say" at bounding box center [863, 254] width 342 height 30
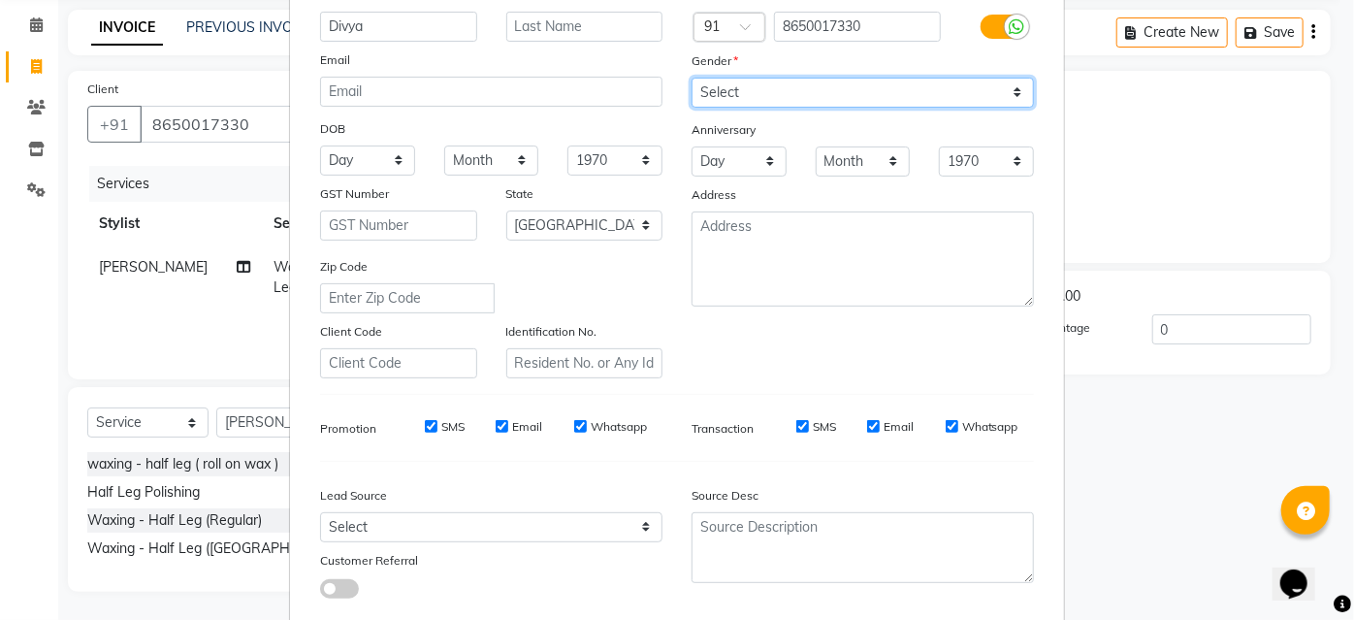
scroll to position [274, 0]
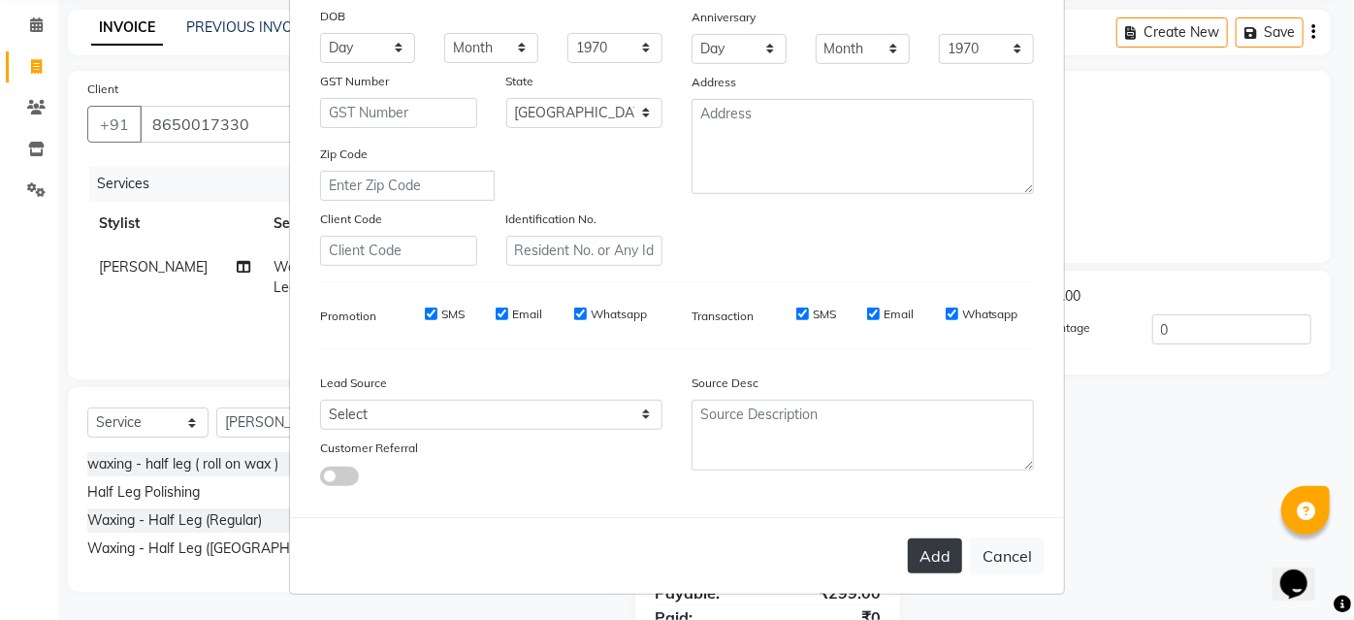
click at [936, 563] on button "Add" at bounding box center [935, 555] width 54 height 35
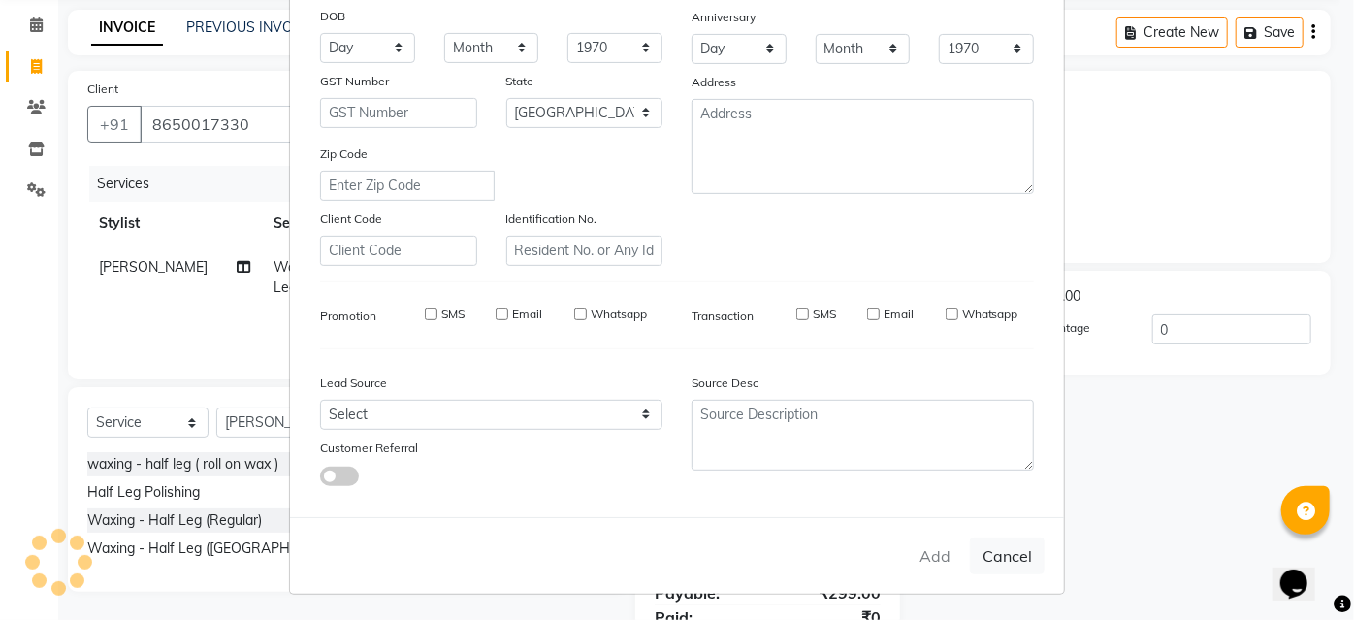
select select
select select "null"
select select
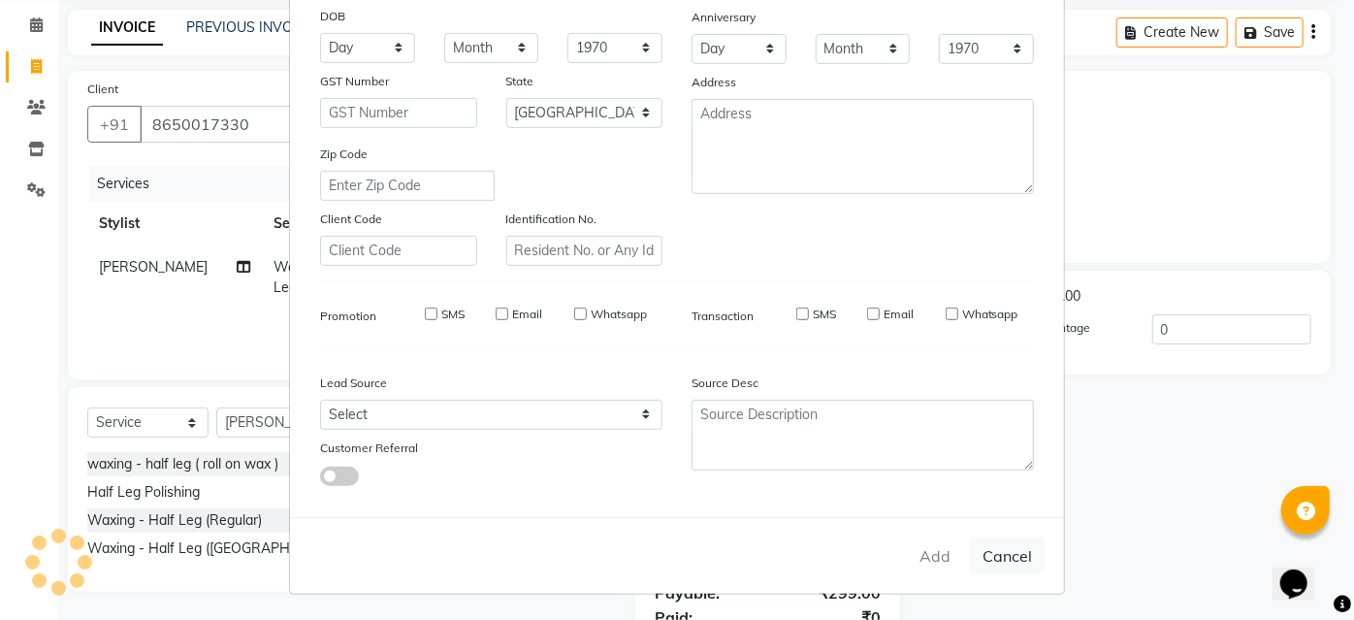
select select
checkbox input "false"
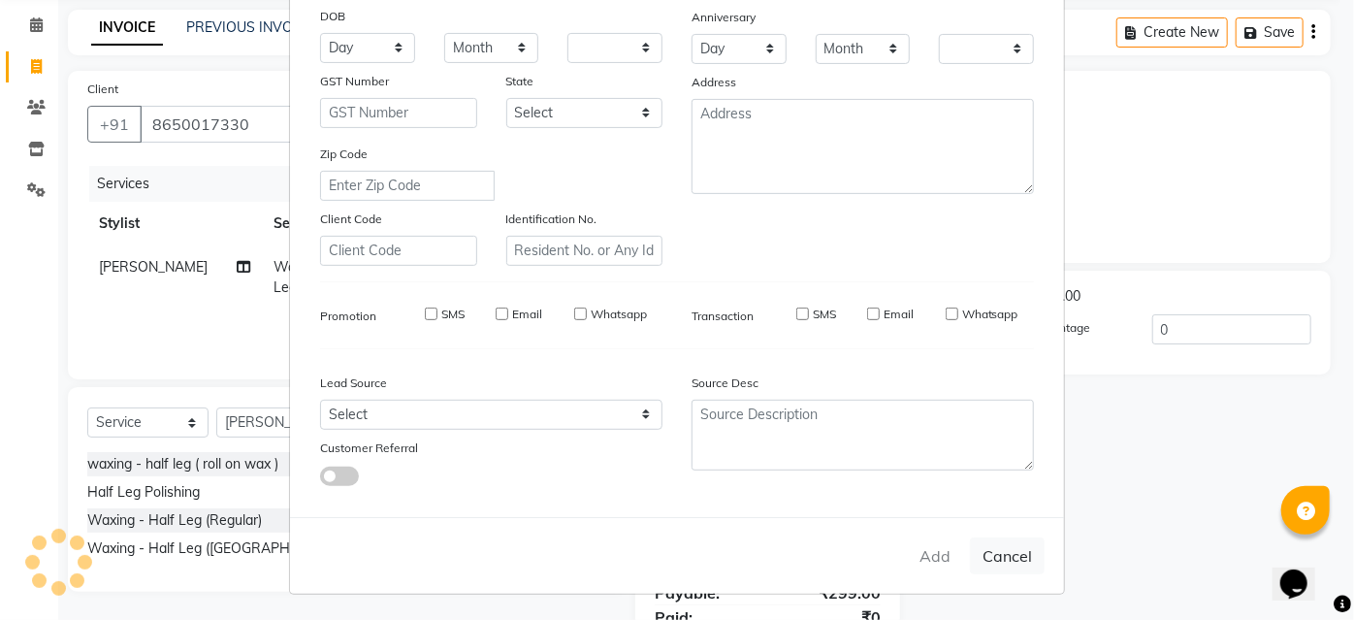
checkbox input "false"
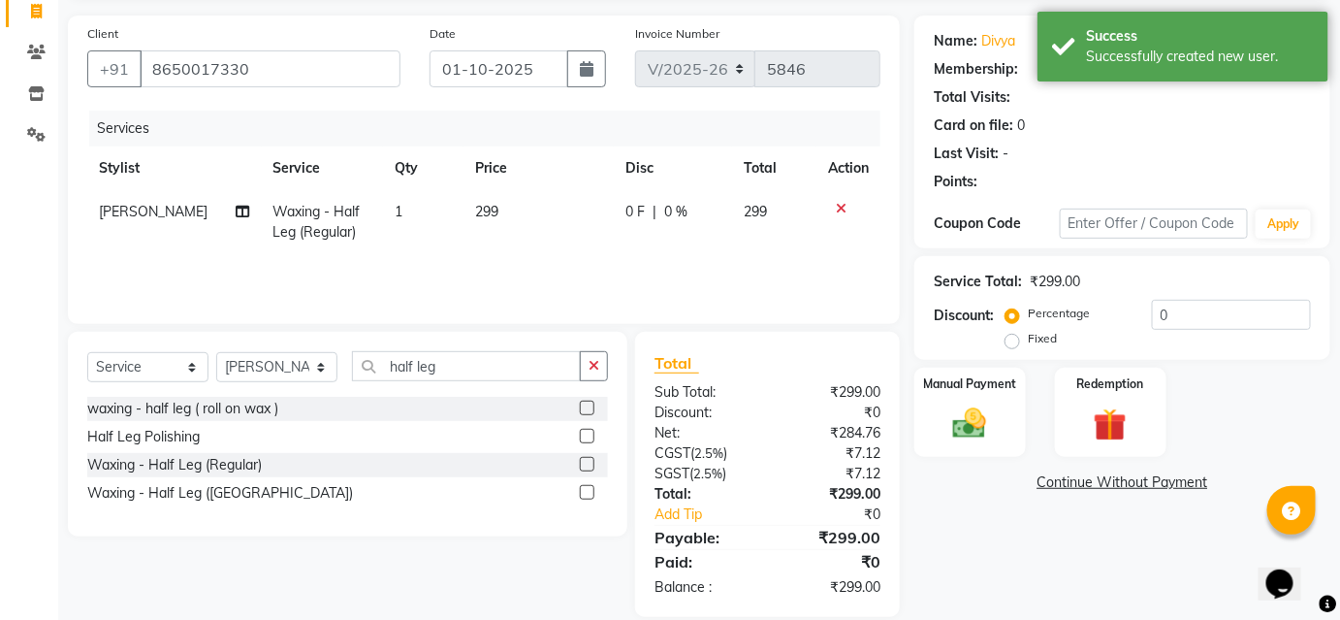
scroll to position [155, 0]
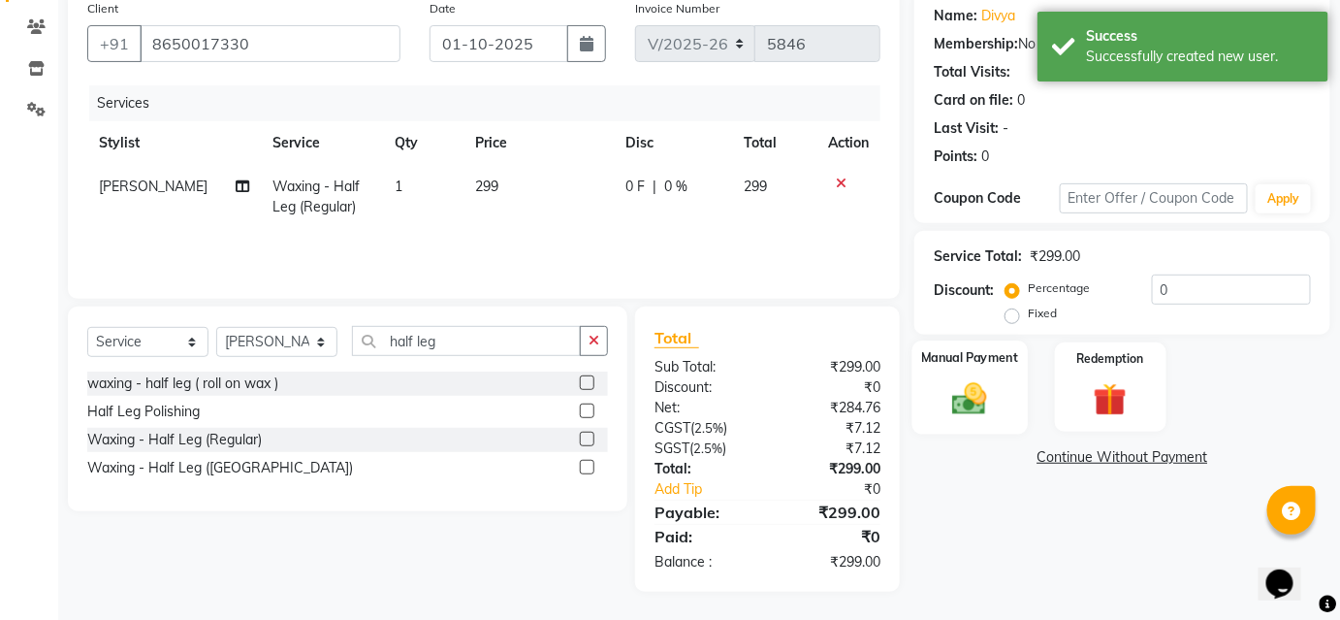
click at [975, 399] on img at bounding box center [970, 398] width 56 height 40
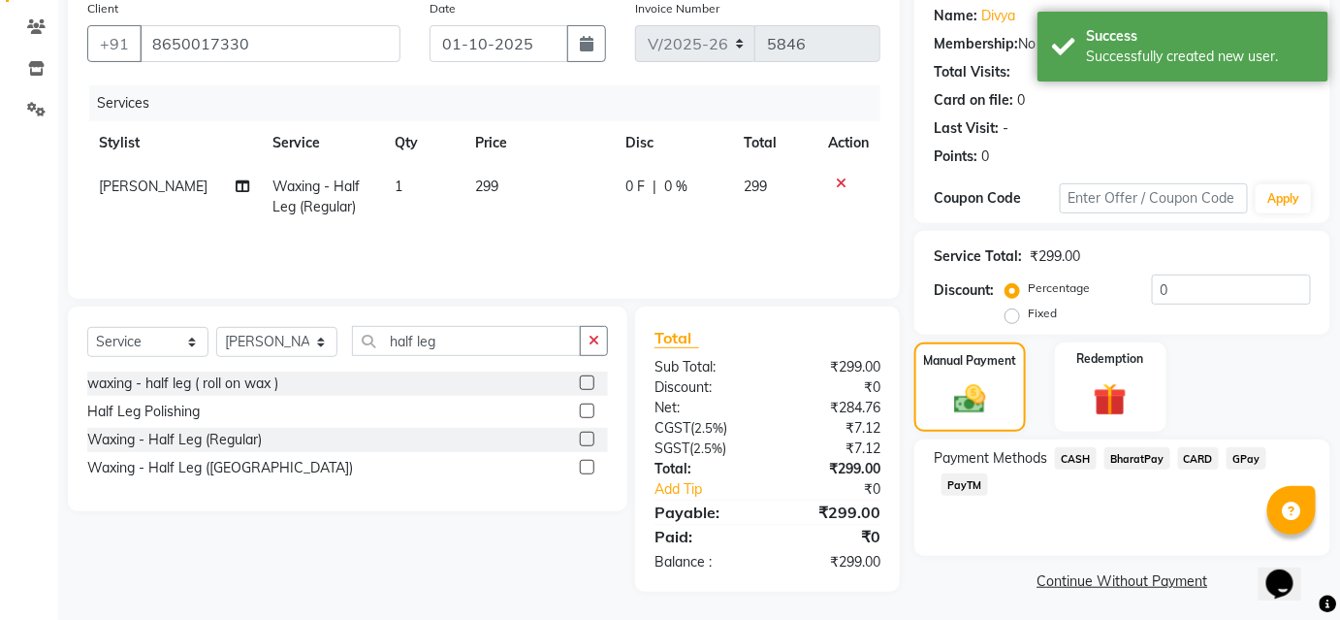
click at [1141, 454] on span "BharatPay" at bounding box center [1138, 458] width 66 height 22
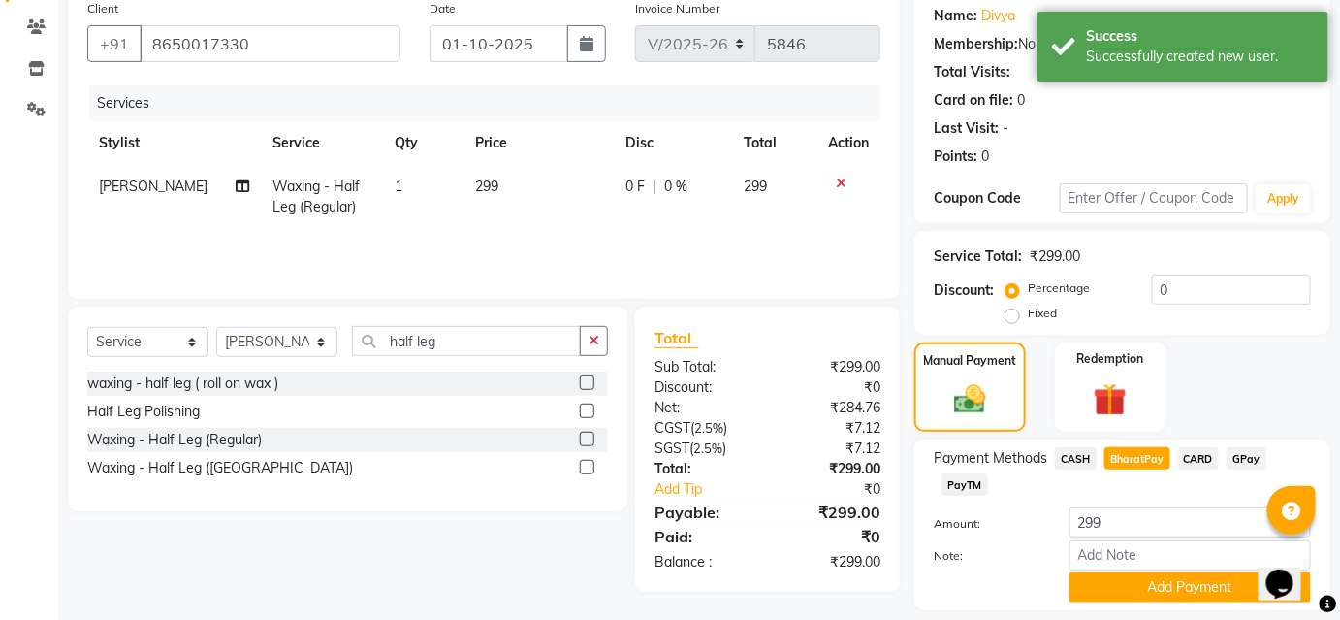
scroll to position [213, 0]
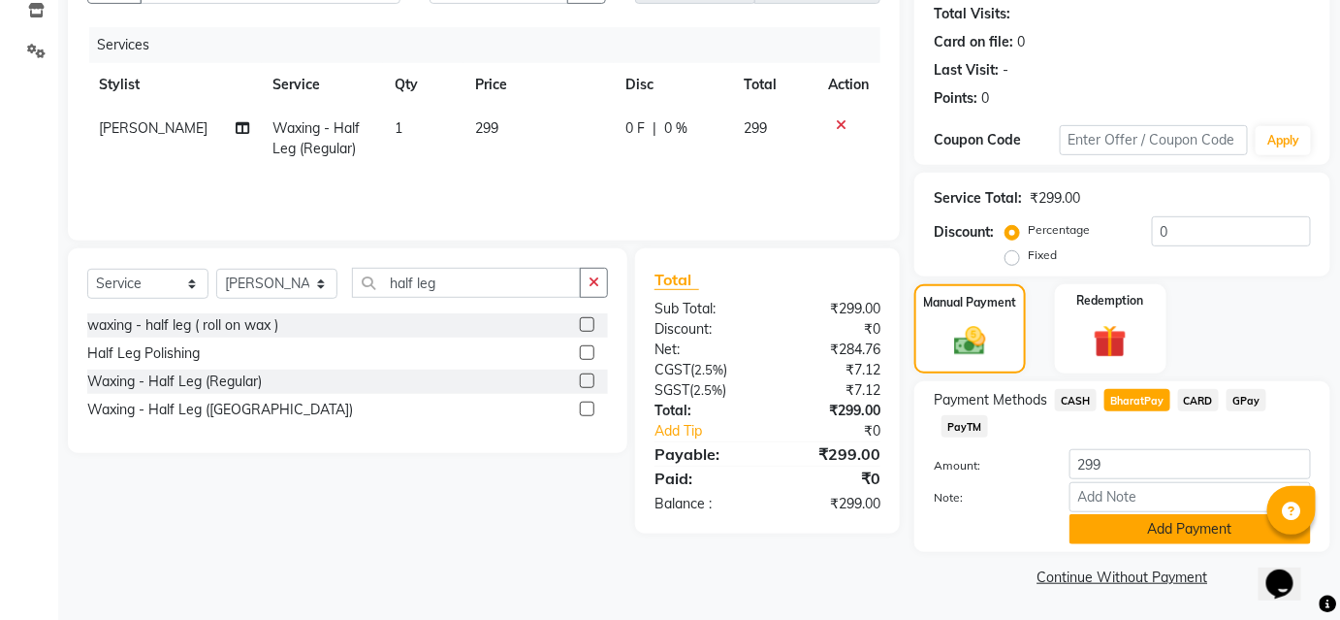
click at [1109, 531] on button "Add Payment" at bounding box center [1191, 529] width 242 height 30
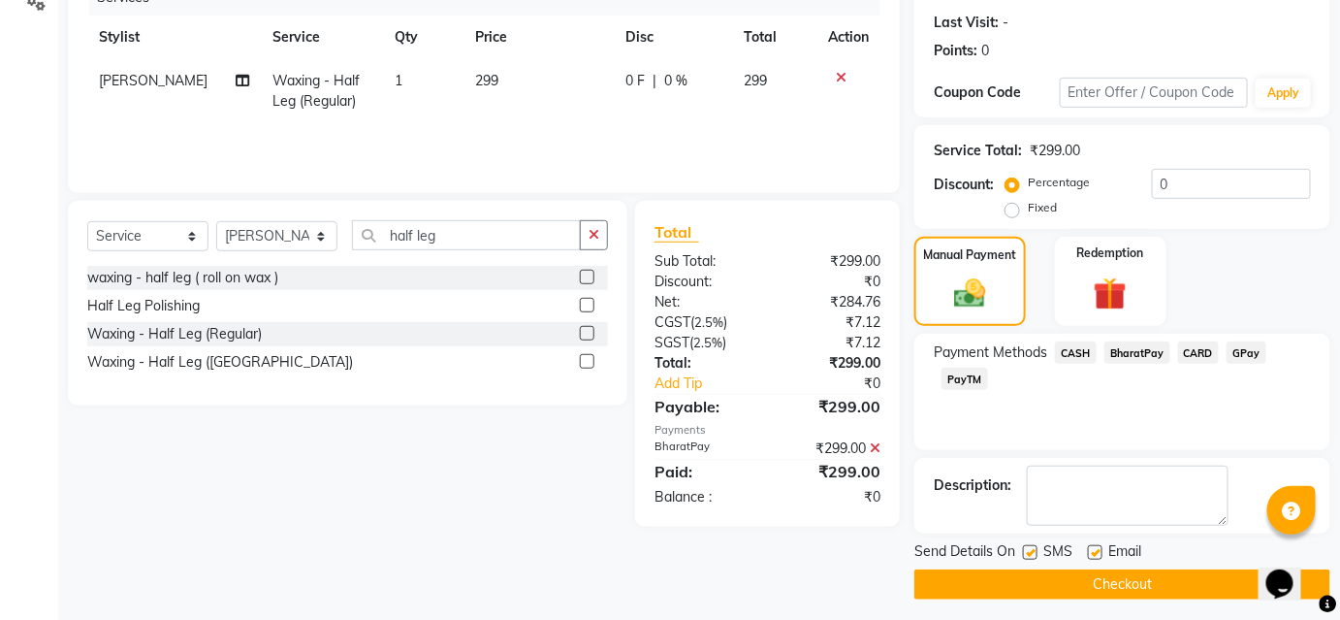
scroll to position [268, 0]
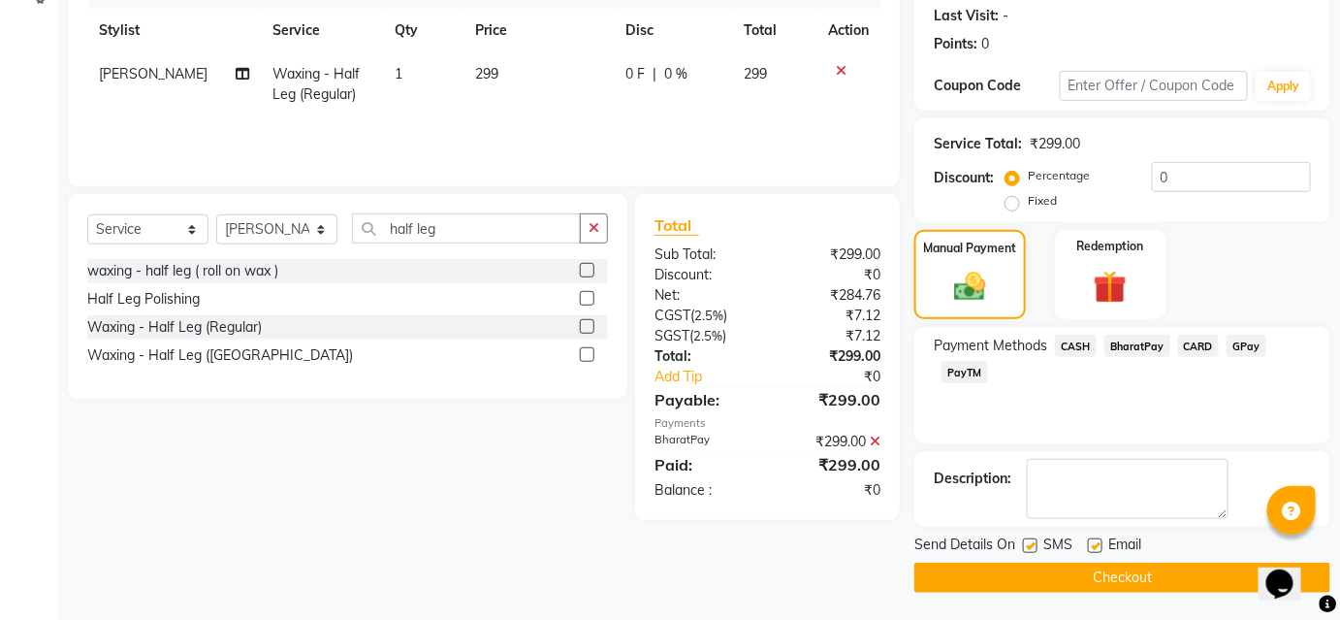
click at [1114, 578] on button "Checkout" at bounding box center [1123, 578] width 416 height 30
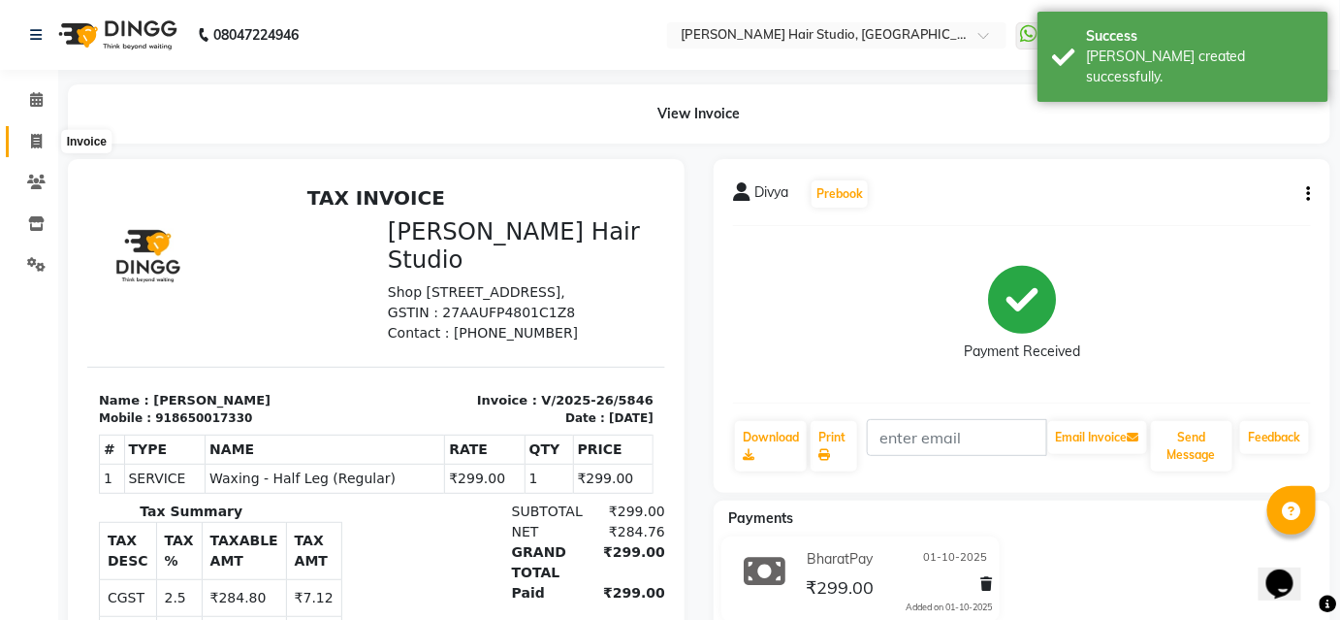
click at [38, 135] on icon at bounding box center [36, 141] width 11 height 15
select select "service"
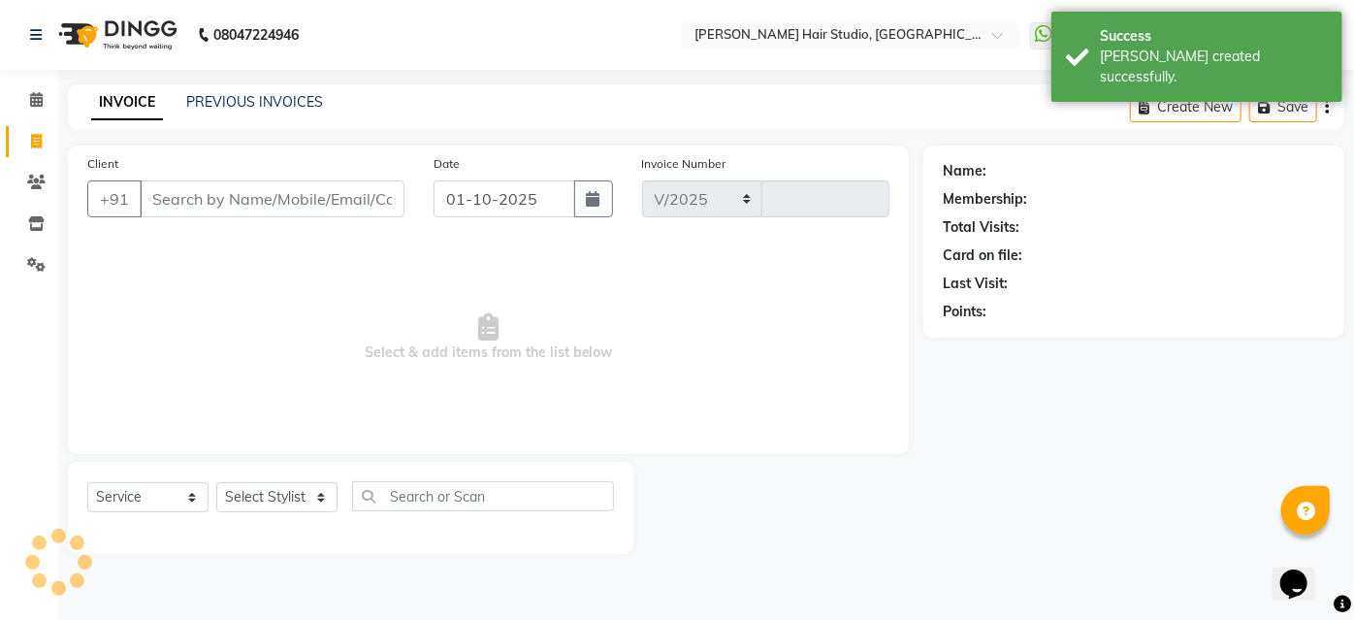
select select "627"
type input "5847"
click at [36, 95] on icon at bounding box center [36, 99] width 13 height 15
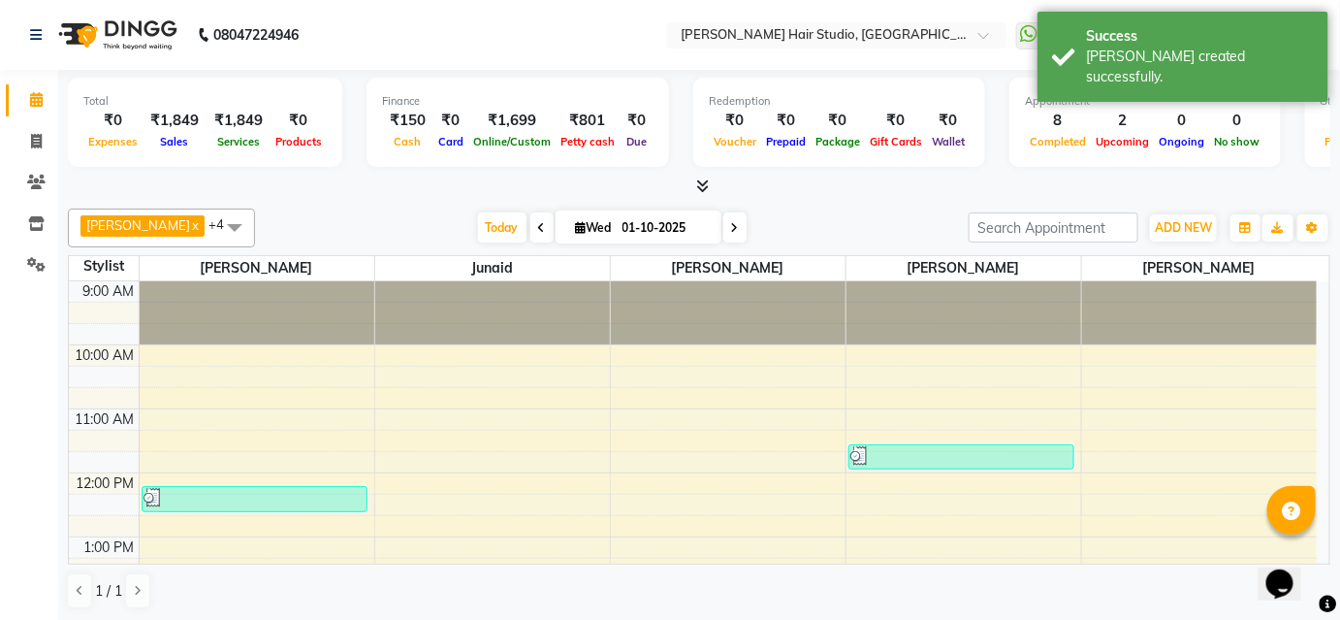
click at [693, 185] on span at bounding box center [700, 187] width 20 height 20
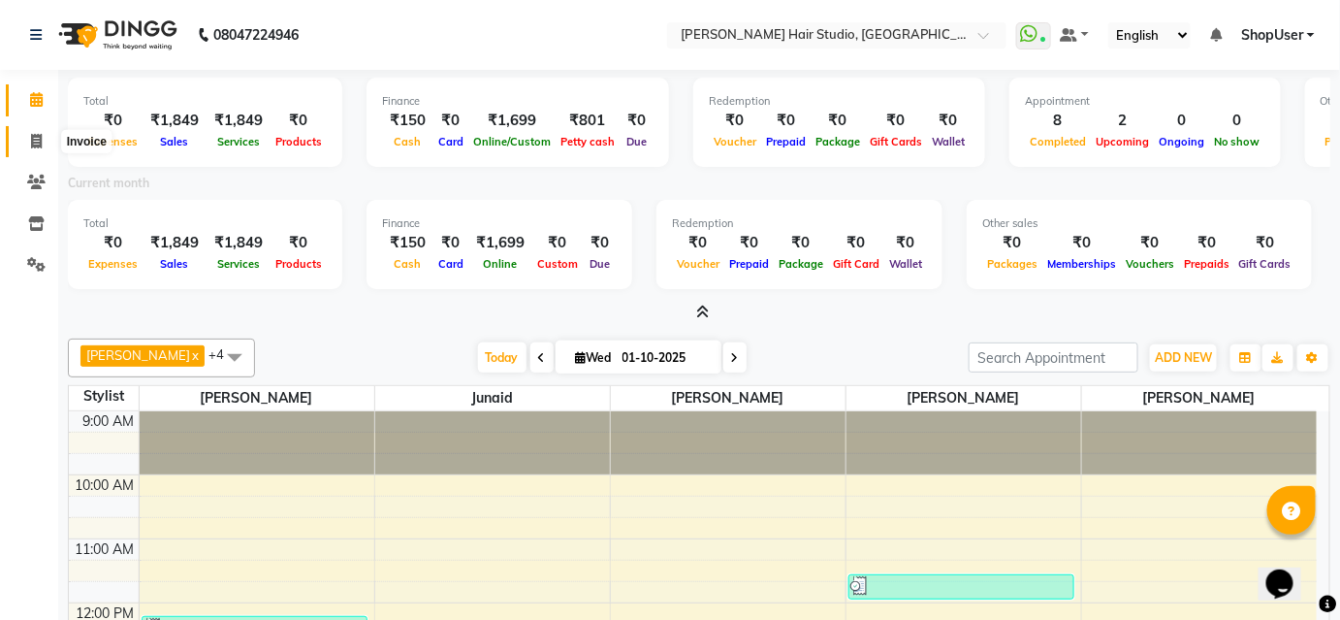
click at [33, 136] on icon at bounding box center [36, 141] width 11 height 15
select select "service"
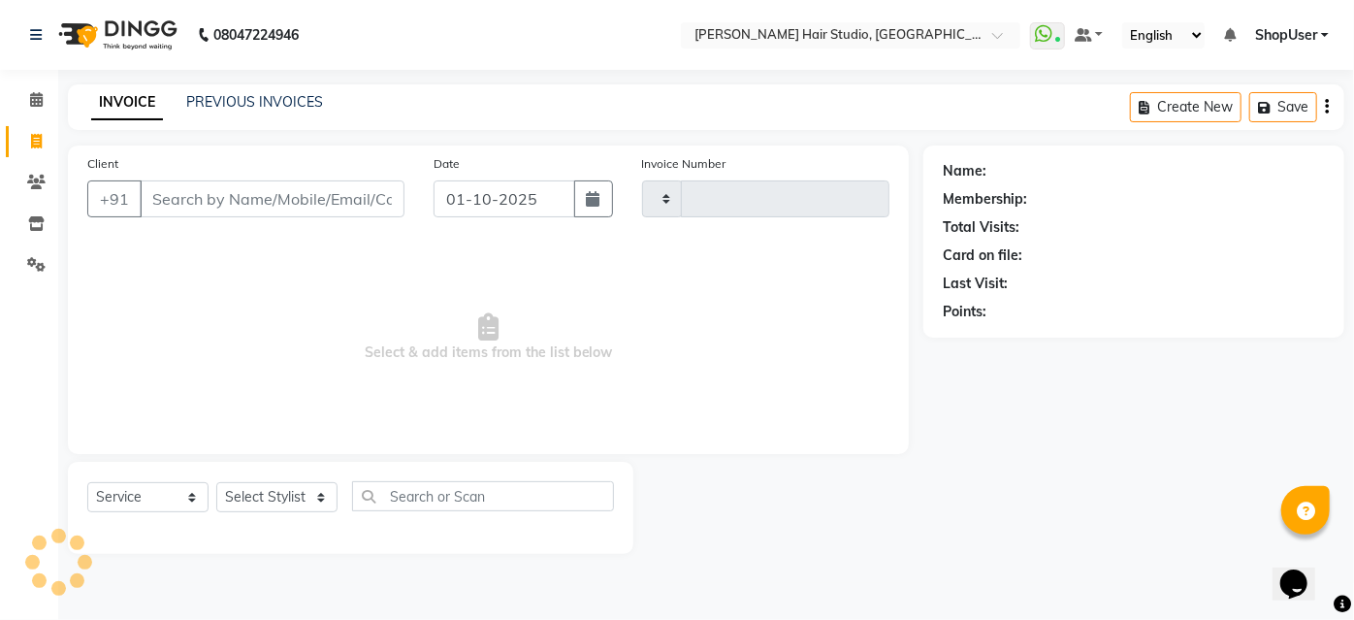
type input "5847"
select select "627"
click at [311, 491] on select "Select Stylist Ajinkya Anuja Arunesh Avinash Junaid Mahadev kahde Mohammad Pawa…" at bounding box center [276, 497] width 121 height 30
select select "81286"
click at [216, 482] on select "Select Stylist Ajinkya Anuja Arunesh Avinash Junaid Mahadev kahde Mohammad Pawa…" at bounding box center [276, 497] width 121 height 30
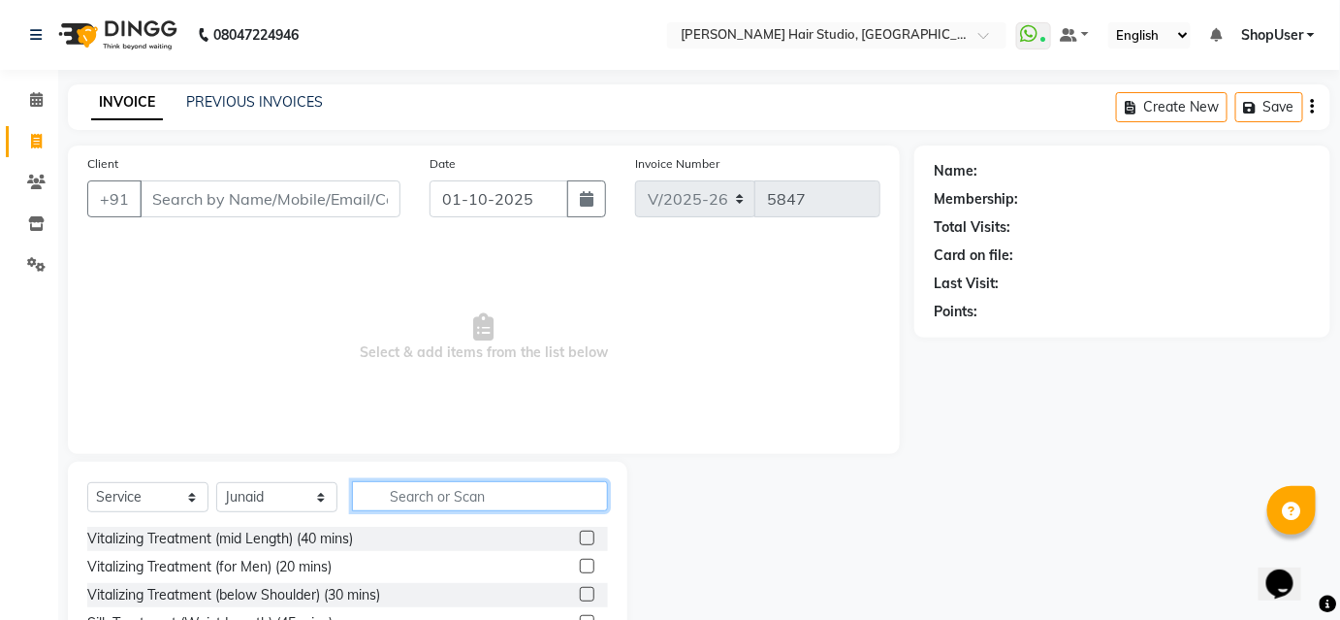
click at [509, 494] on input "text" at bounding box center [480, 496] width 256 height 30
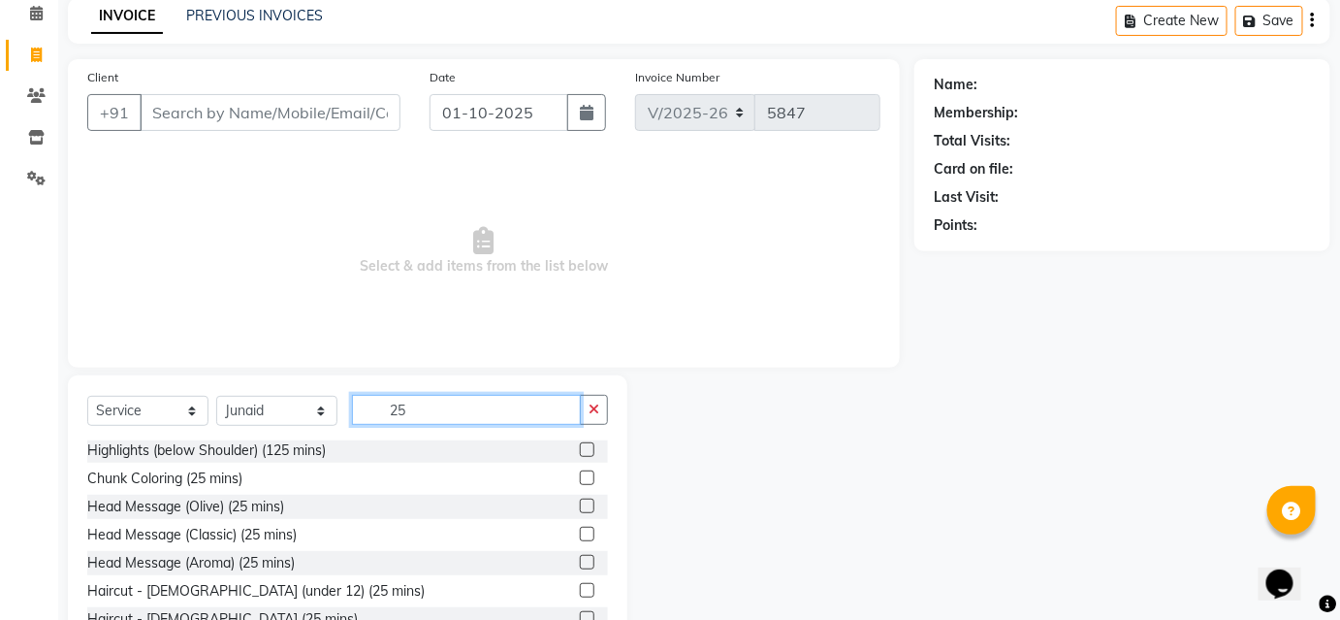
scroll to position [156, 0]
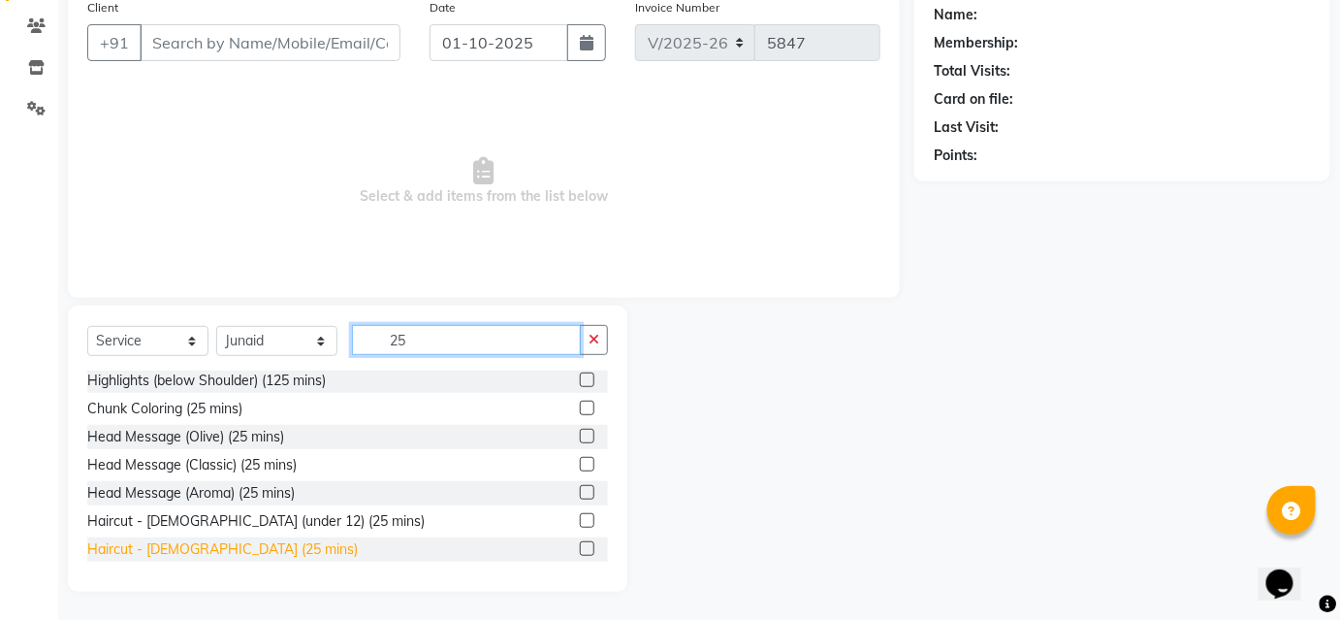
type input "25"
click at [189, 546] on div "Haircut - Male (25 mins)" at bounding box center [222, 549] width 271 height 20
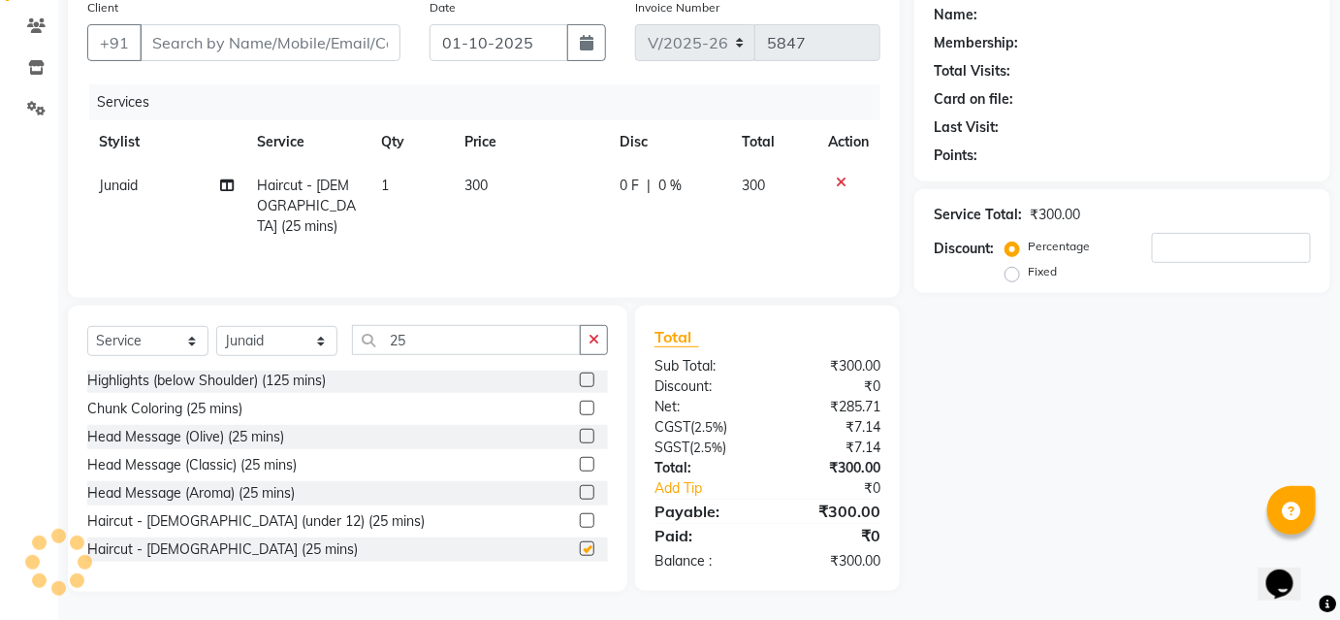
checkbox input "false"
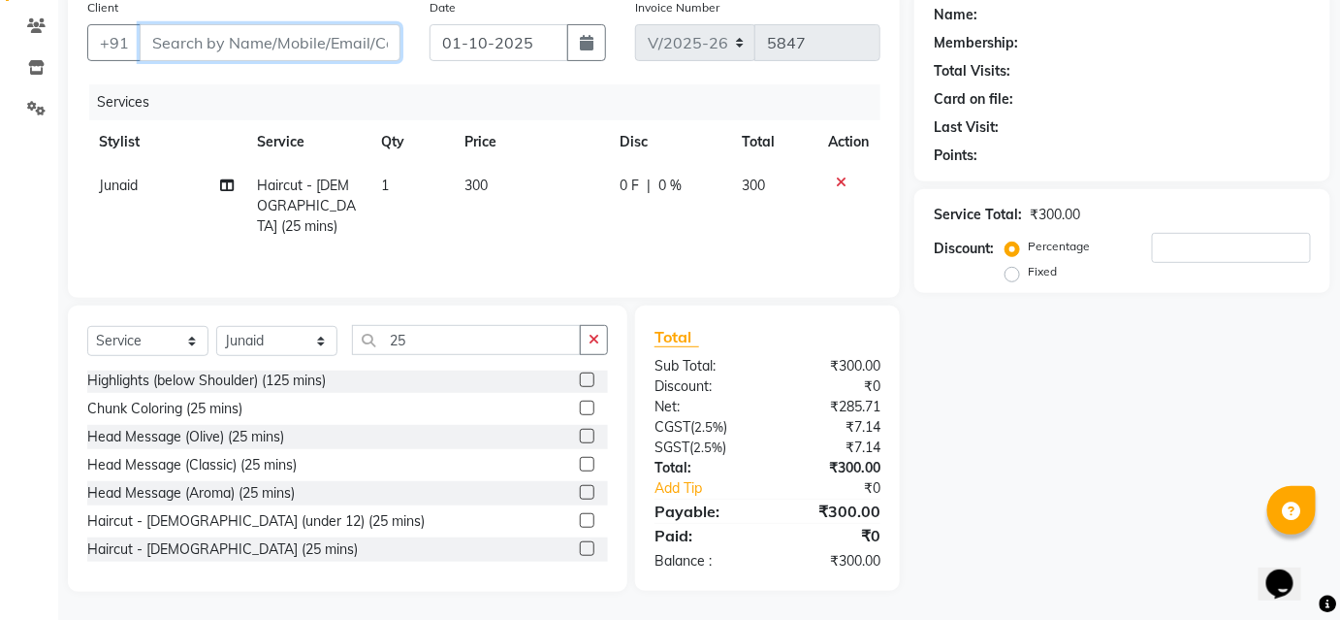
click at [347, 48] on input "Client" at bounding box center [270, 42] width 261 height 37
type input "9"
type input "0"
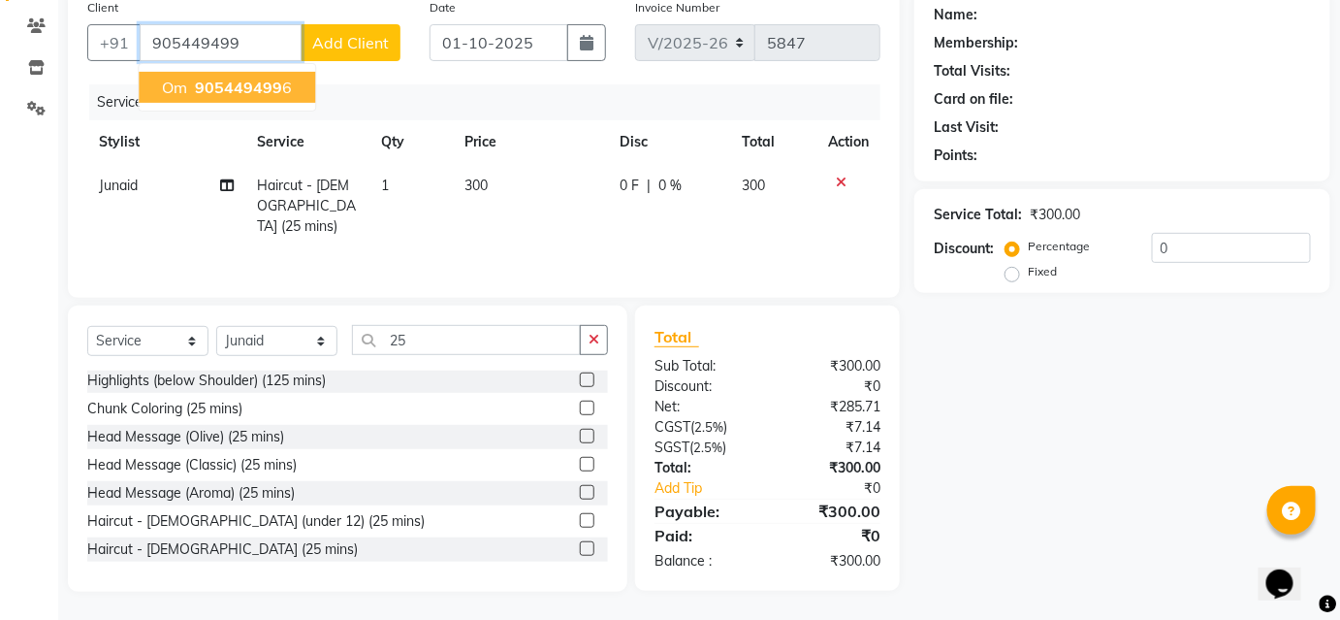
click at [274, 78] on span "905449499" at bounding box center [238, 87] width 87 height 19
type input "9054494996"
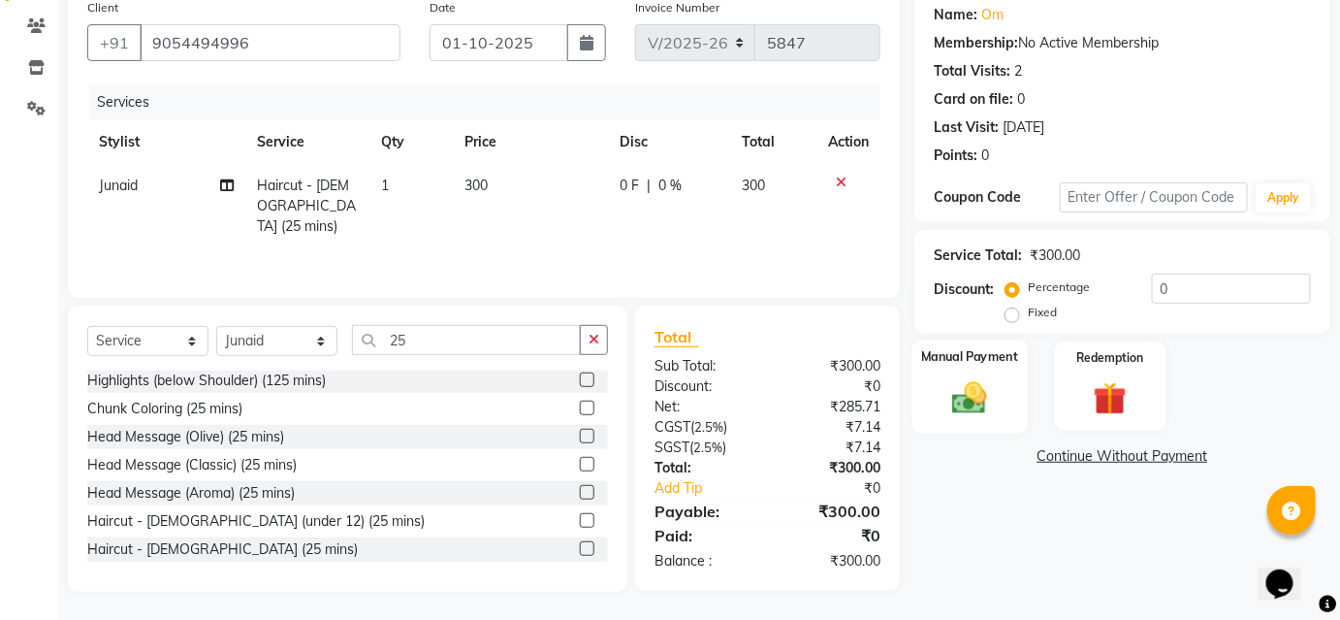
click at [970, 388] on img at bounding box center [970, 397] width 56 height 40
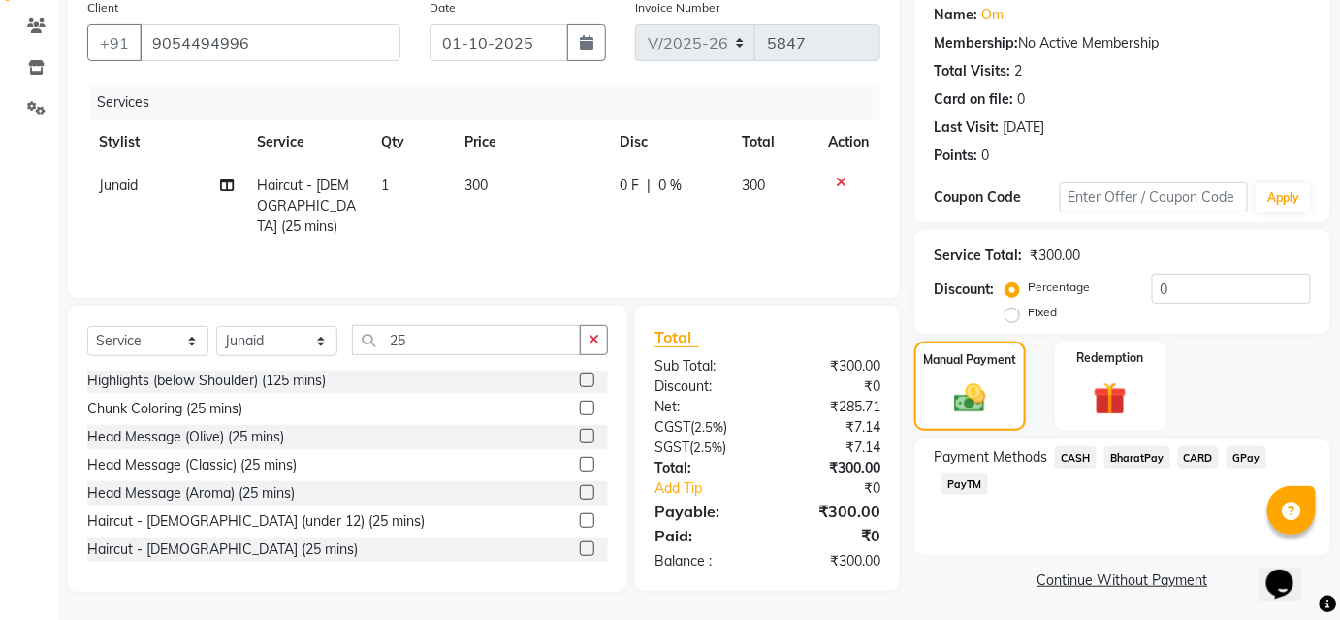
click at [1136, 456] on span "BharatPay" at bounding box center [1138, 457] width 66 height 22
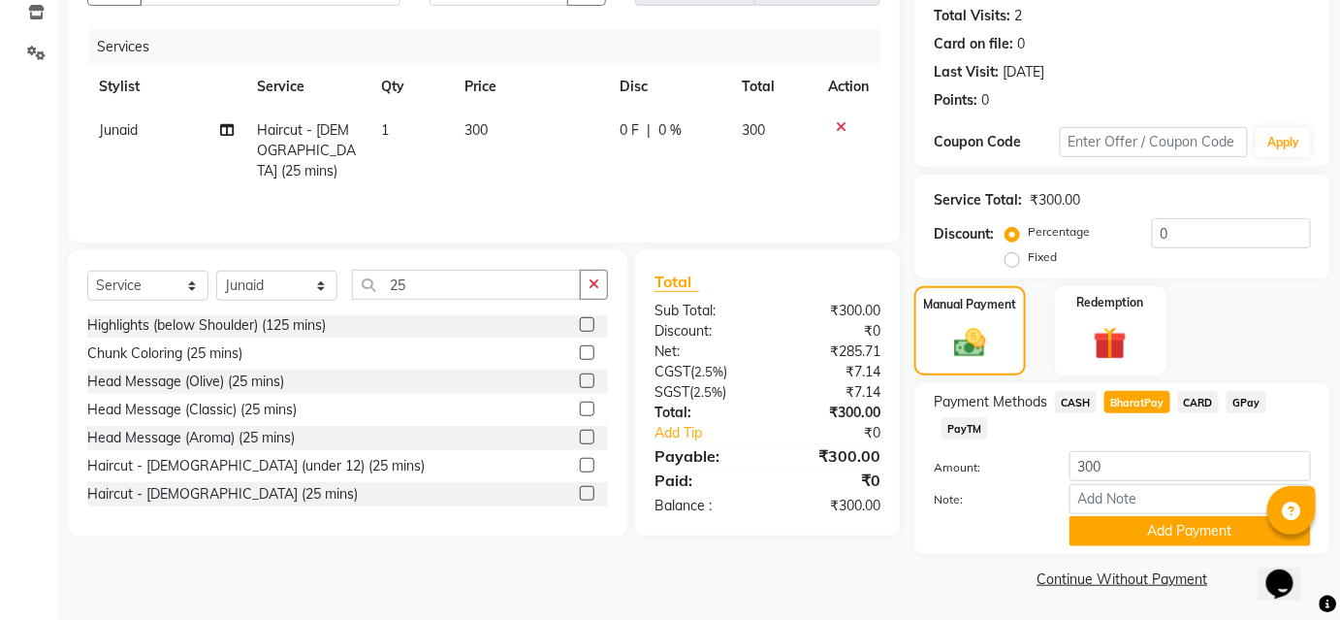
scroll to position [213, 0]
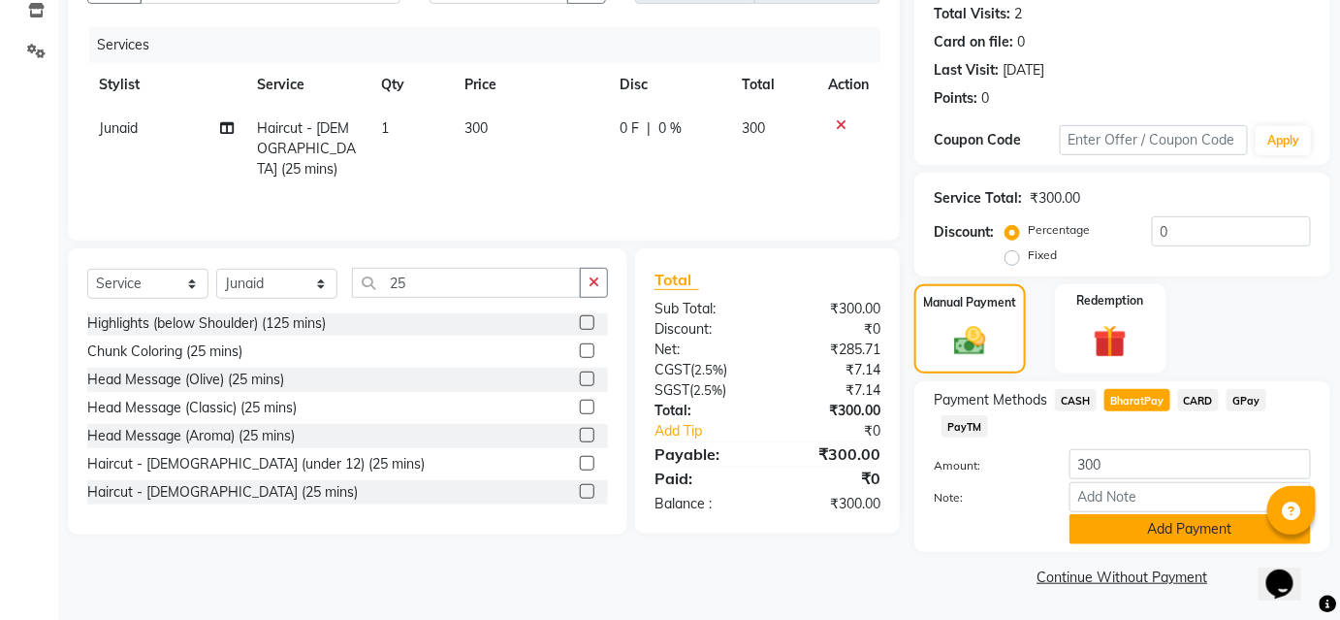
click at [1195, 533] on button "Add Payment" at bounding box center [1191, 529] width 242 height 30
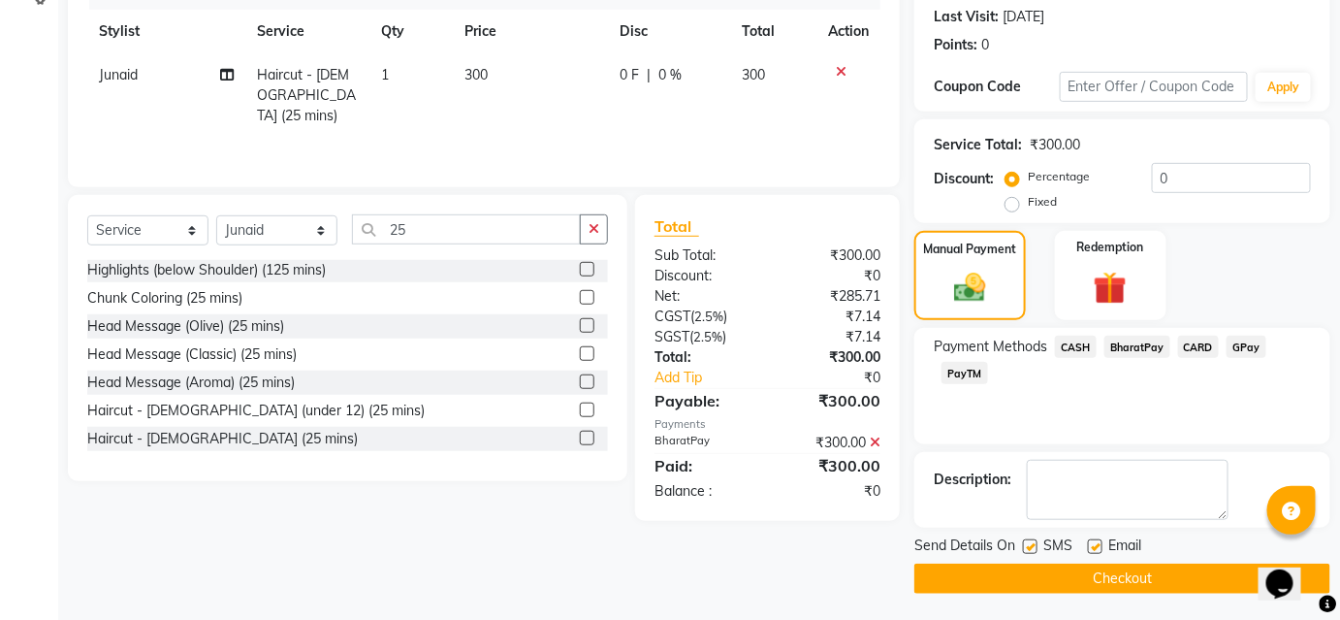
scroll to position [268, 0]
click at [1190, 578] on button "Checkout" at bounding box center [1123, 578] width 416 height 30
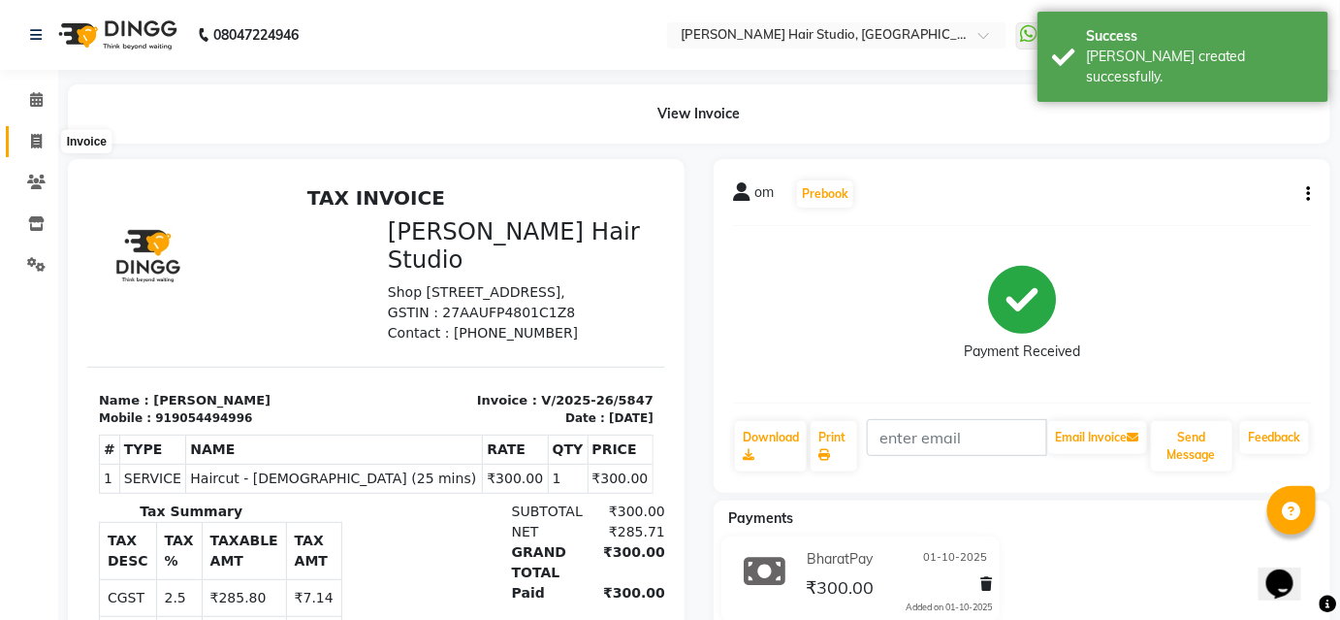
click at [31, 141] on icon at bounding box center [36, 141] width 11 height 15
select select "service"
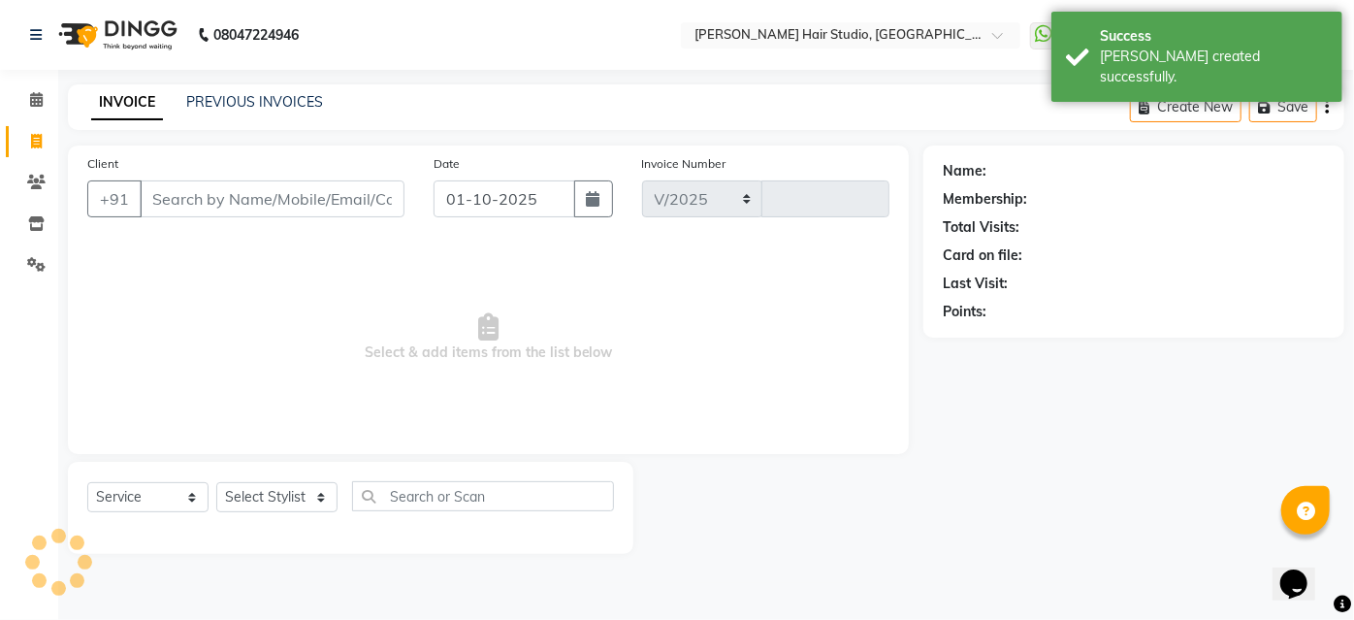
select select "627"
type input "5848"
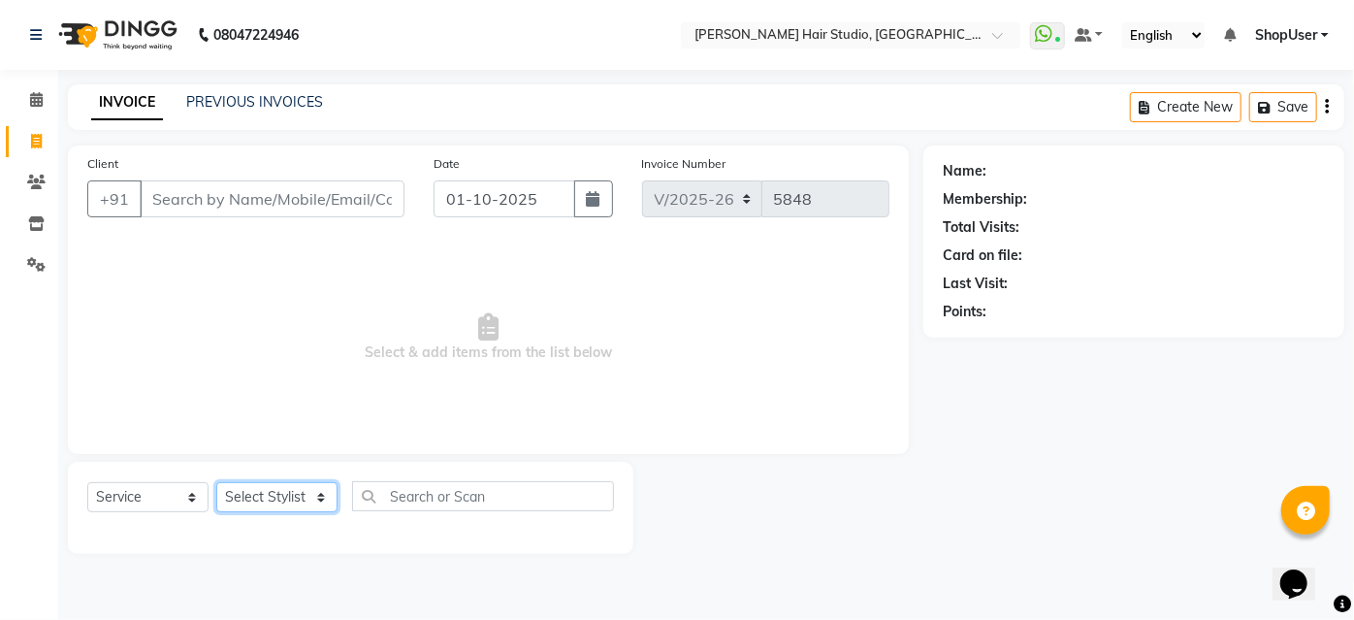
click at [307, 494] on select "Select Stylist Ajinkya Anuja Arunesh Avinash Junaid Mahadev kahde Mohammad Pawa…" at bounding box center [276, 497] width 121 height 30
select select "34696"
click at [216, 482] on select "Select Stylist Ajinkya Anuja Arunesh Avinash Junaid Mahadev kahde Mohammad Pawa…" at bounding box center [276, 497] width 121 height 30
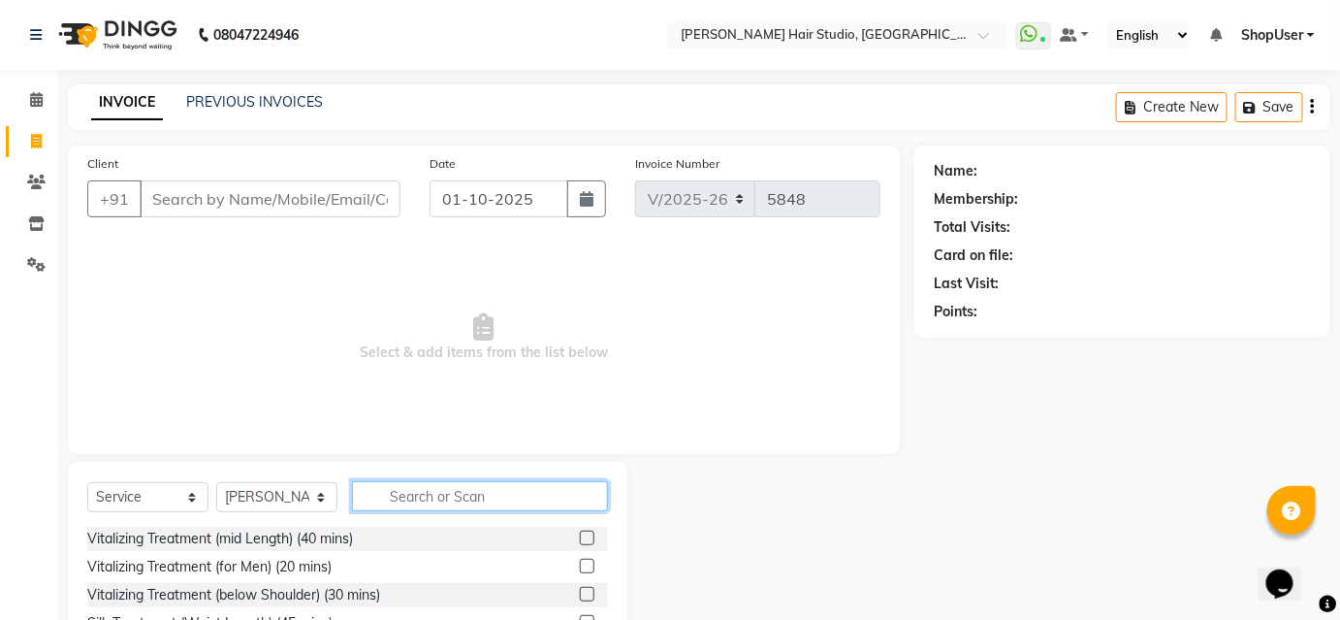
click at [488, 487] on input "text" at bounding box center [480, 496] width 256 height 30
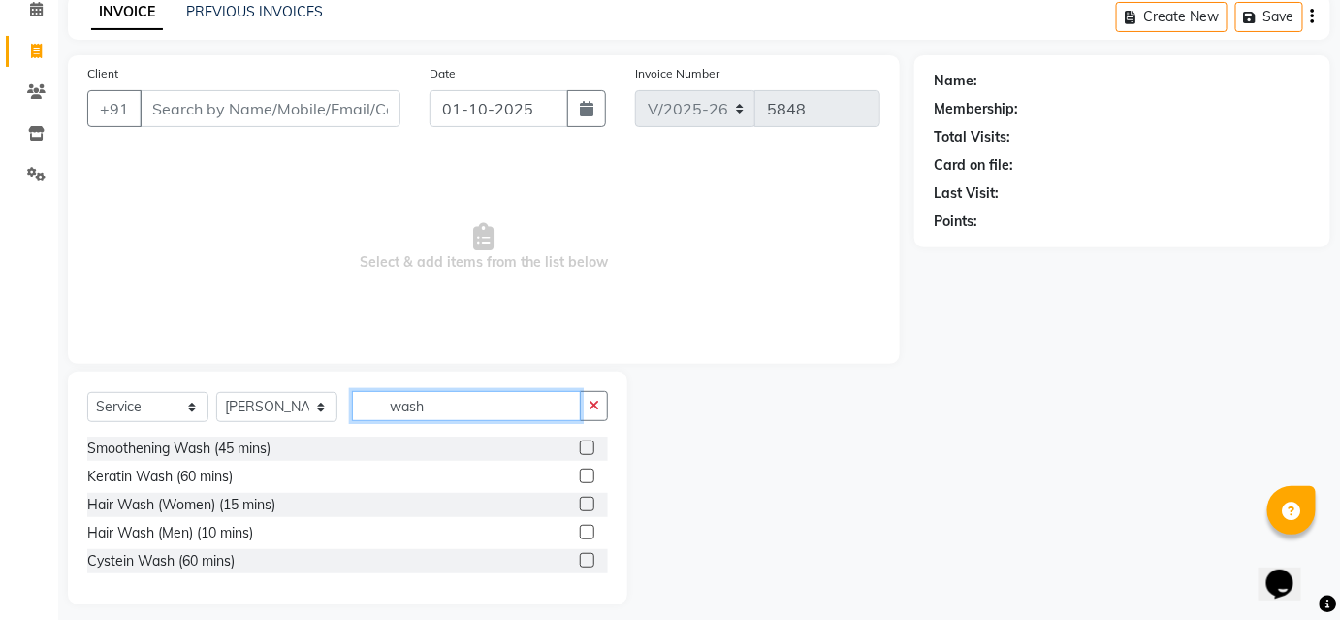
scroll to position [103, 0]
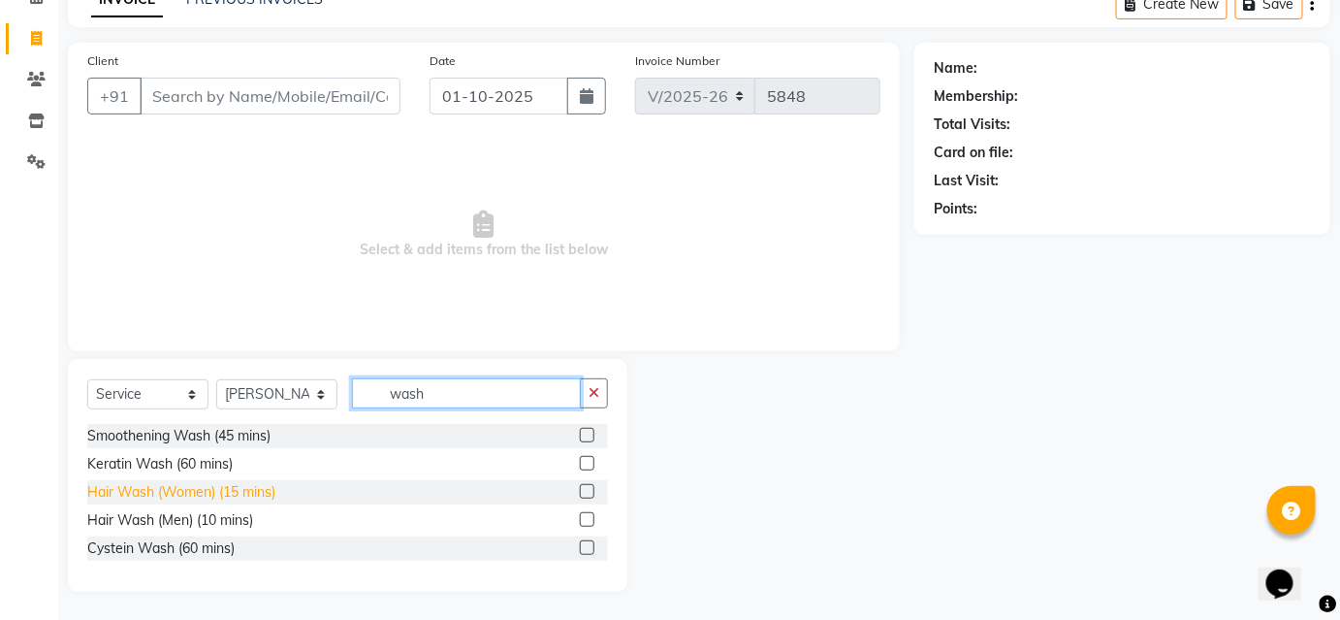
type input "wash"
click at [160, 488] on div "Hair Wash (Women) (15 mins)" at bounding box center [181, 492] width 188 height 20
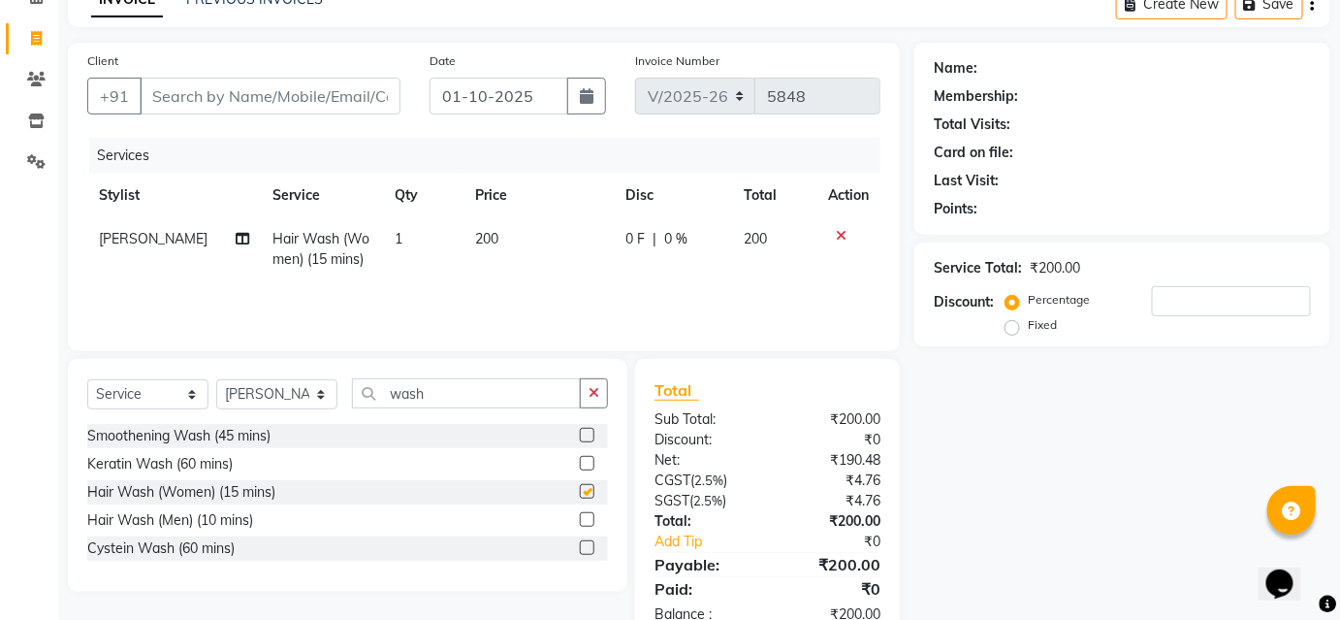
checkbox input "false"
click at [488, 231] on span "200" at bounding box center [486, 238] width 23 height 17
select select "34696"
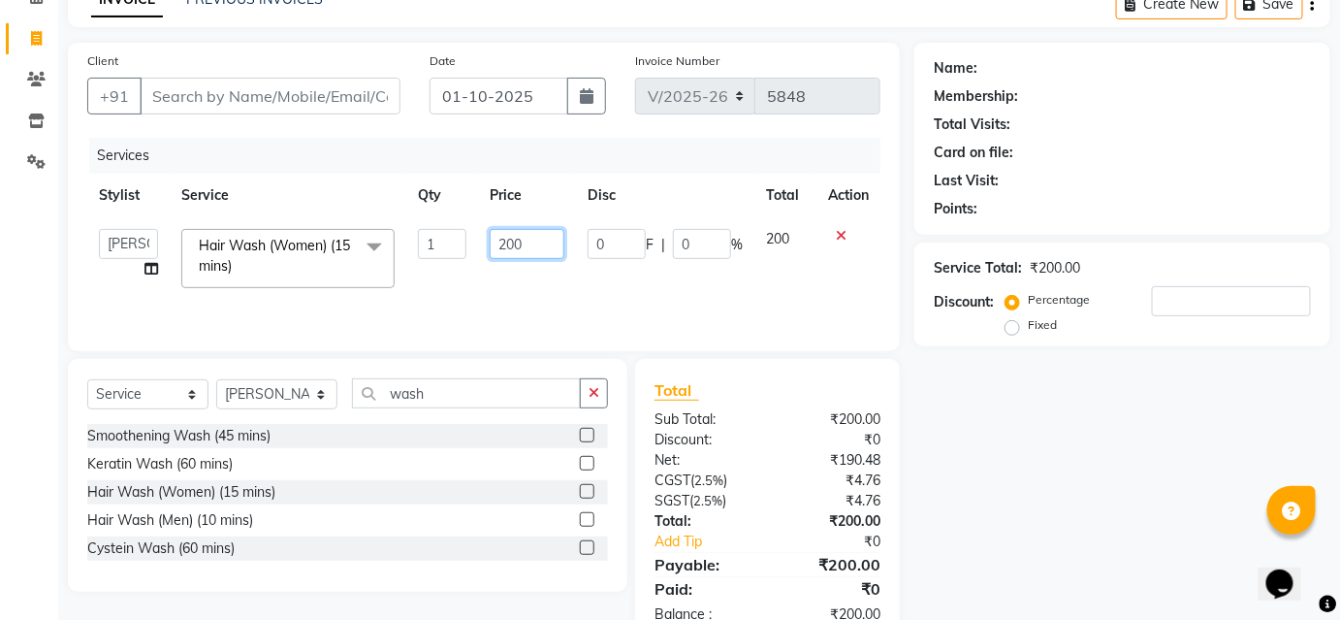
click at [524, 247] on input "200" at bounding box center [527, 244] width 75 height 30
type input "2"
type input "350"
click at [439, 120] on div "Date 01-10-2025" at bounding box center [518, 90] width 206 height 80
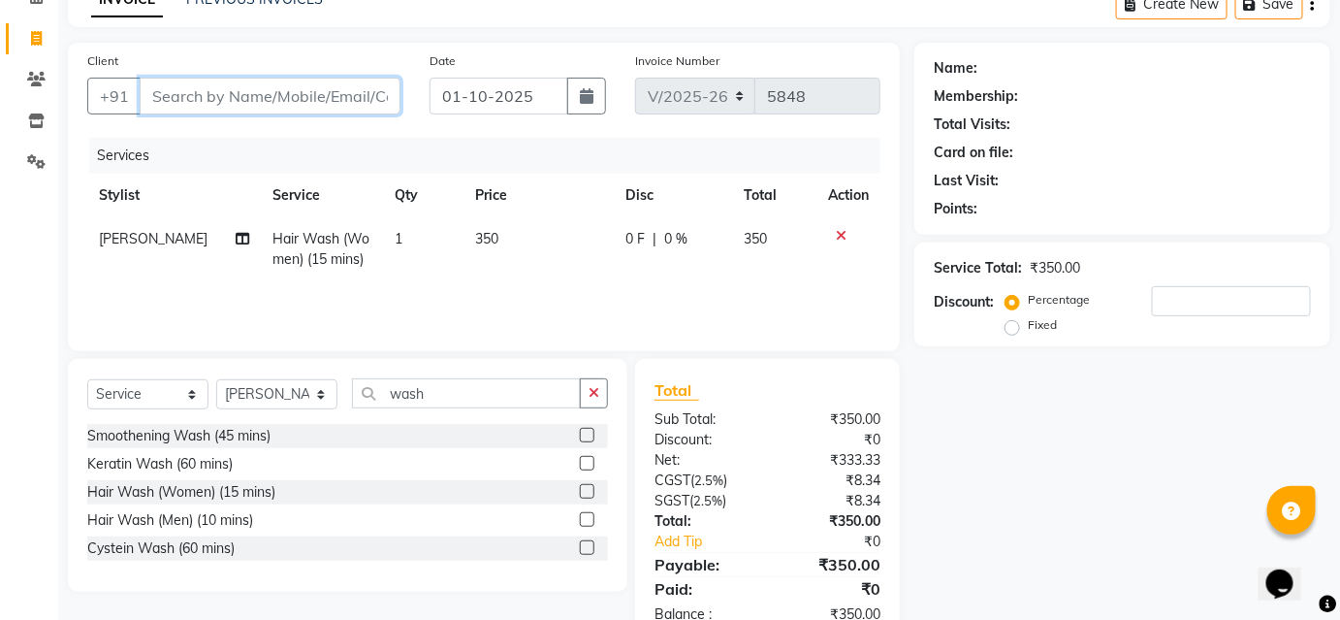
drag, startPoint x: 177, startPoint y: 92, endPoint x: 948, endPoint y: 336, distance: 808.6
click at [178, 92] on input "Client" at bounding box center [270, 96] width 261 height 37
type input "7"
type input "0"
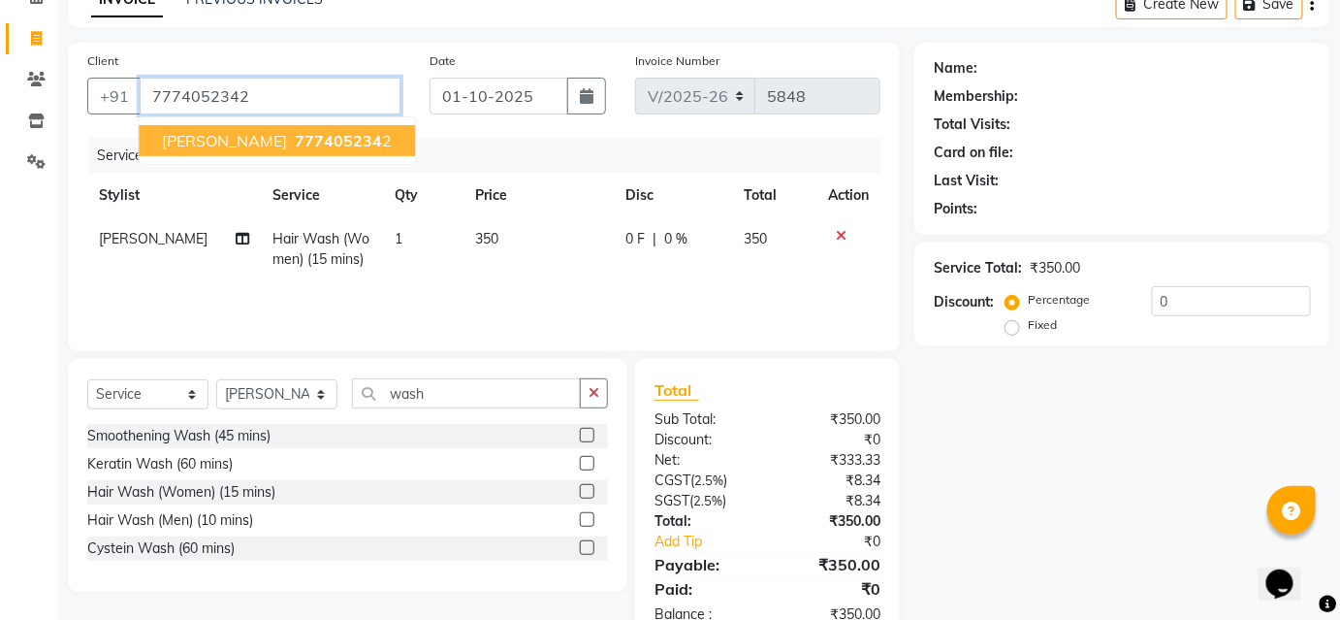
type input "7774052342"
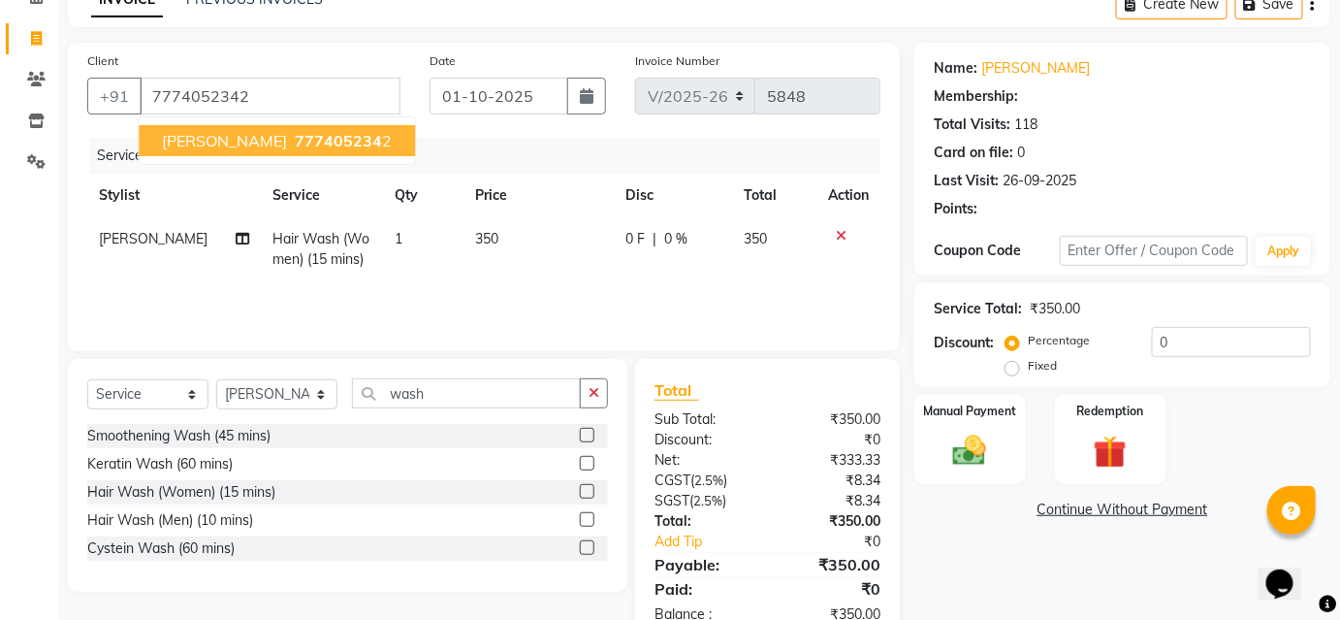
select select "1: Object"
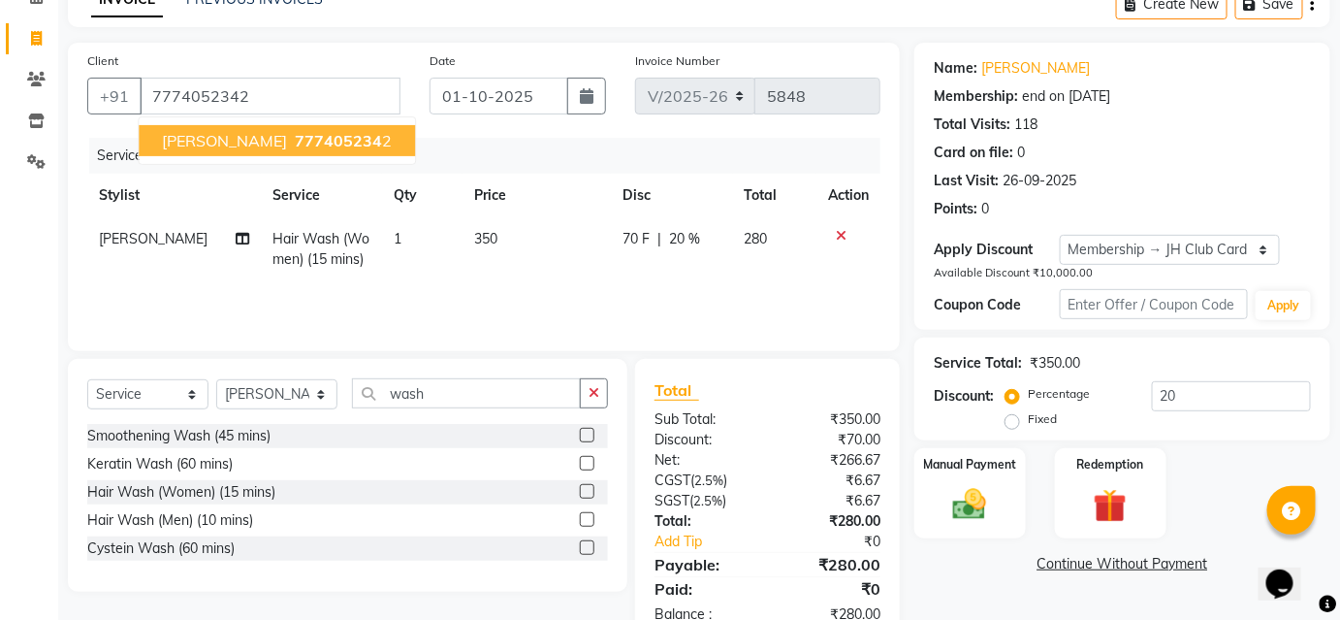
click at [295, 144] on span "777405234" at bounding box center [338, 140] width 87 height 19
type input "0"
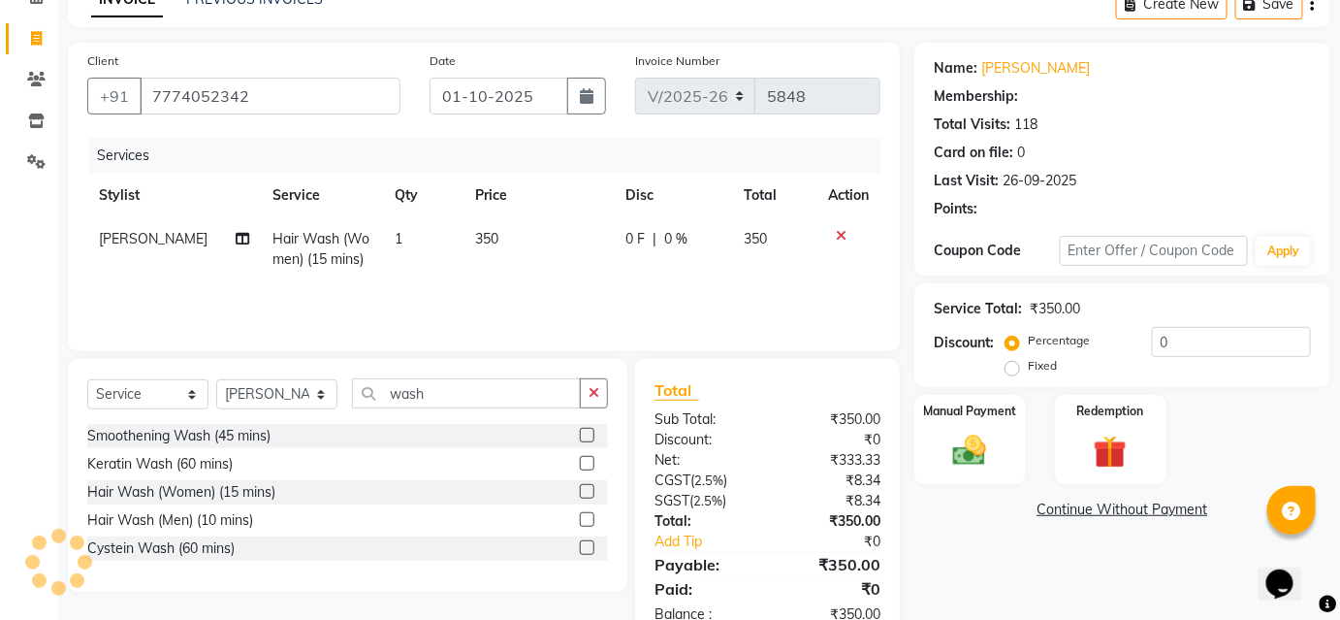
select select "1: Object"
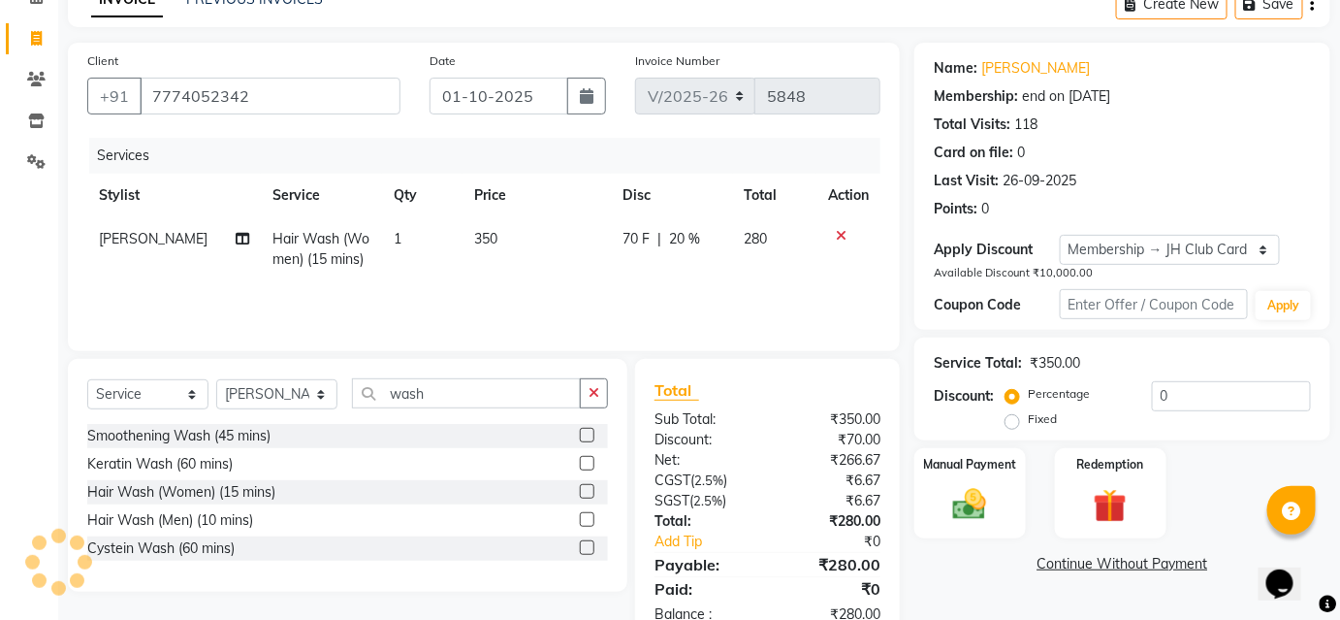
type input "20"
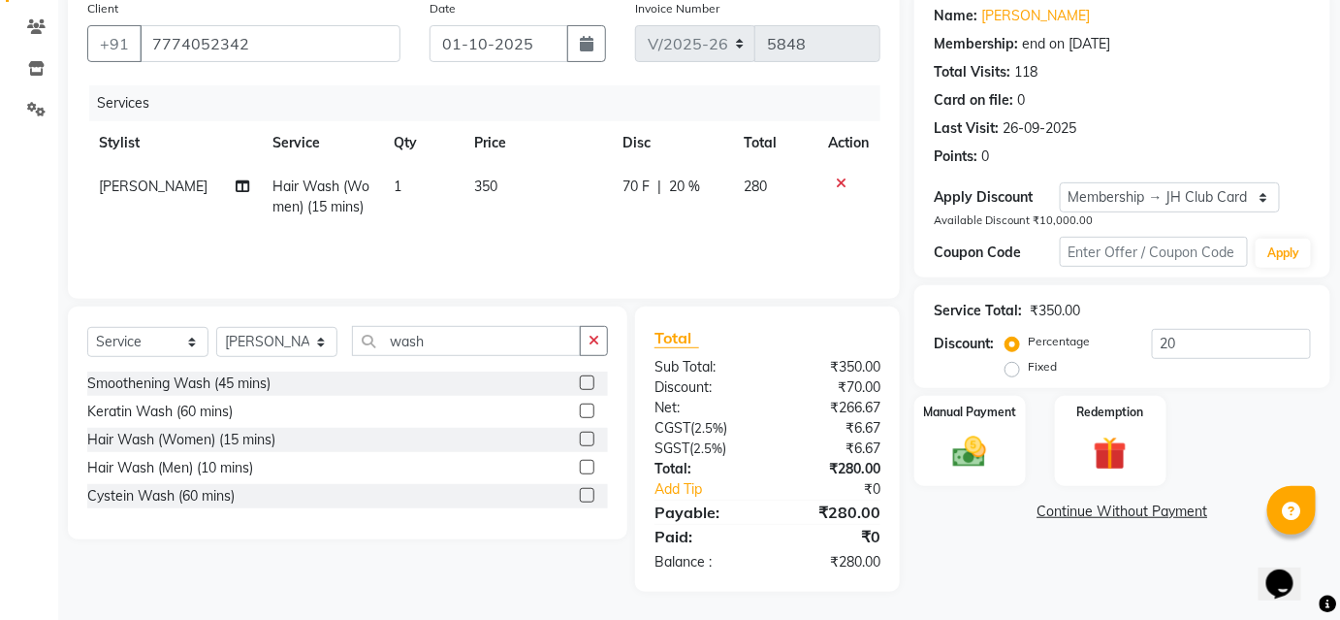
scroll to position [0, 0]
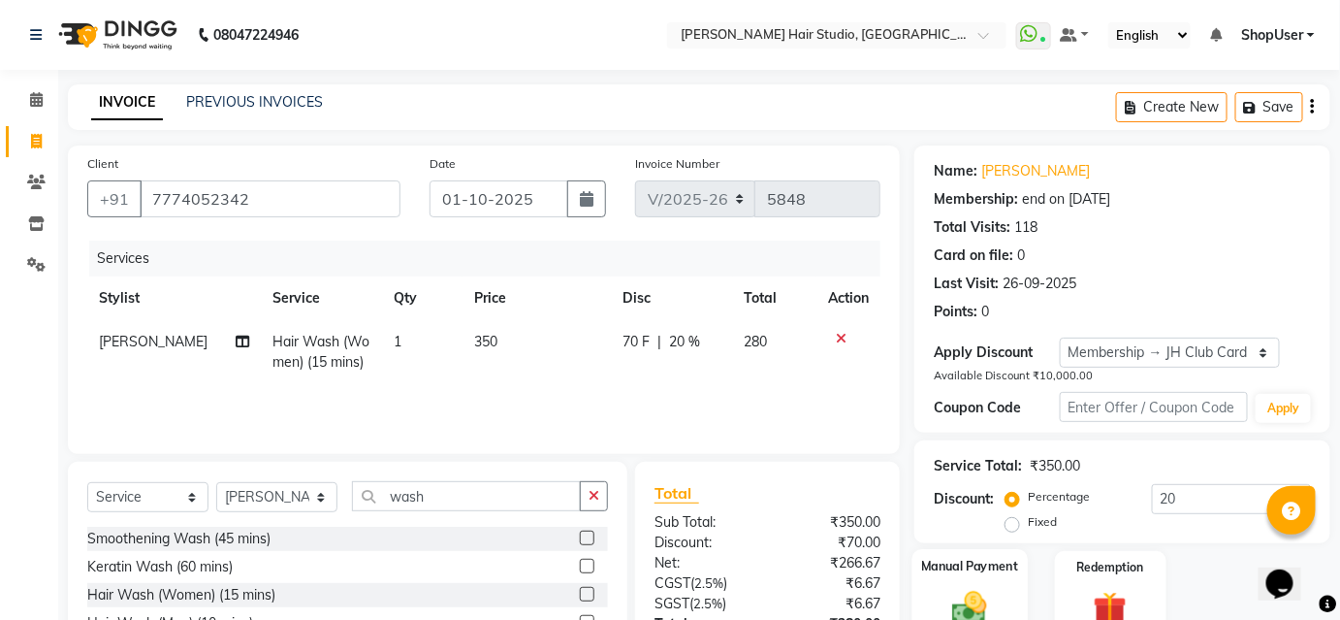
click at [968, 598] on img at bounding box center [970, 608] width 56 height 40
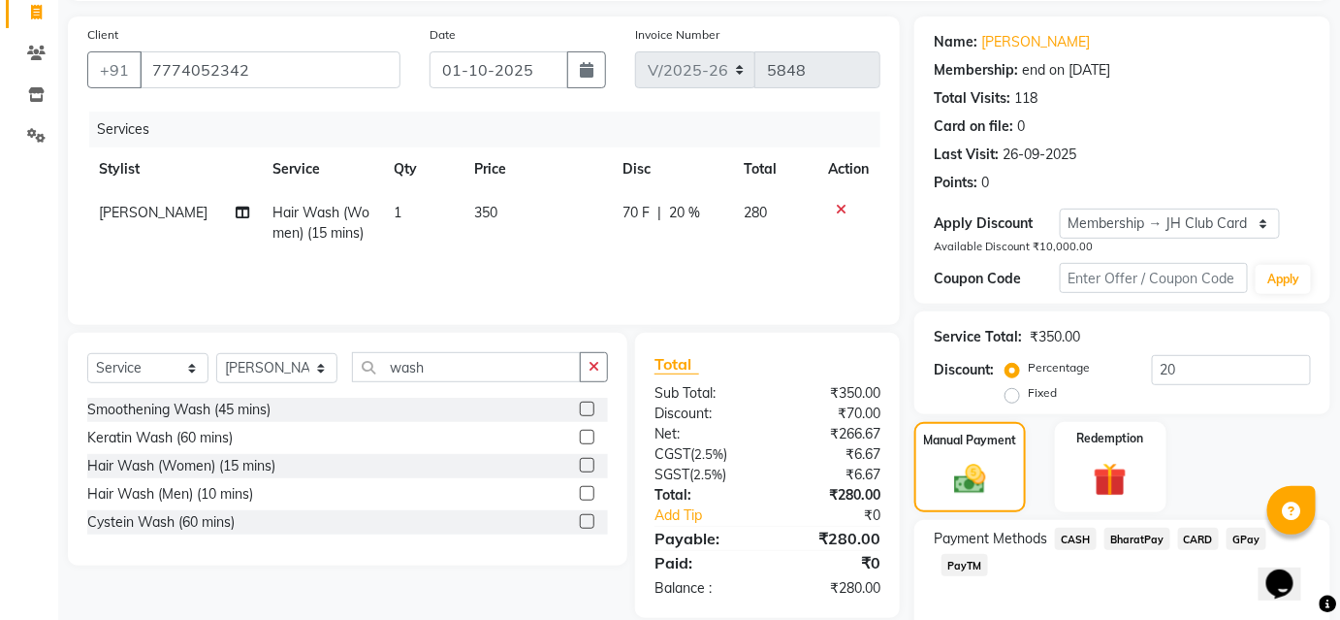
scroll to position [213, 0]
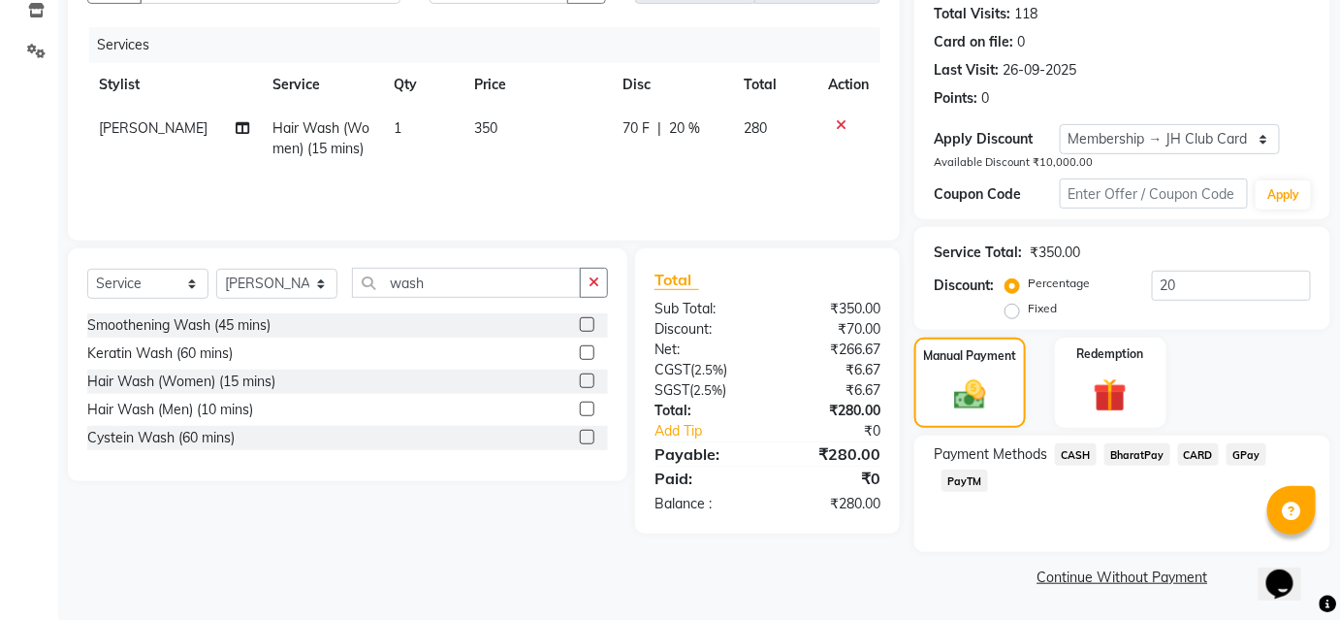
click at [1127, 459] on span "BharatPay" at bounding box center [1138, 454] width 66 height 22
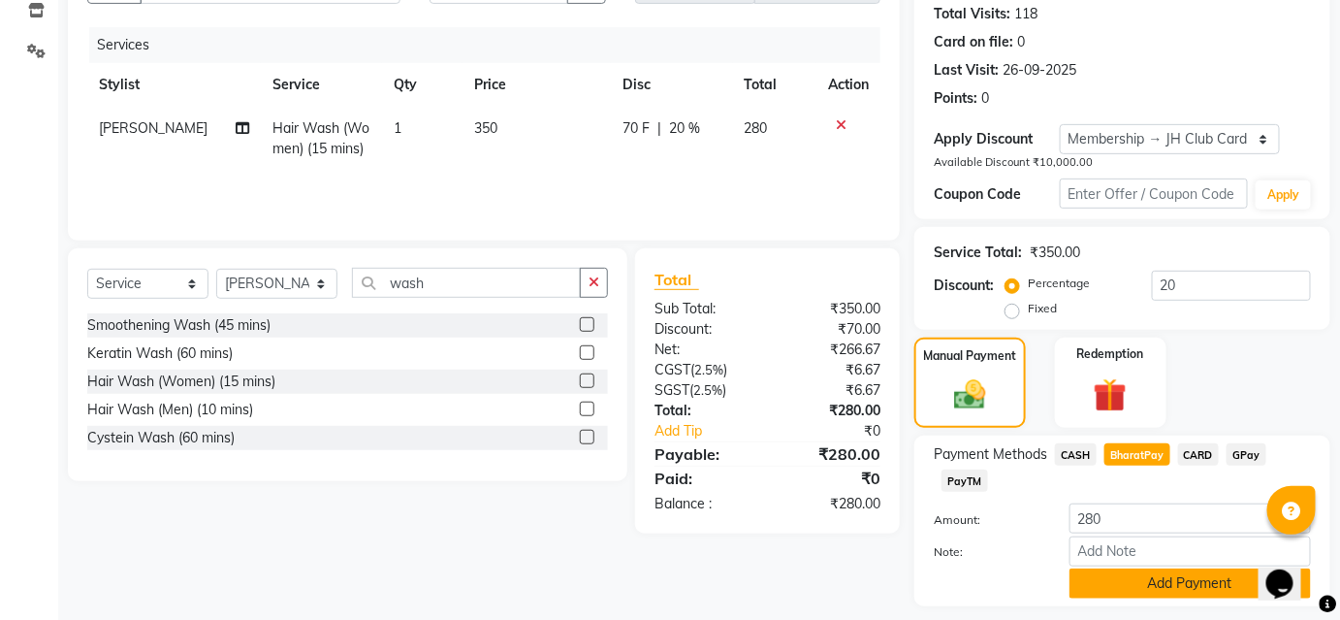
click at [1086, 575] on button "Add Payment" at bounding box center [1191, 583] width 242 height 30
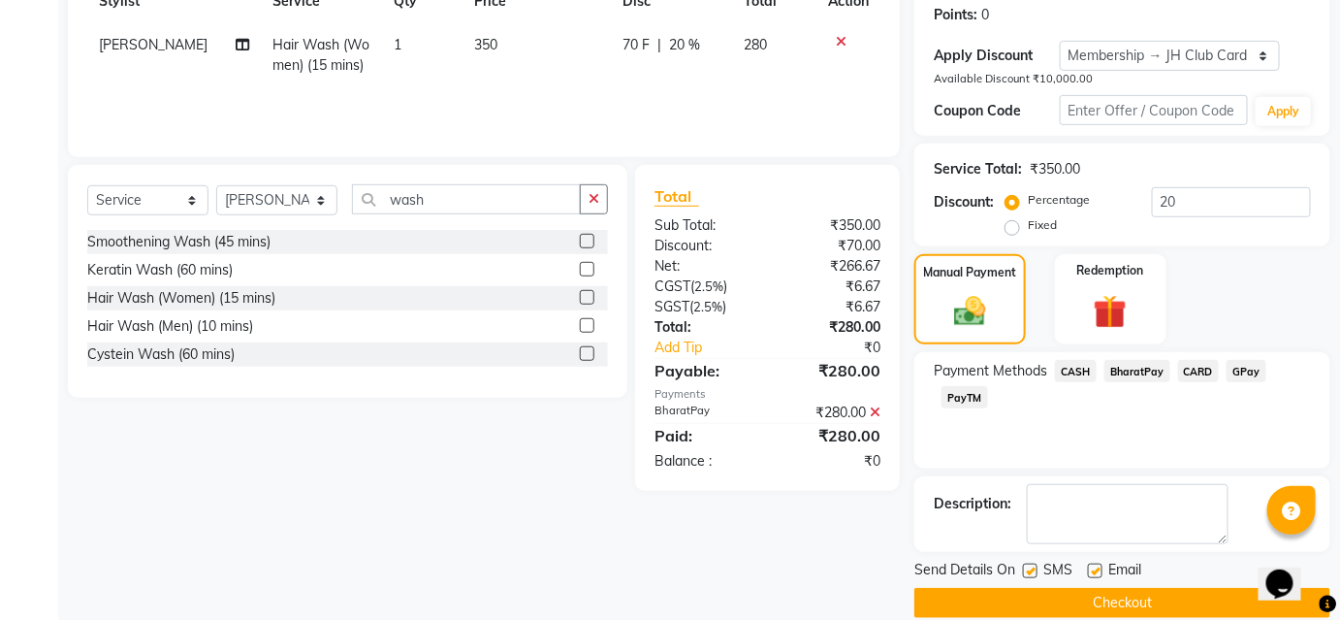
scroll to position [322, 0]
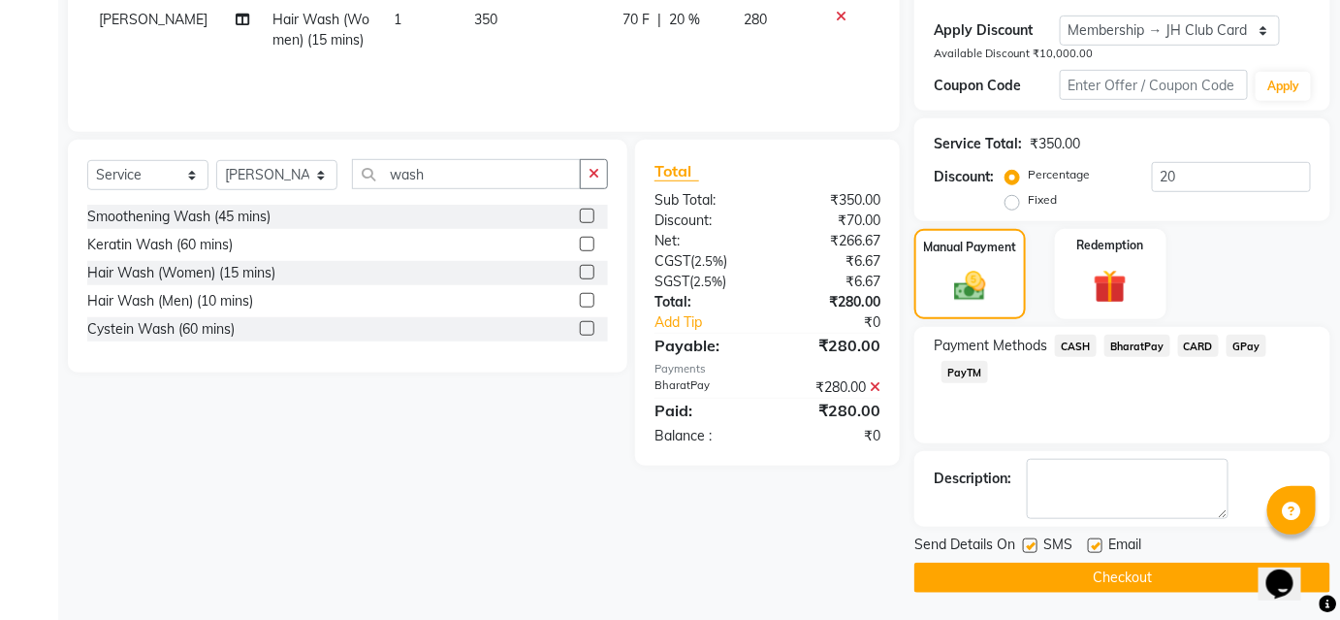
click at [1095, 575] on button "Checkout" at bounding box center [1123, 578] width 416 height 30
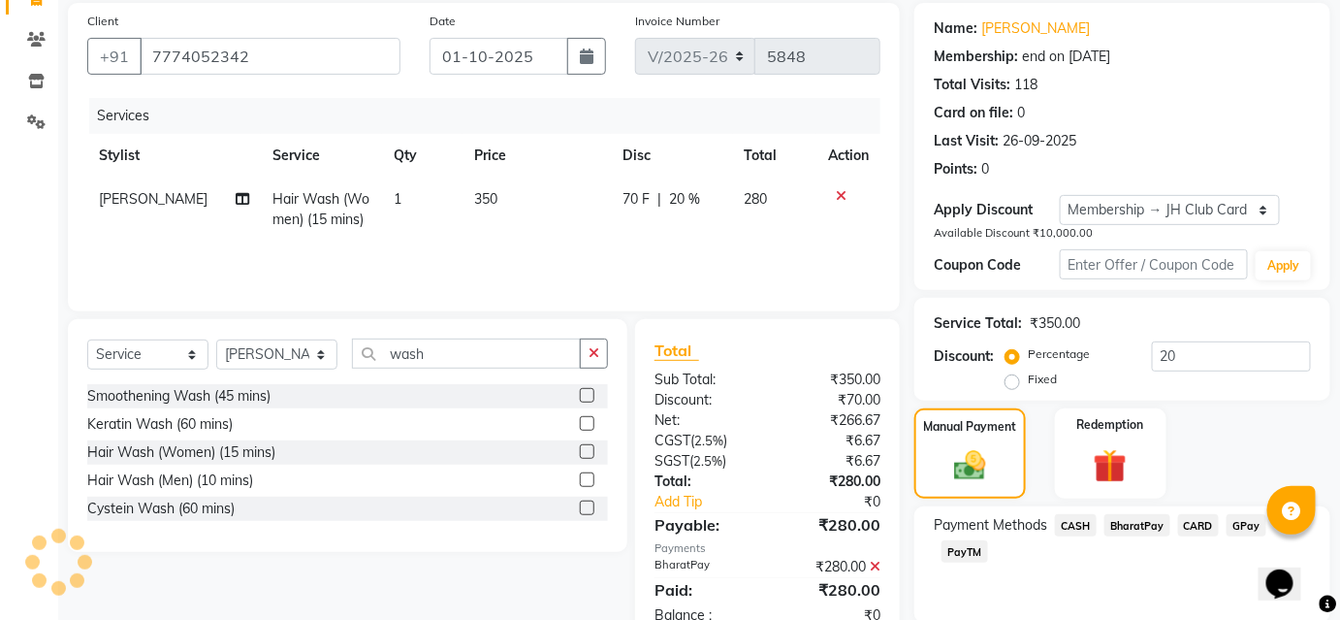
scroll to position [0, 0]
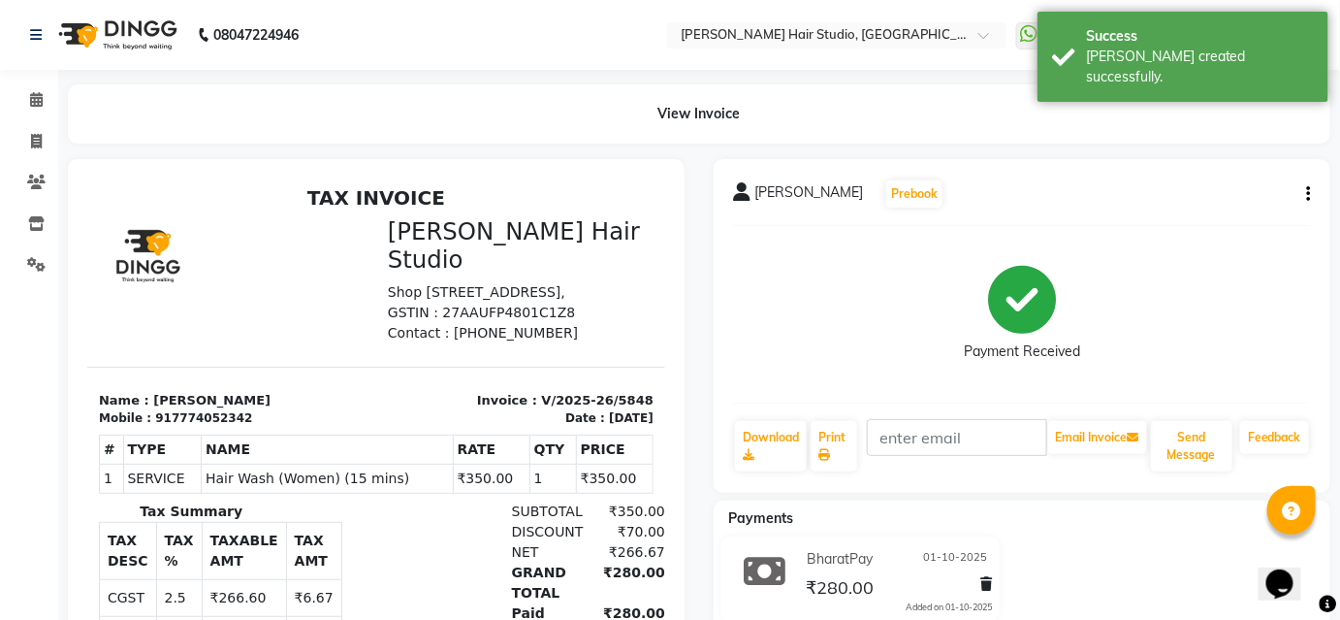
scroll to position [16, 0]
click at [31, 134] on icon at bounding box center [36, 141] width 11 height 15
select select "service"
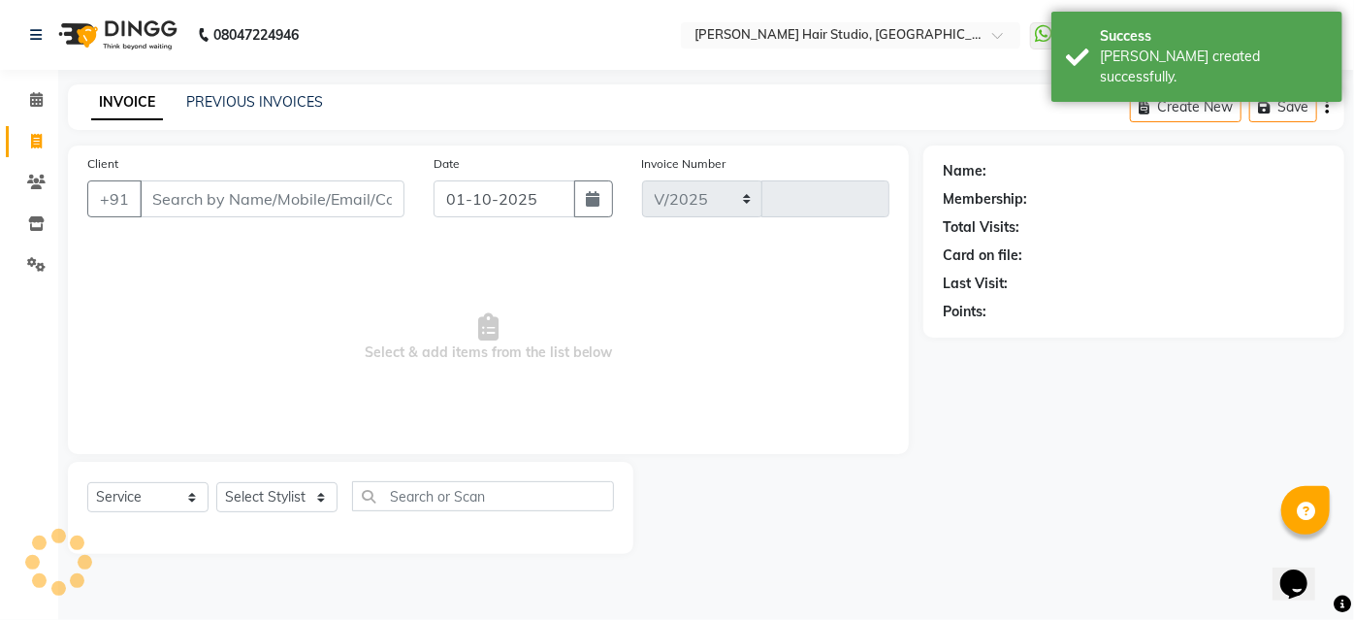
select select "627"
type input "5849"
click at [301, 495] on select "Select Stylist" at bounding box center [276, 497] width 121 height 30
select select "86031"
click at [216, 482] on select "Select Stylist Ajinkya Anuja Arunesh Avinash Junaid Mahadev kahde Mohammad Pawa…" at bounding box center [276, 497] width 121 height 30
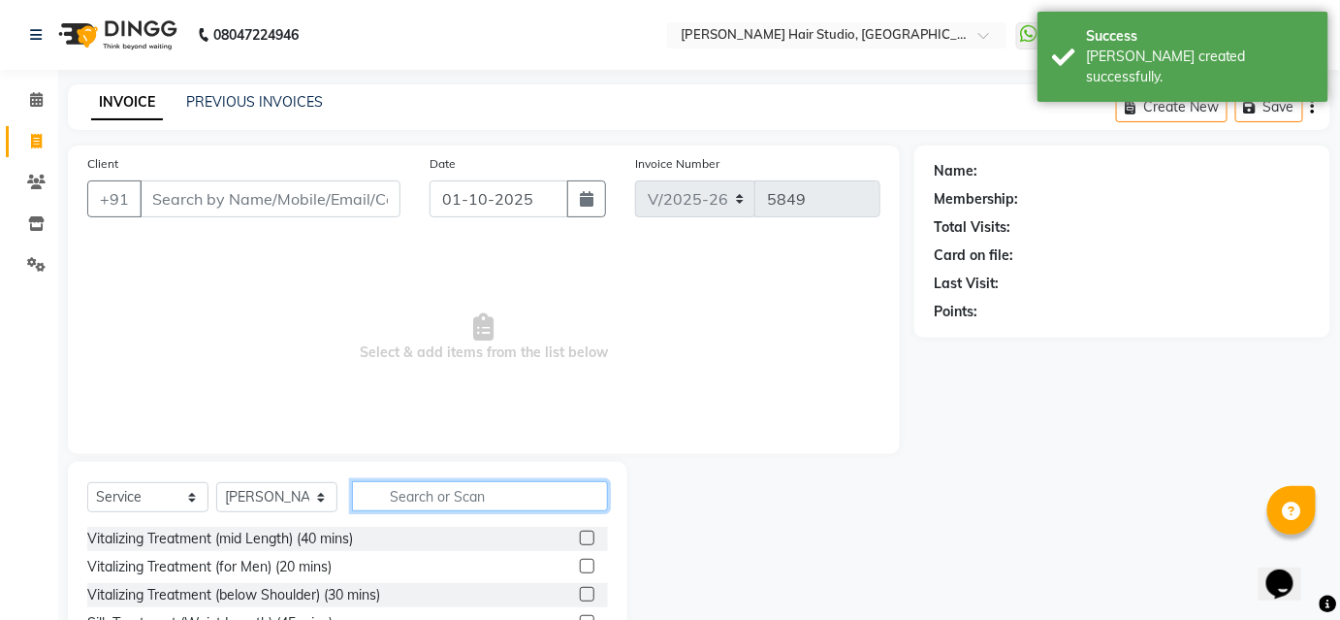
click at [475, 500] on input "text" at bounding box center [480, 496] width 256 height 30
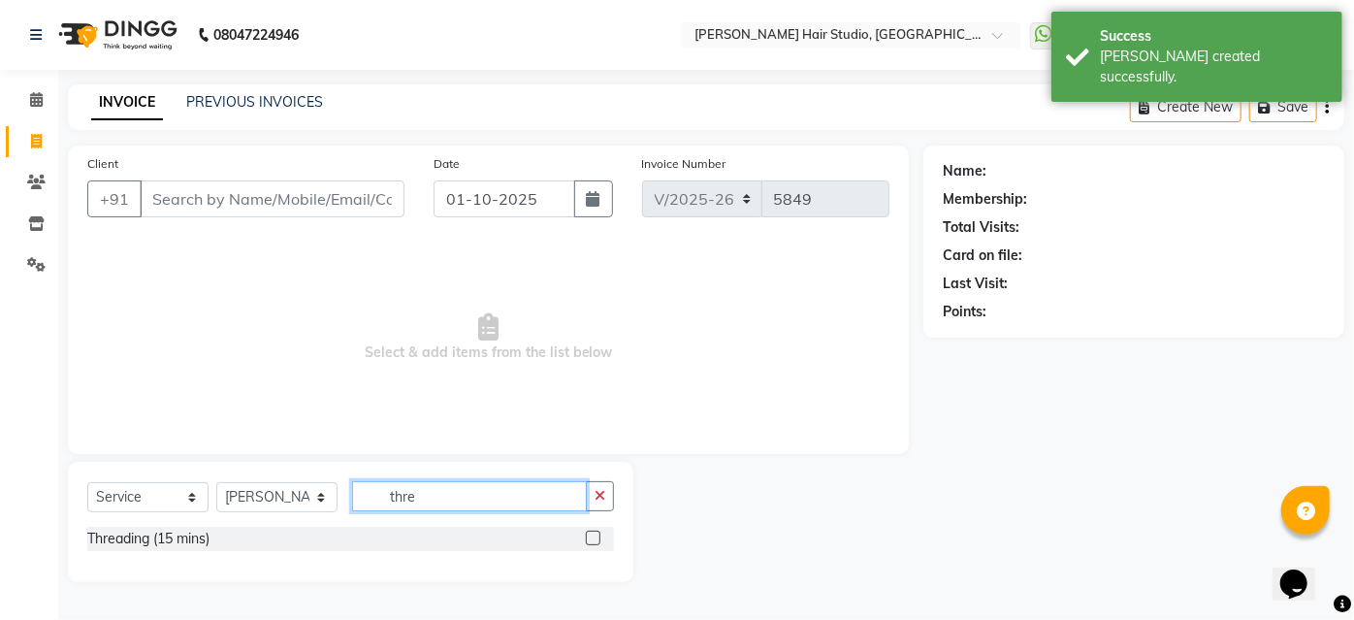
type input "thre"
click at [597, 534] on label at bounding box center [593, 538] width 15 height 15
click at [597, 534] on input "checkbox" at bounding box center [592, 538] width 13 height 13
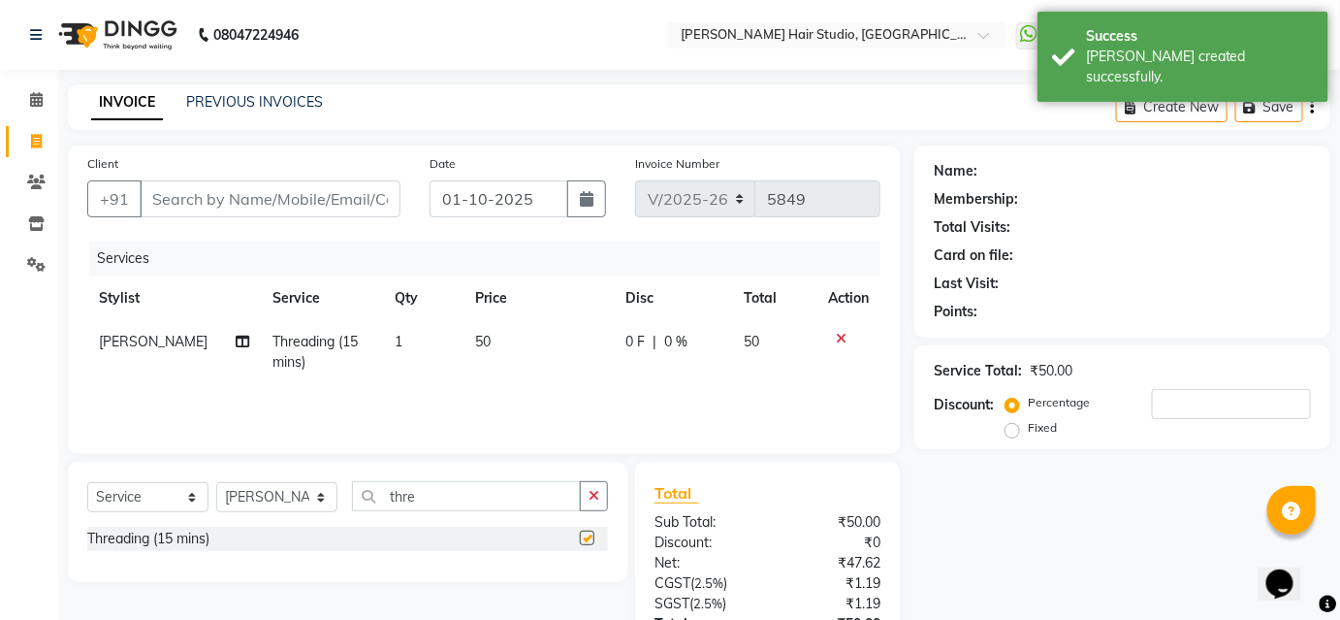
checkbox input "false"
click at [494, 342] on td "50" at bounding box center [538, 352] width 149 height 64
select select "86031"
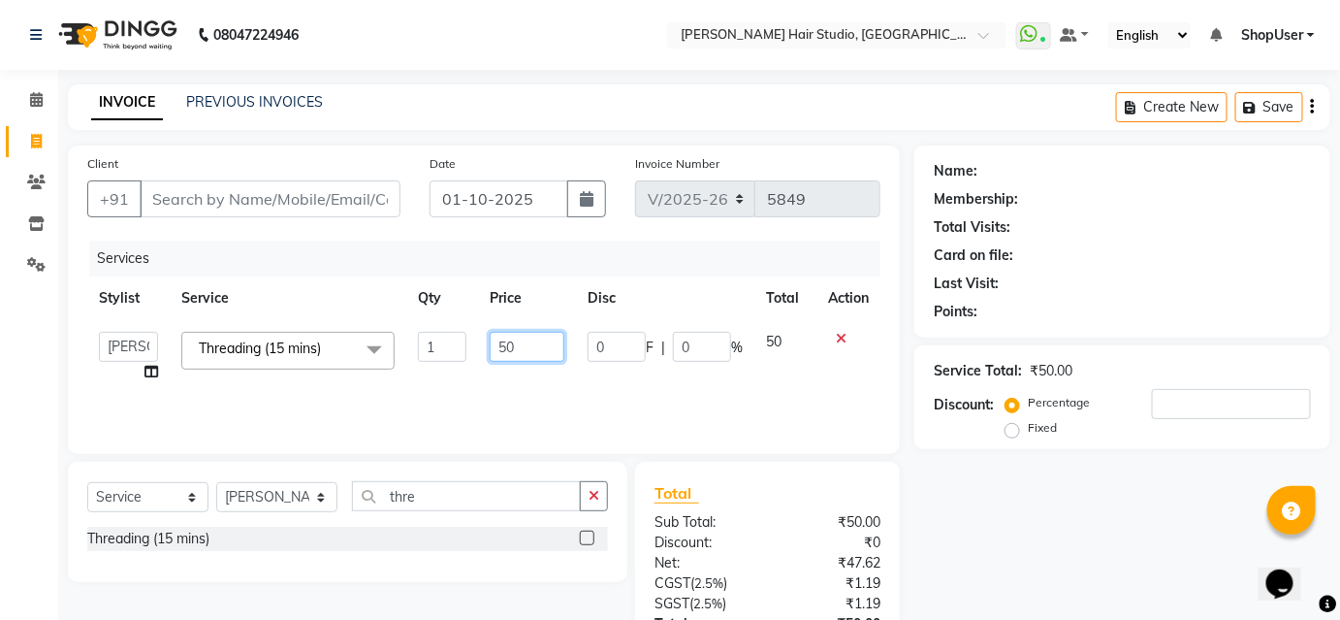
click at [517, 339] on input "50" at bounding box center [527, 347] width 75 height 30
type input "5"
type input "100"
click at [207, 211] on input "Client" at bounding box center [270, 198] width 261 height 37
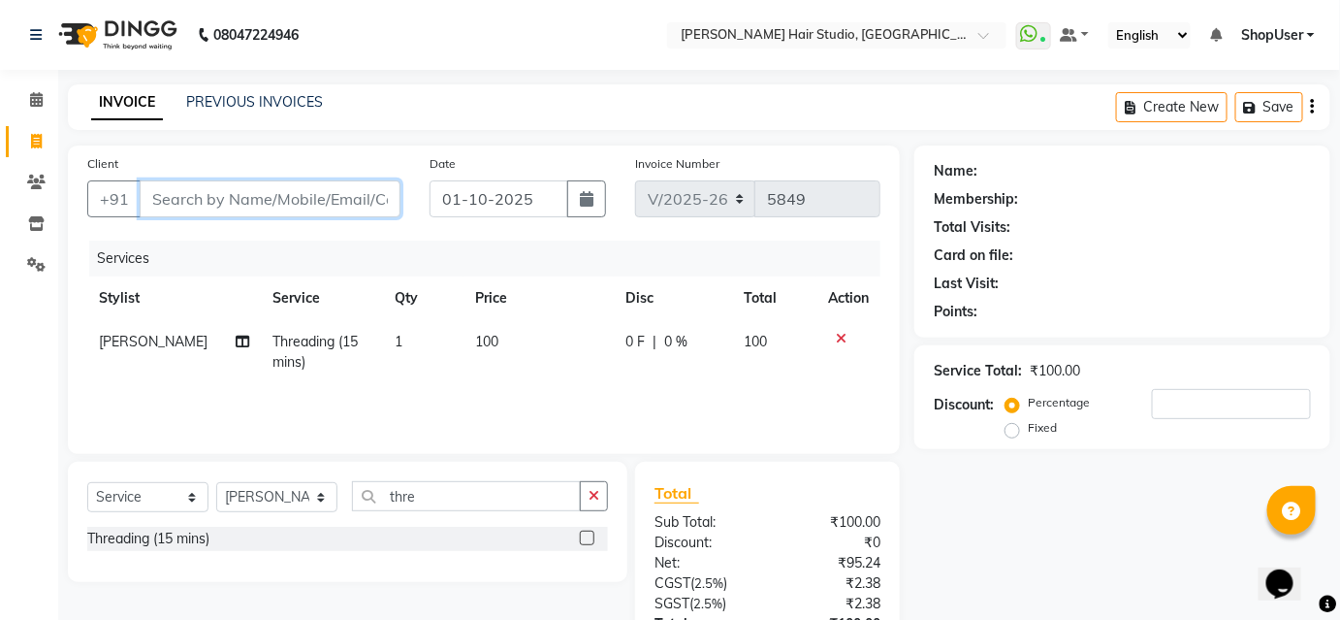
type input "8"
type input "0"
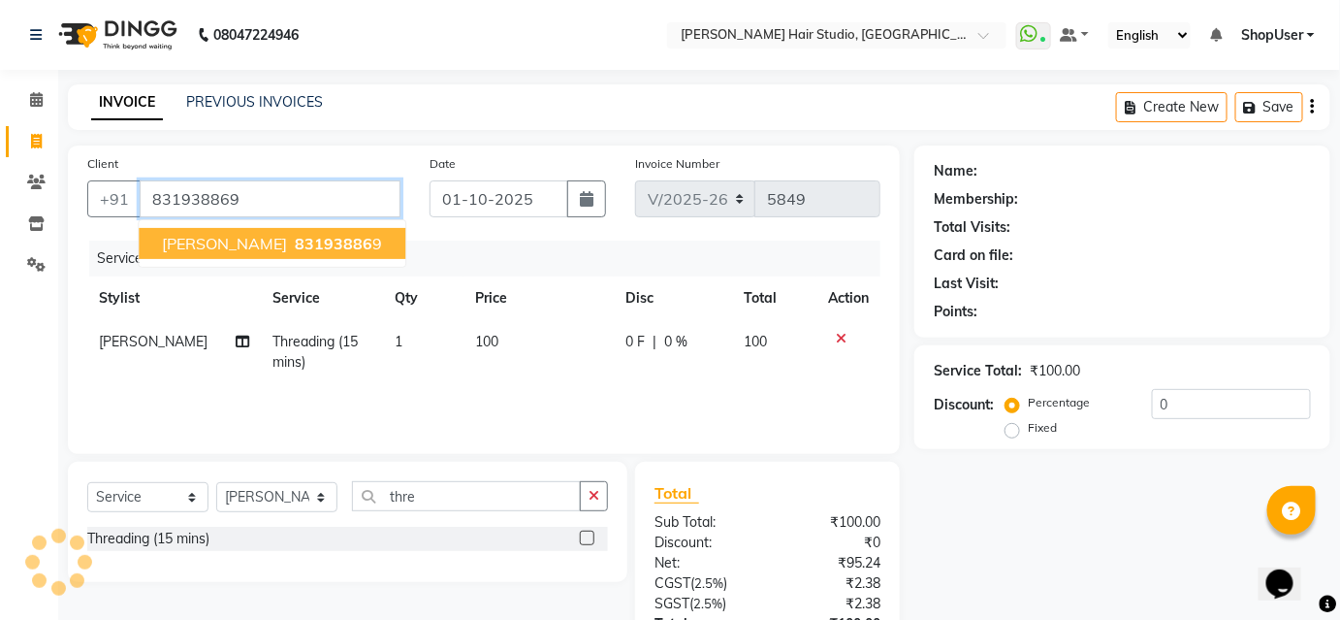
type input "831938869"
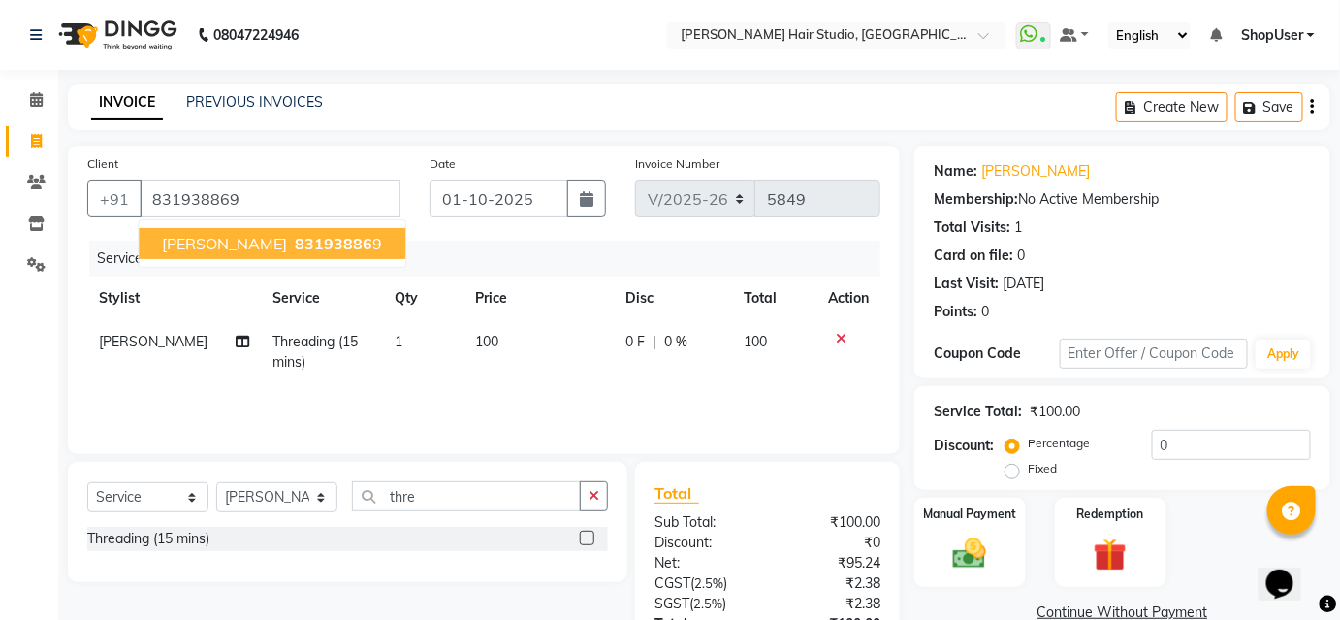
drag, startPoint x: 186, startPoint y: 236, endPoint x: 368, endPoint y: 303, distance: 193.3
click at [187, 237] on span "Soumya" at bounding box center [224, 243] width 125 height 19
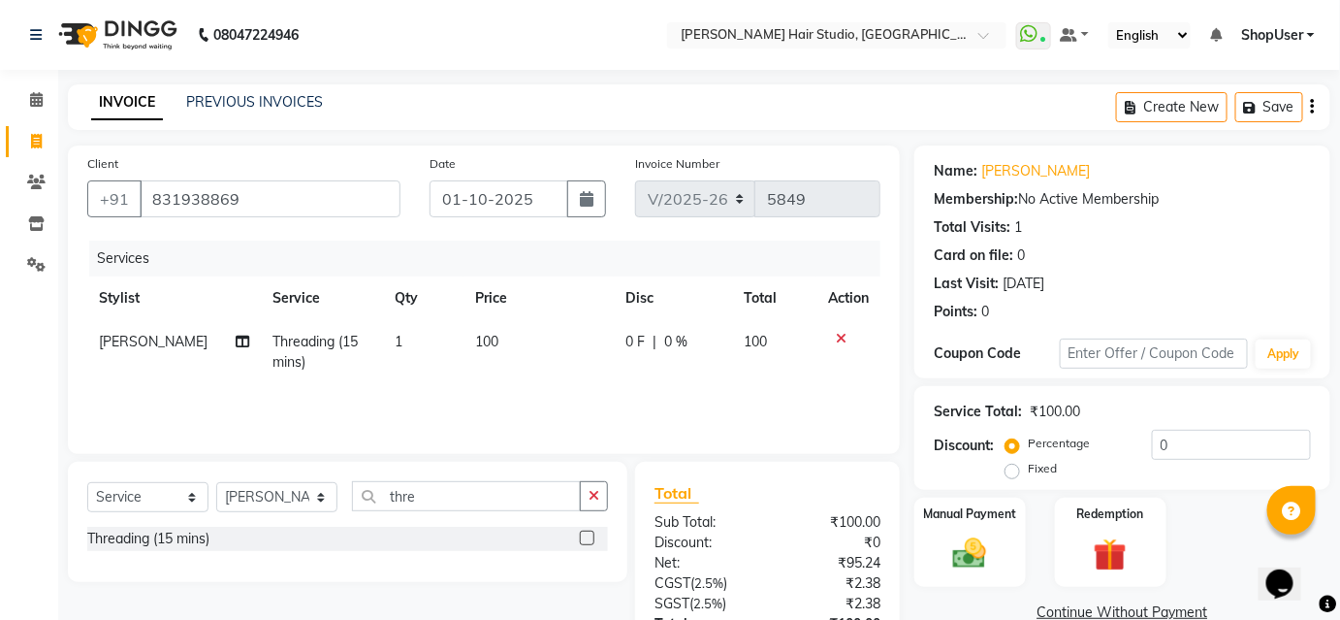
scroll to position [155, 0]
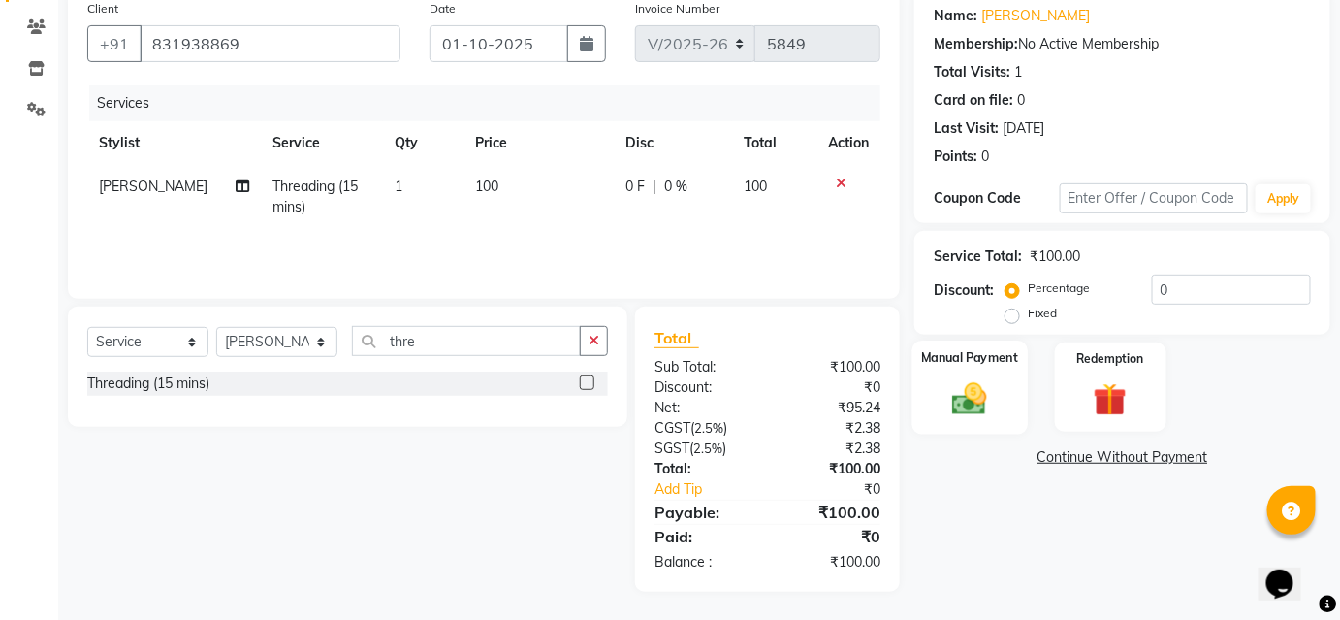
click at [985, 408] on img at bounding box center [970, 398] width 56 height 40
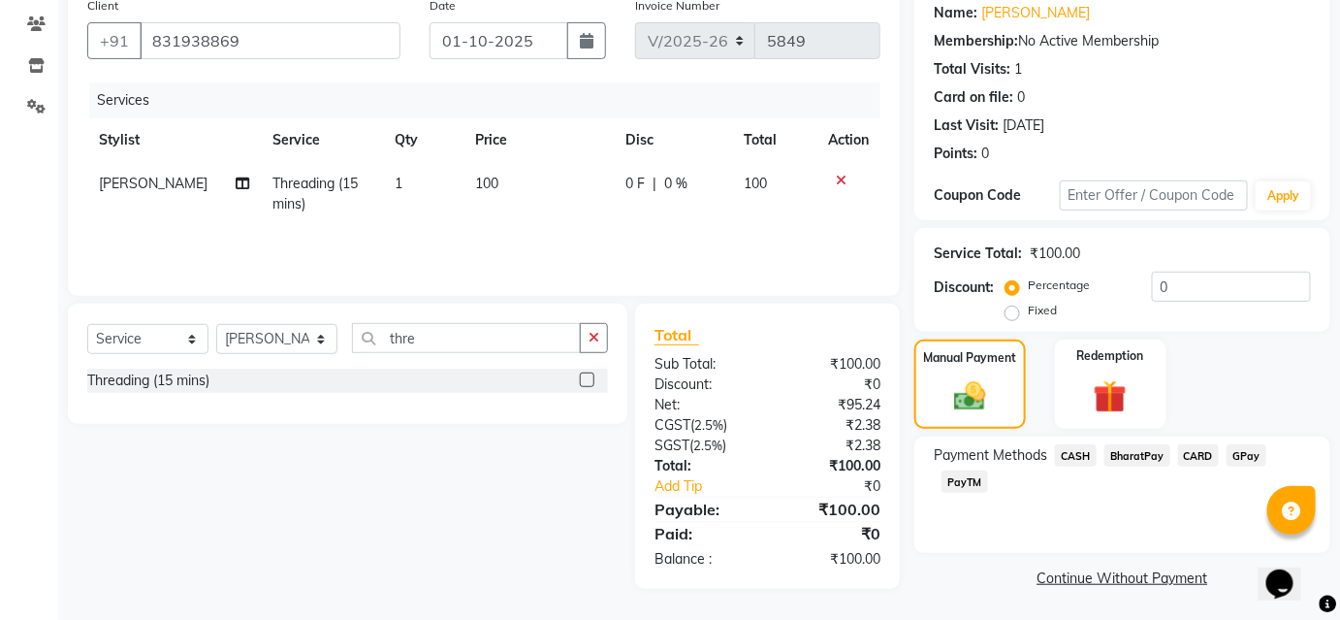
scroll to position [159, 0]
click at [1154, 456] on span "BharatPay" at bounding box center [1138, 454] width 66 height 22
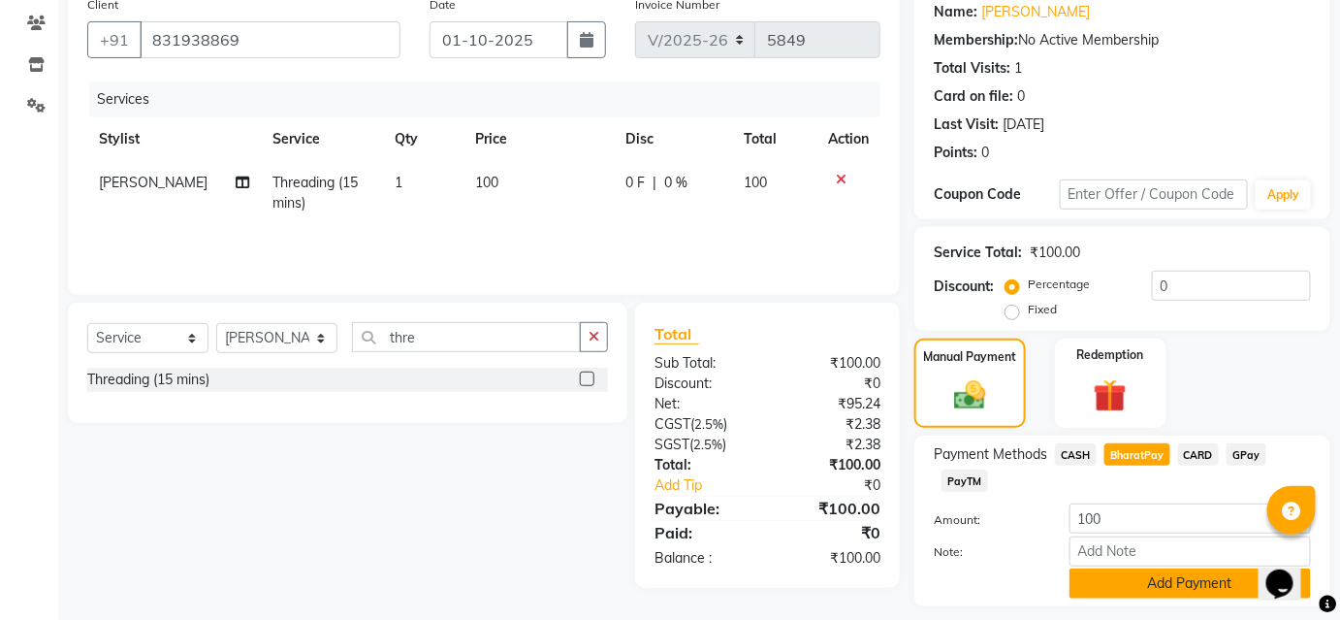
scroll to position [213, 0]
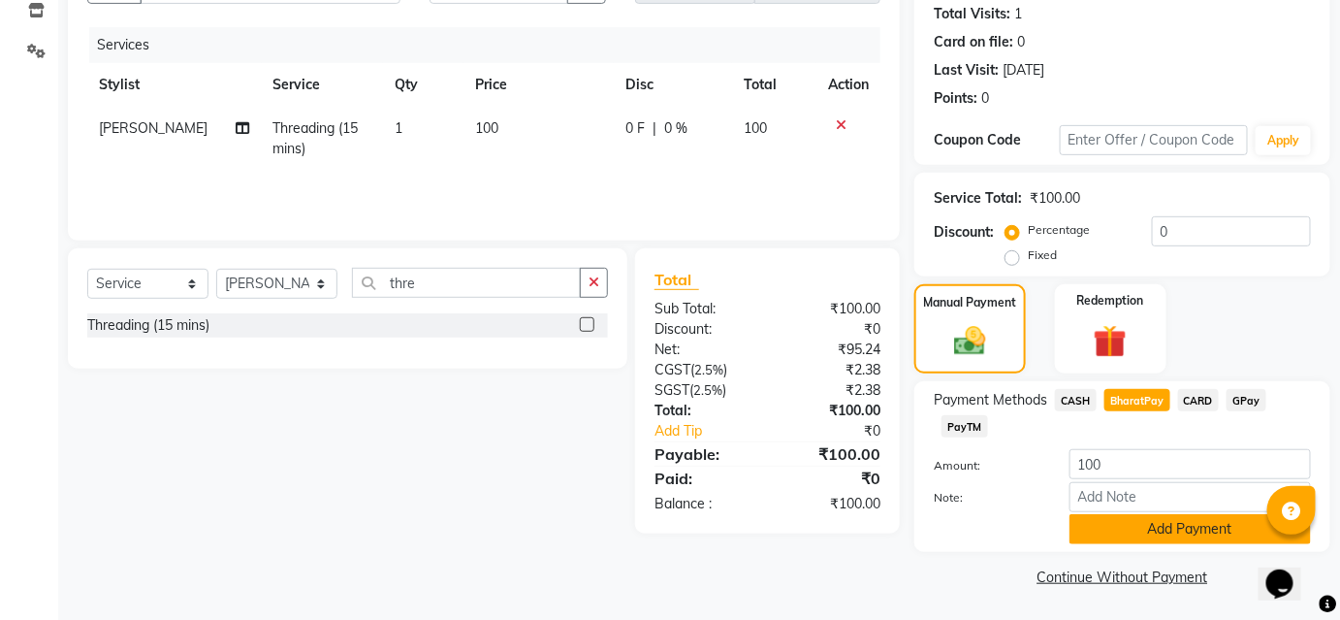
click at [1131, 533] on button "Add Payment" at bounding box center [1191, 529] width 242 height 30
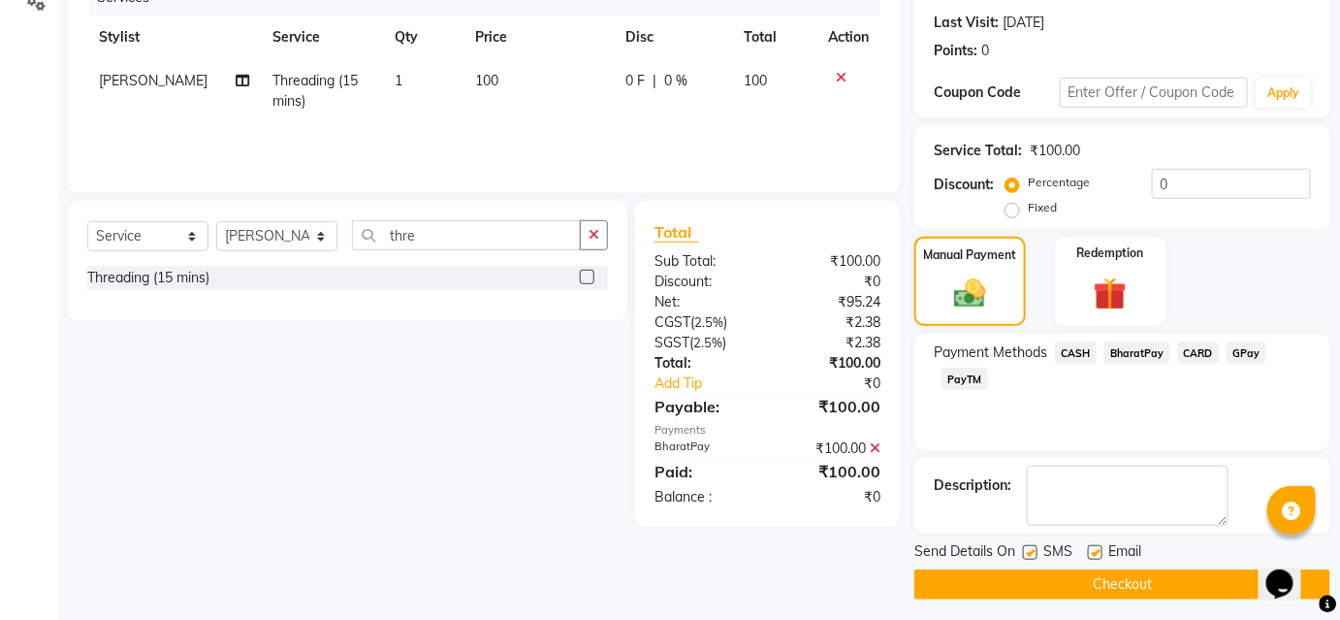
scroll to position [268, 0]
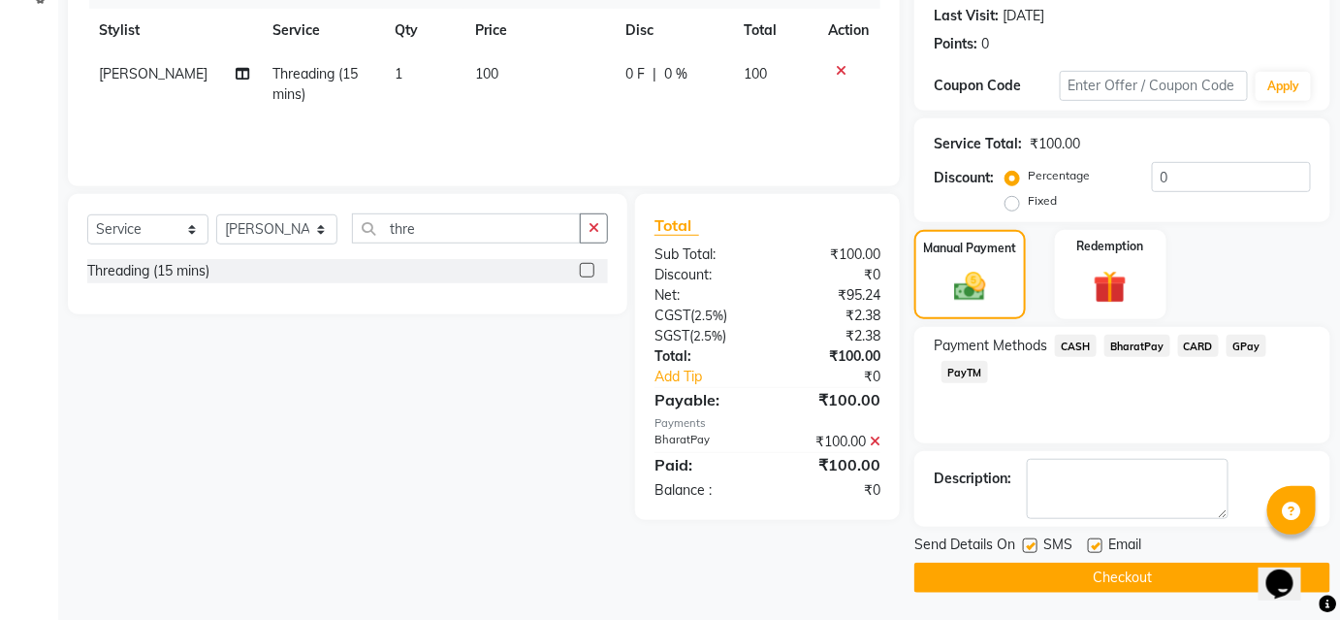
click at [1075, 576] on button "Checkout" at bounding box center [1123, 578] width 416 height 30
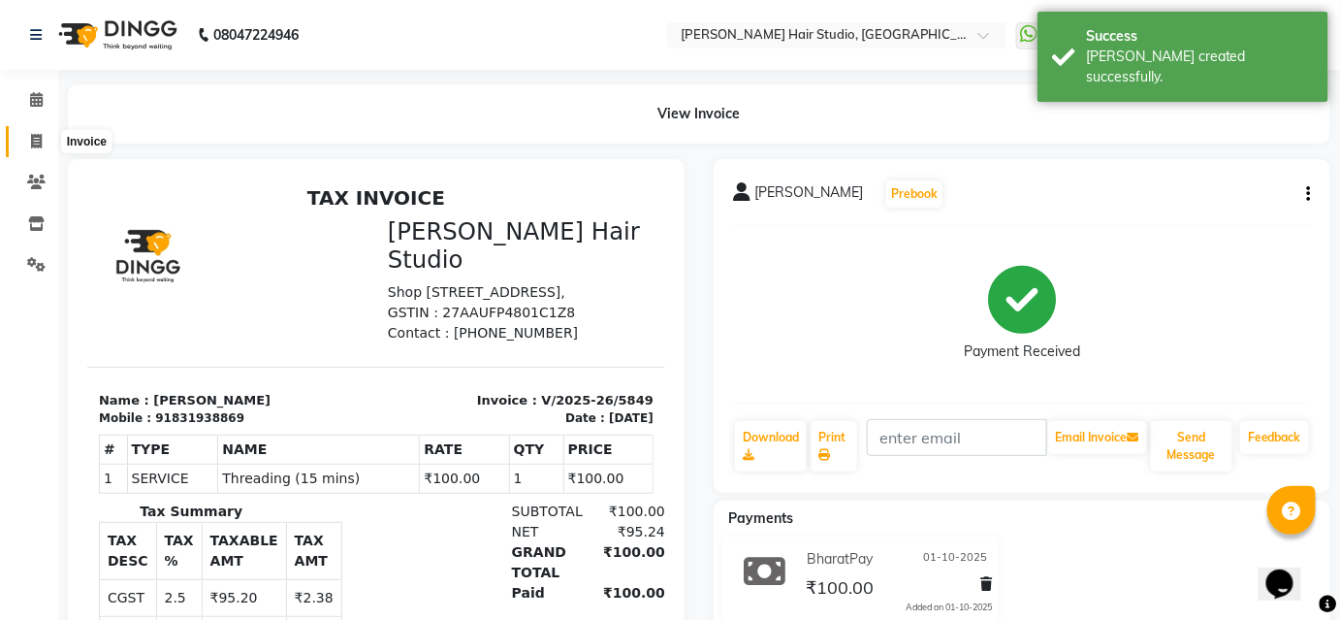
click at [28, 136] on span at bounding box center [36, 142] width 34 height 22
select select "627"
select select "service"
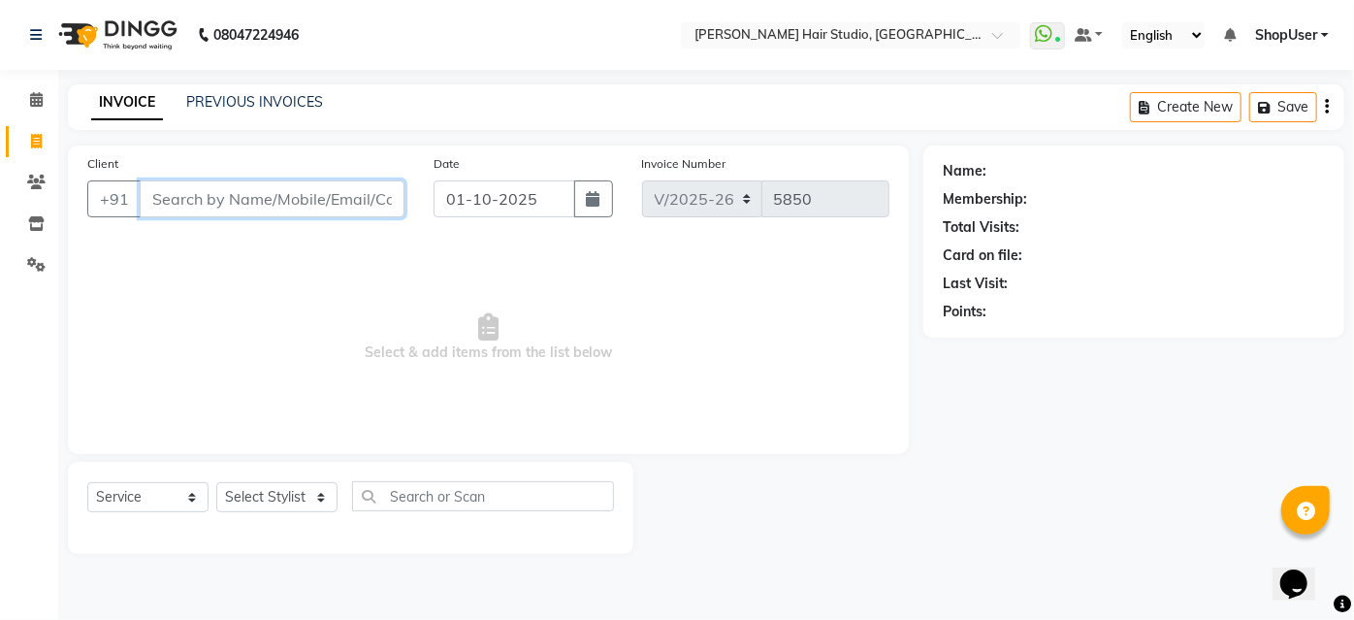
click at [199, 204] on input "Client" at bounding box center [272, 198] width 265 height 37
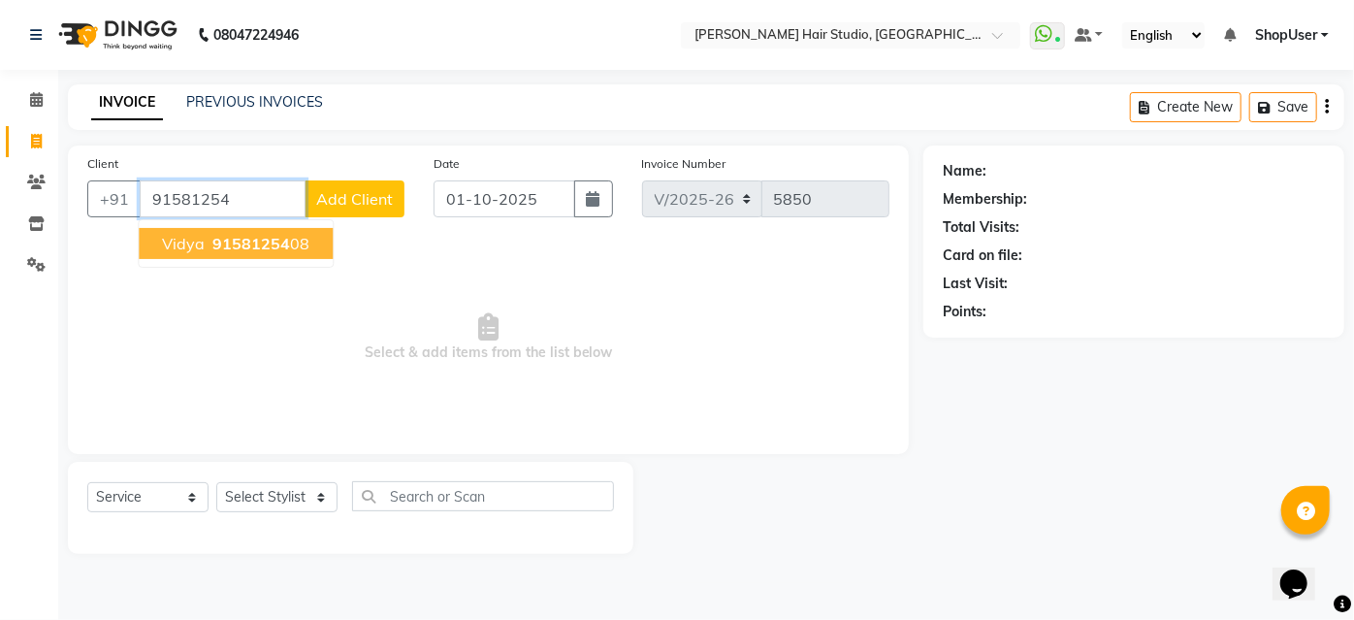
click at [209, 250] on ngb-highlight "91581254 08" at bounding box center [259, 243] width 101 height 19
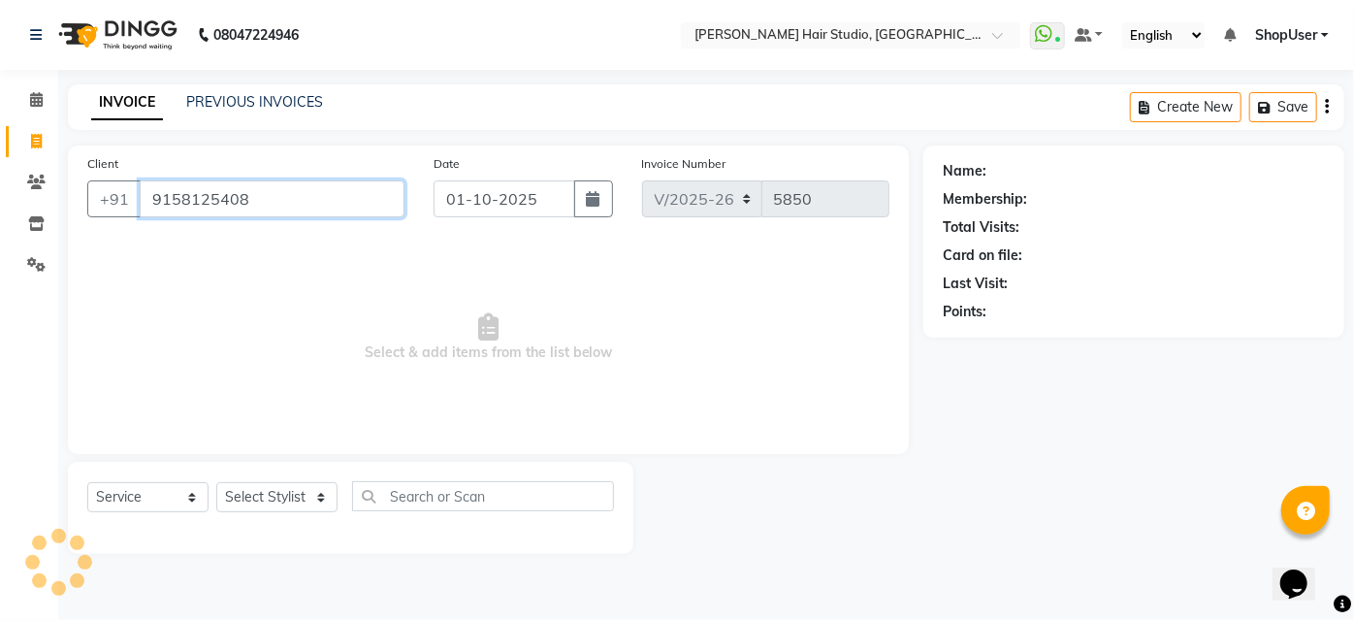
type input "9158125408"
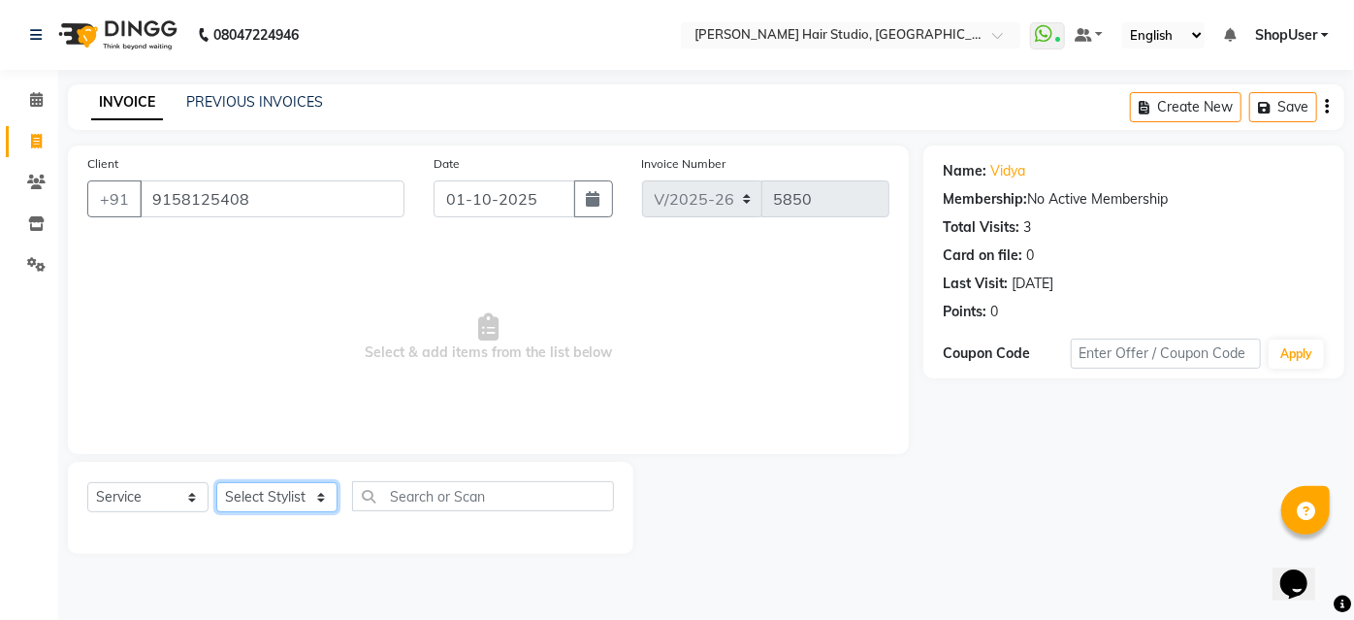
click at [308, 497] on select "Select Stylist Ajinkya Anuja Arunesh Avinash Junaid Mahadev kahde Mohammad Pawa…" at bounding box center [276, 497] width 121 height 30
select select "50524"
click at [216, 482] on select "Select Stylist Ajinkya Anuja Arunesh Avinash Junaid Mahadev kahde Mohammad Pawa…" at bounding box center [276, 497] width 121 height 30
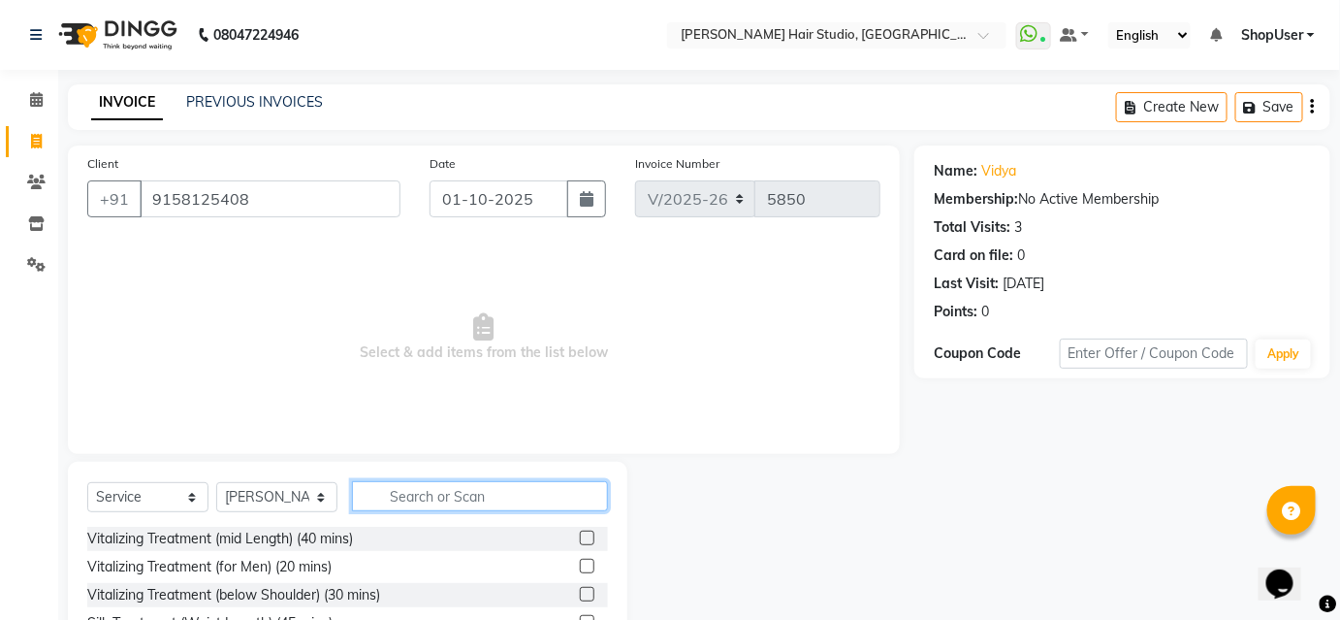
click at [445, 491] on input "text" at bounding box center [480, 496] width 256 height 30
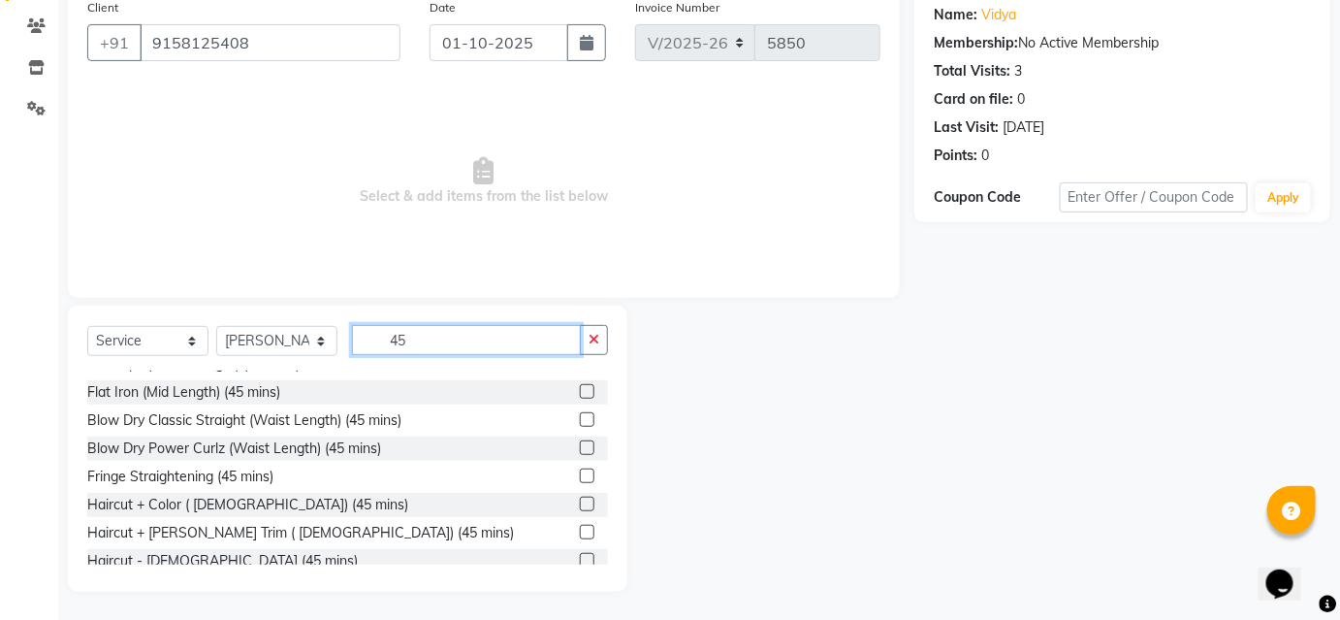
scroll to position [452, 0]
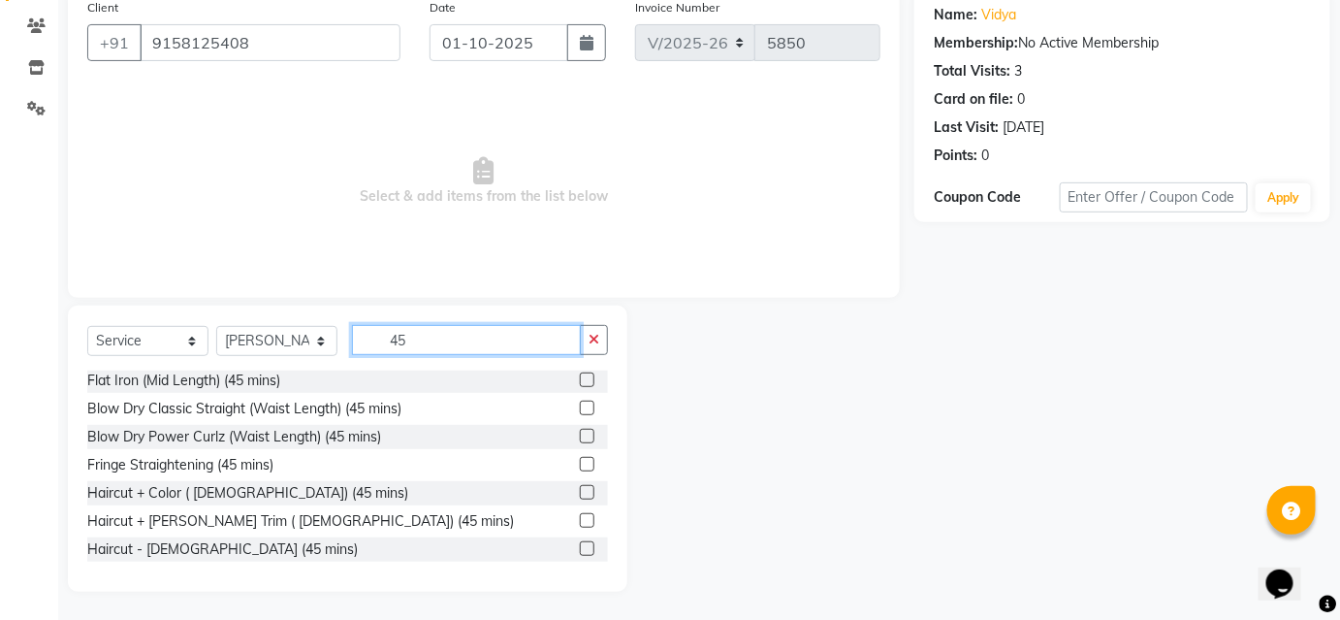
type input "45"
click at [580, 552] on label at bounding box center [587, 548] width 15 height 15
click at [580, 552] on input "checkbox" at bounding box center [586, 549] width 13 height 13
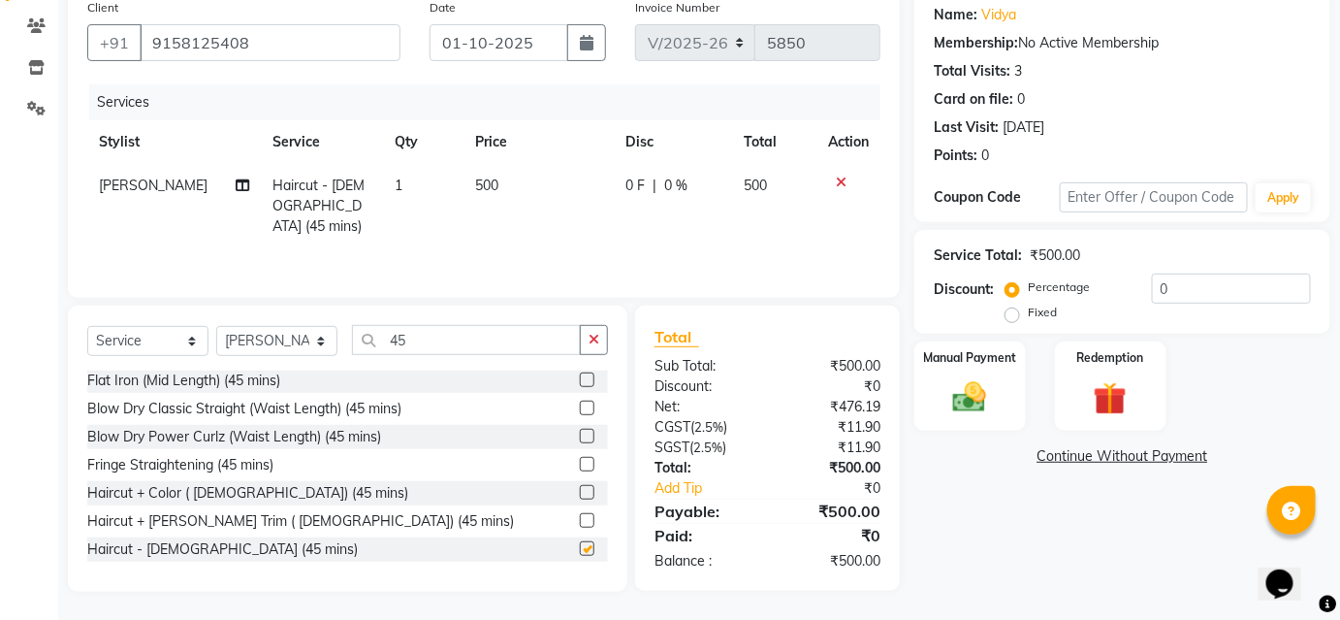
checkbox input "false"
click at [970, 348] on label "Manual Payment" at bounding box center [969, 356] width 97 height 18
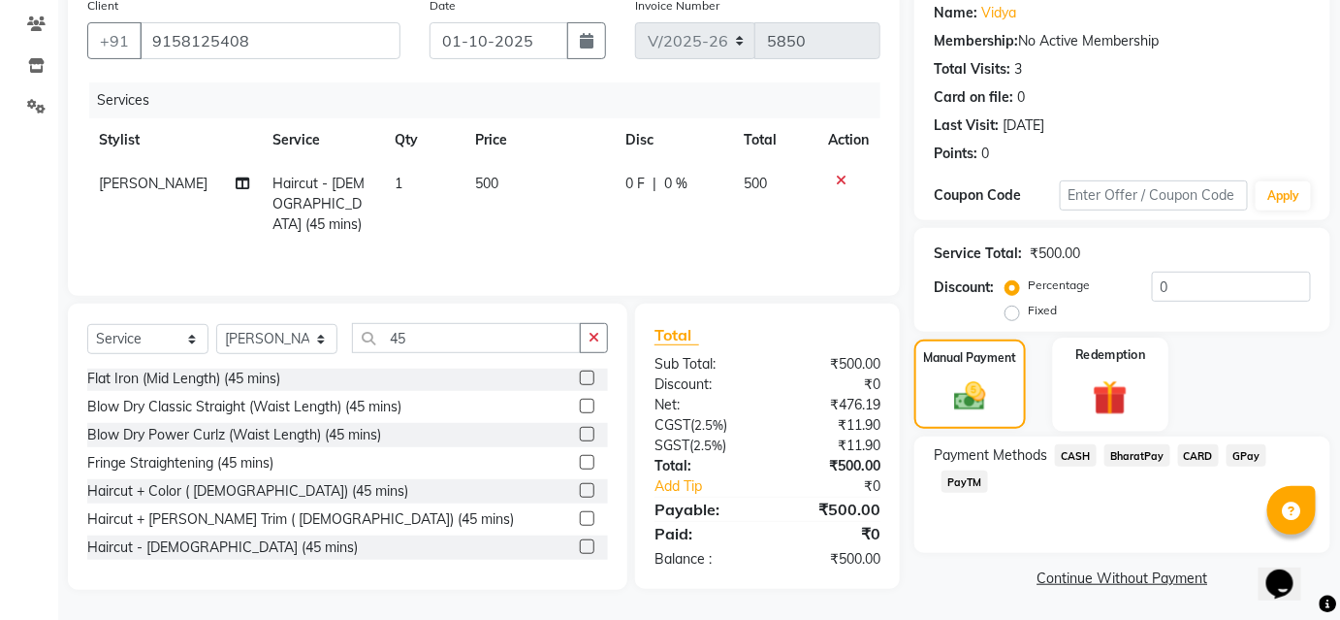
scroll to position [159, 0]
click at [1140, 449] on span "BharatPay" at bounding box center [1138, 454] width 66 height 22
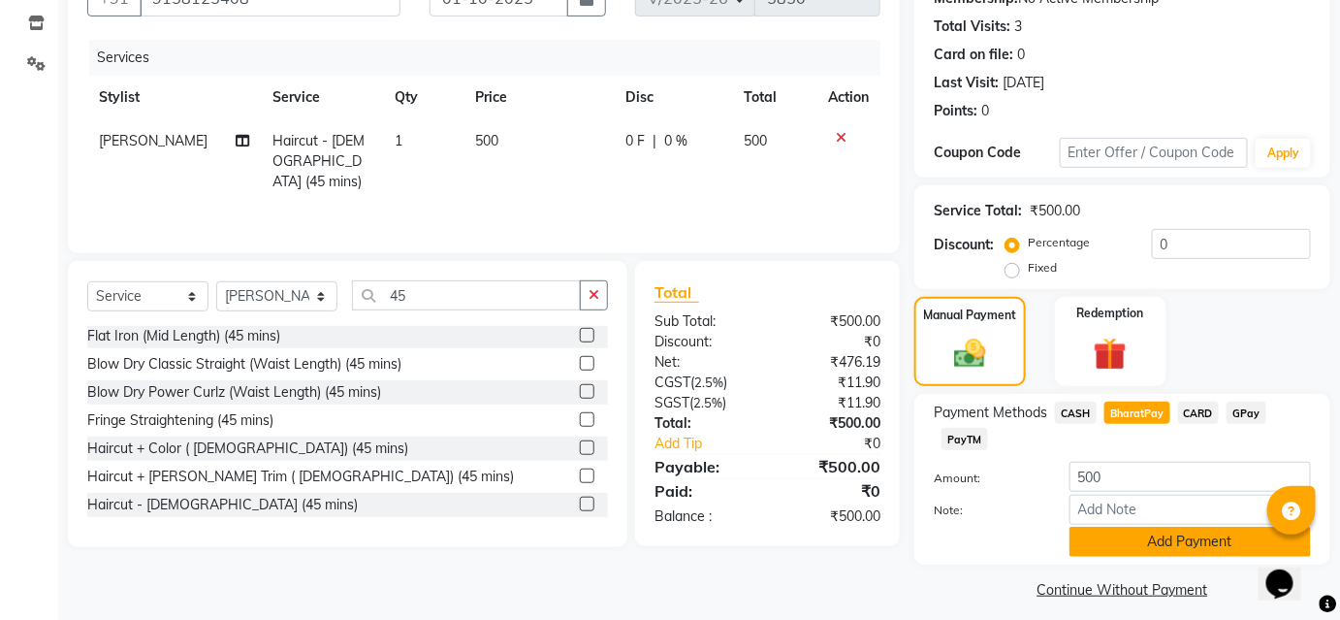
scroll to position [213, 0]
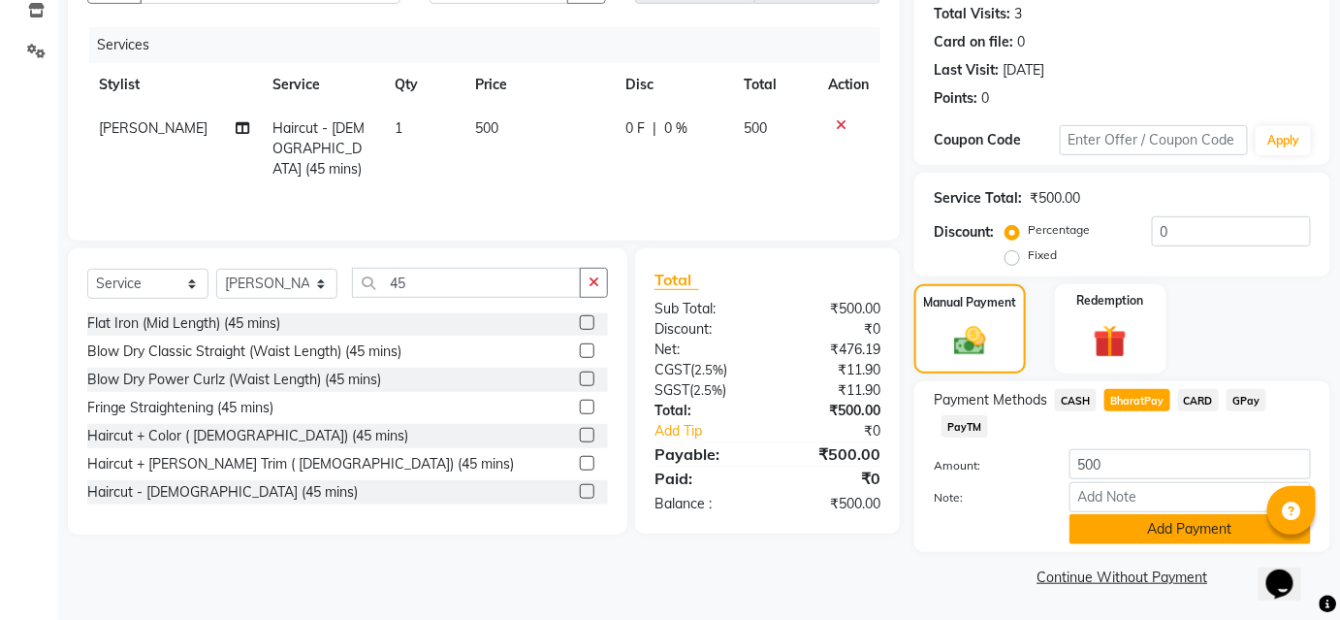
click at [1138, 523] on button "Add Payment" at bounding box center [1191, 529] width 242 height 30
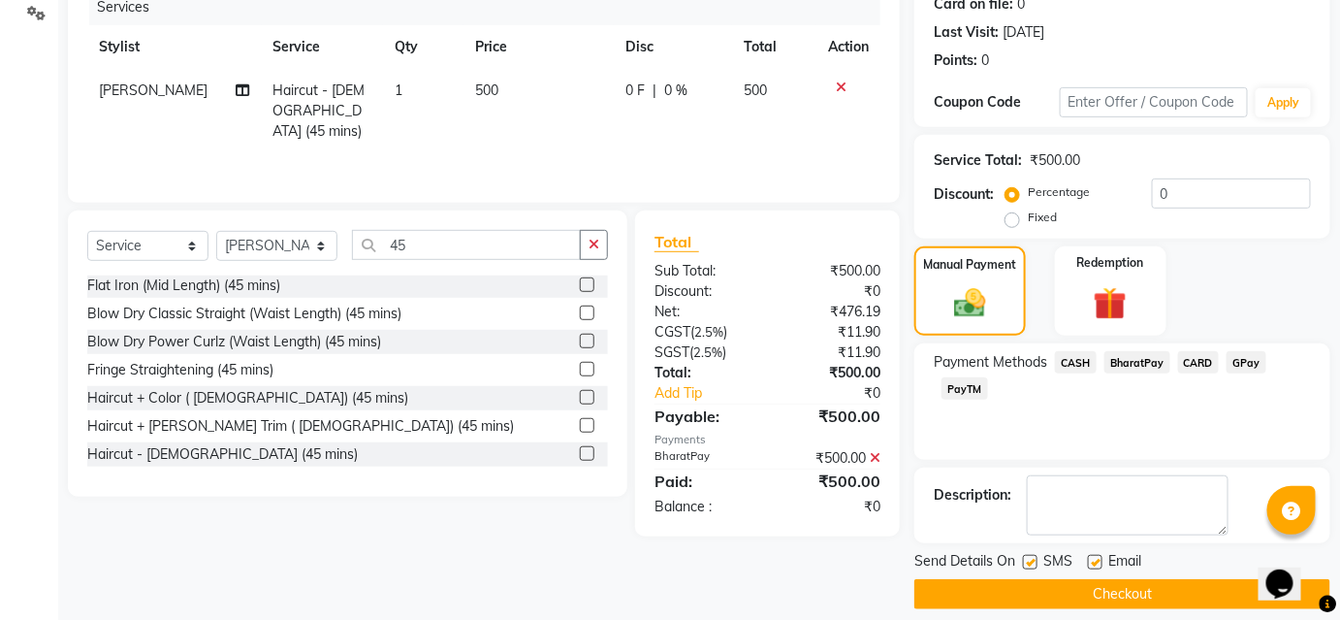
scroll to position [268, 0]
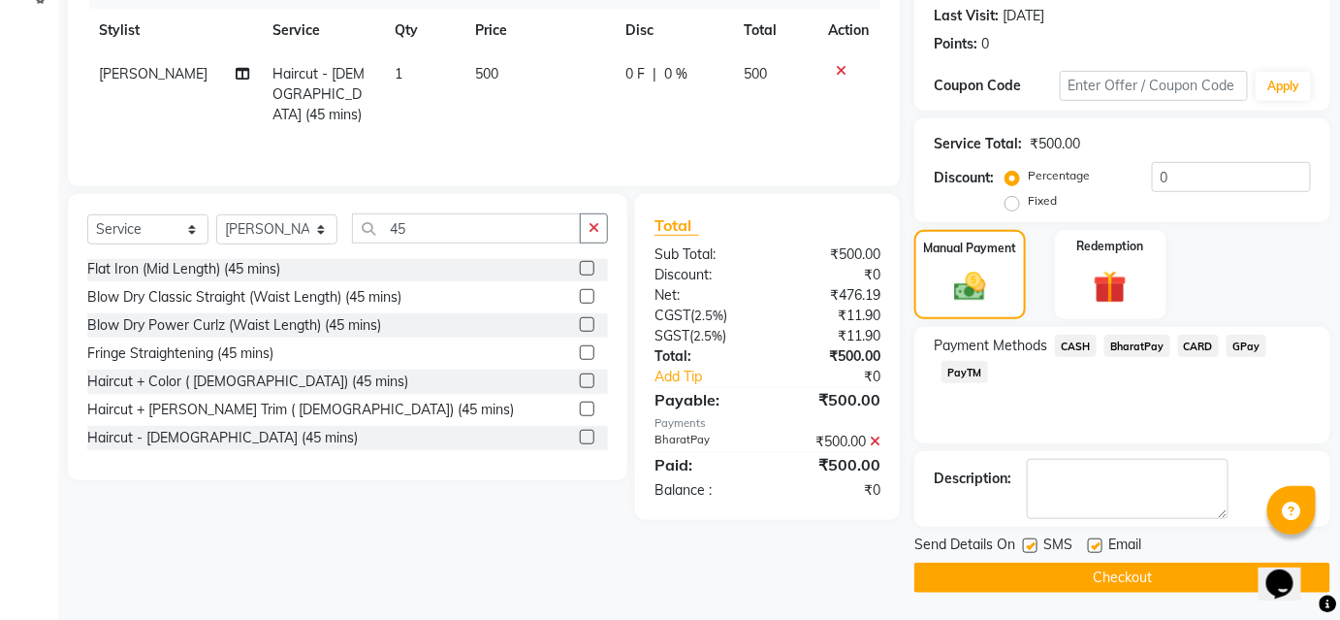
click at [1127, 570] on button "Checkout" at bounding box center [1123, 578] width 416 height 30
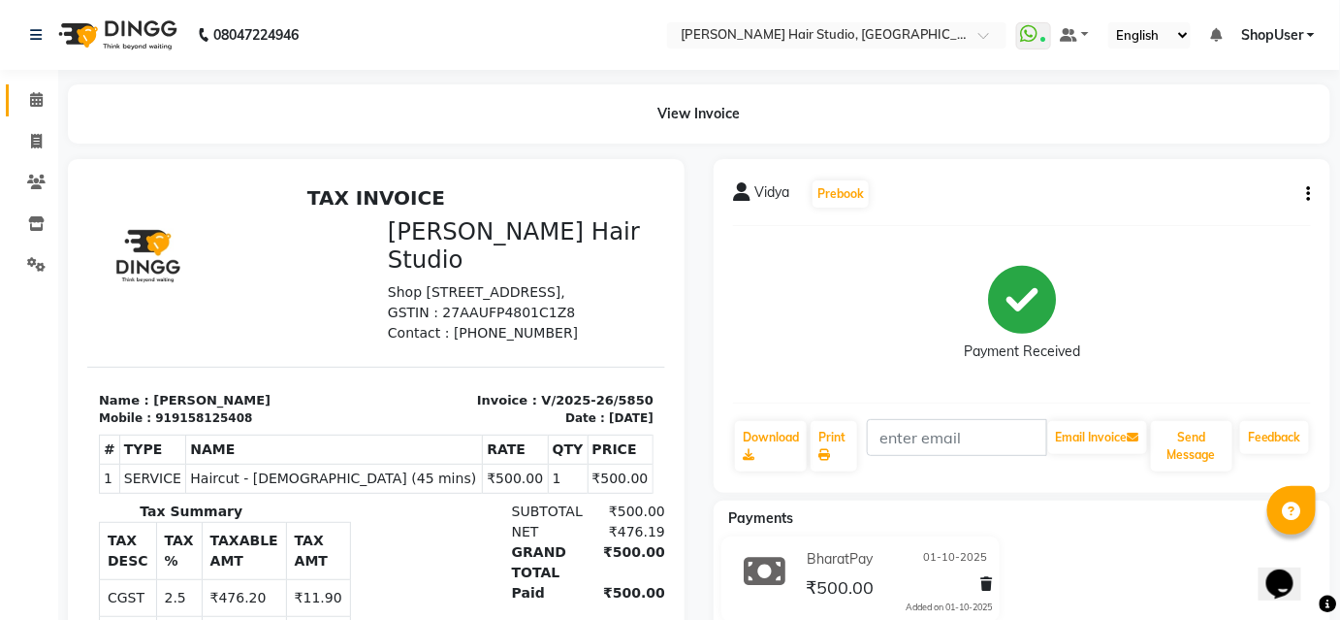
click at [31, 85] on link "Calendar" at bounding box center [29, 100] width 47 height 32
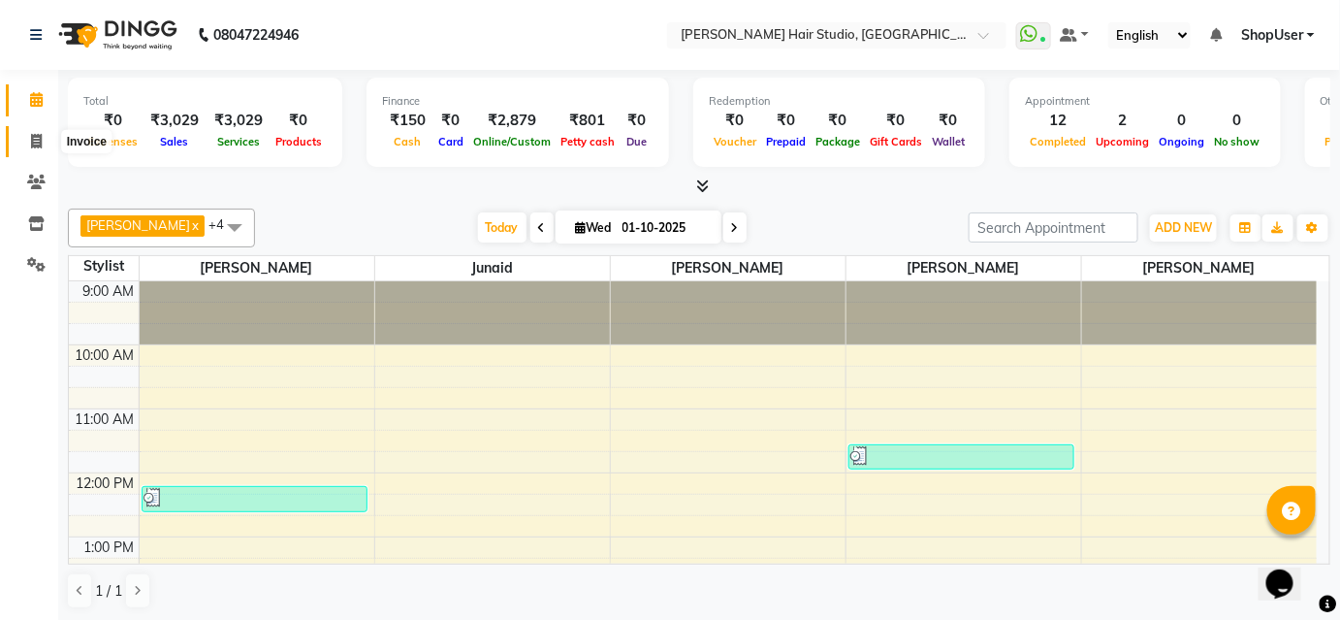
click at [28, 131] on span at bounding box center [36, 142] width 34 height 22
select select "service"
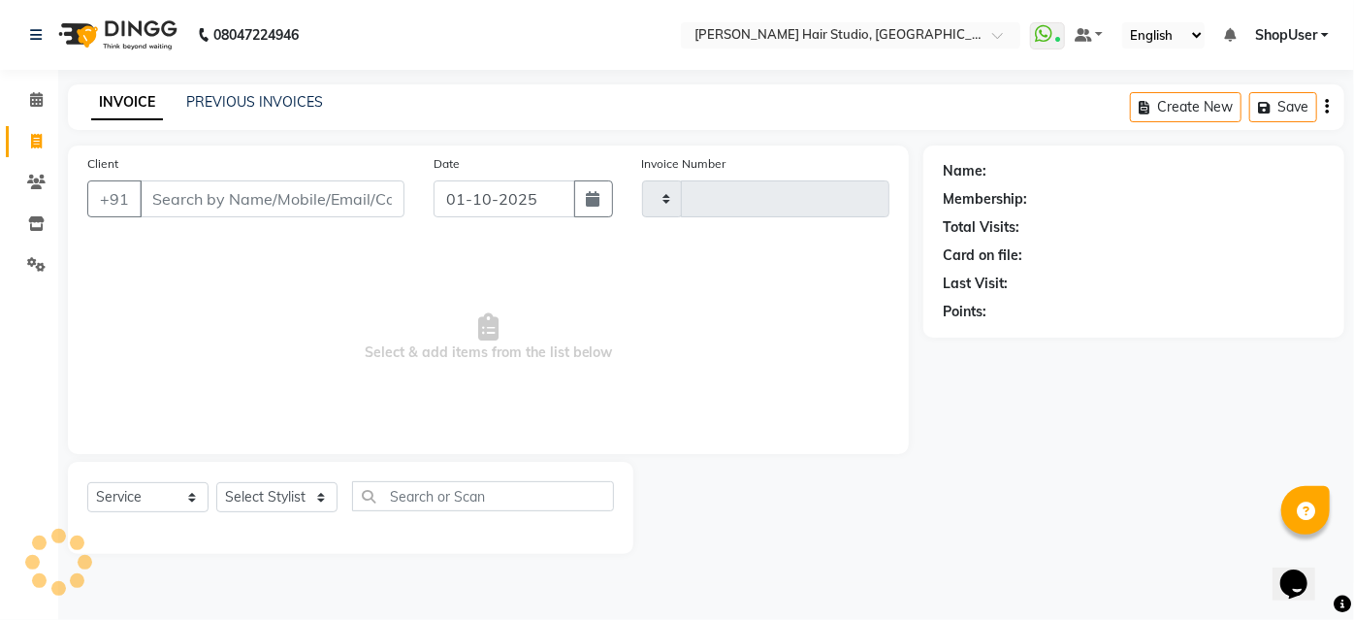
type input "5851"
select select "627"
click at [259, 488] on select "Select Stylist Ajinkya Anuja Arunesh Avinash Junaid Mahadev kahde Mohammad Pawa…" at bounding box center [276, 497] width 121 height 30
select select "80555"
click at [216, 482] on select "Select Stylist Ajinkya Anuja Arunesh Avinash Junaid Mahadev kahde Mohammad Pawa…" at bounding box center [276, 497] width 121 height 30
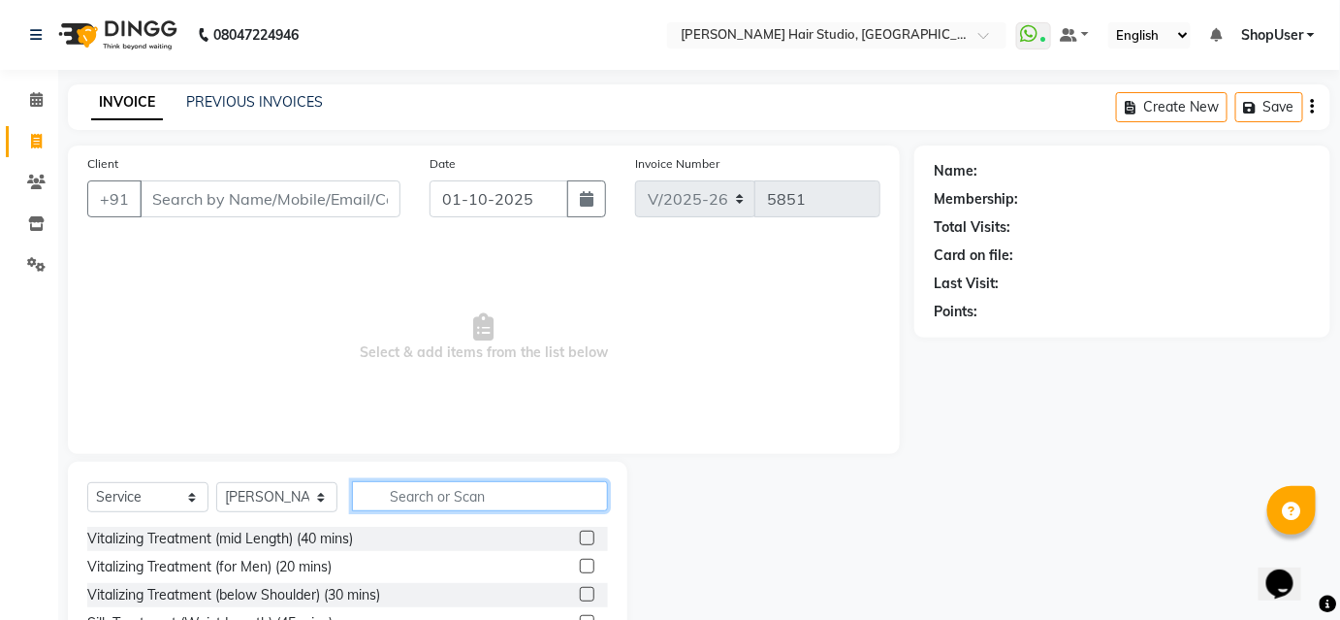
click at [430, 496] on input "text" at bounding box center [480, 496] width 256 height 30
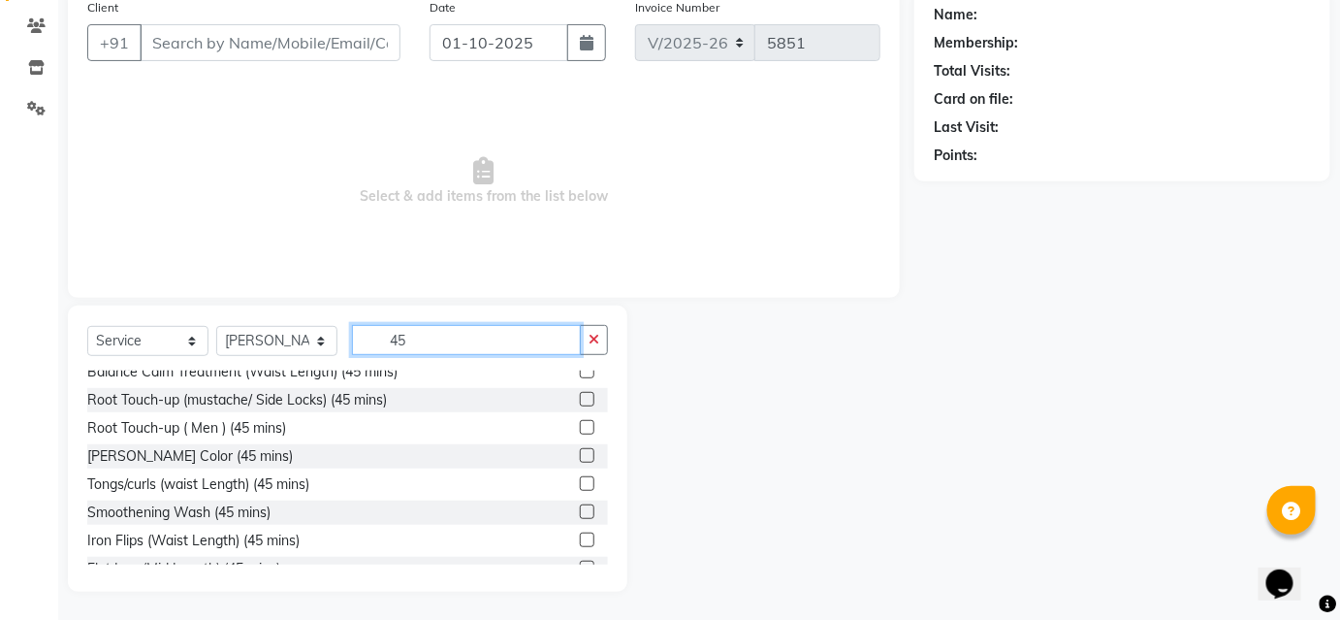
scroll to position [452, 0]
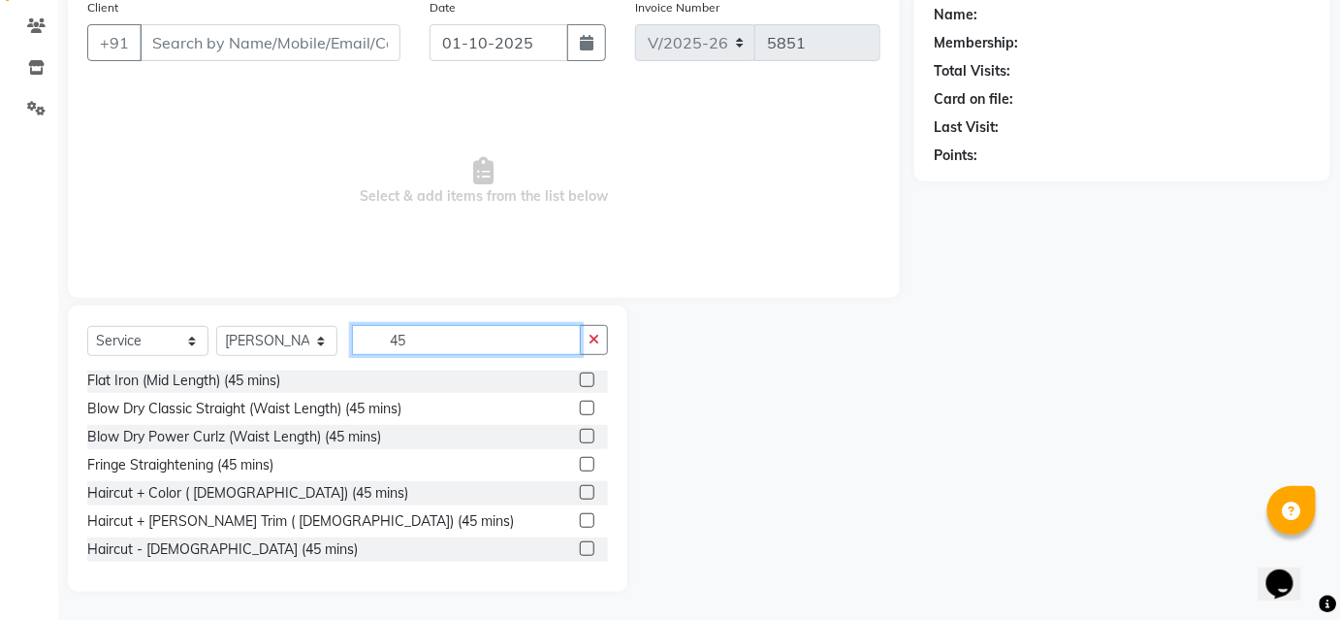
type input "45"
click at [580, 548] on label at bounding box center [587, 548] width 15 height 15
click at [580, 548] on input "checkbox" at bounding box center [586, 549] width 13 height 13
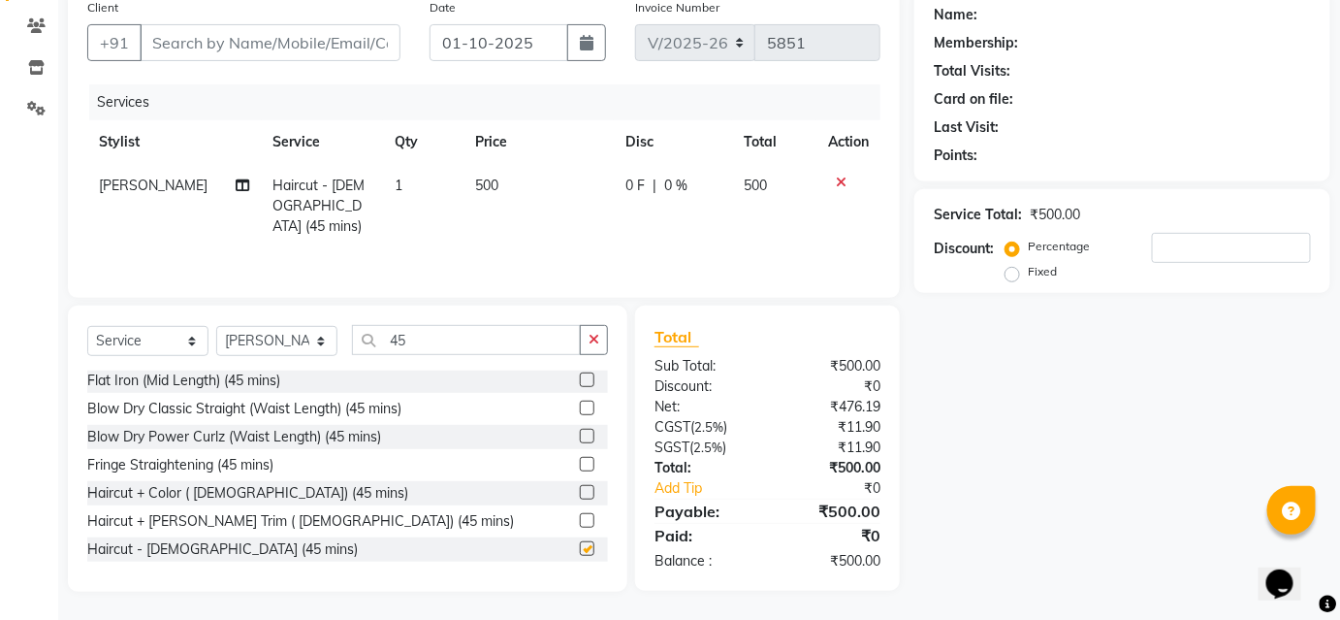
checkbox input "false"
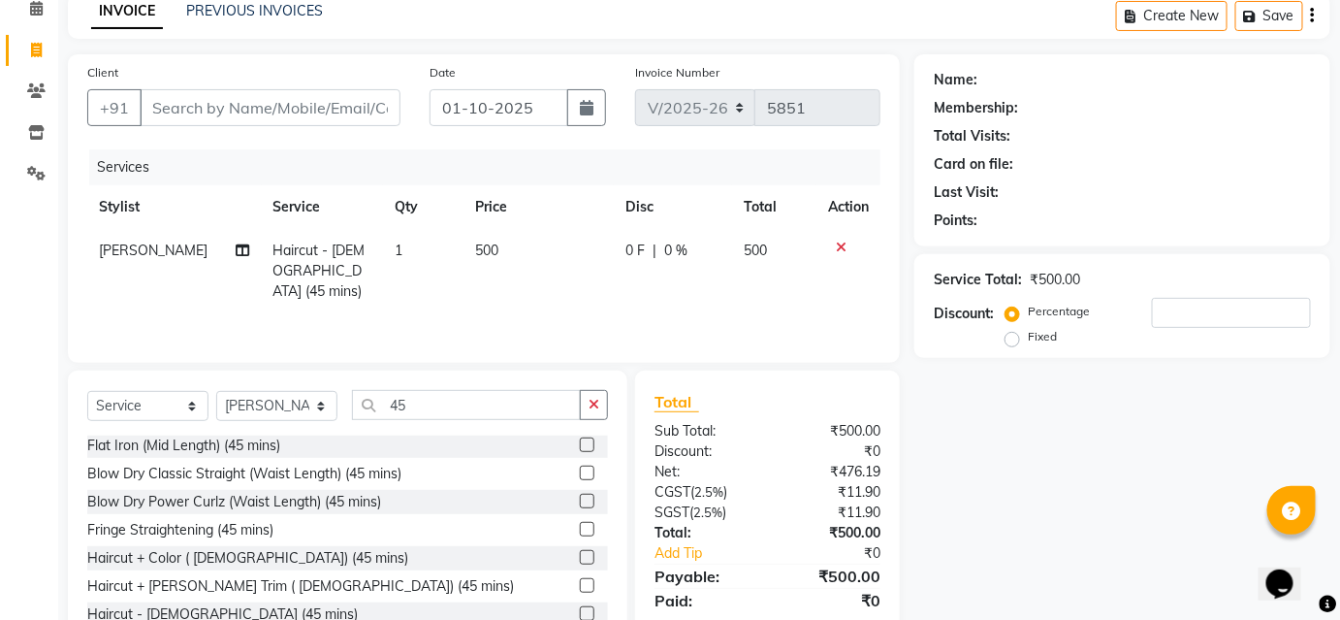
scroll to position [156, 0]
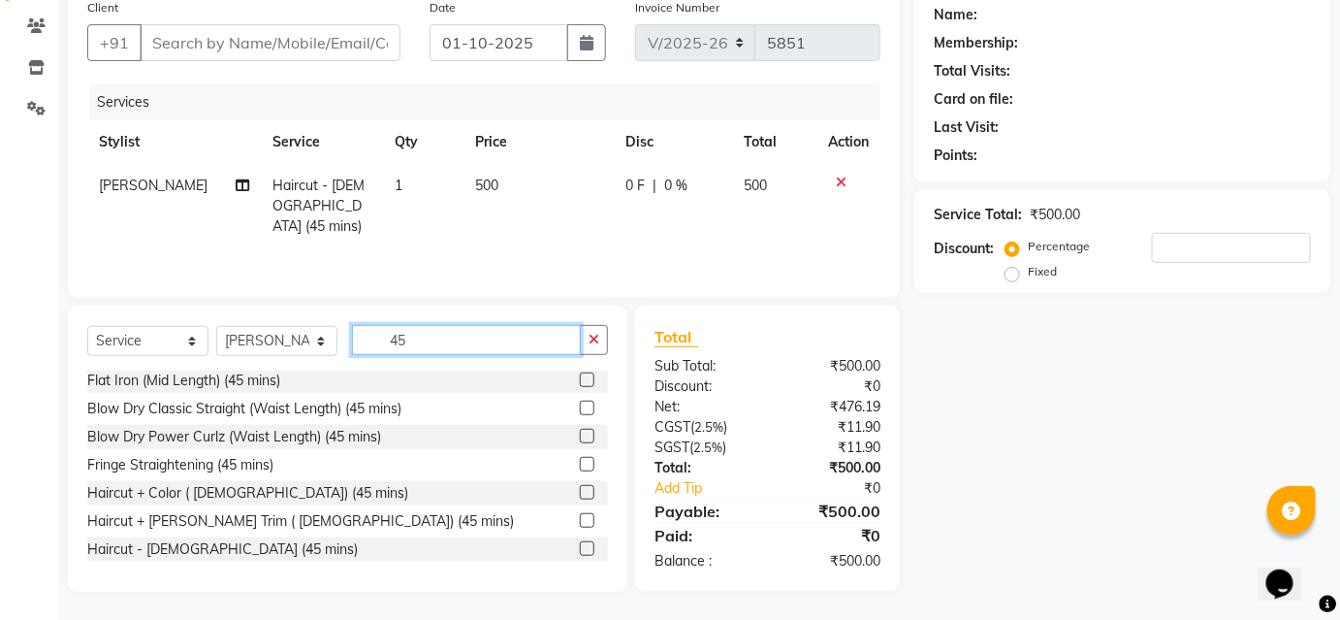
click at [449, 343] on input "45" at bounding box center [466, 340] width 229 height 30
type input "4"
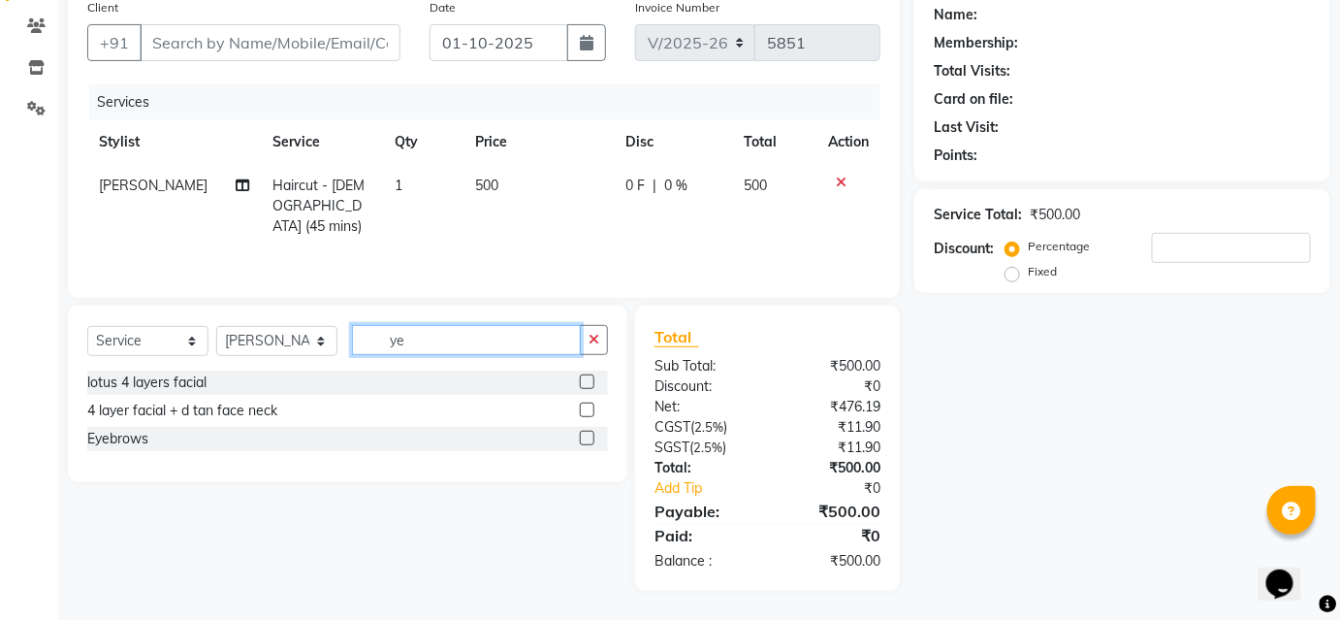
scroll to position [155, 0]
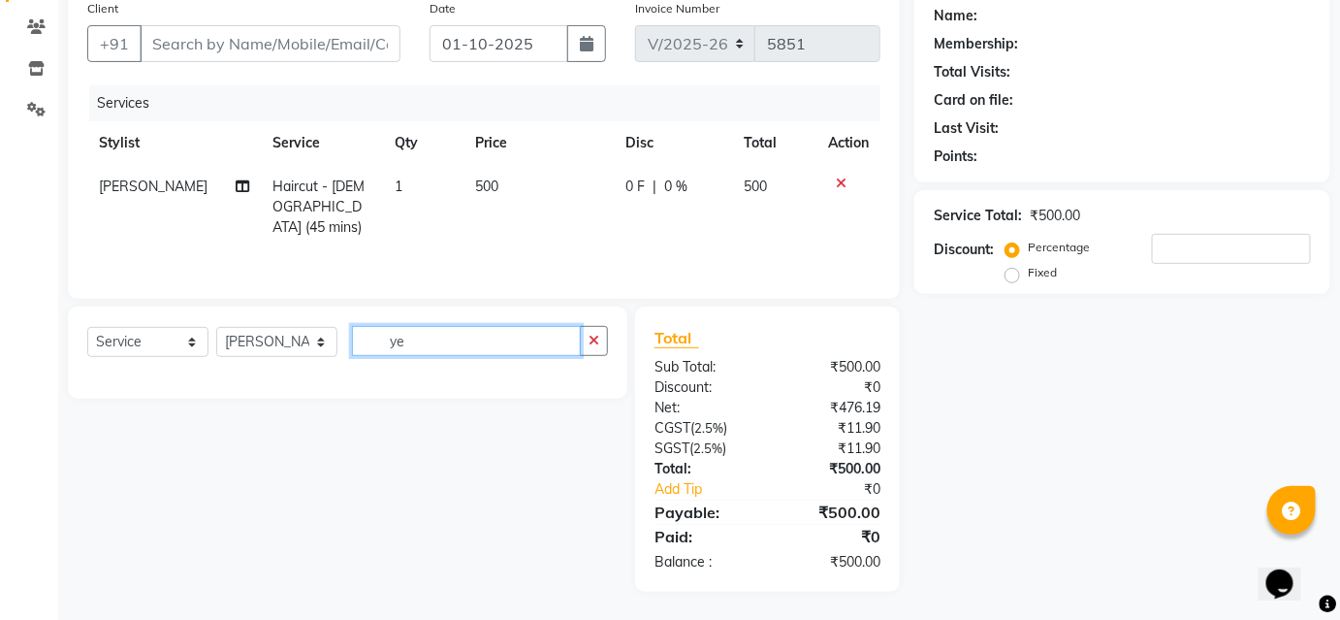
type input "y"
type input "eye"
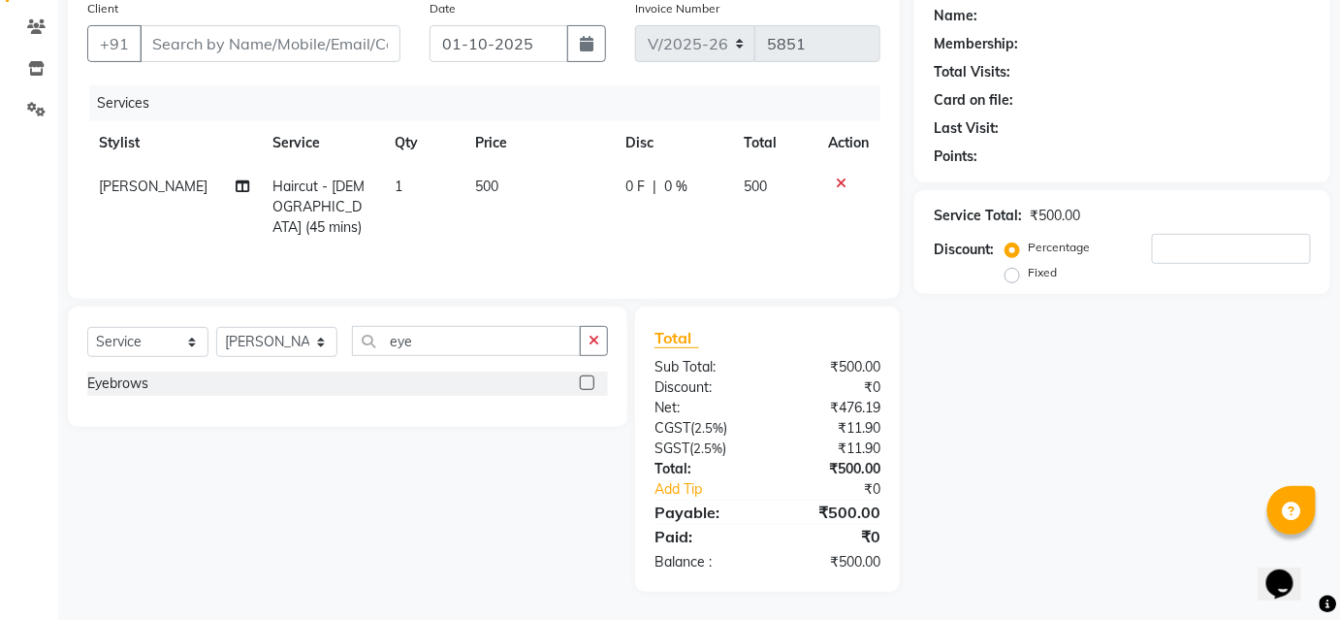
click at [490, 377] on div "Eyebrows" at bounding box center [347, 383] width 521 height 24
click at [587, 384] on label at bounding box center [587, 382] width 15 height 15
click at [587, 384] on input "checkbox" at bounding box center [586, 383] width 13 height 13
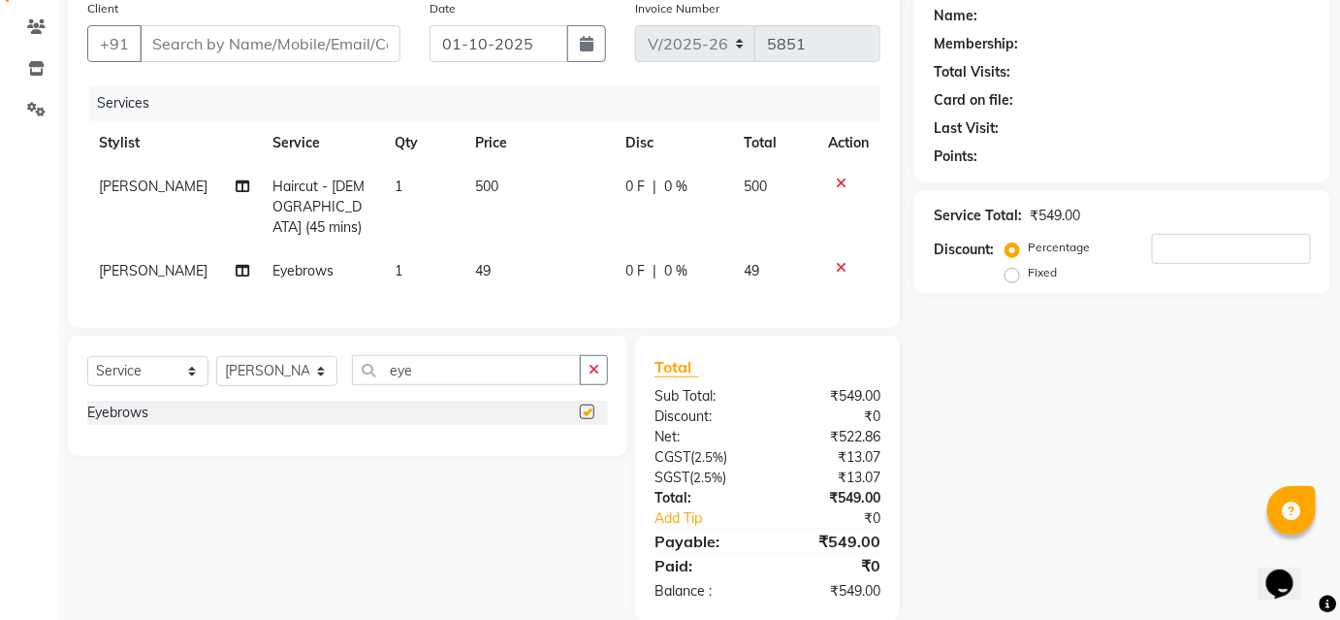
checkbox input "false"
click at [841, 261] on icon at bounding box center [841, 268] width 11 height 14
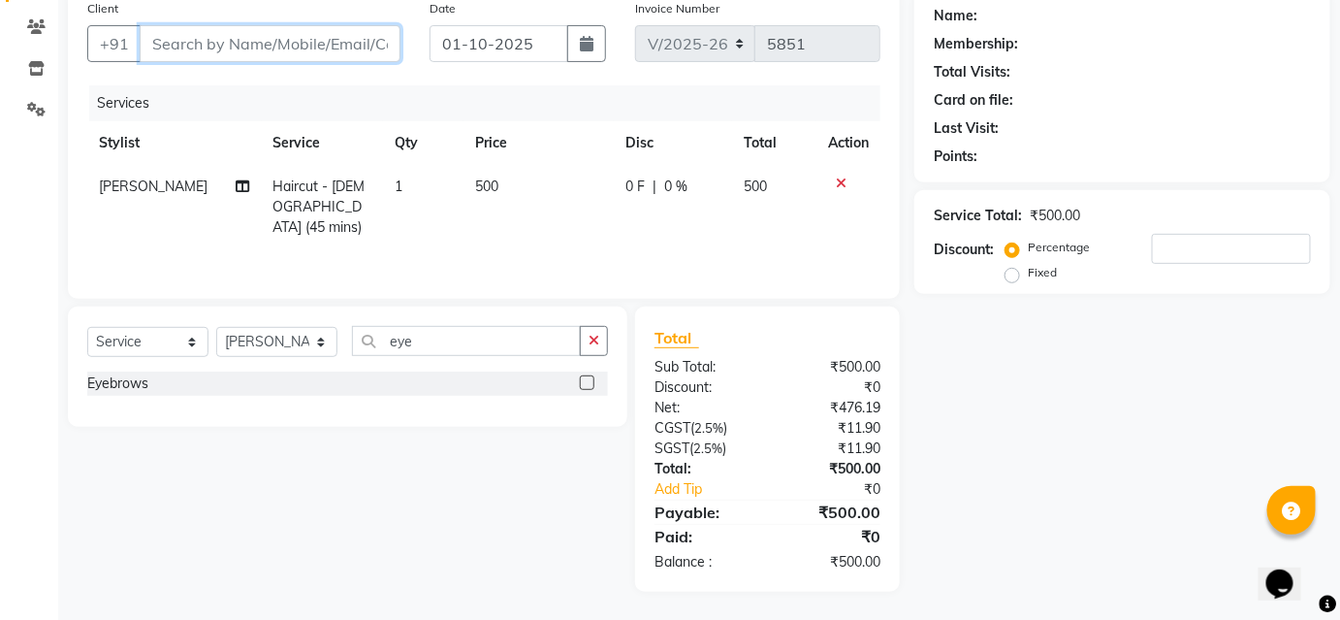
click at [282, 50] on input "Client" at bounding box center [270, 43] width 261 height 37
type input "9"
type input "0"
type input "9003308138"
click at [387, 41] on span "Add Client" at bounding box center [350, 43] width 77 height 19
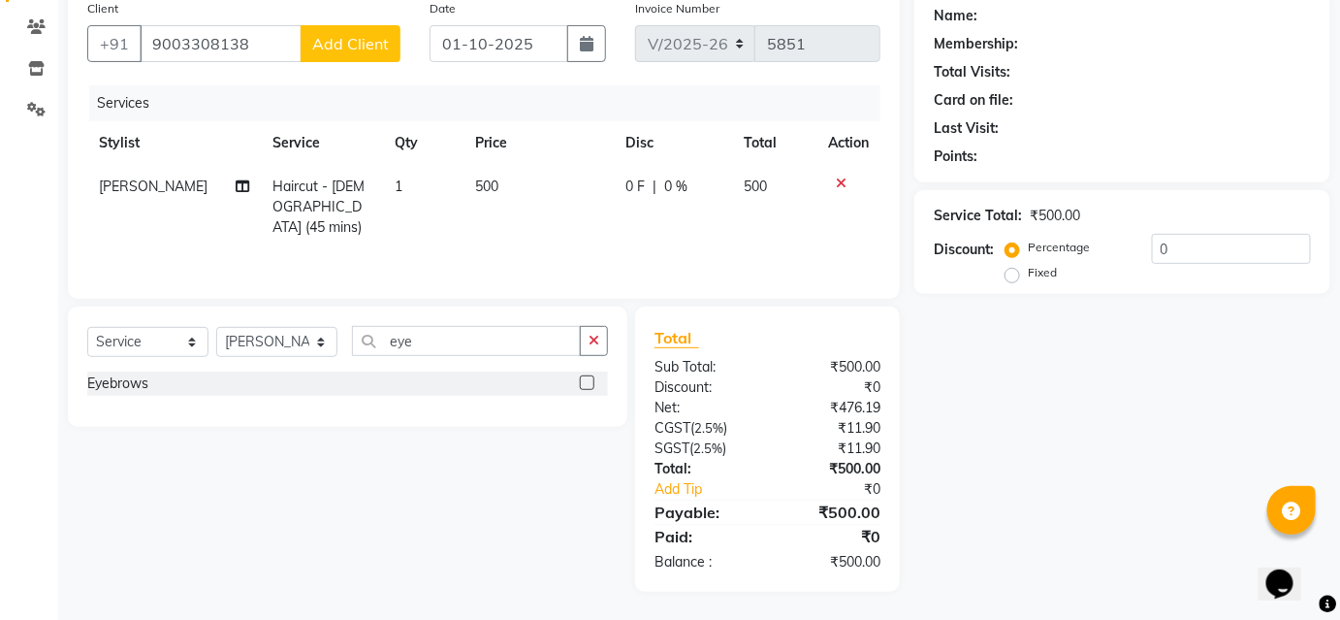
select select "22"
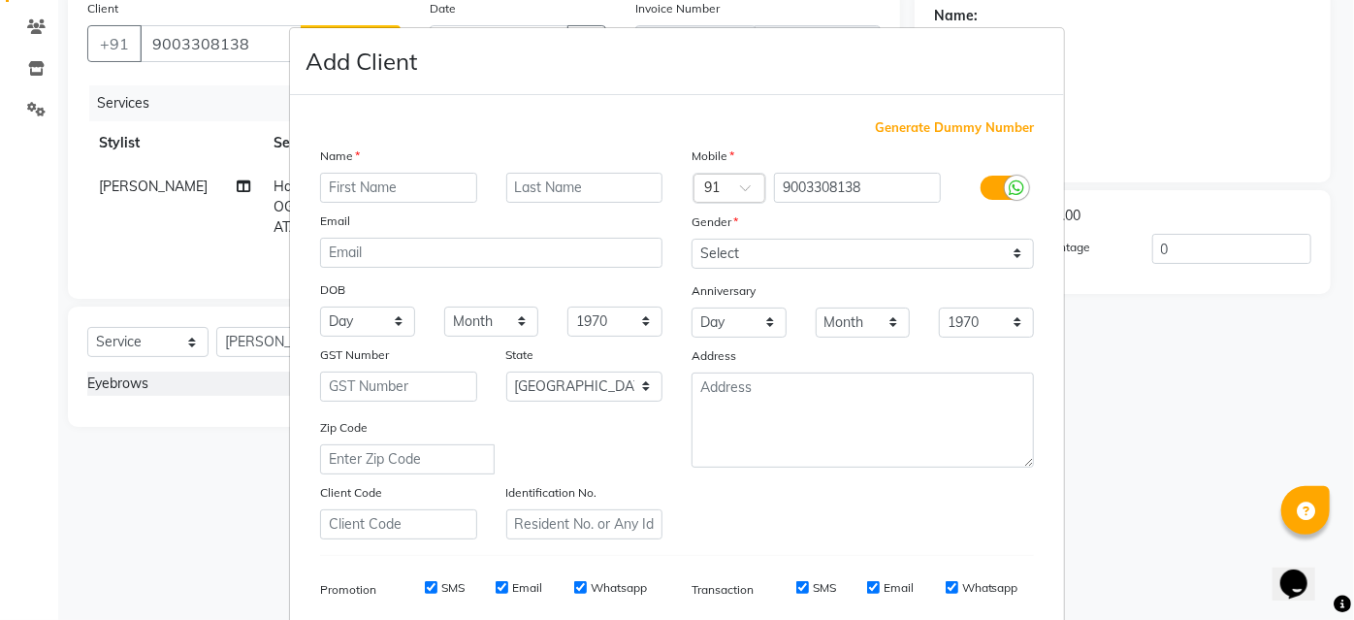
click at [363, 182] on input "text" at bounding box center [398, 188] width 157 height 30
type input "snehal"
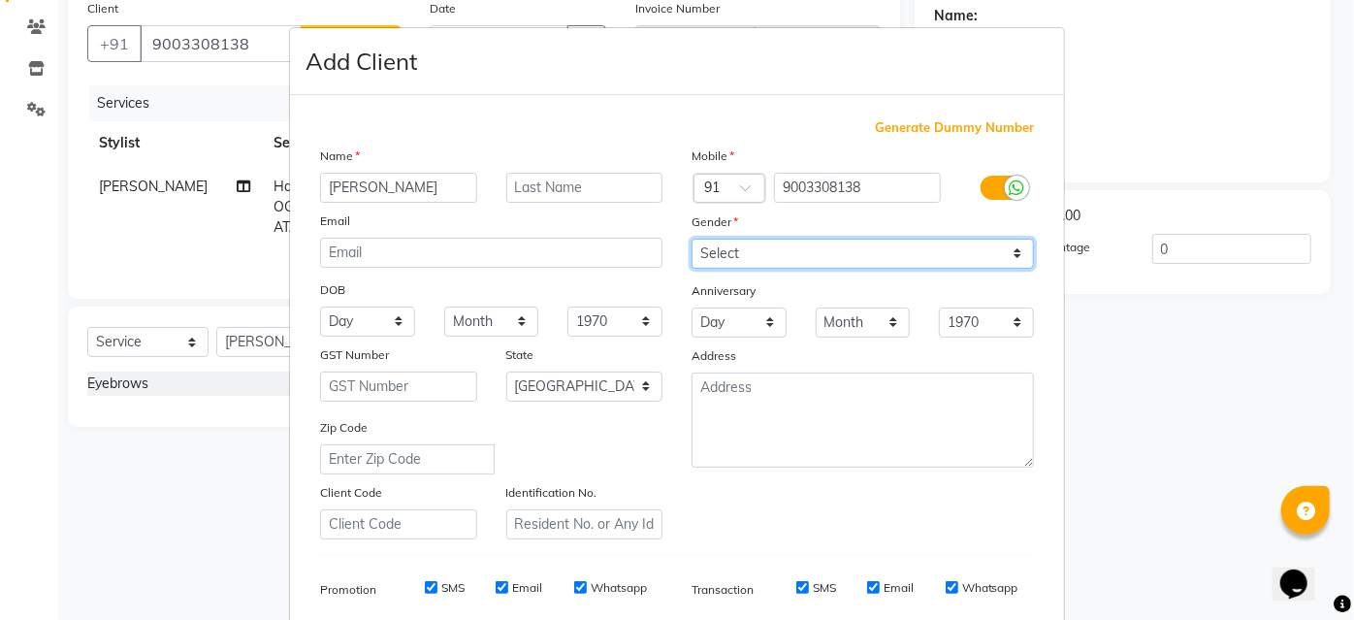
click at [719, 260] on select "Select Male Female Other Prefer Not To Say" at bounding box center [863, 254] width 342 height 30
select select "female"
click at [692, 239] on select "Select Male Female Other Prefer Not To Say" at bounding box center [863, 254] width 342 height 30
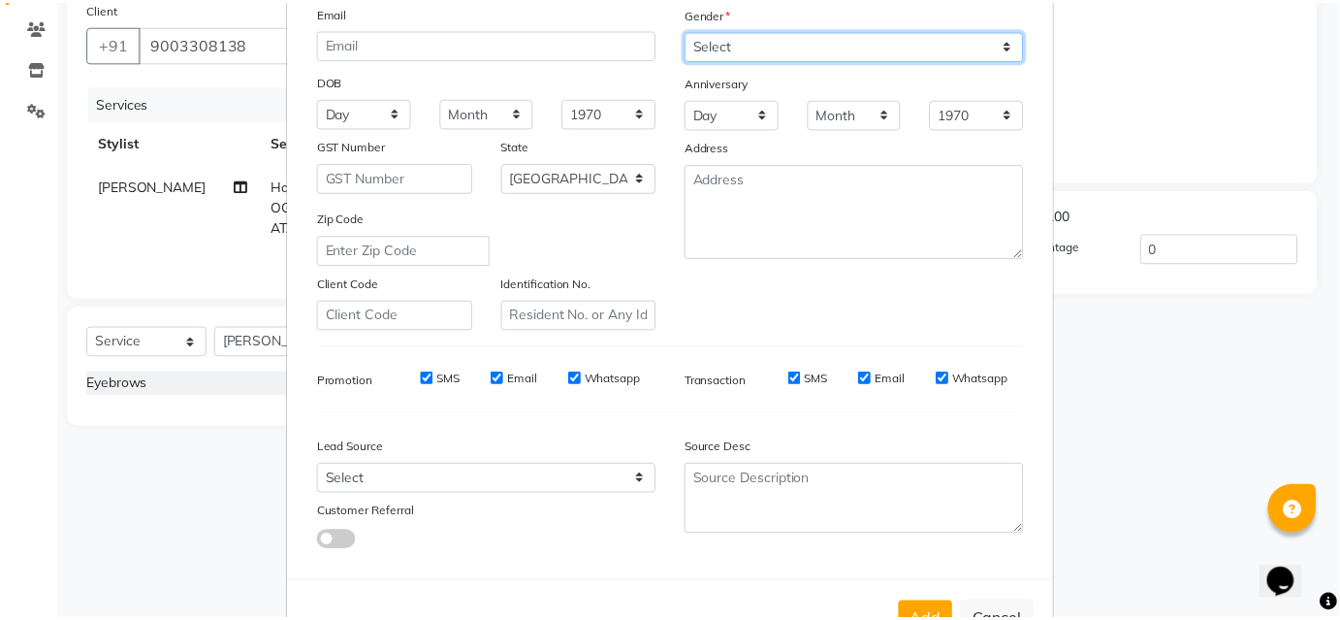
scroll to position [274, 0]
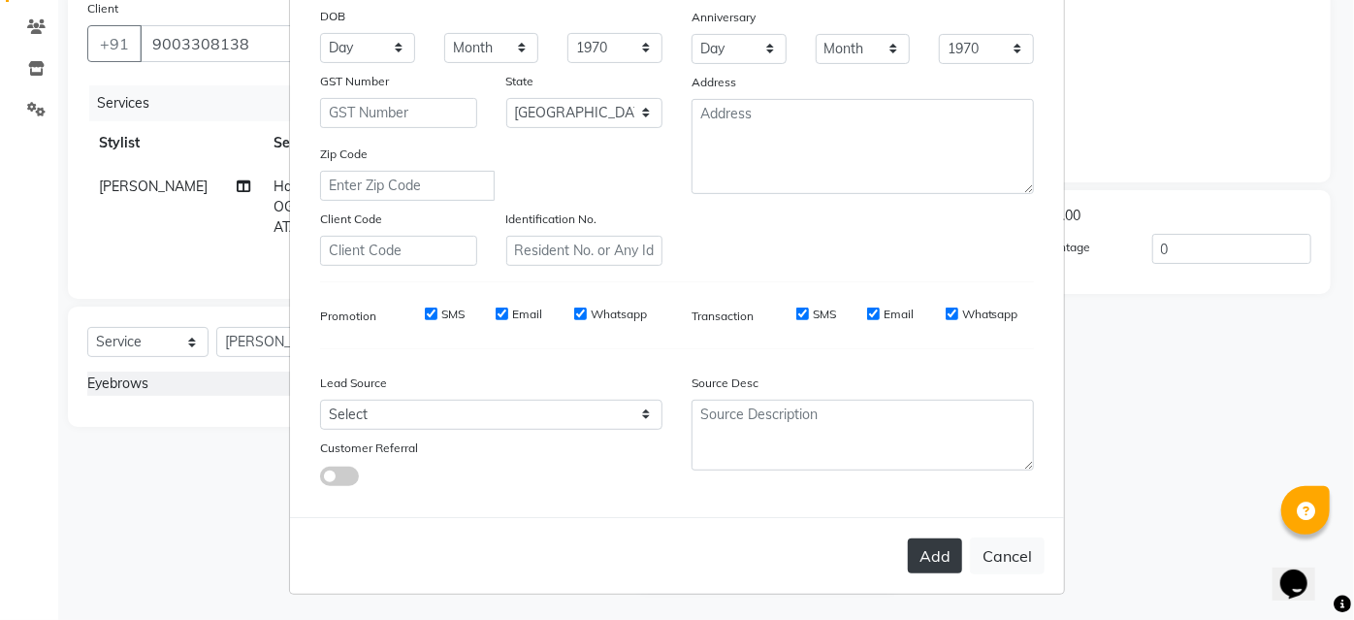
click at [939, 553] on button "Add" at bounding box center [935, 555] width 54 height 35
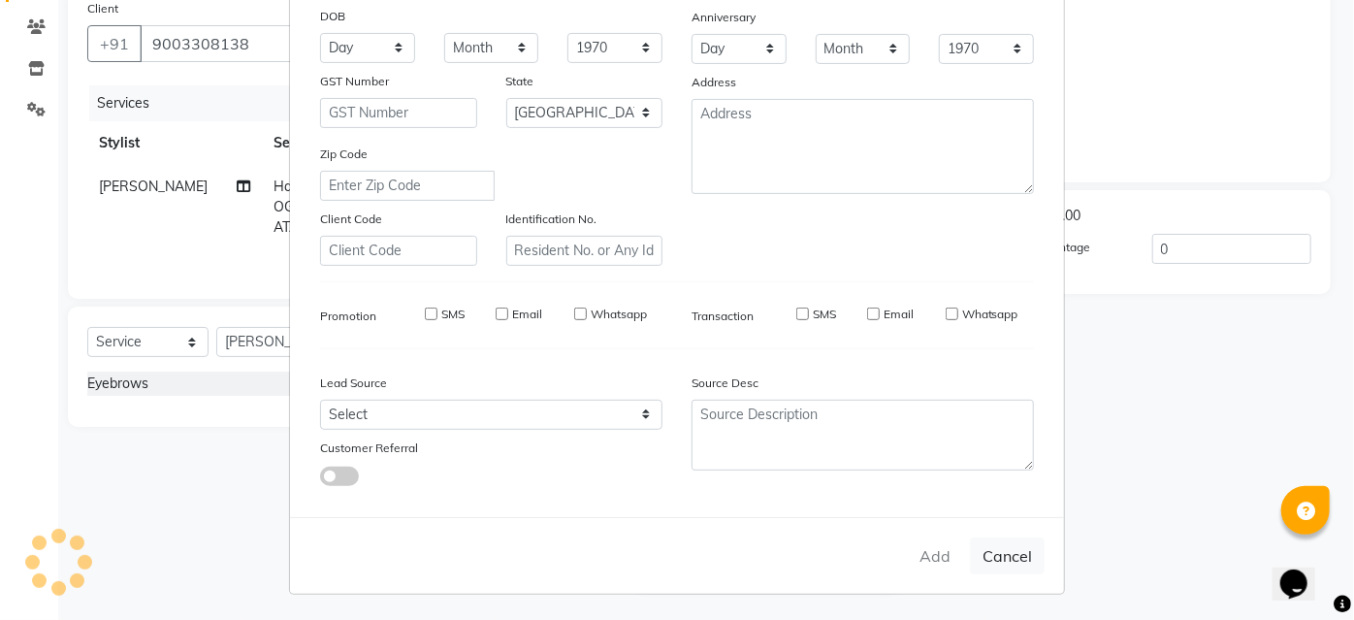
select select
select select "null"
select select
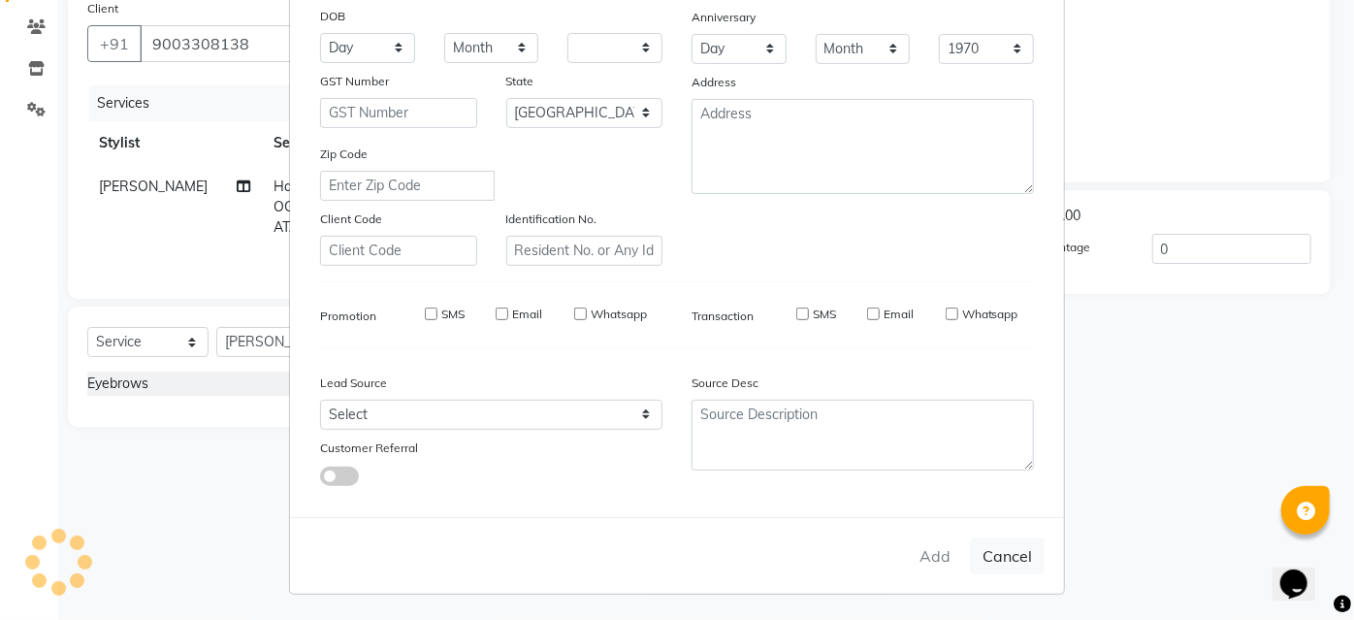
select select
checkbox input "false"
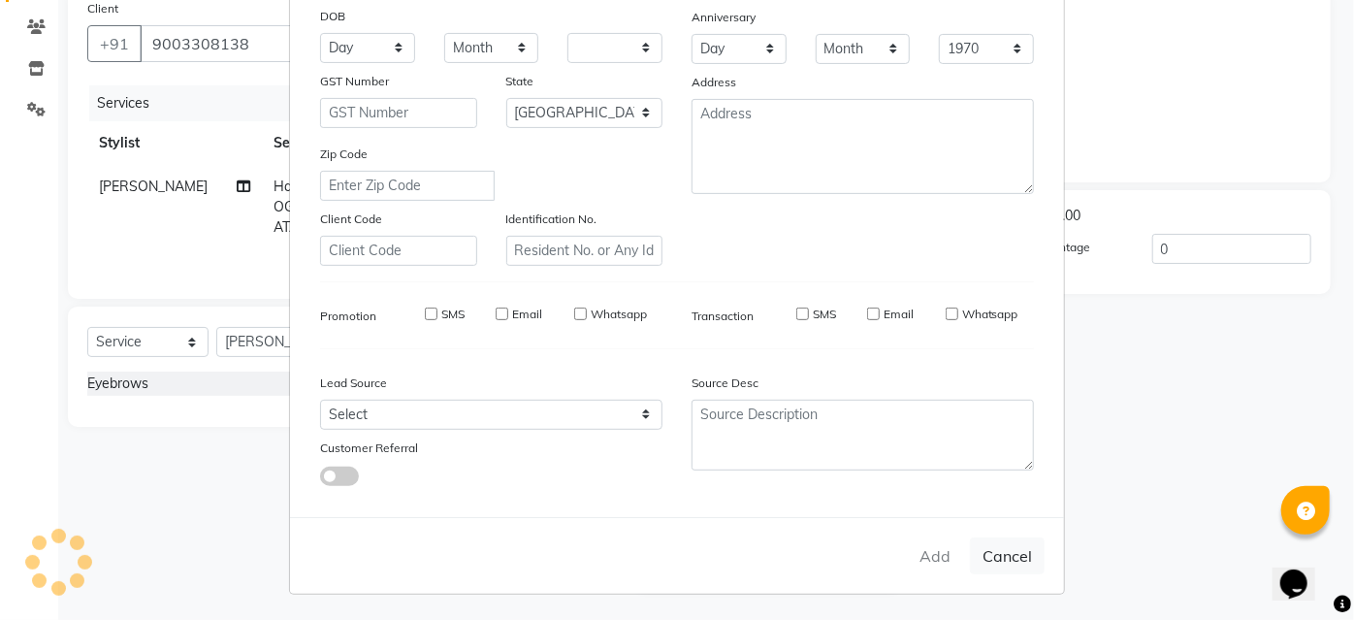
checkbox input "false"
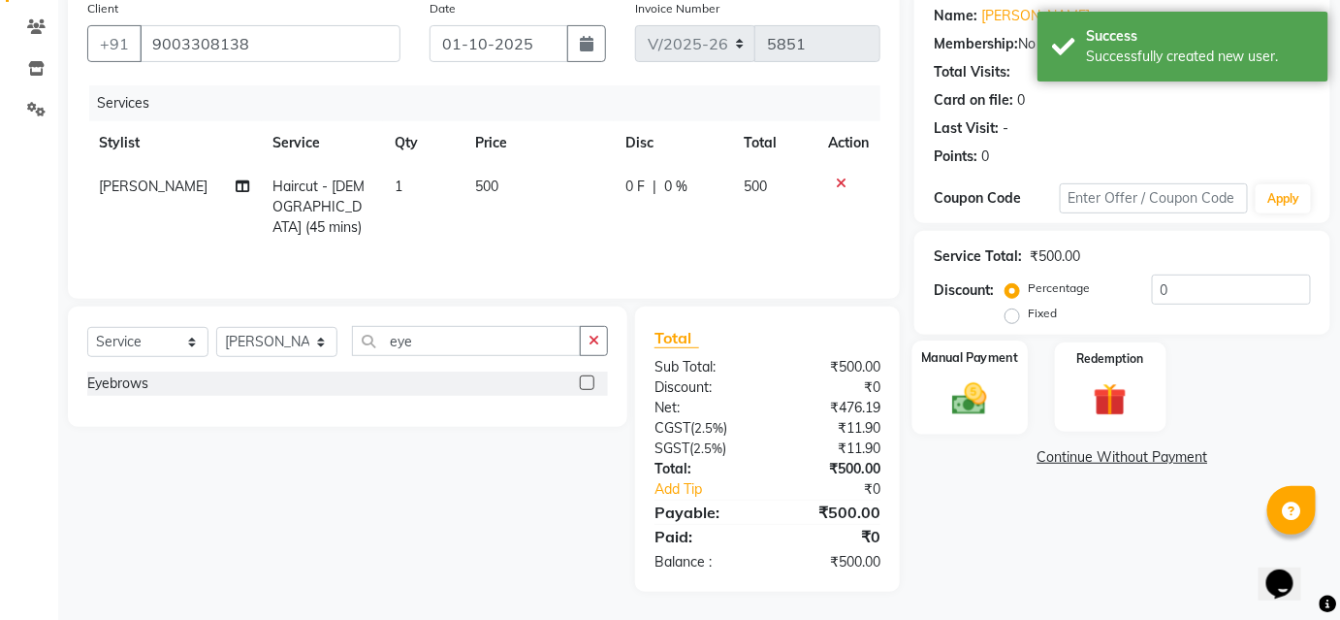
click at [1015, 358] on label "Manual Payment" at bounding box center [969, 357] width 97 height 18
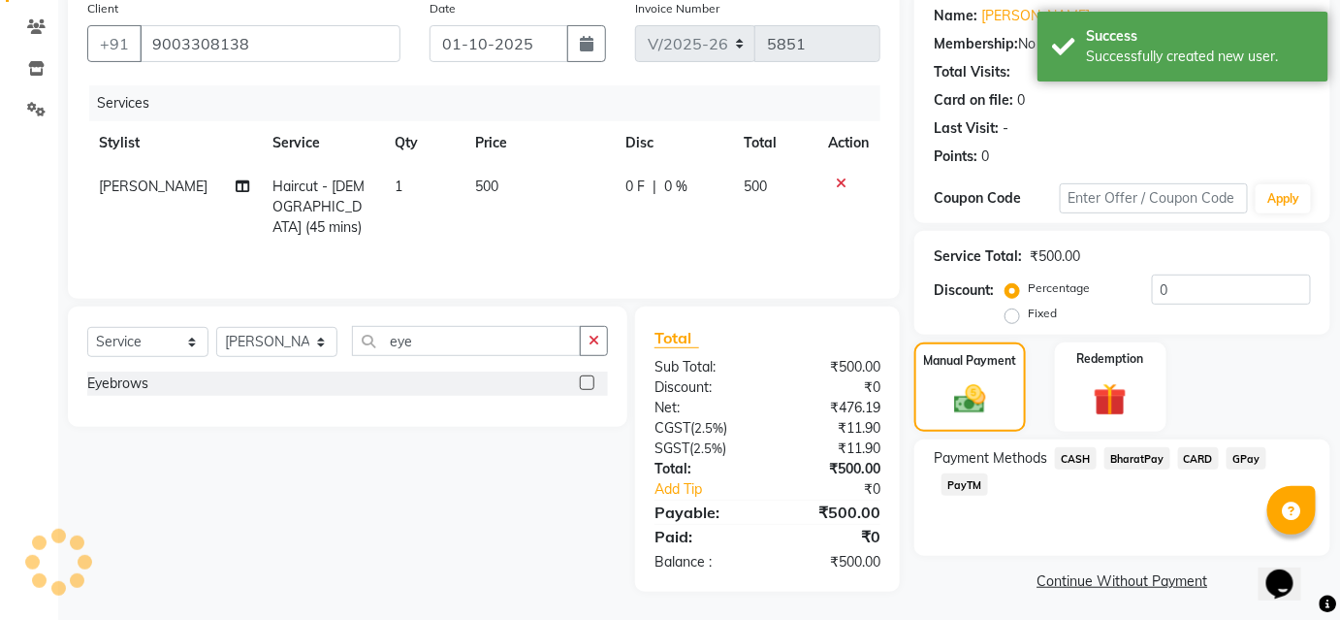
click at [1144, 453] on span "BharatPay" at bounding box center [1138, 458] width 66 height 22
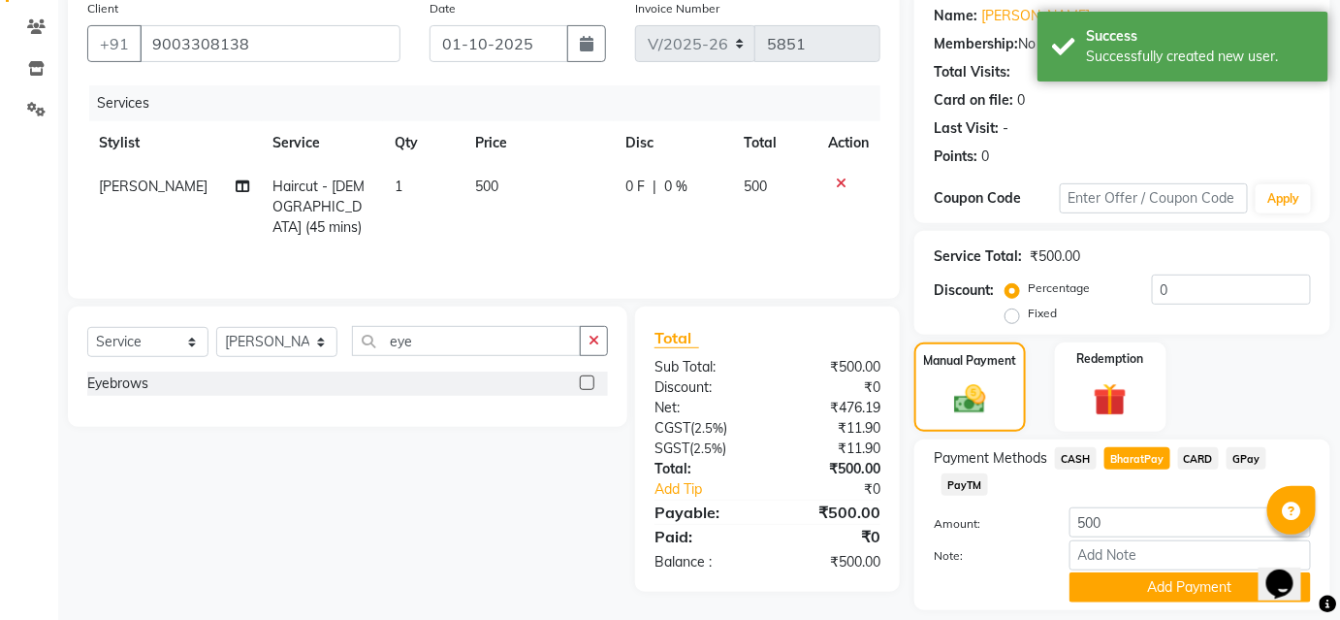
scroll to position [213, 0]
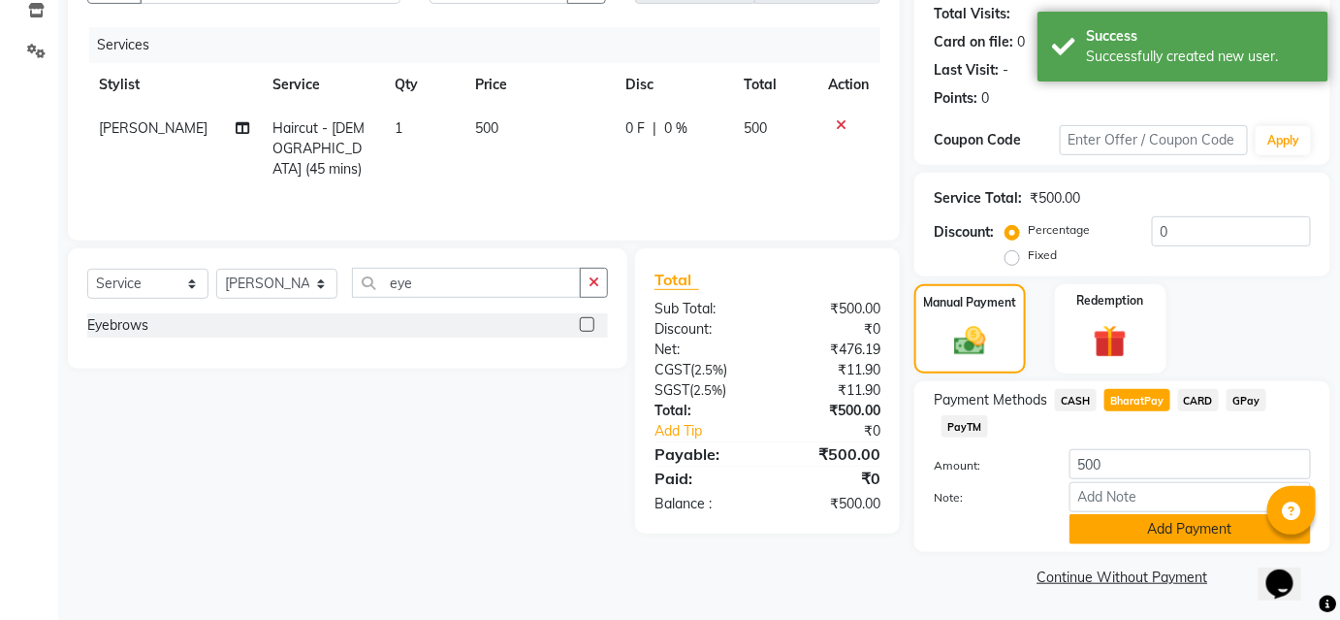
click at [1145, 521] on button "Add Payment" at bounding box center [1191, 529] width 242 height 30
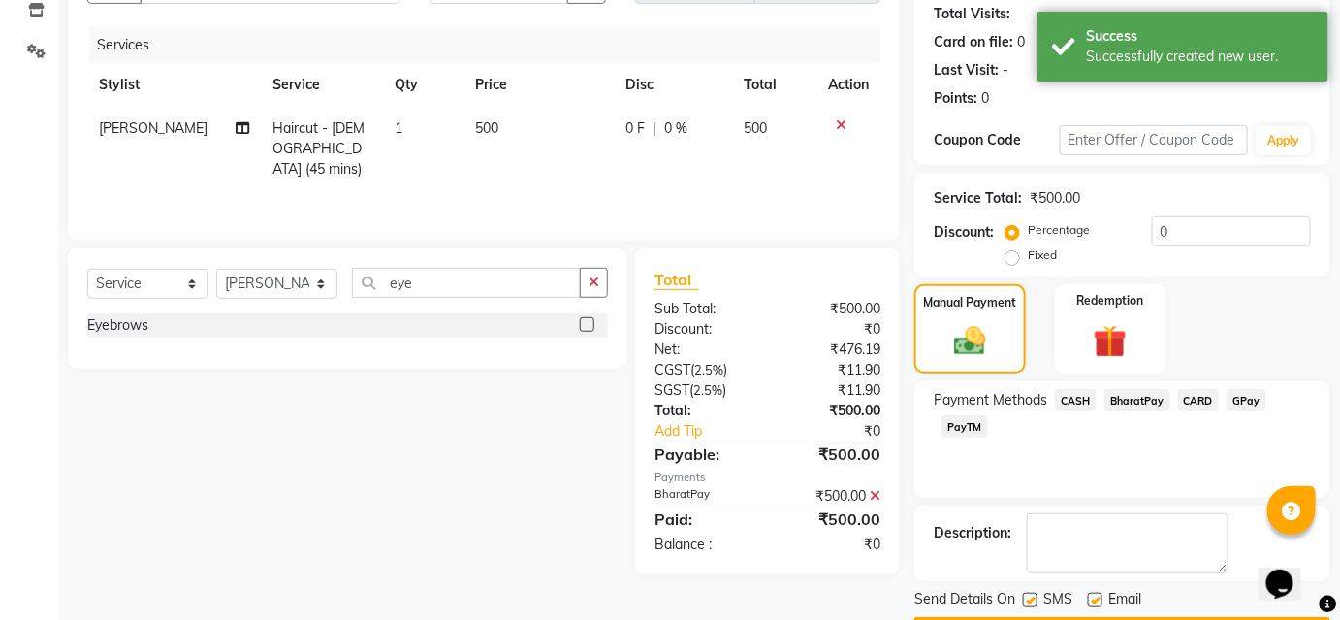
scroll to position [268, 0]
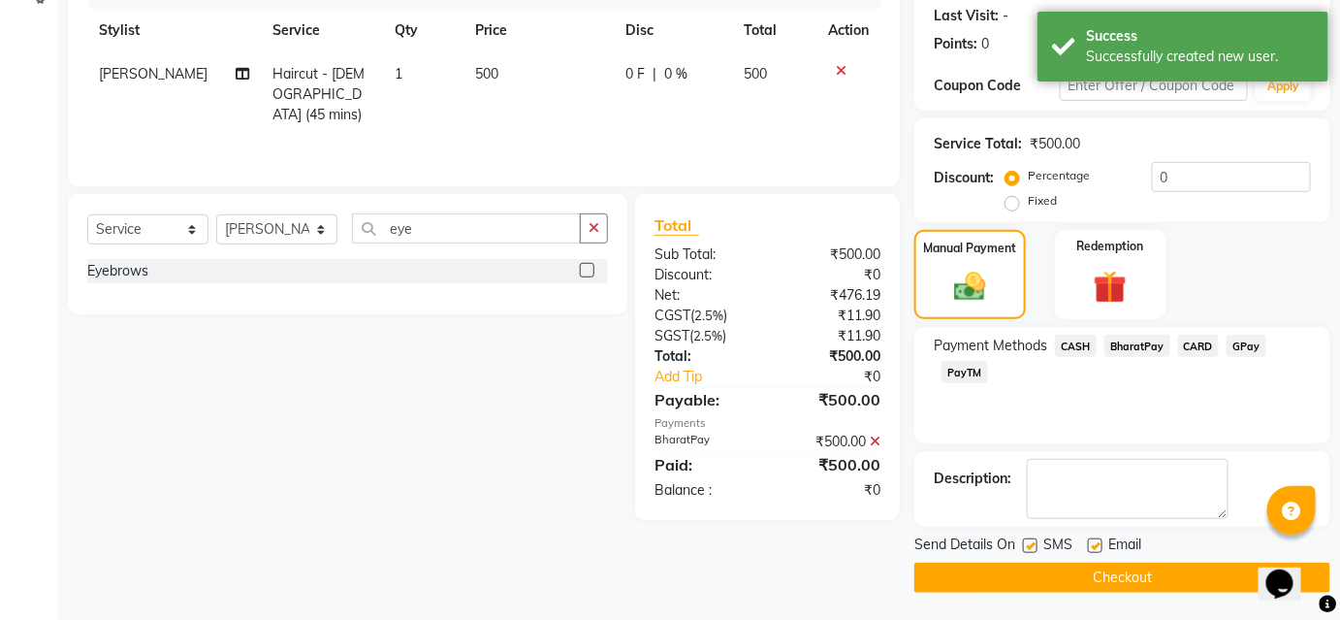
click at [1111, 570] on button "Checkout" at bounding box center [1123, 578] width 416 height 30
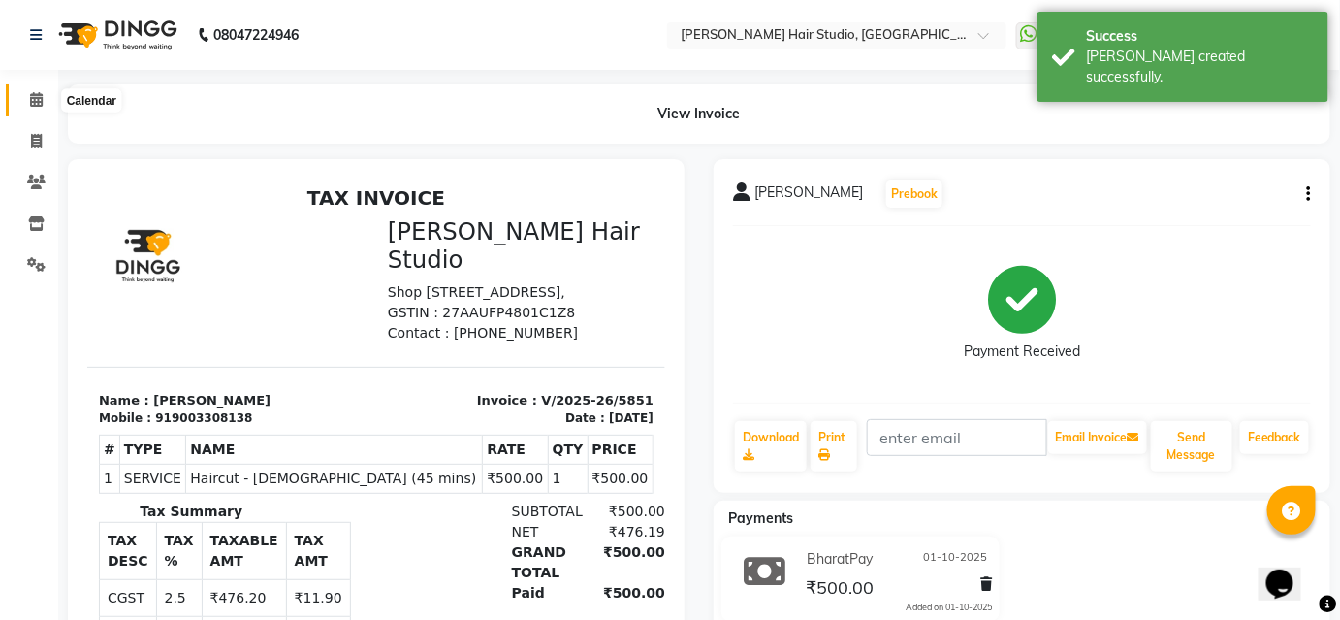
click at [30, 109] on span at bounding box center [36, 100] width 34 height 22
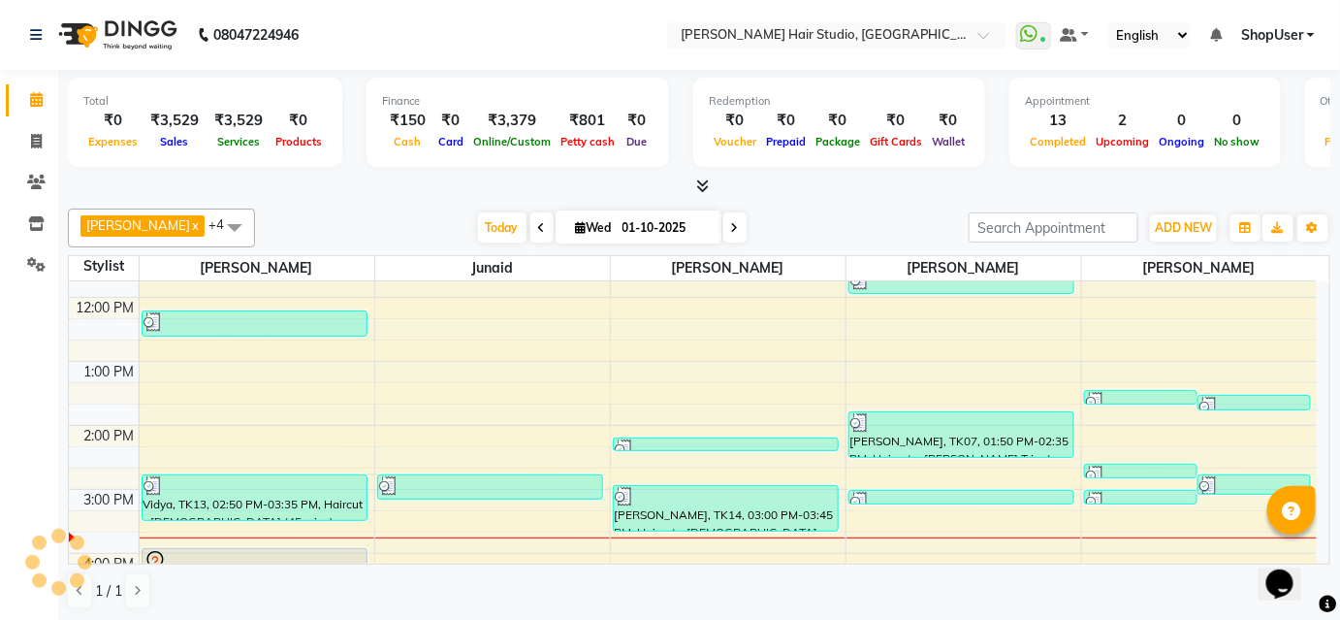
scroll to position [264, 0]
